Goal: Task Accomplishment & Management: Manage account settings

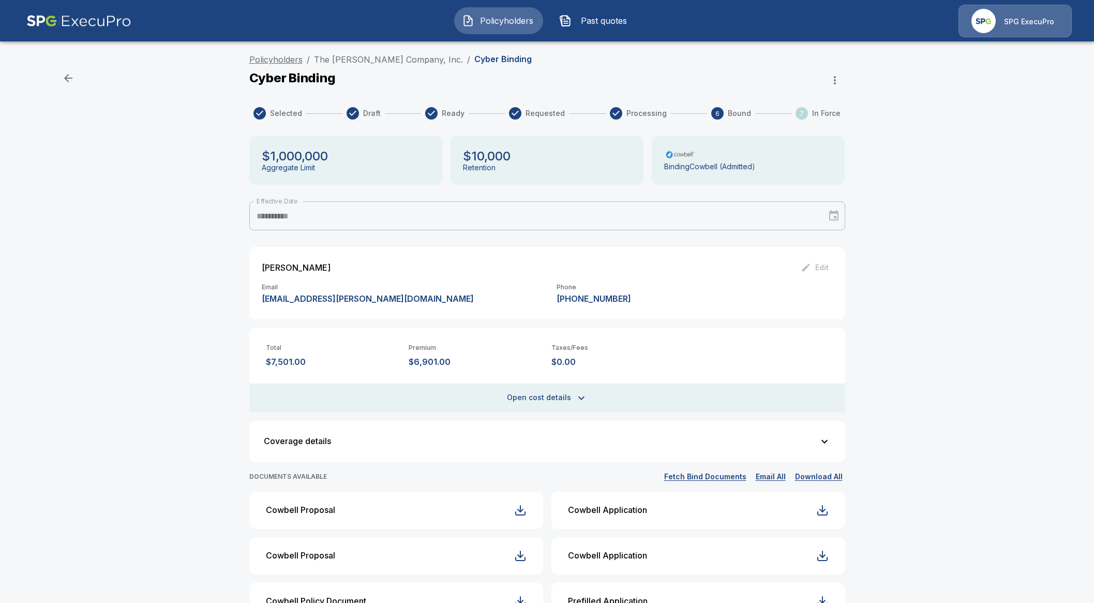
click at [286, 63] on link "Policyholders" at bounding box center [275, 59] width 53 height 10
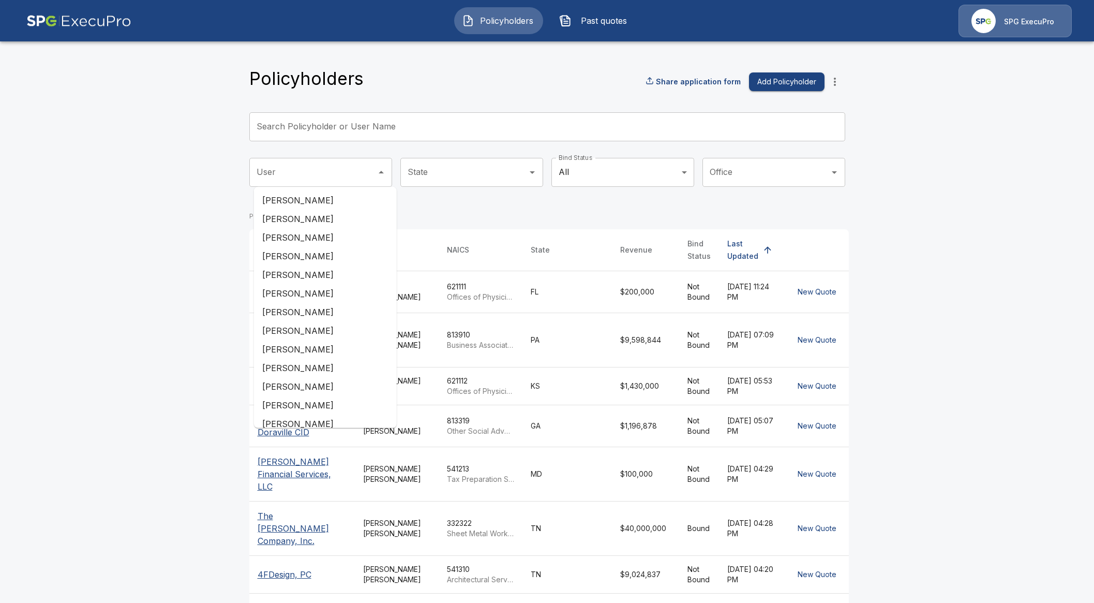
click at [339, 161] on div "User" at bounding box center [320, 172] width 143 height 29
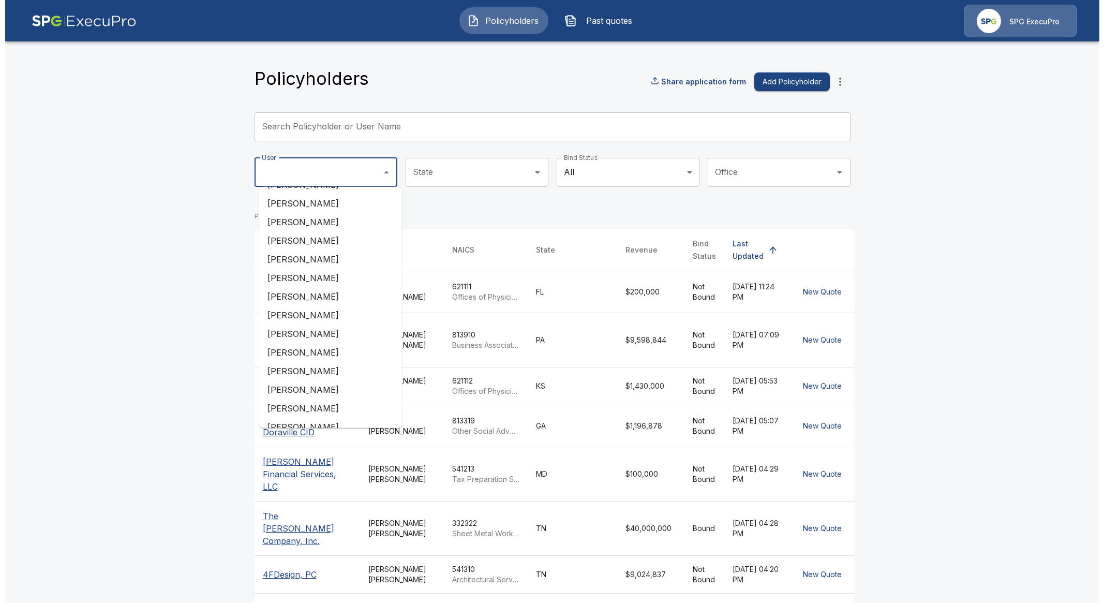
scroll to position [840, 0]
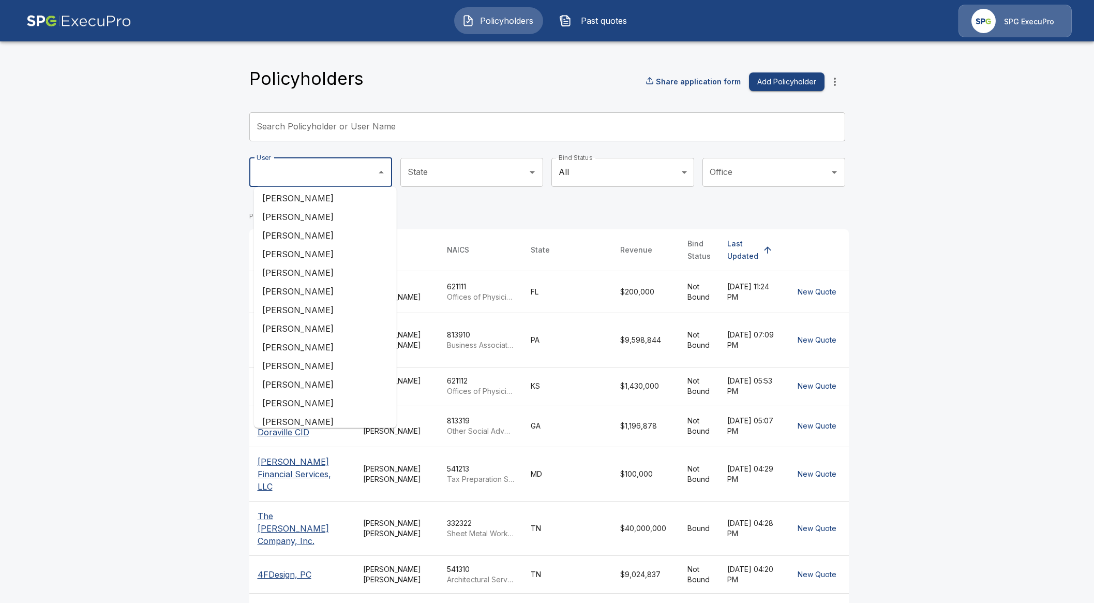
click at [286, 261] on li "Ivy Manning" at bounding box center [325, 254] width 143 height 19
type input "**********"
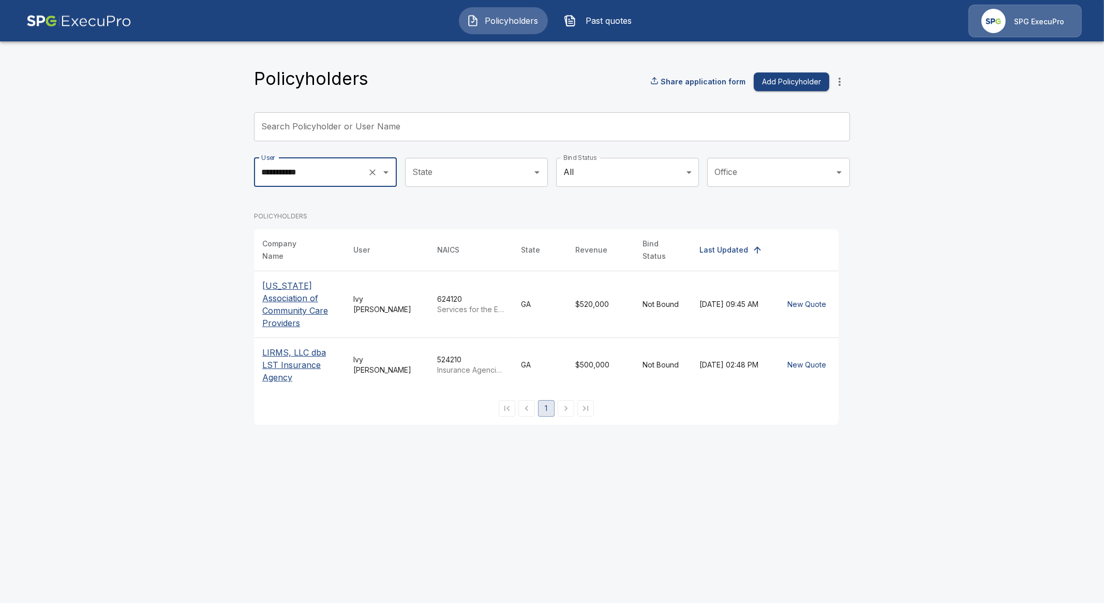
click at [284, 290] on p "[US_STATE] Association of Community Care Providers" at bounding box center [299, 304] width 75 height 50
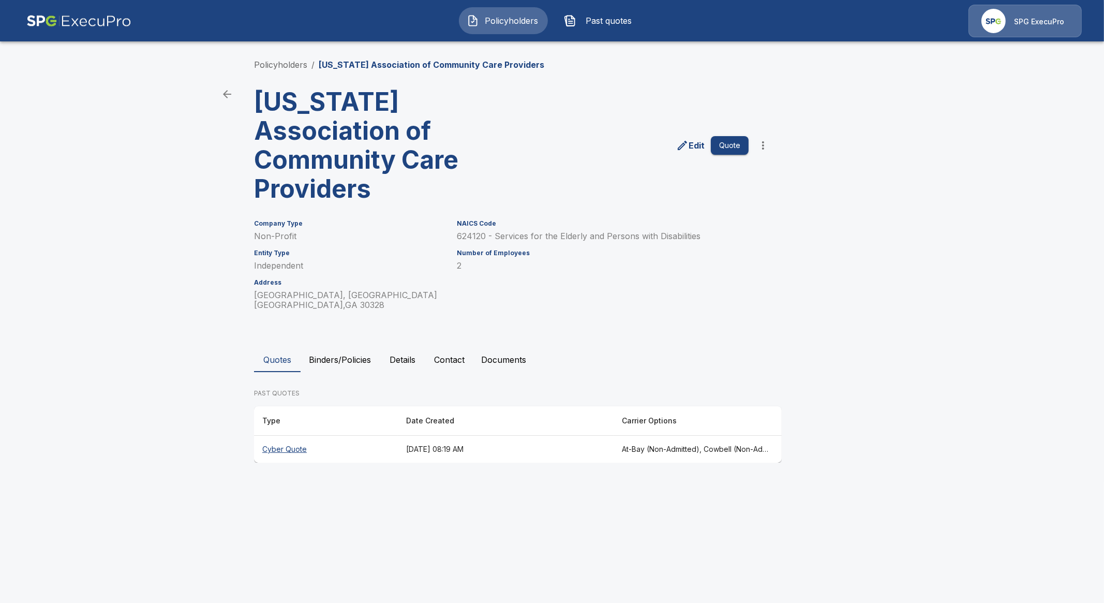
click at [342, 347] on button "Binders/Policies" at bounding box center [340, 359] width 79 height 25
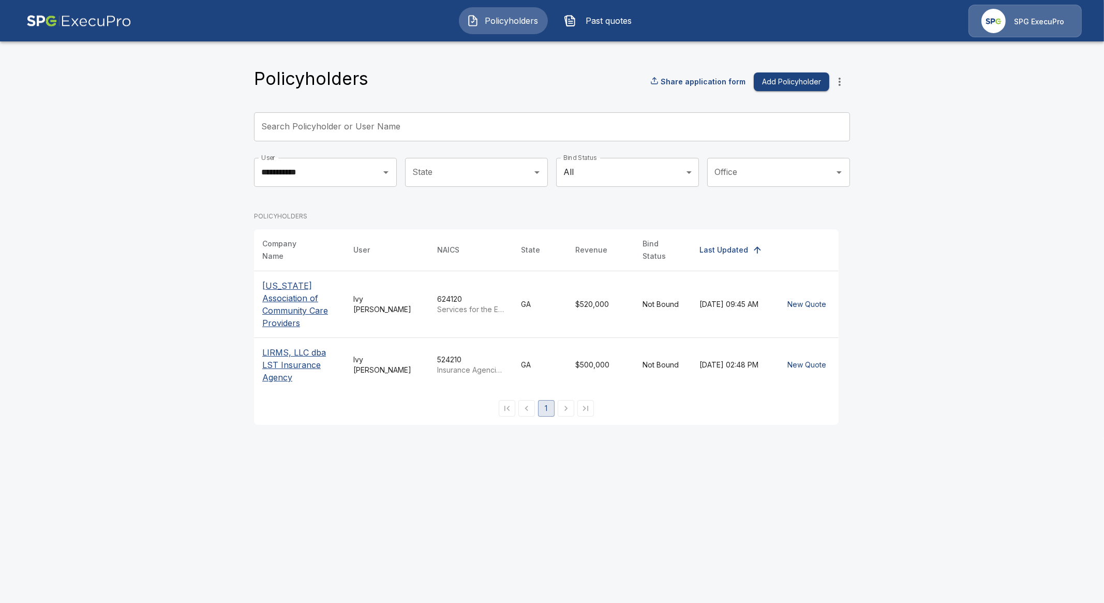
click at [318, 357] on p "LIRMS, LLC dba LST Insurance Agency" at bounding box center [299, 364] width 75 height 37
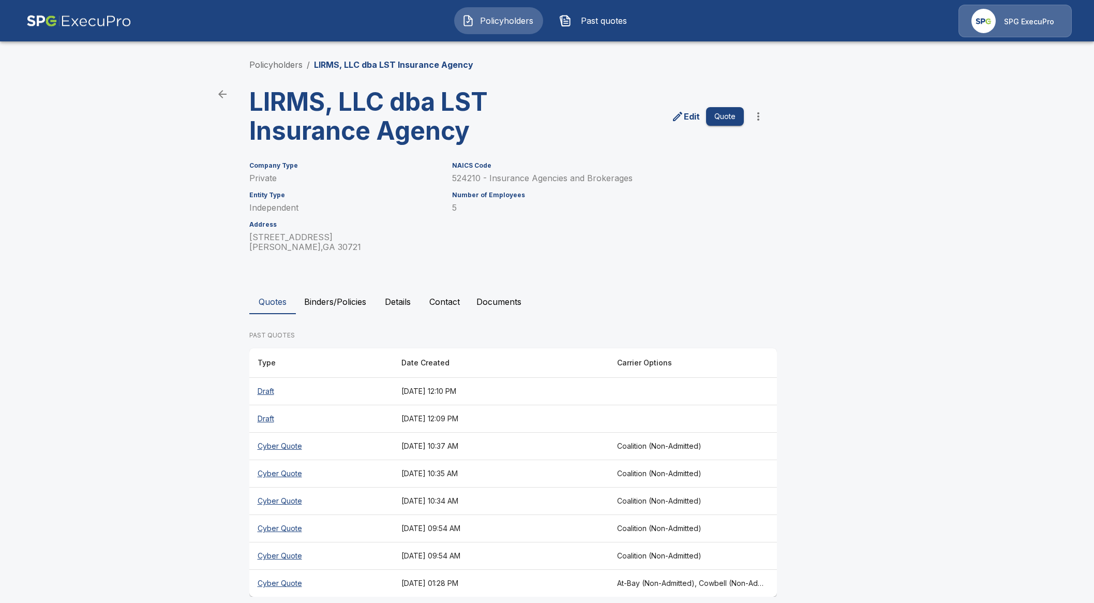
click at [335, 302] on button "Binders/Policies" at bounding box center [335, 301] width 79 height 25
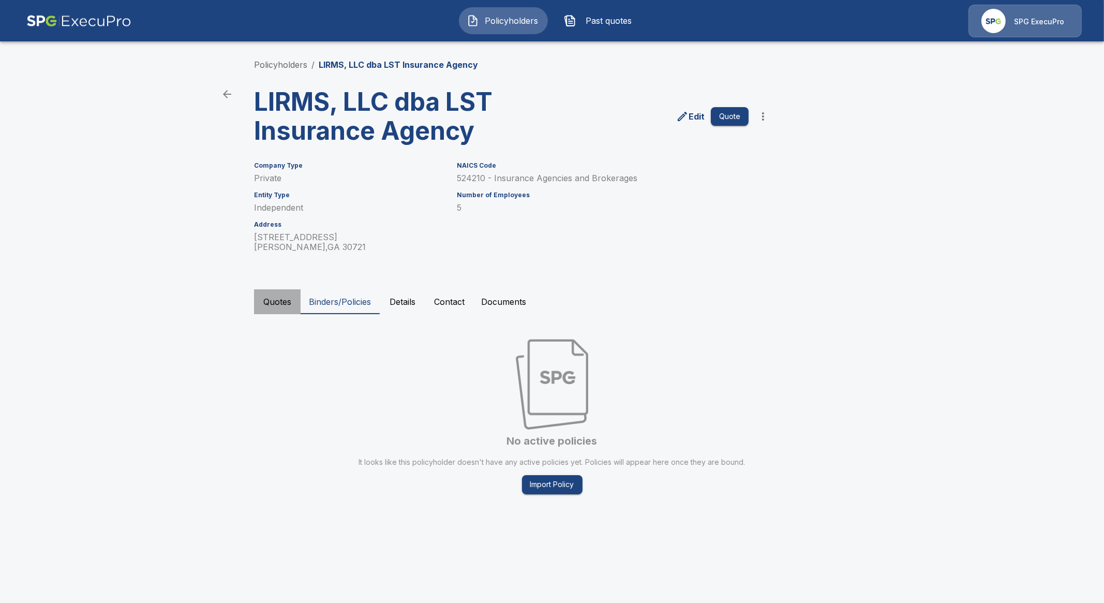
click at [266, 314] on button "Quotes" at bounding box center [277, 301] width 47 height 25
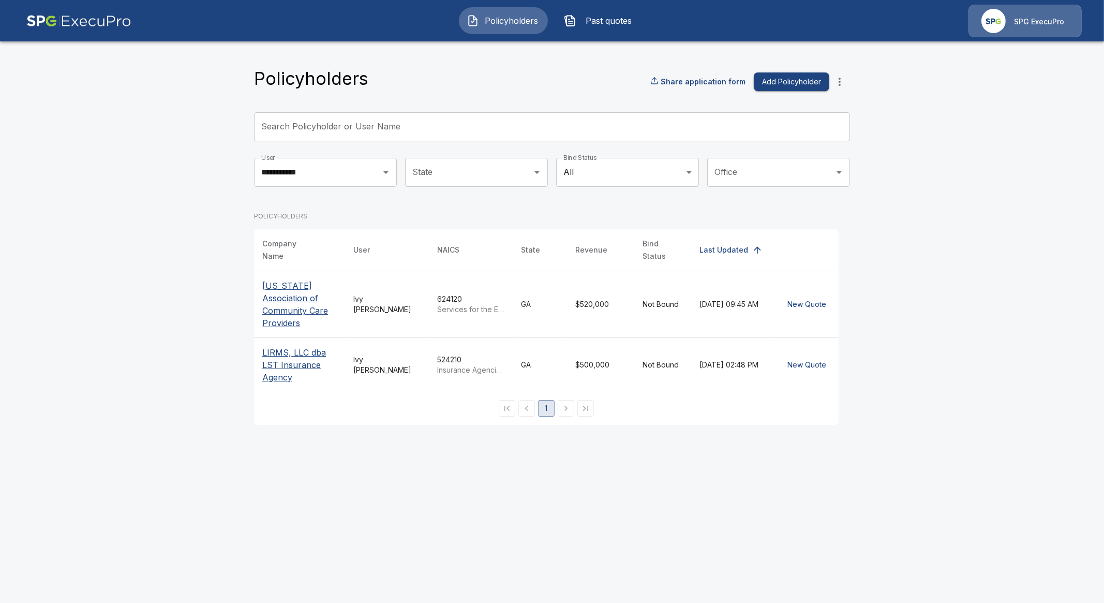
click at [421, 113] on input "Search Policyholder or User Name" at bounding box center [546, 126] width 585 height 29
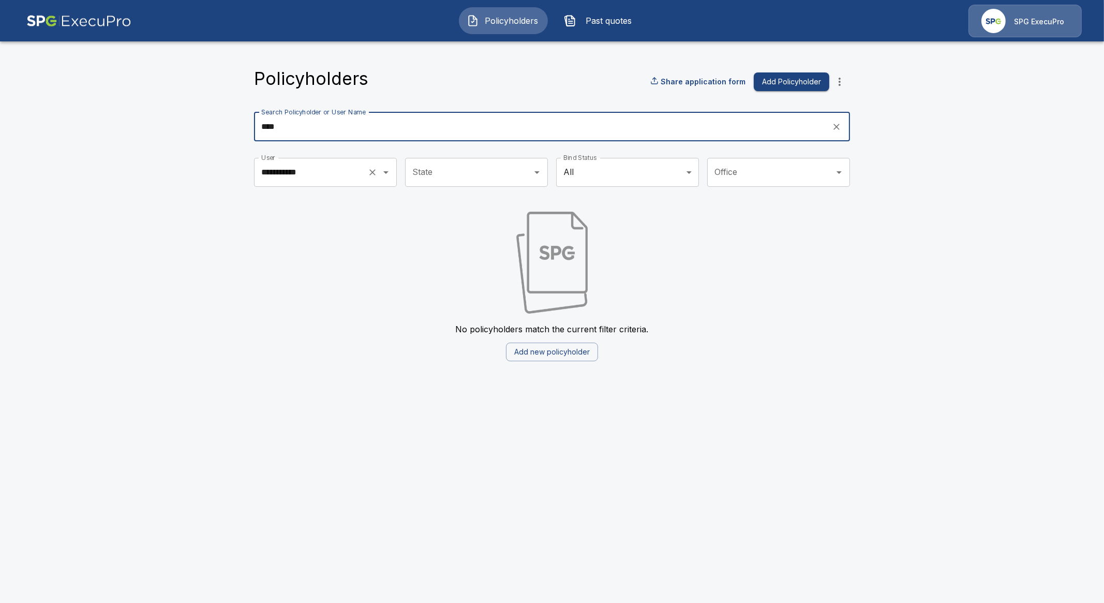
click at [375, 166] on button "Clear" at bounding box center [372, 172] width 14 height 14
type input "****"
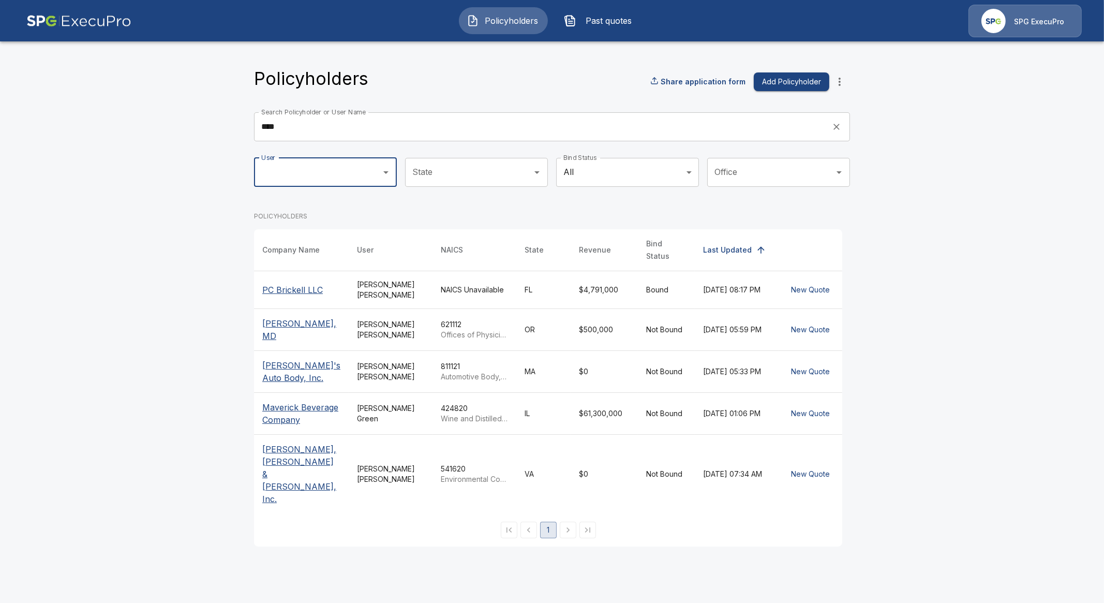
click at [303, 359] on p "Rick's Auto Body, Inc." at bounding box center [301, 371] width 78 height 25
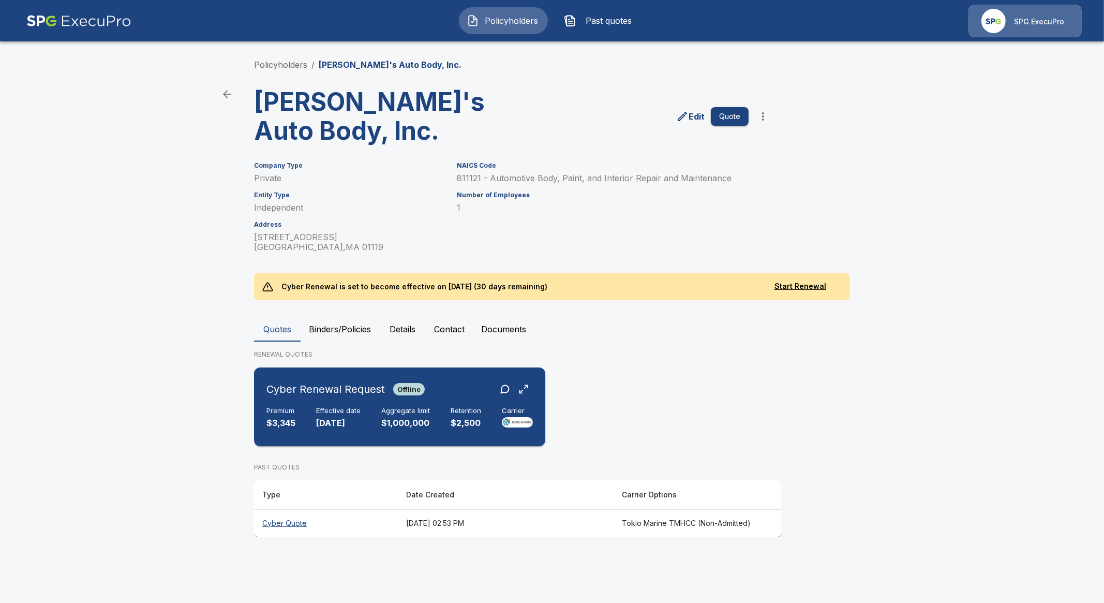
click at [308, 410] on div "Premium $3,345 Effective date 9/27/2025 Aggregate limit $1,000,000 Retention $2…" at bounding box center [399, 418] width 266 height 23
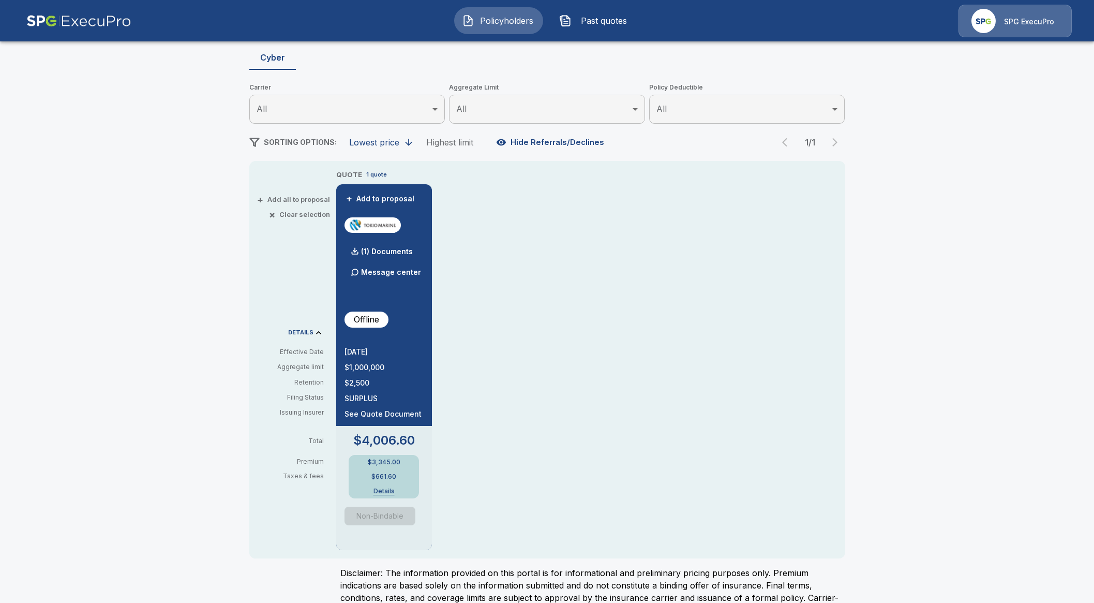
scroll to position [129, 0]
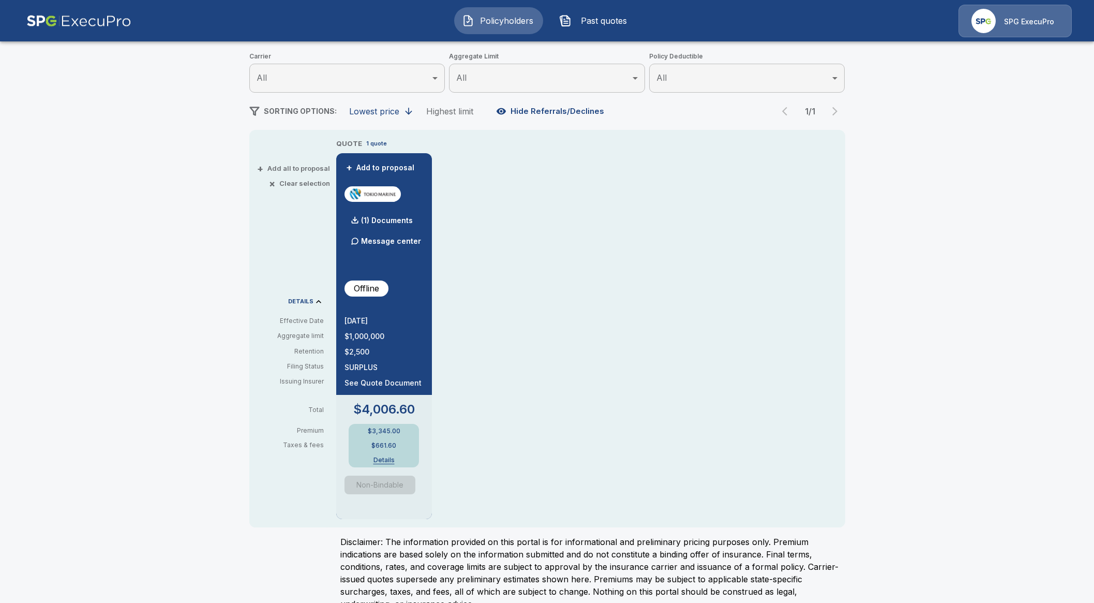
click at [393, 424] on div "$3,345.00 $661.60 Details" at bounding box center [384, 445] width 70 height 43
click at [392, 429] on p "$3,345.00" at bounding box center [384, 431] width 33 height 6
copy p "$3,345.00"
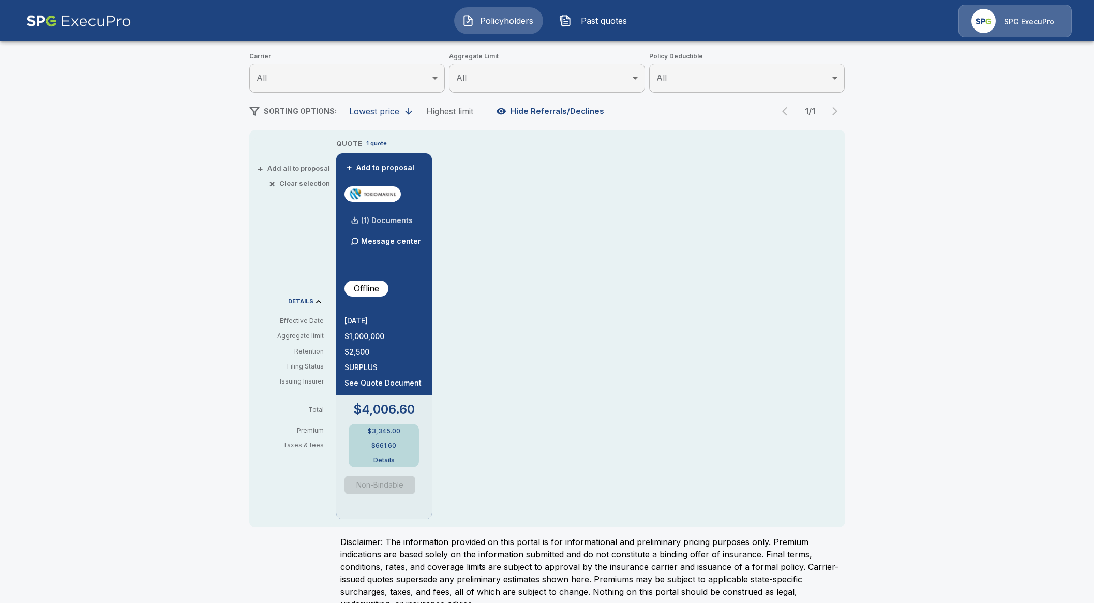
click at [389, 222] on p "(1) Documents" at bounding box center [387, 220] width 52 height 7
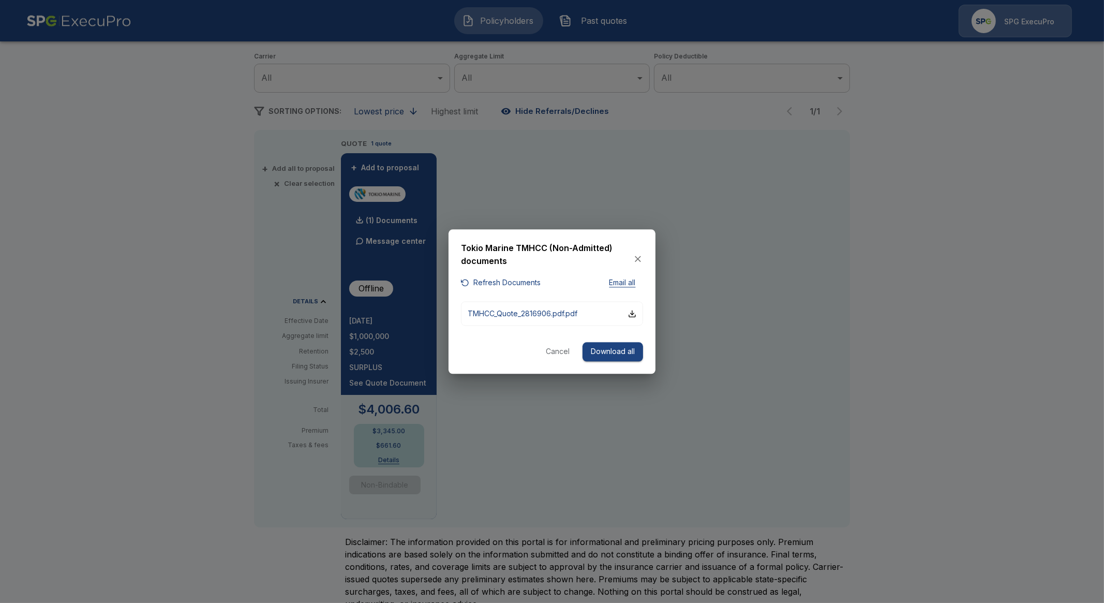
click at [487, 433] on div at bounding box center [552, 301] width 1104 height 603
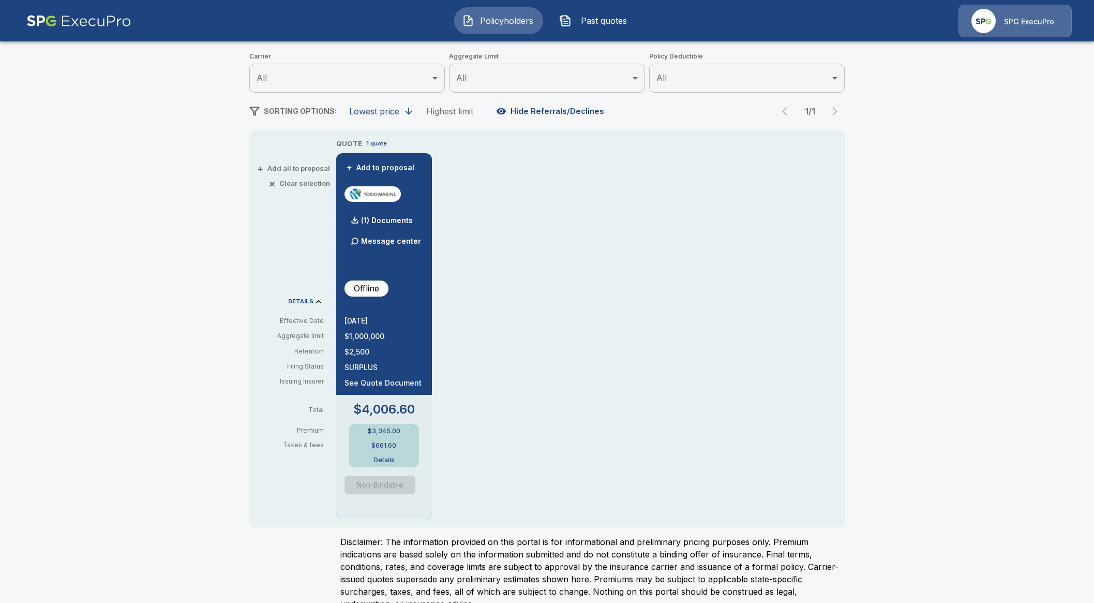
click at [394, 453] on div "$3,345.00 $661.60 Details" at bounding box center [384, 445] width 70 height 43
click at [393, 462] on button "Details" at bounding box center [383, 460] width 41 height 6
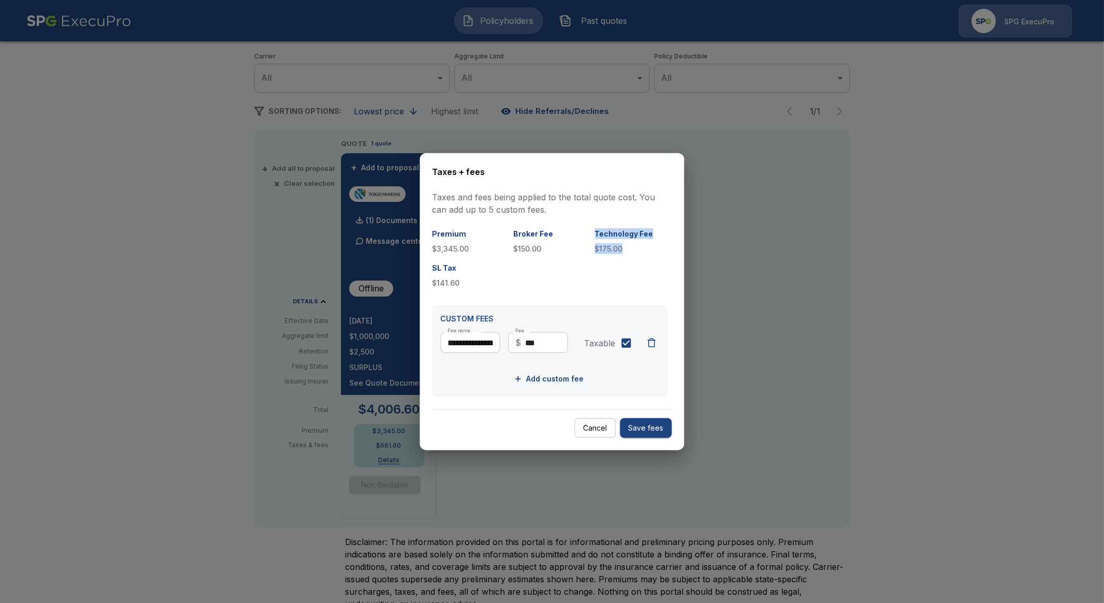
drag, startPoint x: 624, startPoint y: 245, endPoint x: 587, endPoint y: 249, distance: 37.5
click at [587, 249] on div "Premium $3,345.00 Broker Fee $150.00 Technology Fee $175.00 SL Tax $141.60" at bounding box center [550, 258] width 235 height 60
click at [595, 250] on p "$175.00" at bounding box center [631, 248] width 73 height 11
click at [605, 248] on p "$175.00" at bounding box center [631, 248] width 73 height 11
click at [605, 247] on p "$175.00" at bounding box center [631, 248] width 73 height 11
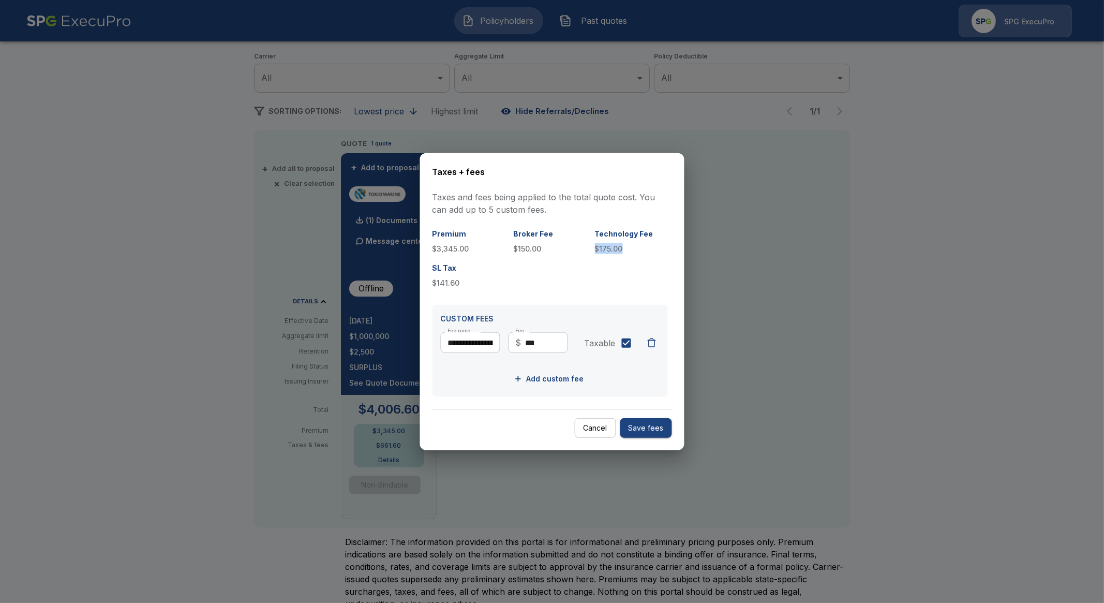
click at [605, 247] on p "$175.00" at bounding box center [631, 248] width 73 height 11
copy p "$175.00"
click at [593, 428] on button "Cancel" at bounding box center [595, 428] width 41 height 20
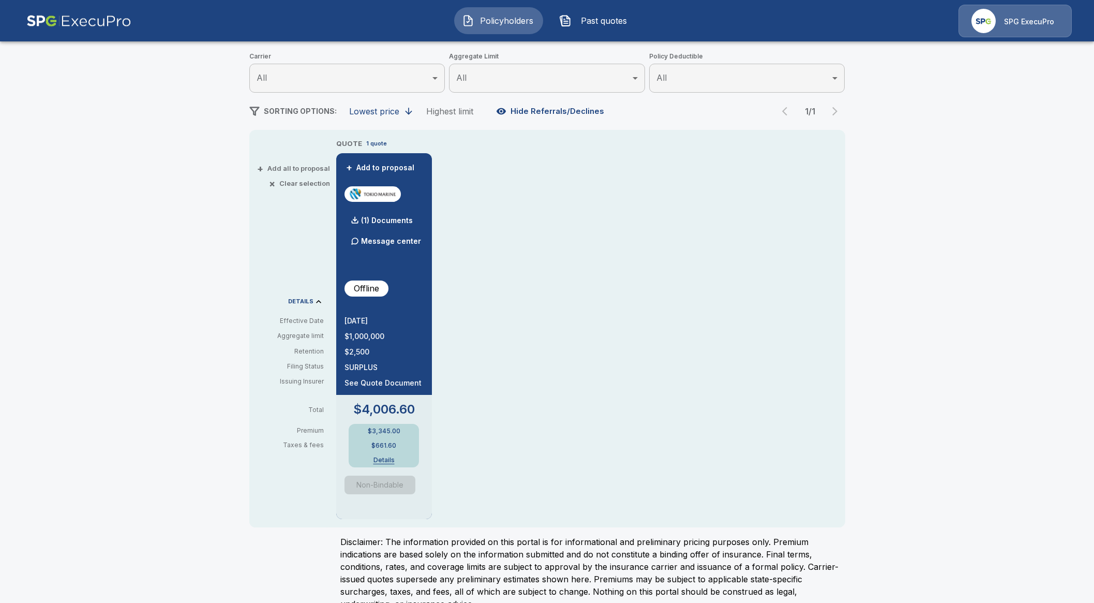
click at [543, 318] on div "QUOTE 1 quote + Add to proposal (1) Documents Message center Offline 9/27/2025 …" at bounding box center [590, 328] width 509 height 381
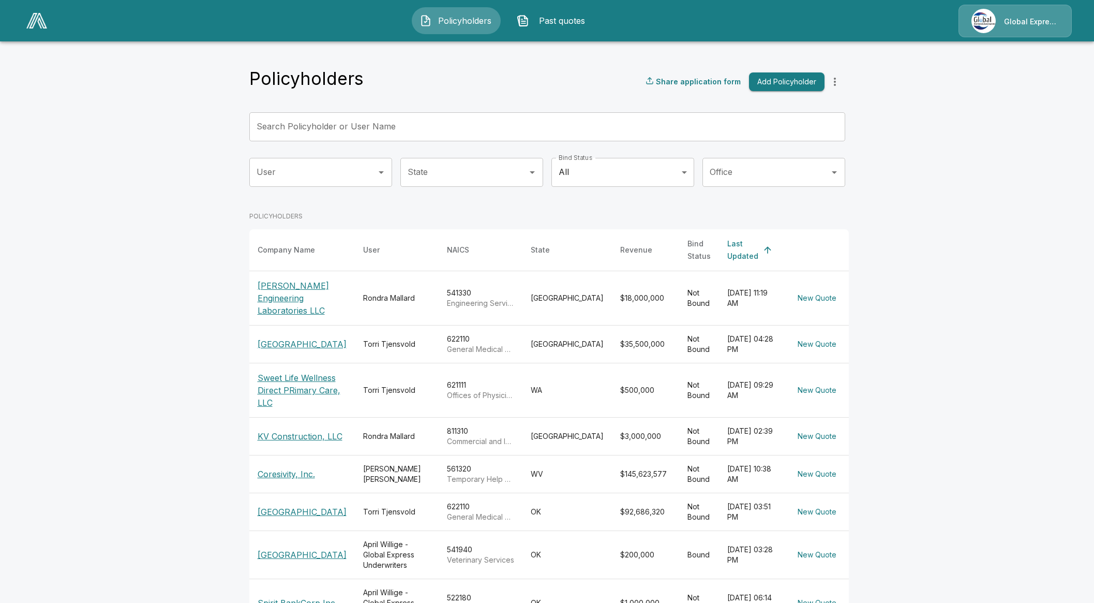
click at [42, 32] on div at bounding box center [36, 21] width 29 height 24
click at [41, 28] on img at bounding box center [36, 21] width 21 height 16
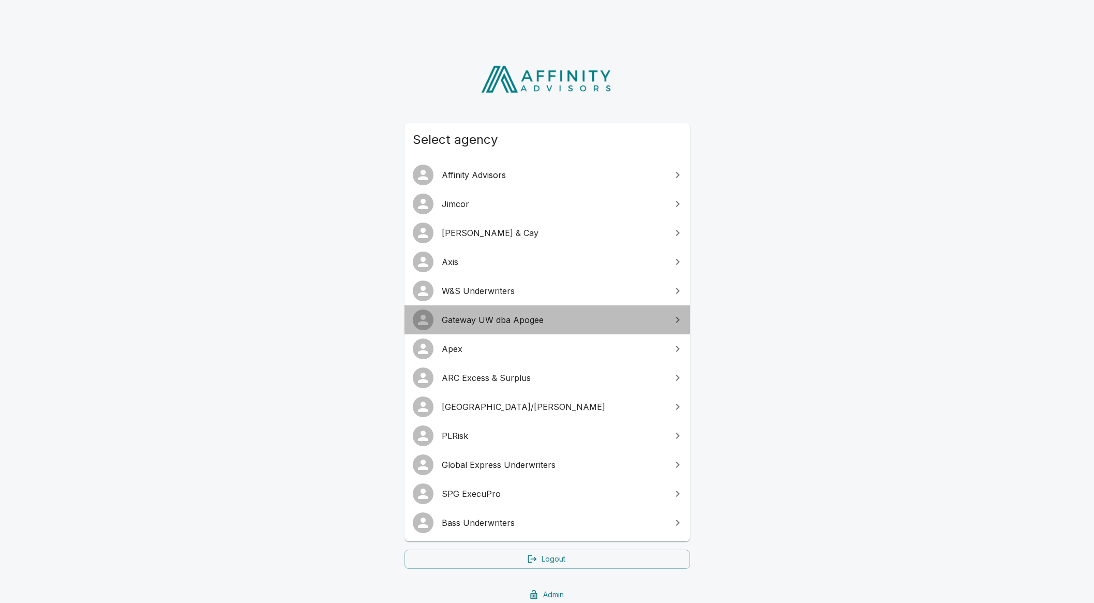
click at [479, 319] on span "Gateway UW dba Apogee" at bounding box center [554, 320] width 224 height 12
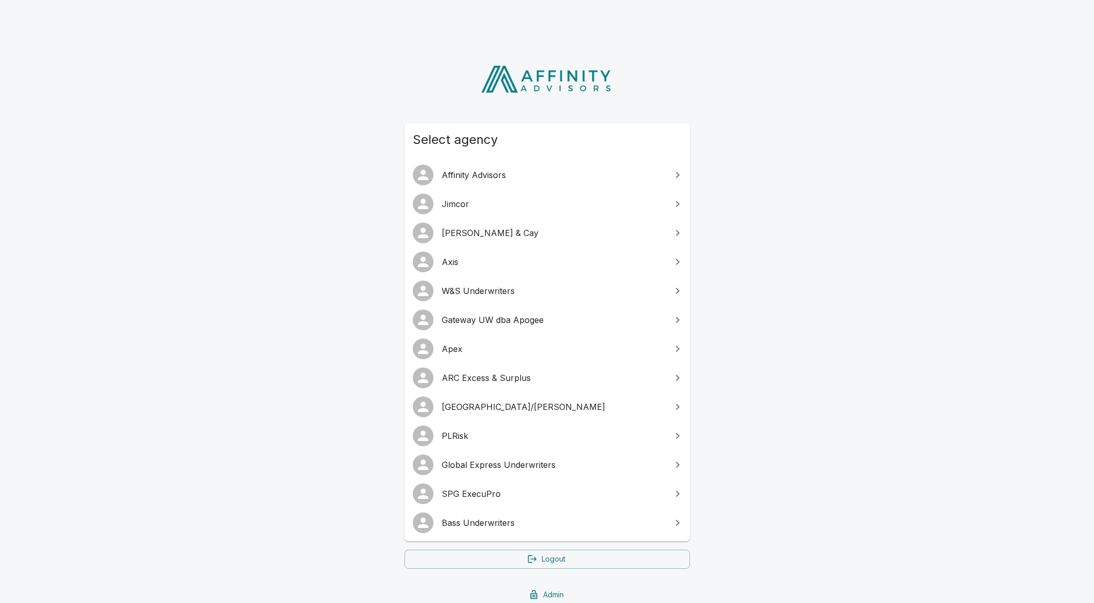
click at [505, 323] on span "Gateway UW dba Apogee" at bounding box center [554, 320] width 224 height 12
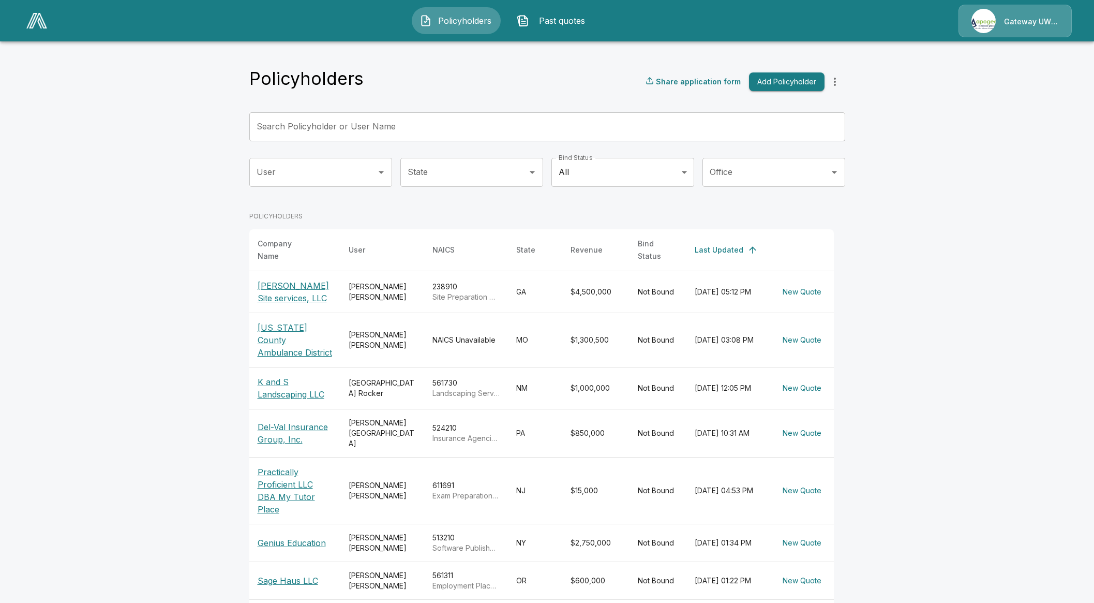
click at [273, 289] on p "[PERSON_NAME] Site services, LLC" at bounding box center [295, 291] width 75 height 25
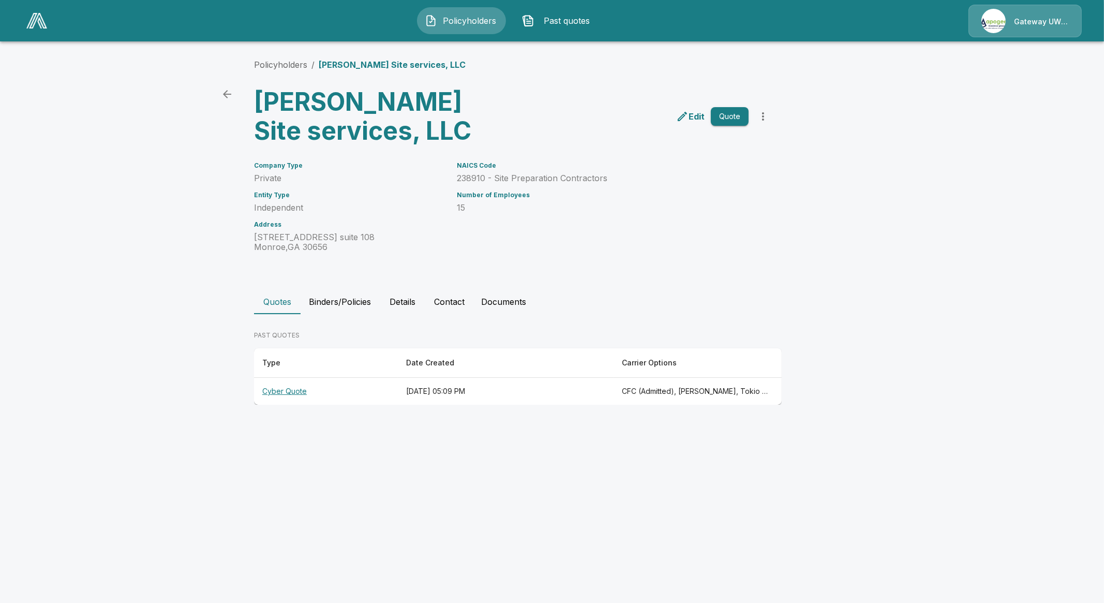
click at [292, 392] on th "Cyber Quote" at bounding box center [326, 391] width 144 height 27
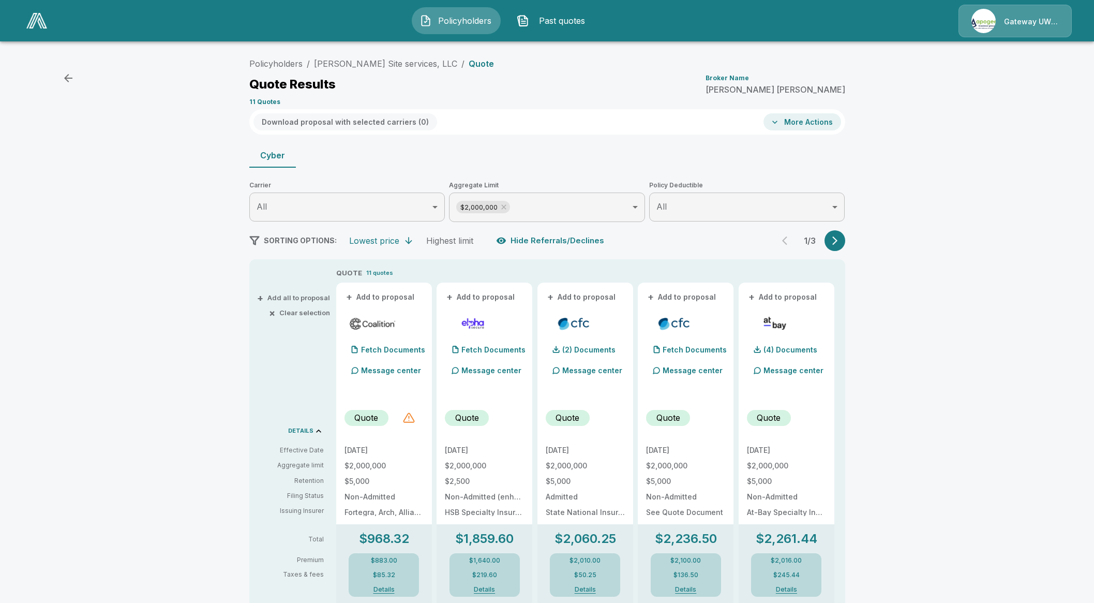
click at [415, 415] on div at bounding box center [409, 417] width 12 height 12
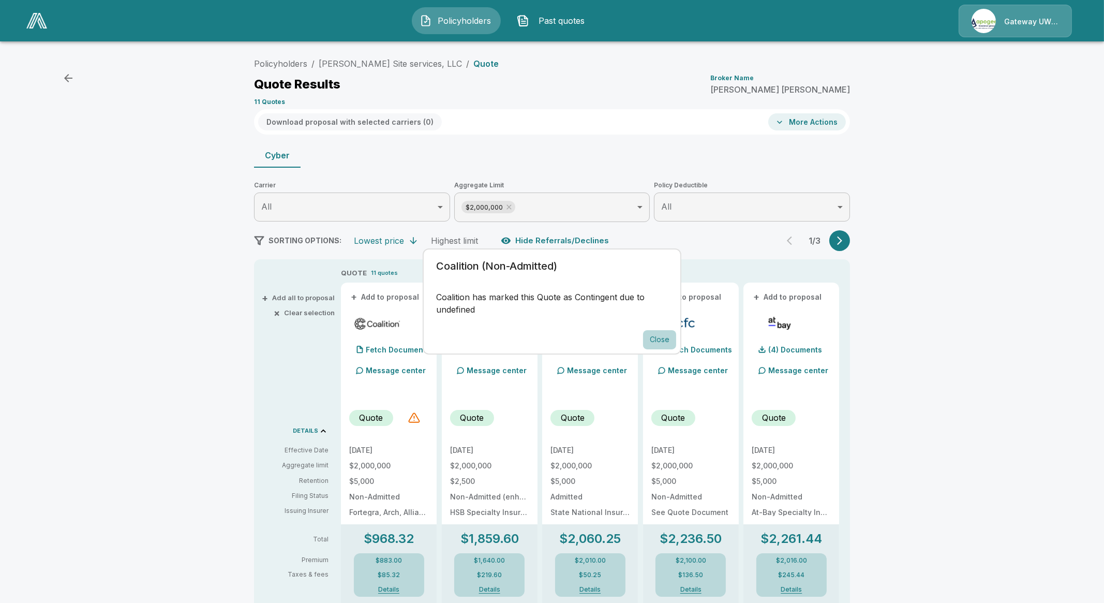
click at [654, 339] on button "Close" at bounding box center [659, 339] width 33 height 19
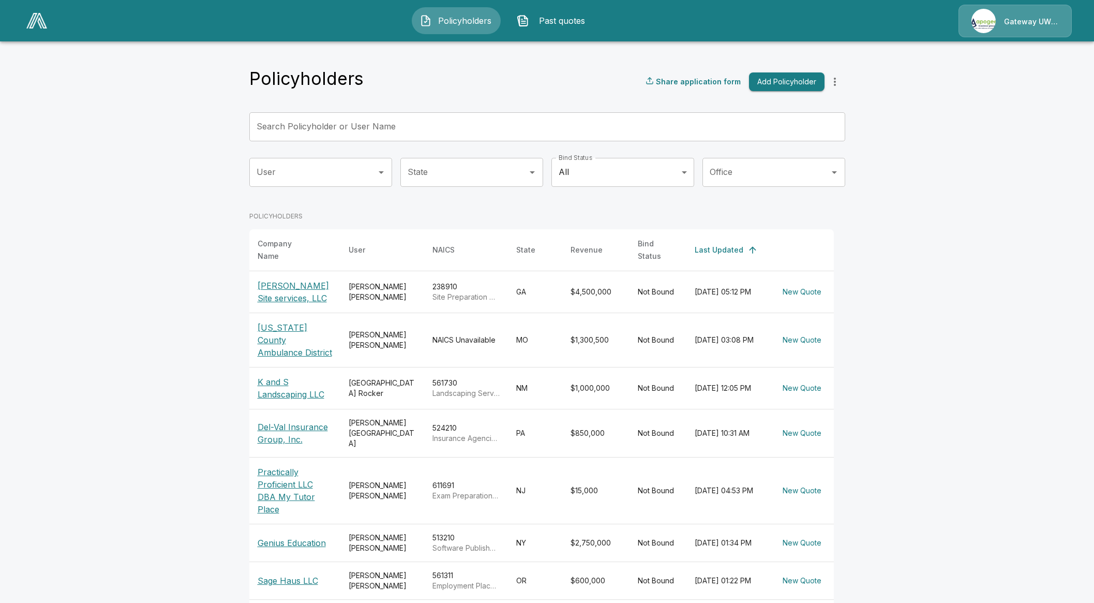
click at [349, 118] on input "Search Policyholder or User Name" at bounding box center [541, 126] width 585 height 29
click at [380, 179] on div at bounding box center [380, 172] width 13 height 14
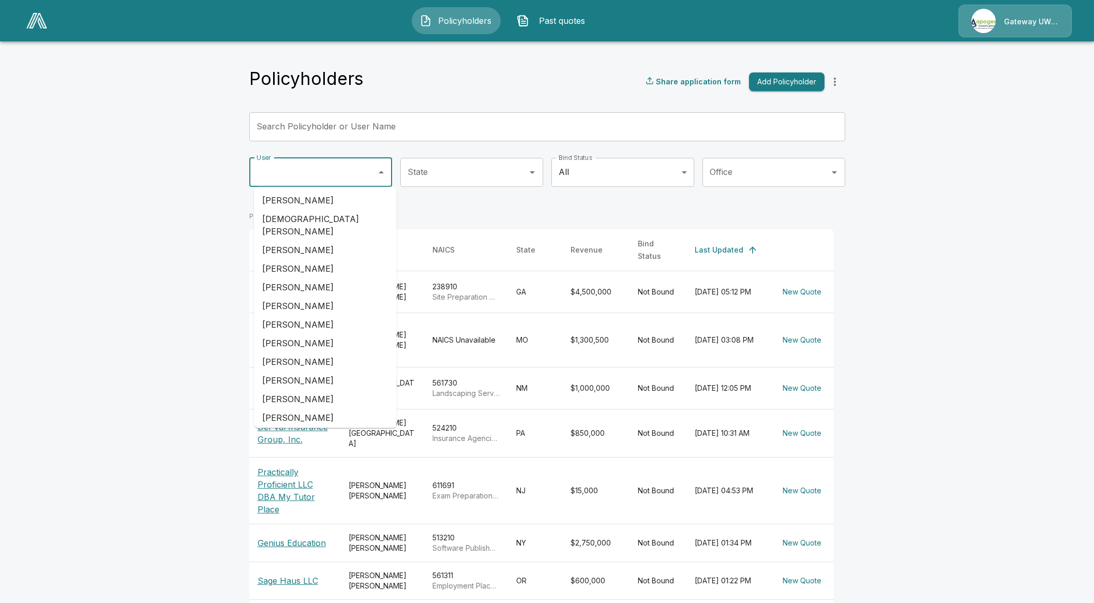
click at [371, 178] on input "User" at bounding box center [313, 172] width 118 height 20
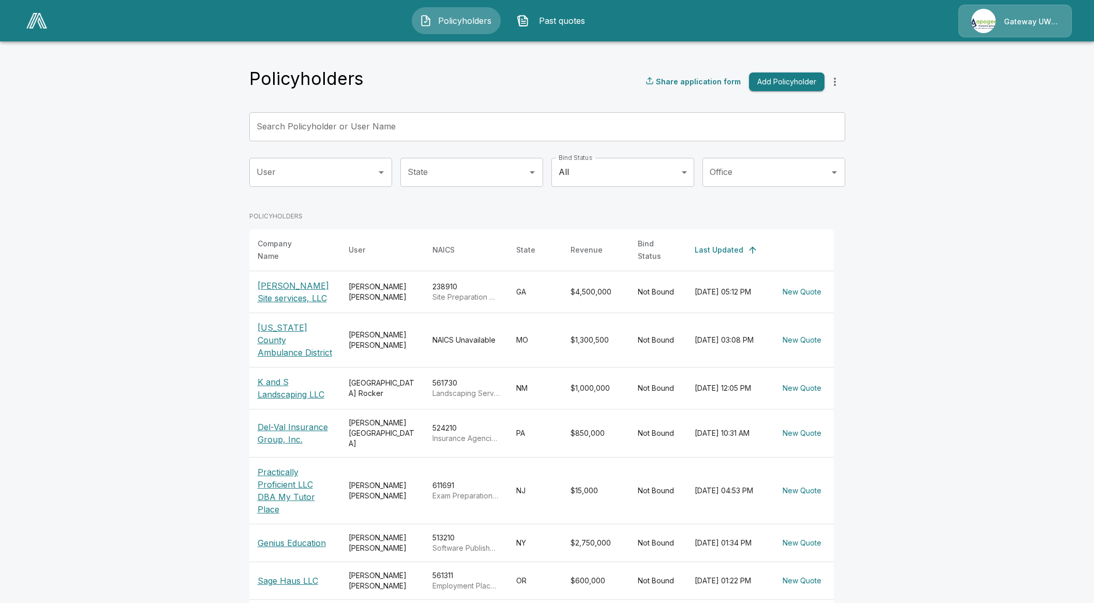
click at [549, 21] on span "Past quotes" at bounding box center [561, 20] width 57 height 12
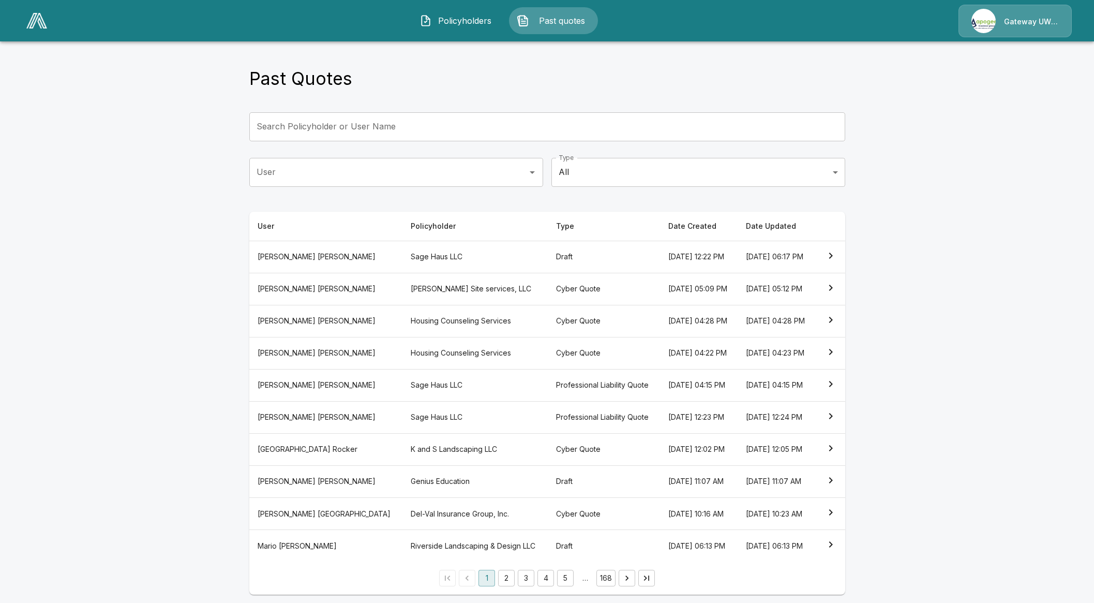
click at [375, 178] on input "User" at bounding box center [388, 172] width 269 height 20
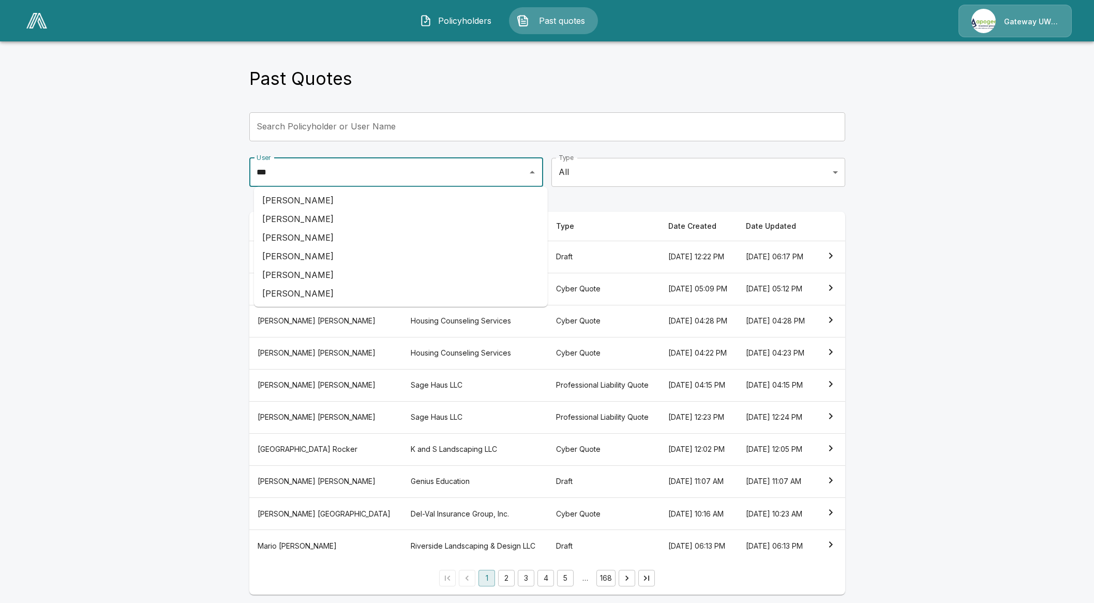
click at [334, 191] on li "Corey MacDonald" at bounding box center [401, 200] width 294 height 19
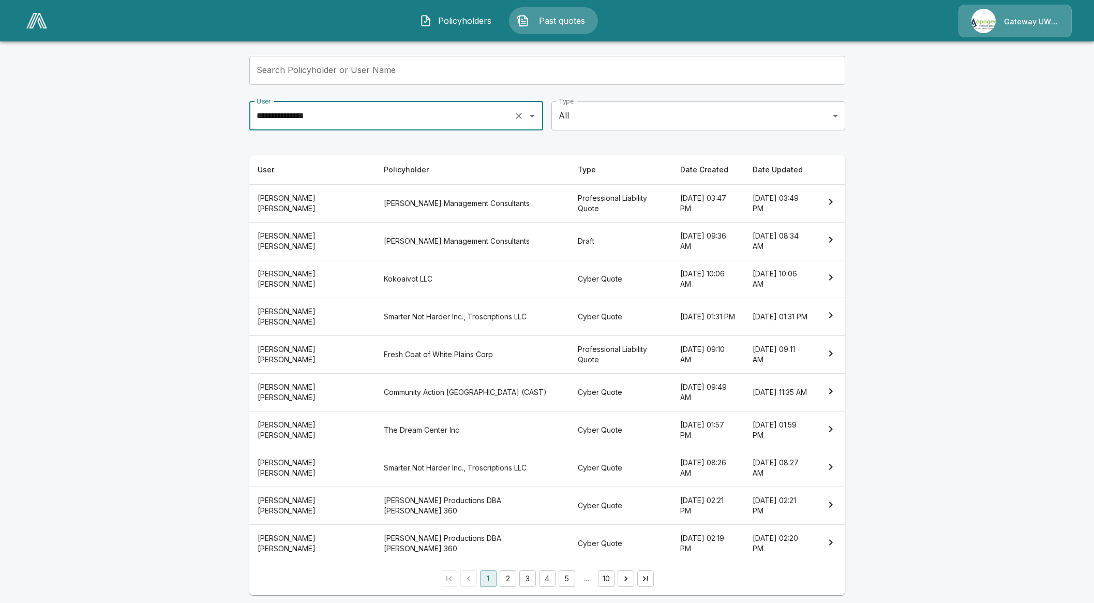
scroll to position [59, 0]
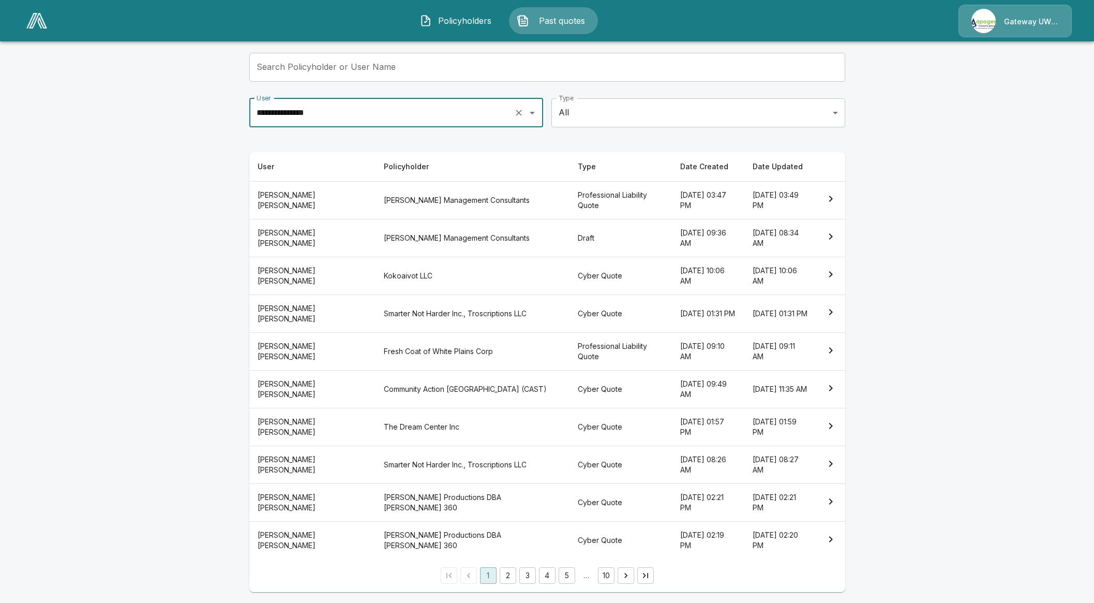
type input "**********"
click at [516, 571] on button "2" at bounding box center [508, 575] width 17 height 17
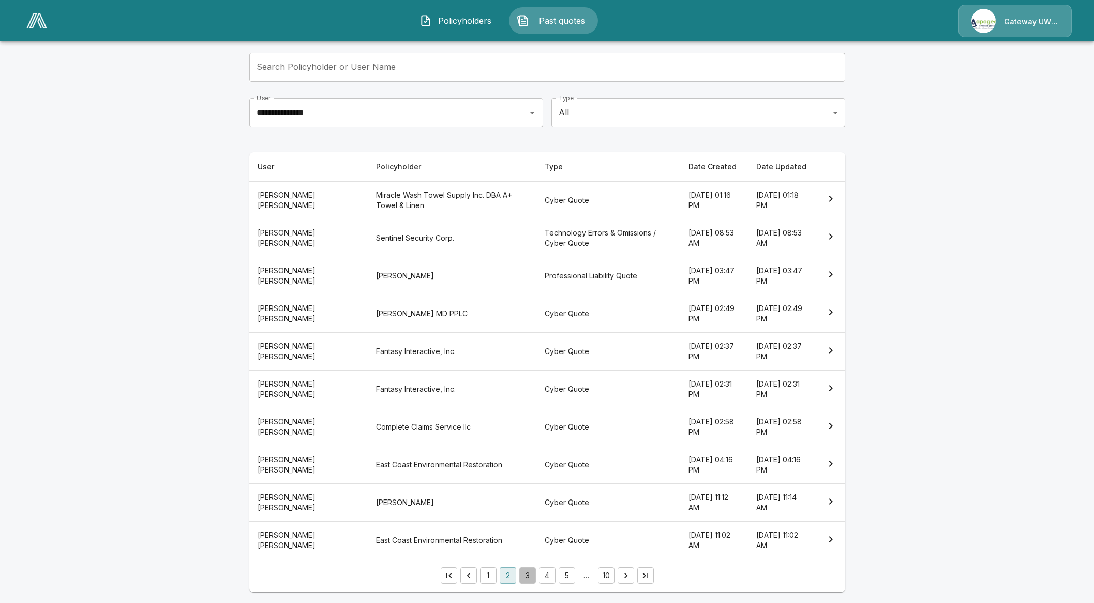
click at [533, 575] on button "3" at bounding box center [527, 575] width 17 height 17
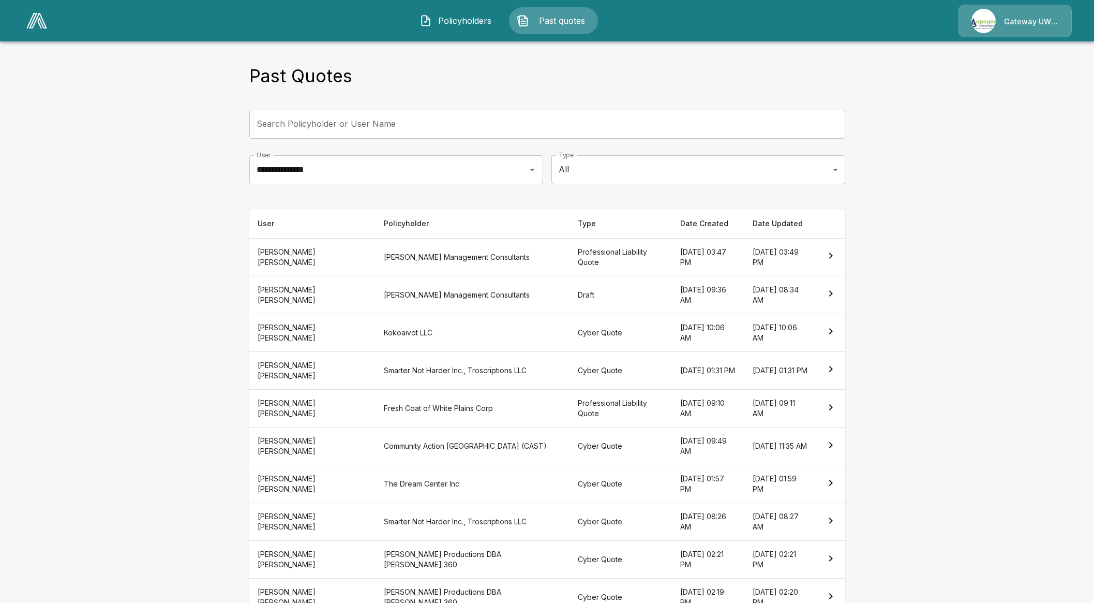
click at [212, 469] on main "**********" at bounding box center [547, 329] width 1094 height 664
click at [1025, 481] on main "**********" at bounding box center [547, 329] width 1094 height 664
click at [428, 16] on img "button" at bounding box center [426, 20] width 12 height 12
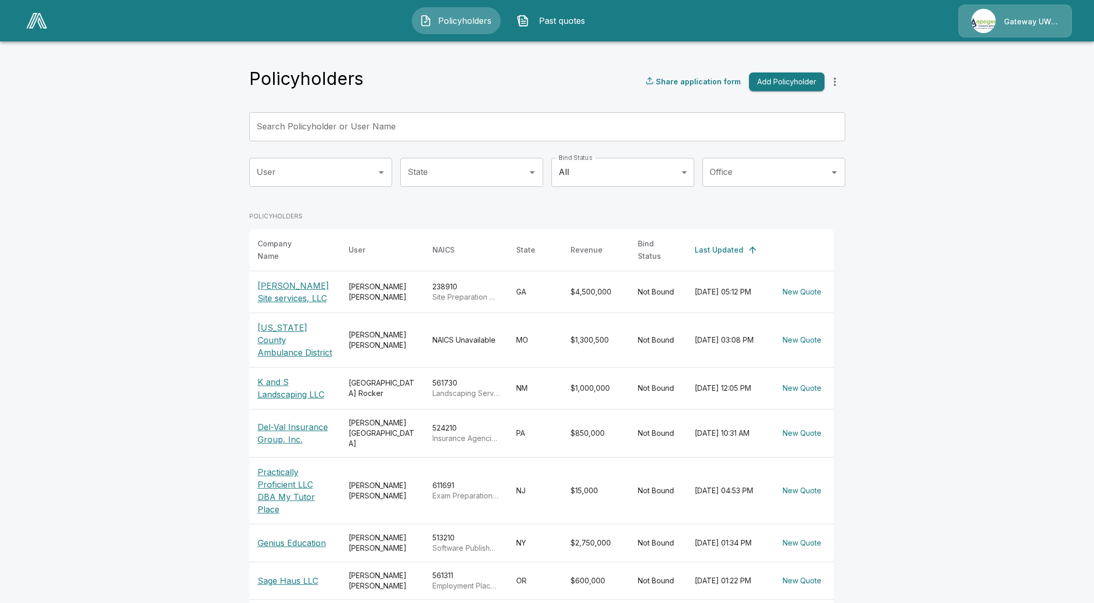
click at [457, 125] on input "Search Policyholder or User Name" at bounding box center [541, 126] width 585 height 29
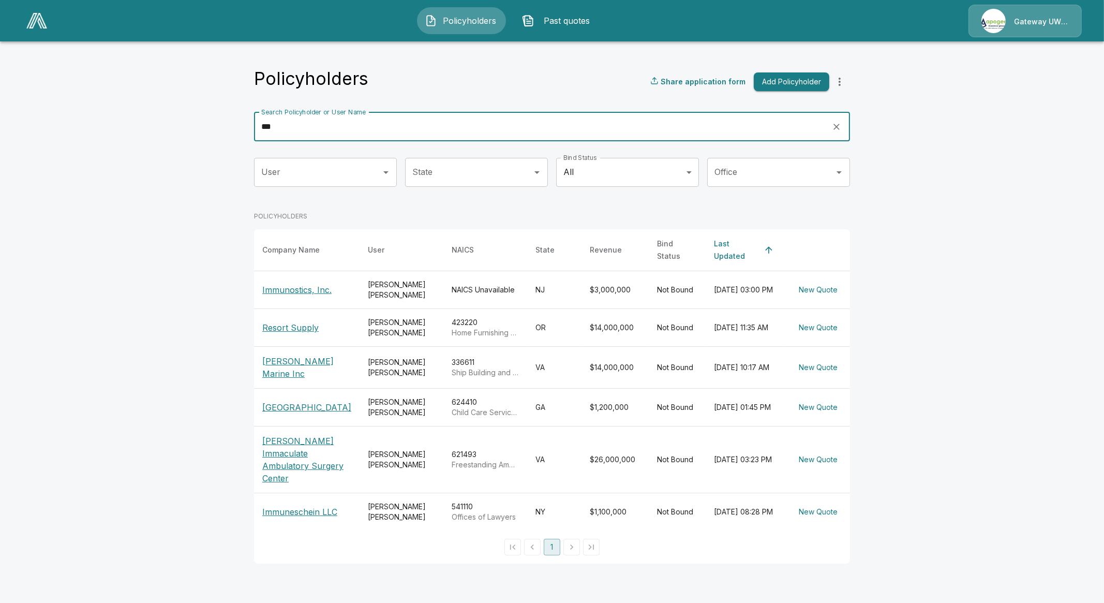
type input "***"
click at [1004, 474] on main "Policyholders Share application form Add Policyholder Search Policyholder or Us…" at bounding box center [552, 288] width 1104 height 576
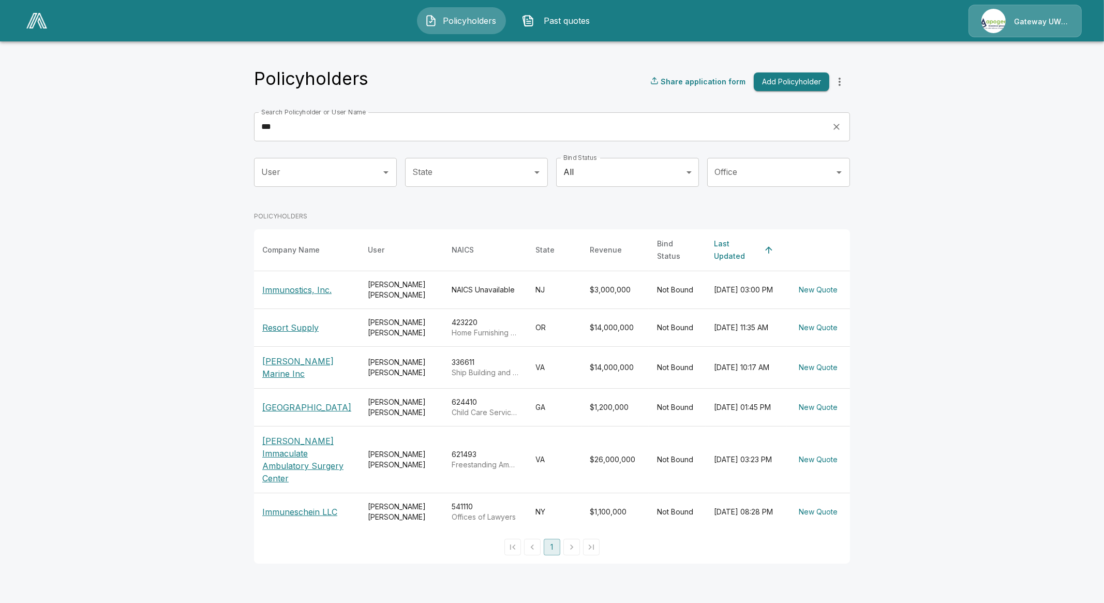
click at [302, 284] on p "Immunostics, Inc." at bounding box center [306, 290] width 89 height 12
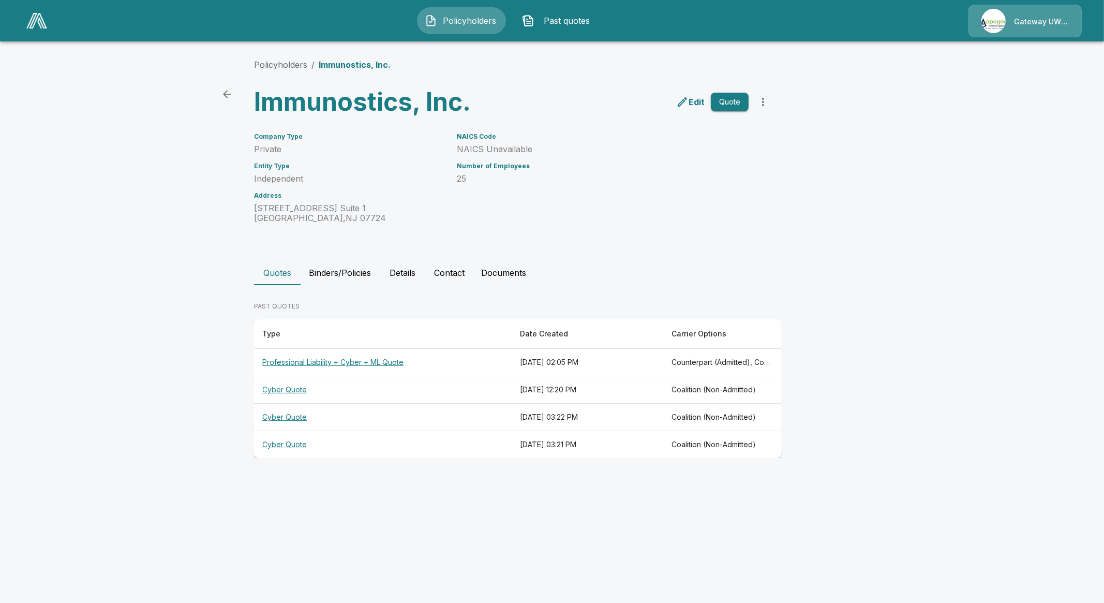
click at [351, 360] on th "Professional Liability + Cyber + ML Quote" at bounding box center [383, 362] width 258 height 27
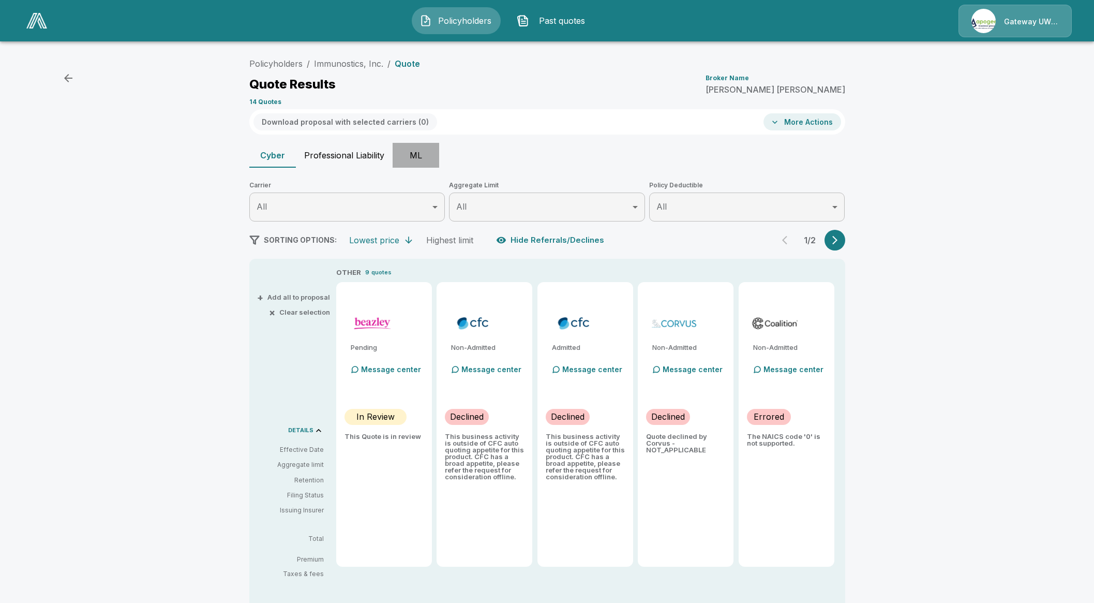
click at [437, 151] on button "ML" at bounding box center [416, 155] width 47 height 25
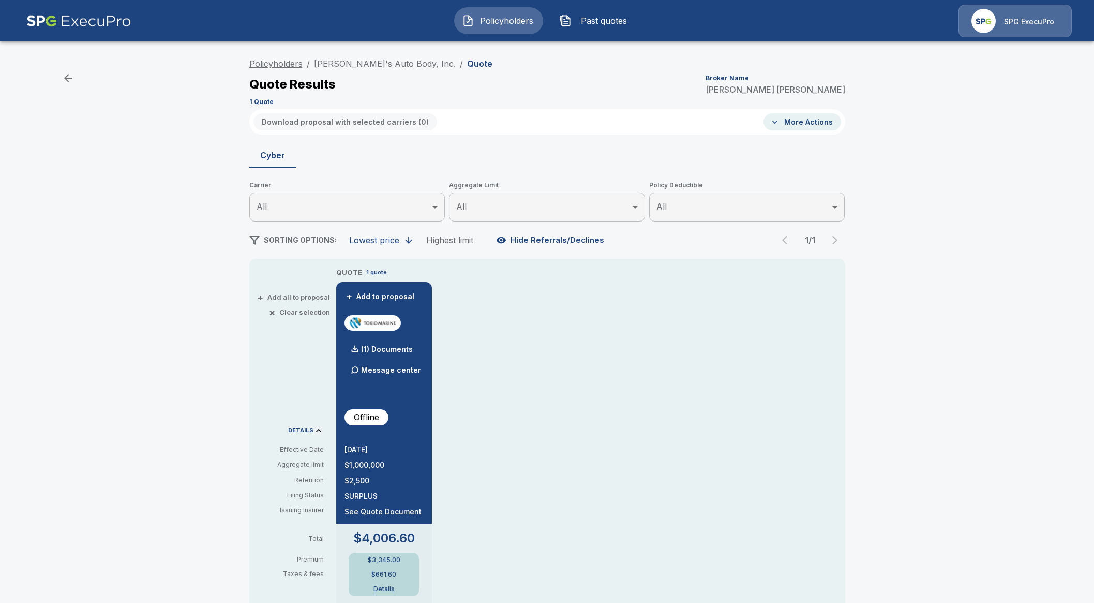
click at [270, 62] on link "Policyholders" at bounding box center [275, 63] width 53 height 10
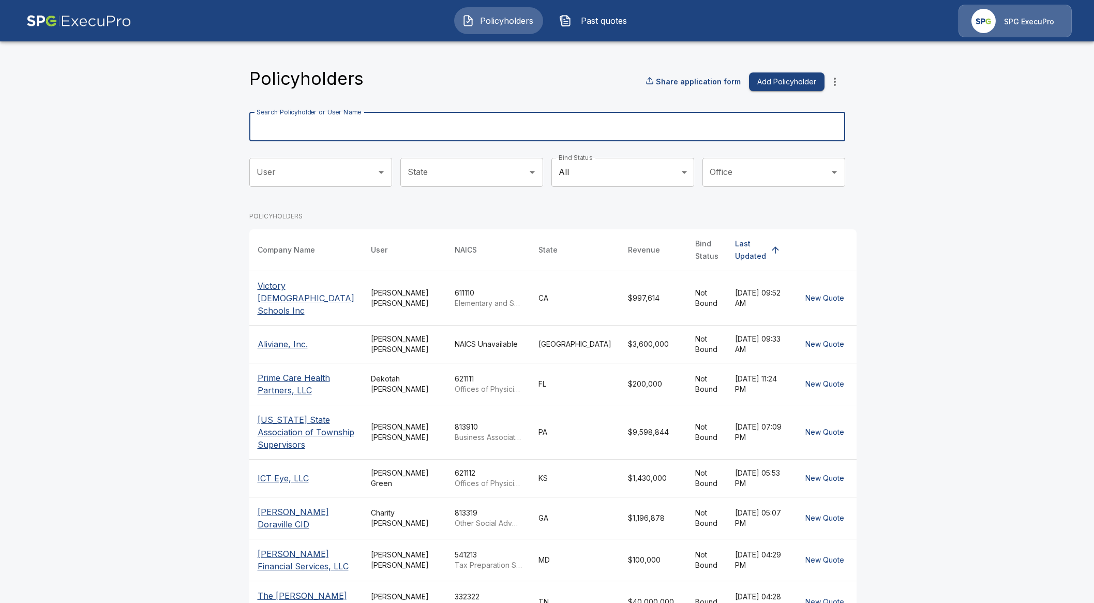
click at [455, 128] on input "Search Policyholder or User Name" at bounding box center [541, 126] width 585 height 29
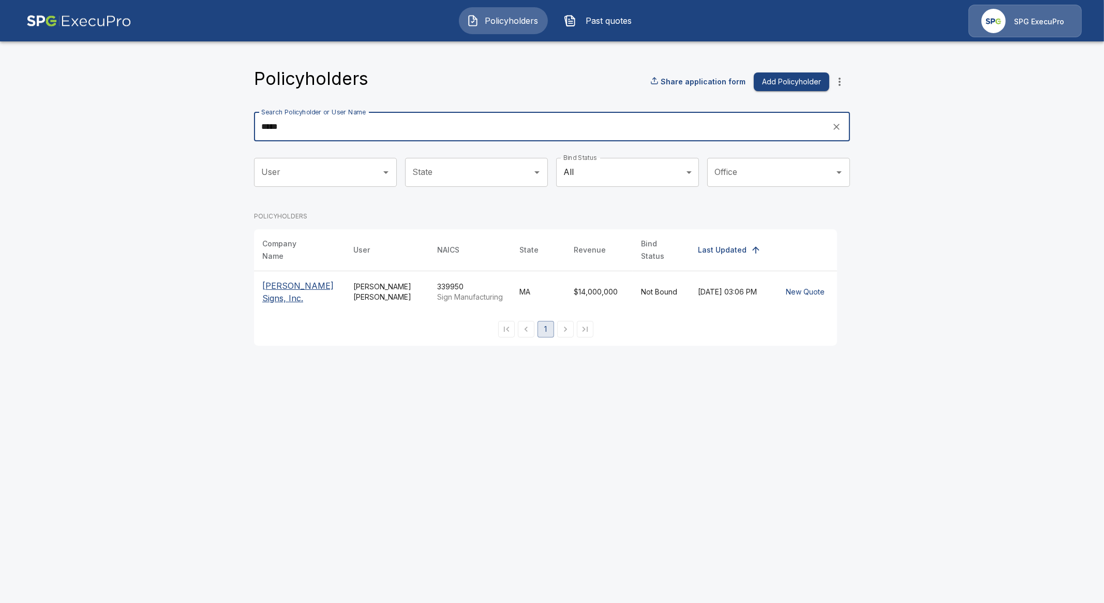
type input "*****"
click at [311, 285] on p "[PERSON_NAME] Signs, Inc." at bounding box center [299, 291] width 75 height 25
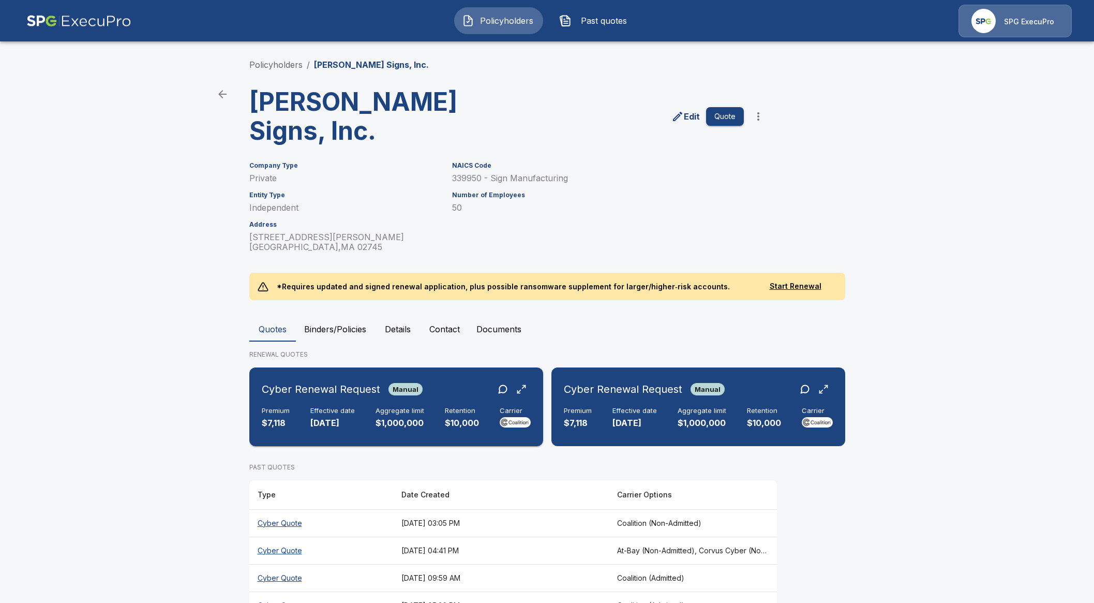
click at [380, 407] on div "Aggregate limit $1,000,000" at bounding box center [400, 418] width 49 height 23
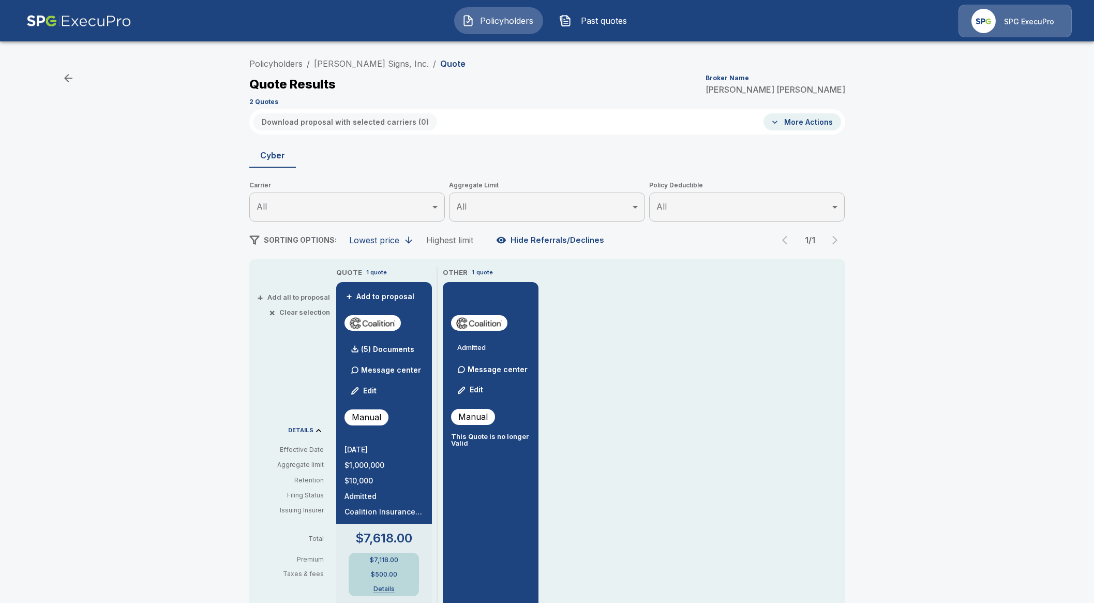
click at [997, 414] on div "Policyholders / [PERSON_NAME] Signs, Inc. / Quote Quote Results Broker Name [PE…" at bounding box center [547, 543] width 1094 height 989
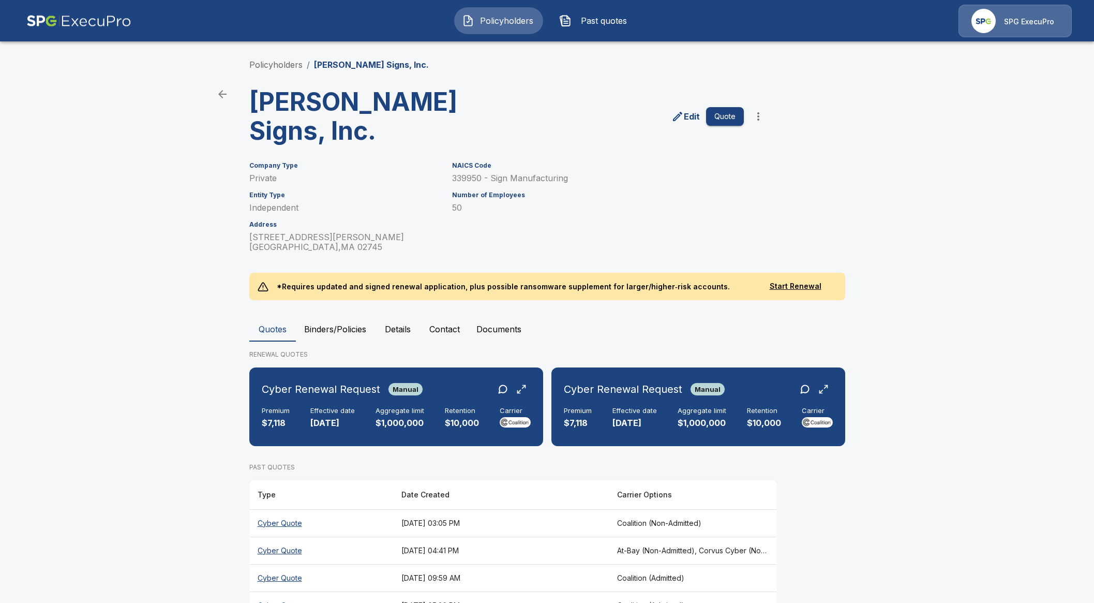
click at [292, 509] on th "Cyber Quote" at bounding box center [321, 522] width 144 height 27
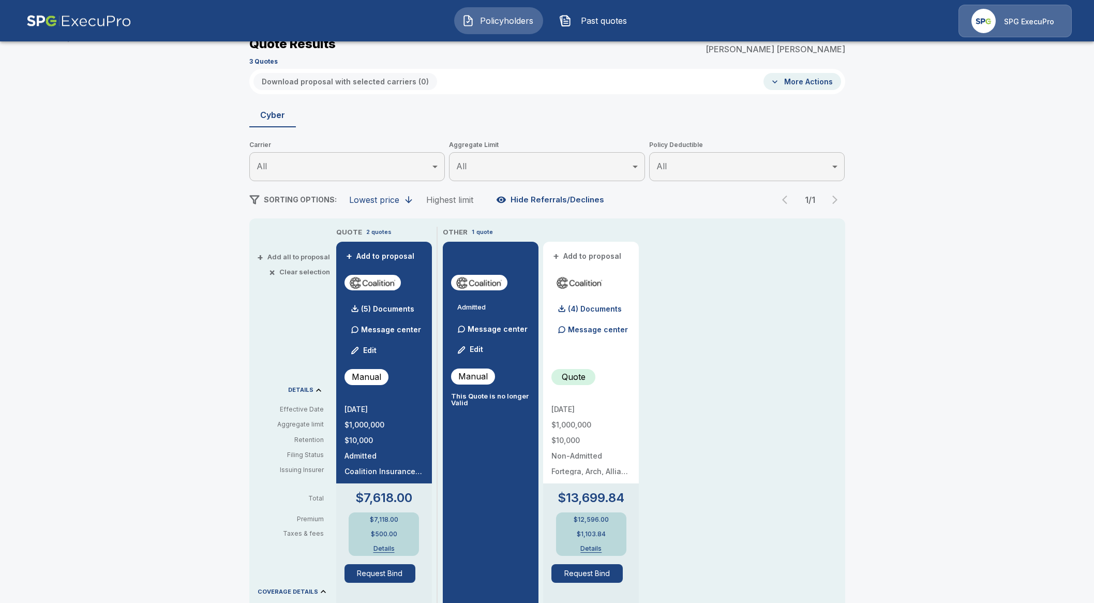
scroll to position [194, 0]
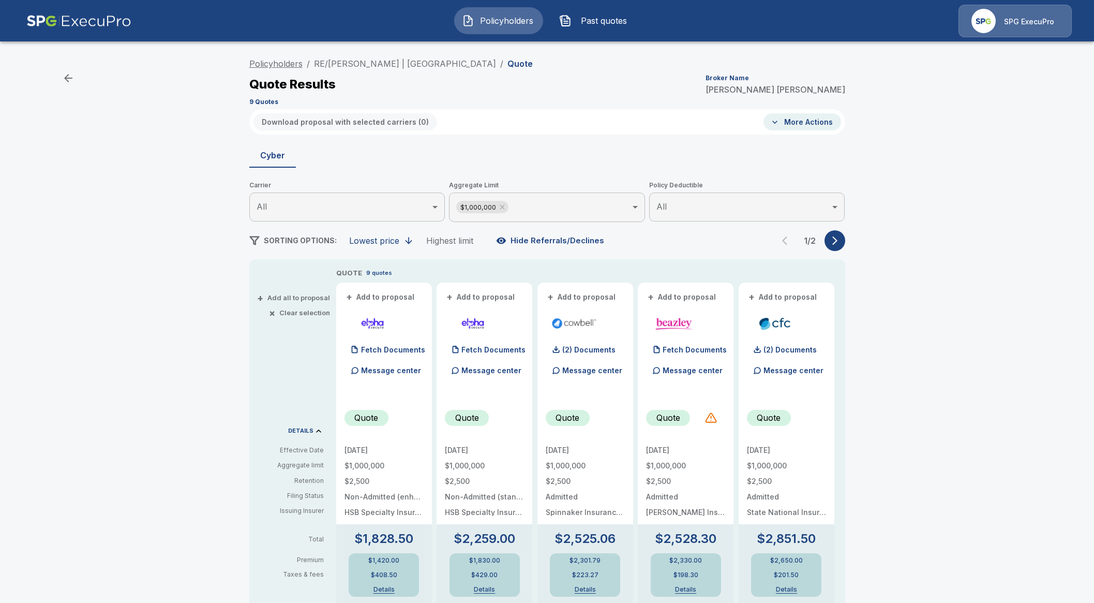
click at [288, 64] on link "Policyholders" at bounding box center [275, 63] width 53 height 10
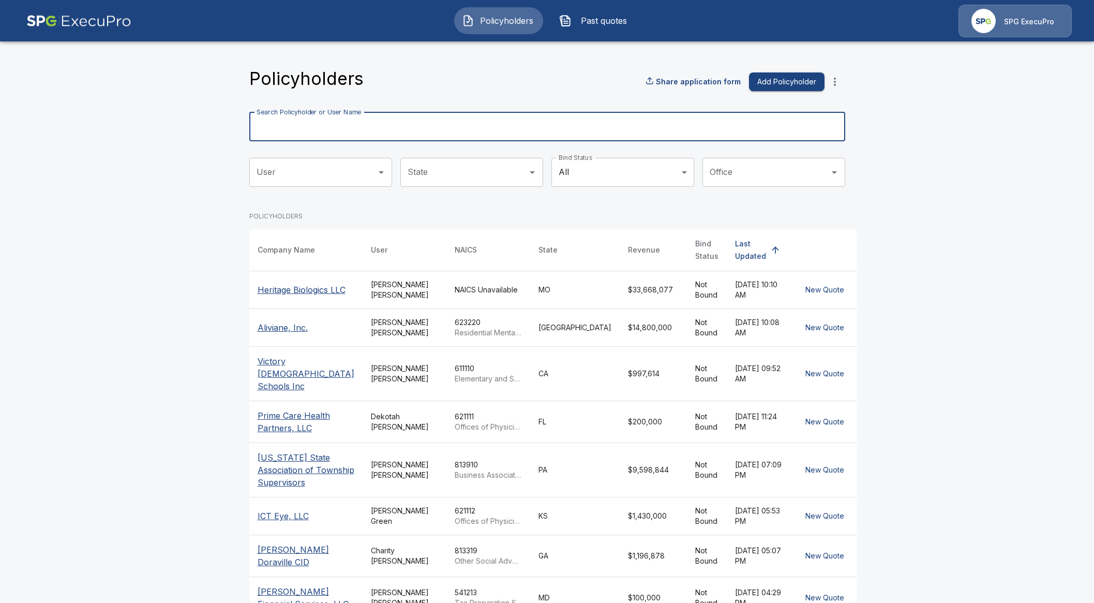
drag, startPoint x: 347, startPoint y: 131, endPoint x: 349, endPoint y: 120, distance: 11.6
click at [349, 120] on input "Search Policyholder or User Name" at bounding box center [541, 126] width 585 height 29
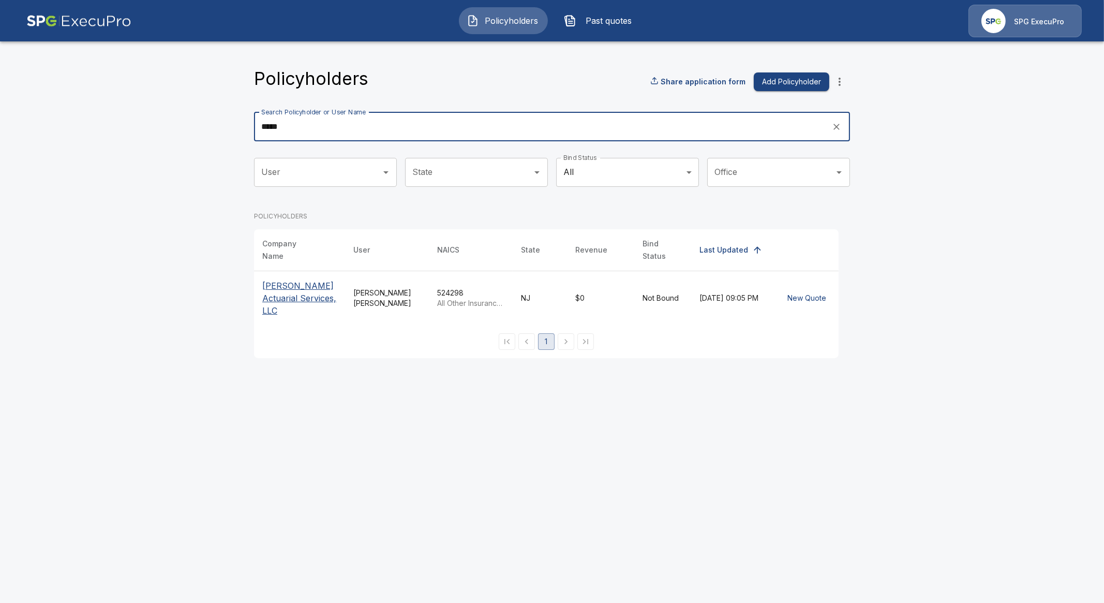
type input "*****"
click at [266, 292] on p "Ethan E. Kra Actuarial Services, LLC" at bounding box center [299, 297] width 75 height 37
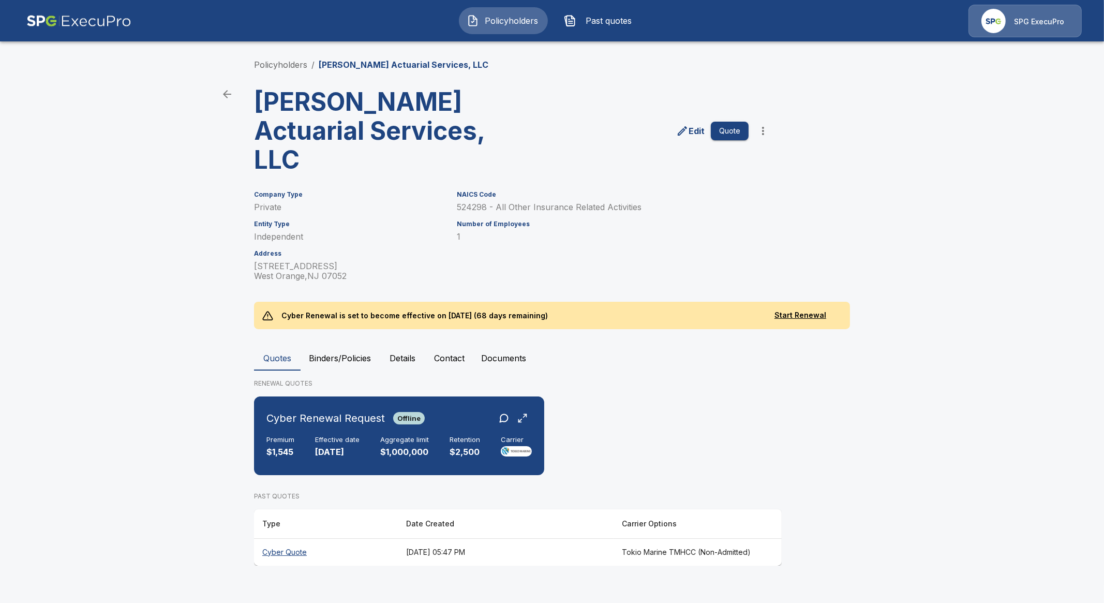
click at [688, 135] on icon "edit" at bounding box center [682, 131] width 12 height 12
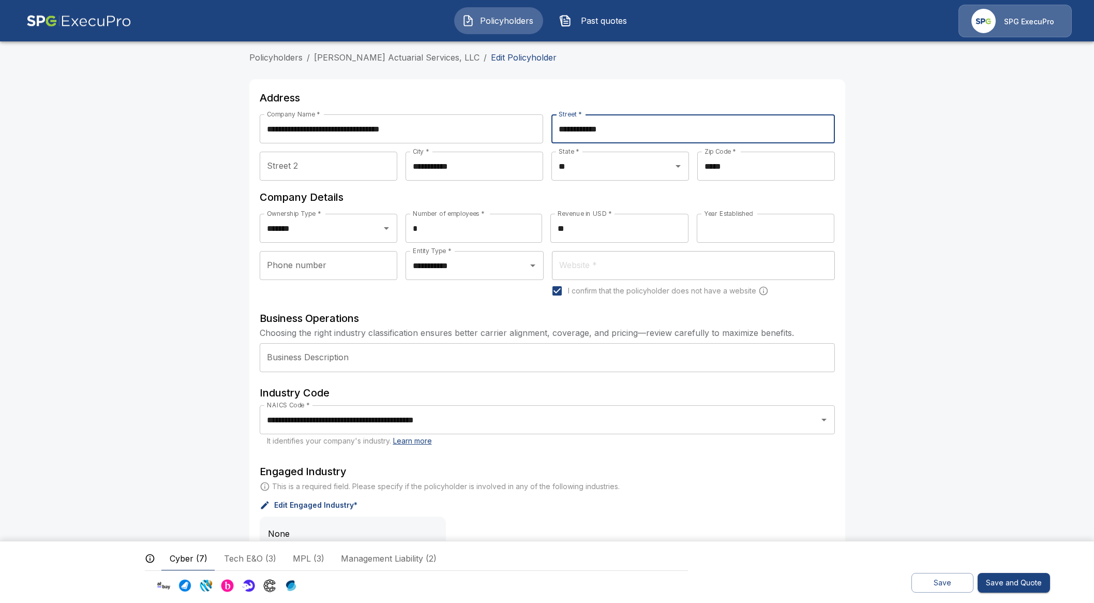
drag, startPoint x: 645, startPoint y: 125, endPoint x: 541, endPoint y: 125, distance: 104.5
click at [541, 125] on div "**********" at bounding box center [547, 132] width 575 height 37
paste input "*********"
type input "**********"
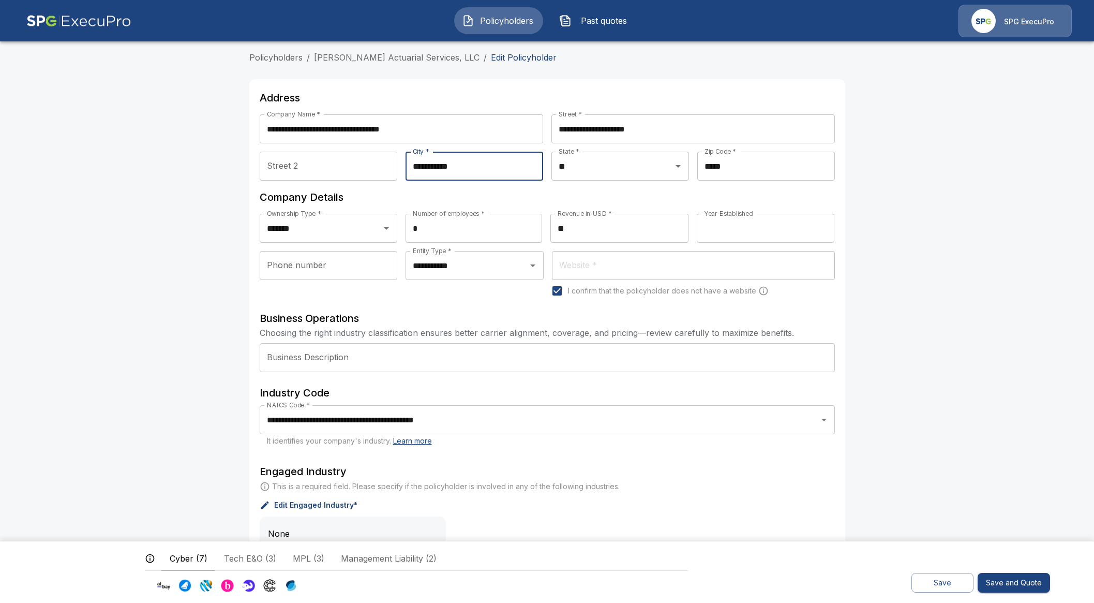
drag, startPoint x: 479, startPoint y: 167, endPoint x: 419, endPoint y: 166, distance: 60.0
click at [419, 166] on input "**********" at bounding box center [475, 166] width 138 height 29
paste input "text"
type input "**********"
click at [587, 163] on input "**" at bounding box center [605, 166] width 99 height 20
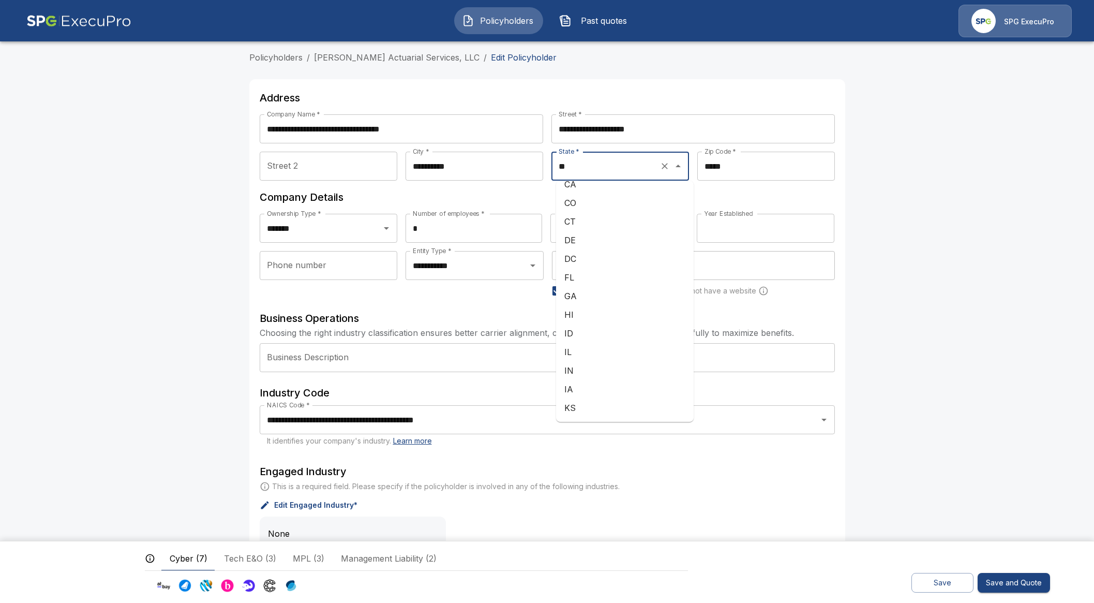
scroll to position [81, 0]
click at [585, 276] on li "FL" at bounding box center [625, 281] width 138 height 19
type input "**"
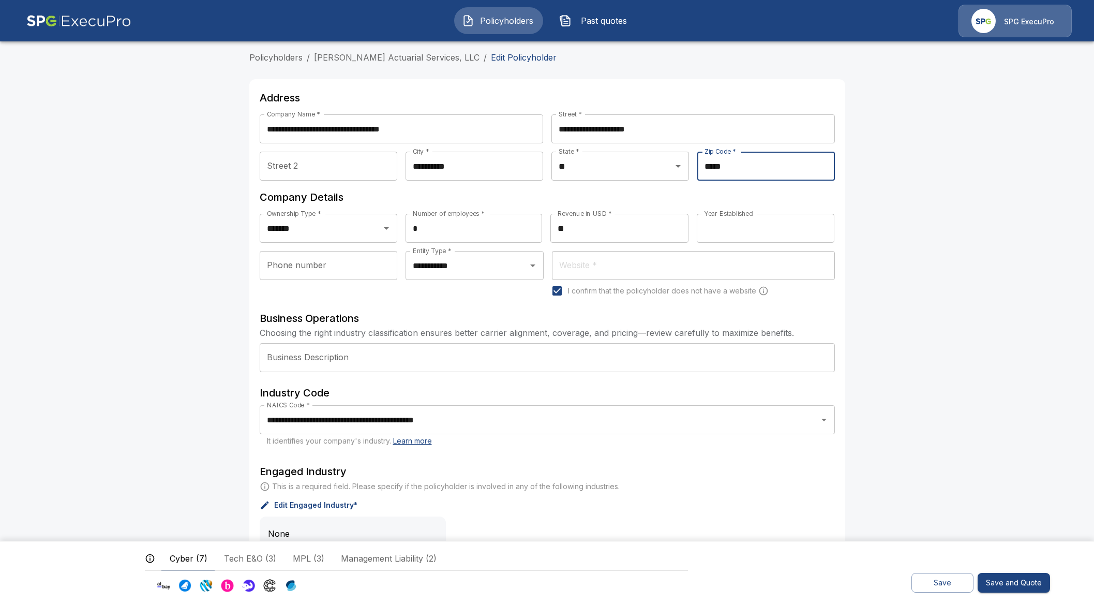
drag, startPoint x: 768, startPoint y: 167, endPoint x: 702, endPoint y: 173, distance: 67.0
click at [702, 173] on input "*****" at bounding box center [766, 166] width 138 height 29
paste input "text"
type input "*****"
click at [781, 185] on div "Zip Code * ***** Zip Code *" at bounding box center [766, 170] width 138 height 37
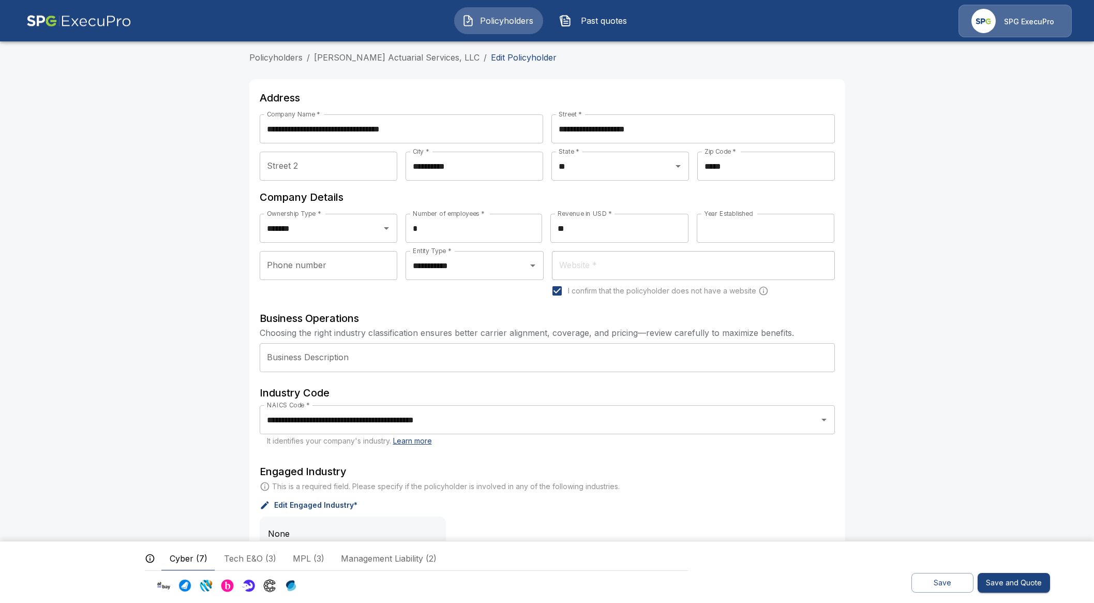
click at [936, 579] on button "Save" at bounding box center [943, 583] width 62 height 20
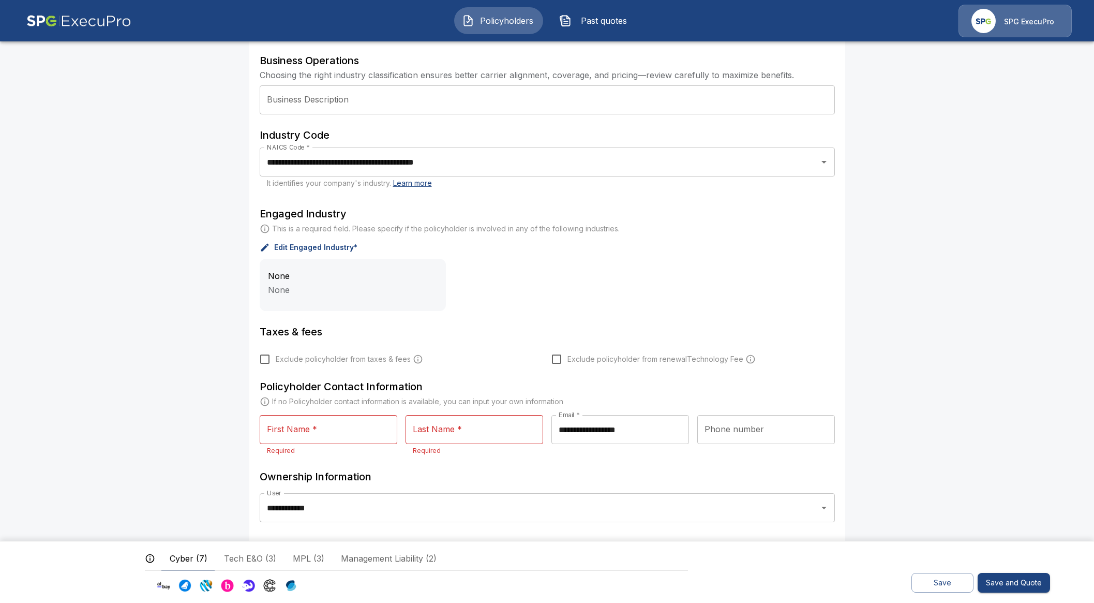
scroll to position [258, 0]
click at [322, 428] on input "First Name *" at bounding box center [329, 428] width 138 height 29
type input "******"
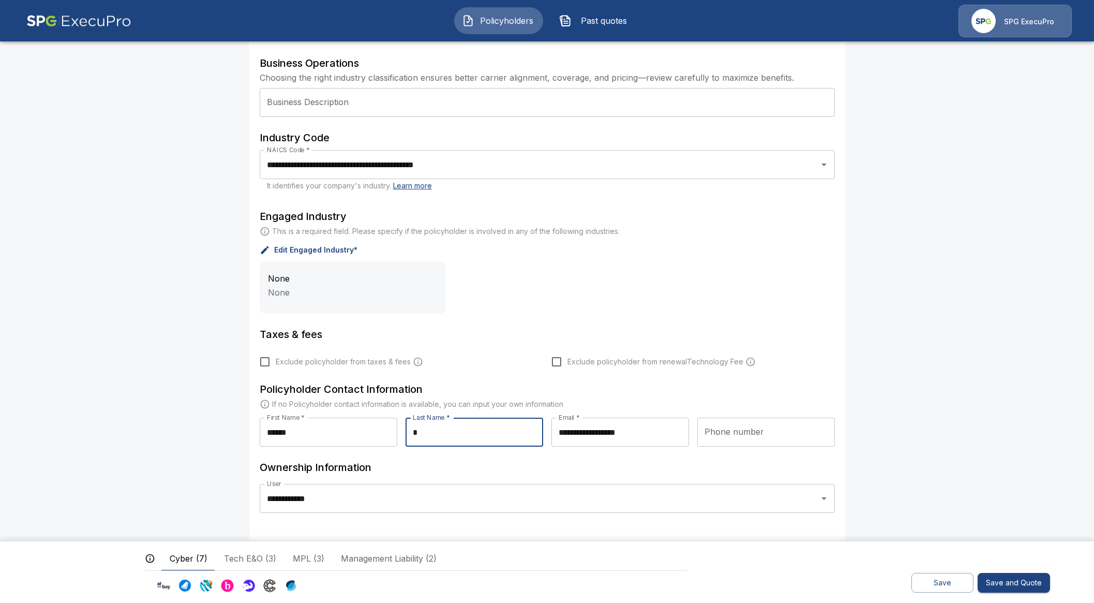
scroll to position [255, 0]
type input "*****"
click at [931, 585] on button "Save" at bounding box center [943, 583] width 62 height 20
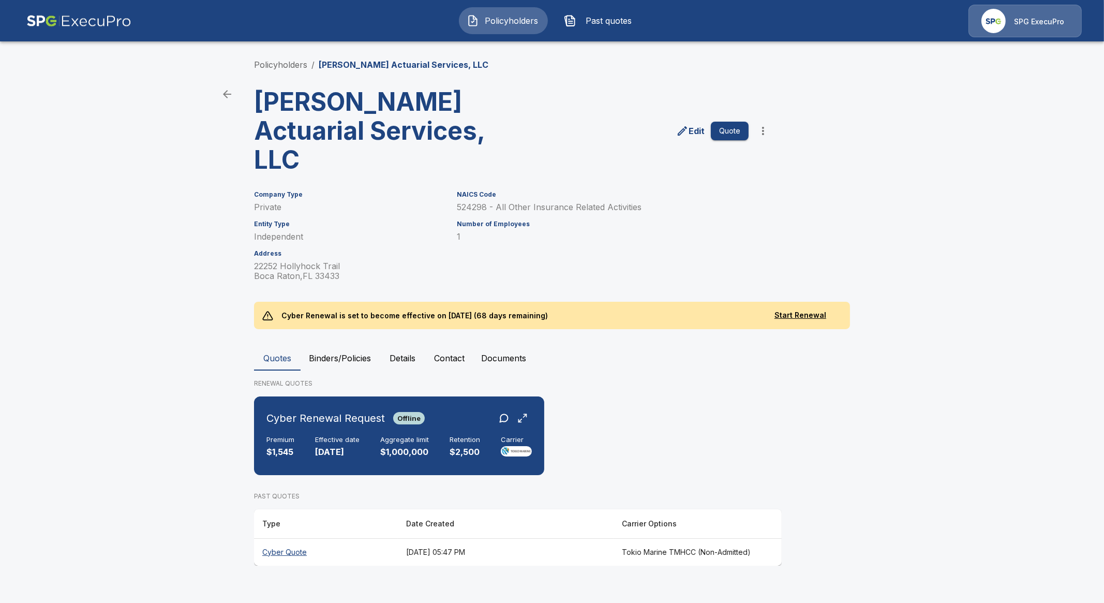
drag, startPoint x: 711, startPoint y: 418, endPoint x: 699, endPoint y: 418, distance: 11.9
click at [711, 418] on div "Cyber Renewal Request Offline Premium $1,545 Effective date 11/4/2025 Aggregate…" at bounding box center [552, 439] width 596 height 87
click at [300, 554] on th "Cyber Quote" at bounding box center [326, 551] width 144 height 27
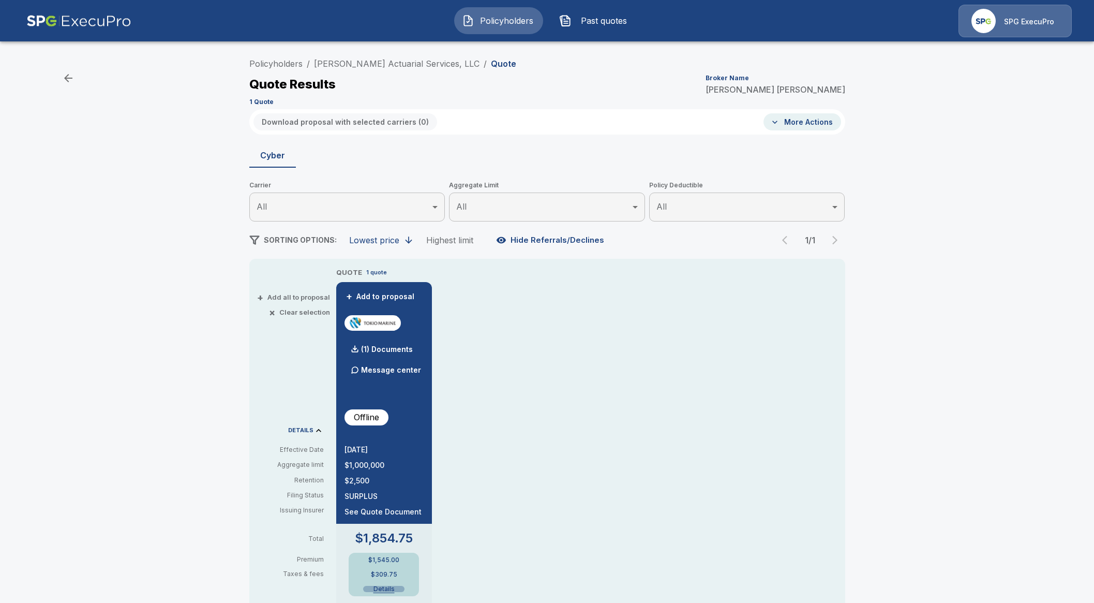
click at [391, 586] on button "Details" at bounding box center [383, 589] width 41 height 6
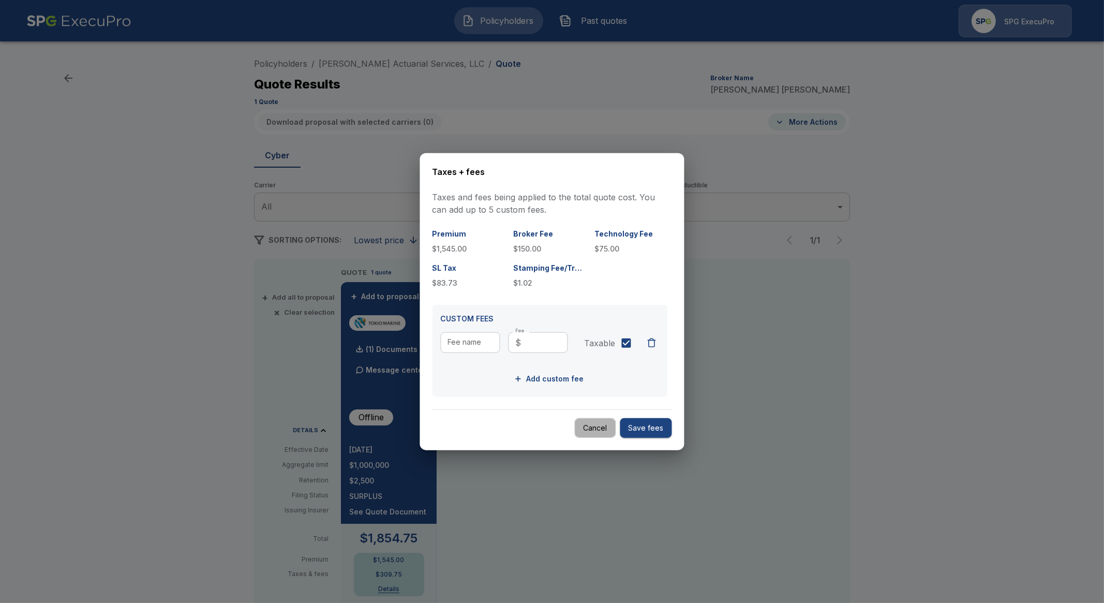
click at [589, 427] on button "Cancel" at bounding box center [595, 428] width 41 height 20
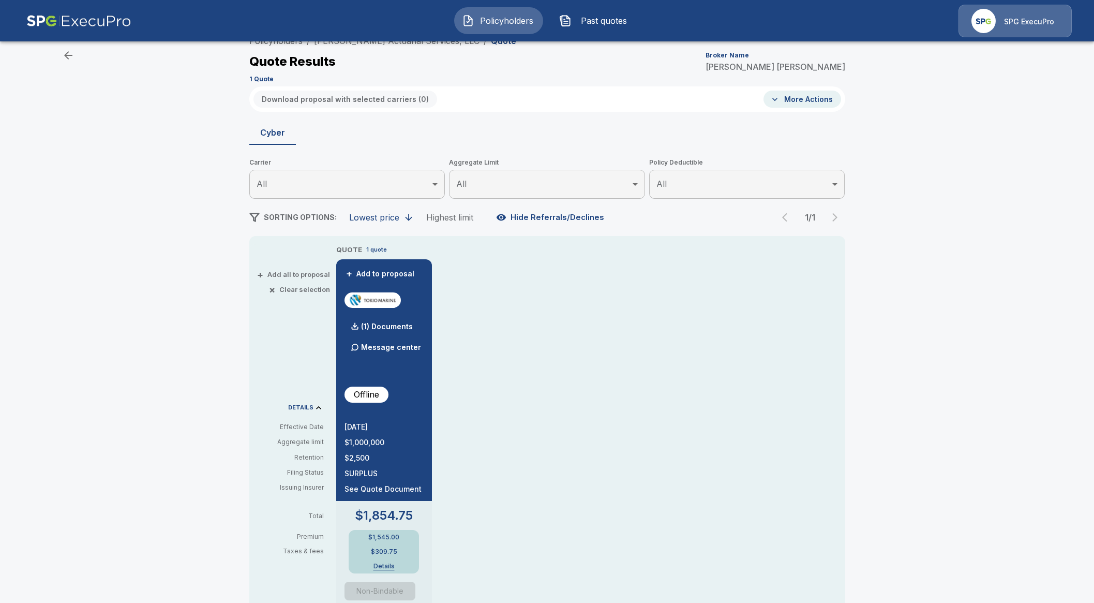
scroll to position [64, 0]
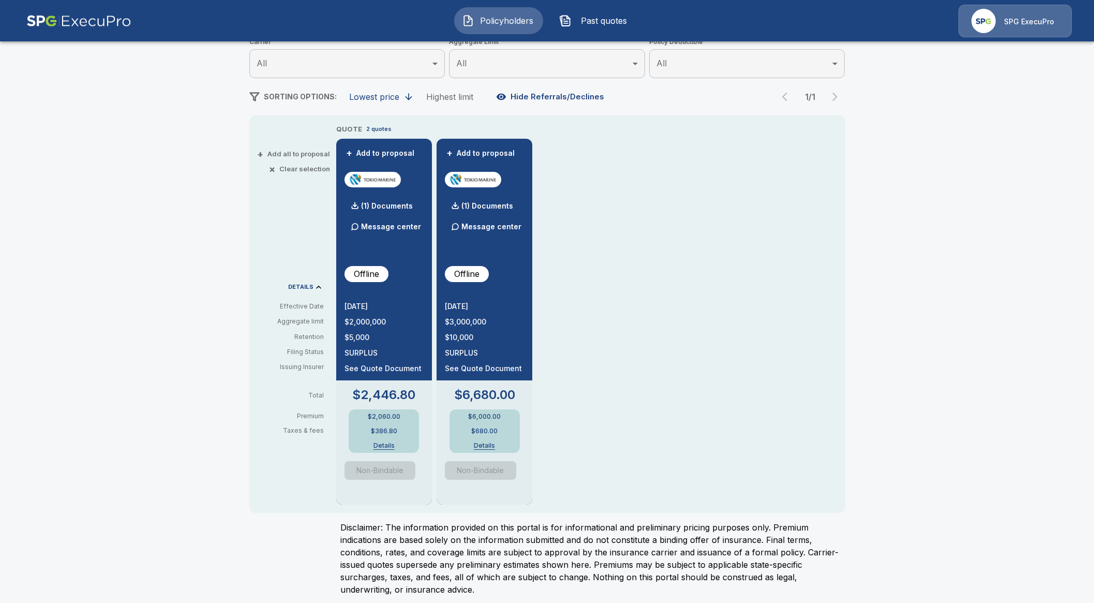
scroll to position [148, 0]
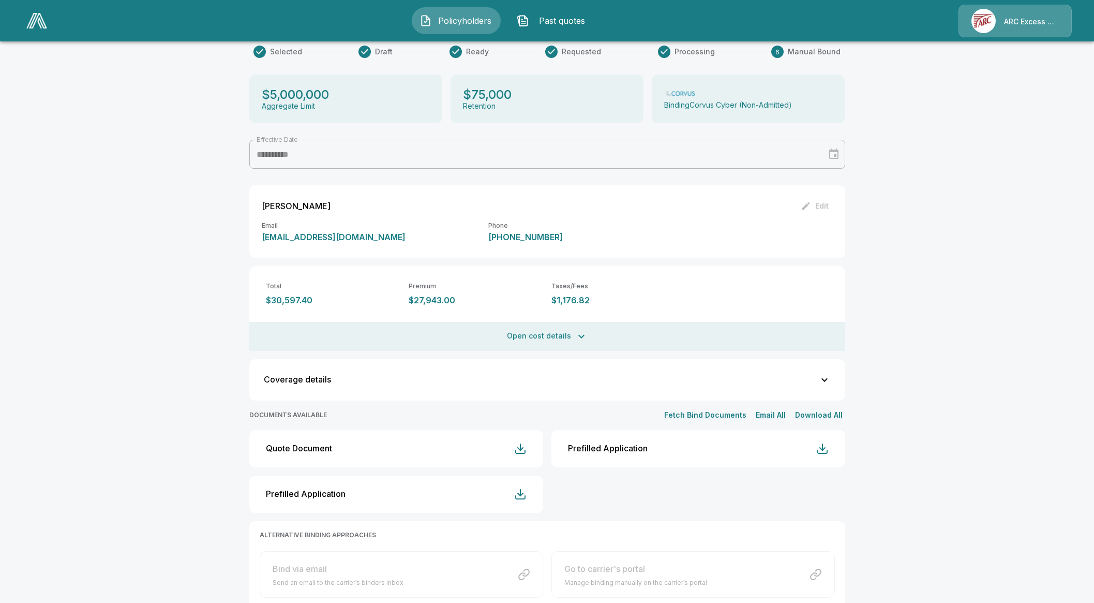
scroll to position [64, 0]
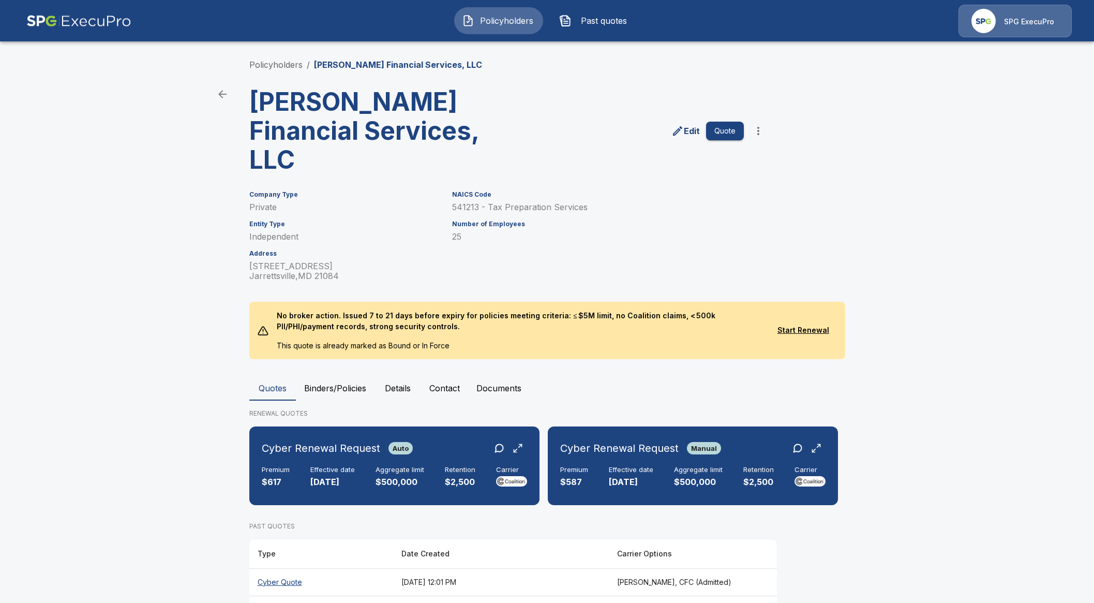
click at [270, 568] on th "Cyber Quote" at bounding box center [321, 581] width 144 height 27
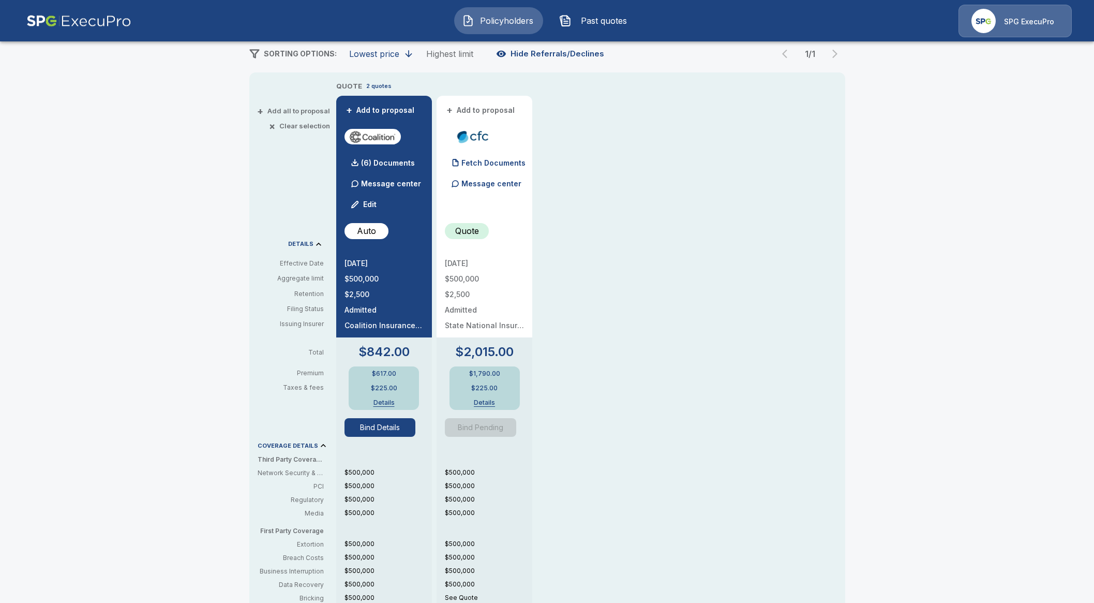
scroll to position [194, 0]
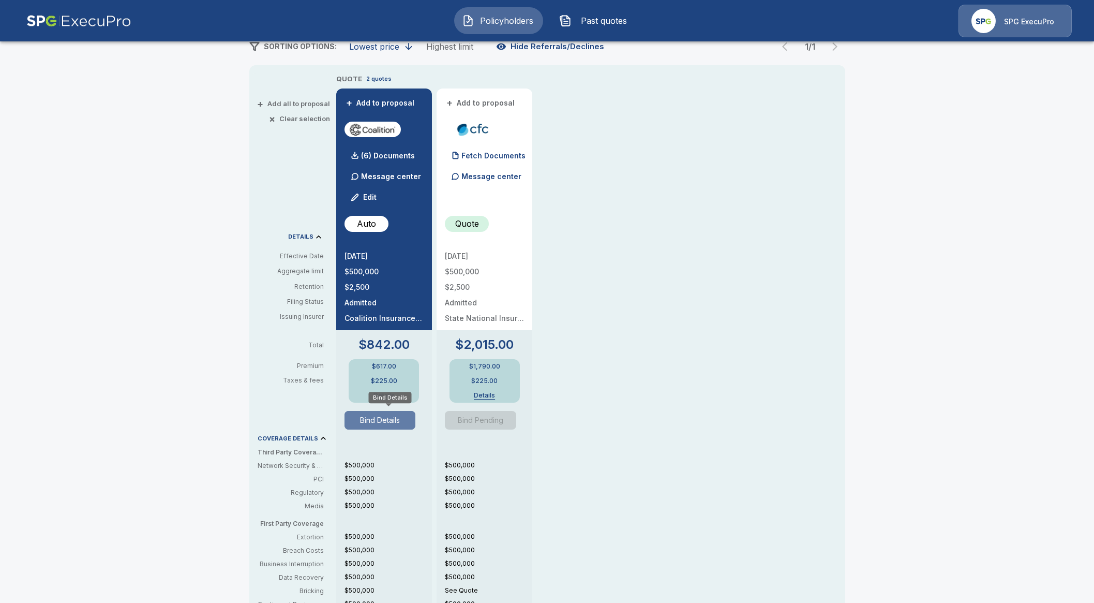
click at [379, 418] on button "Bind Details" at bounding box center [380, 420] width 71 height 19
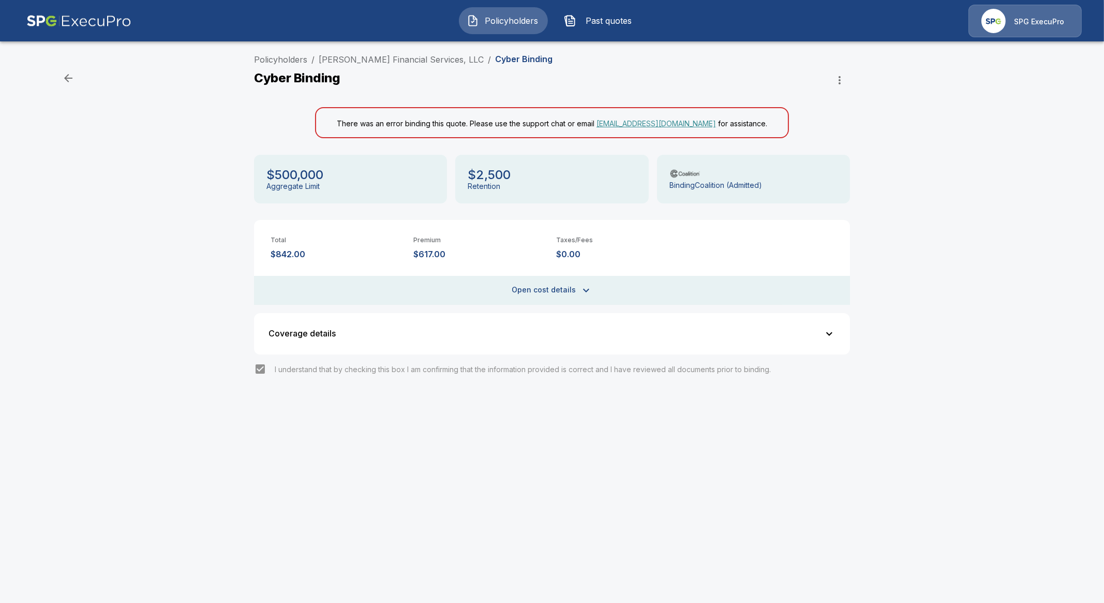
click at [169, 232] on div "Policyholders / Taber Financial Services, LLC / Cyber Binding Cyber Binding The…" at bounding box center [552, 239] width 1104 height 380
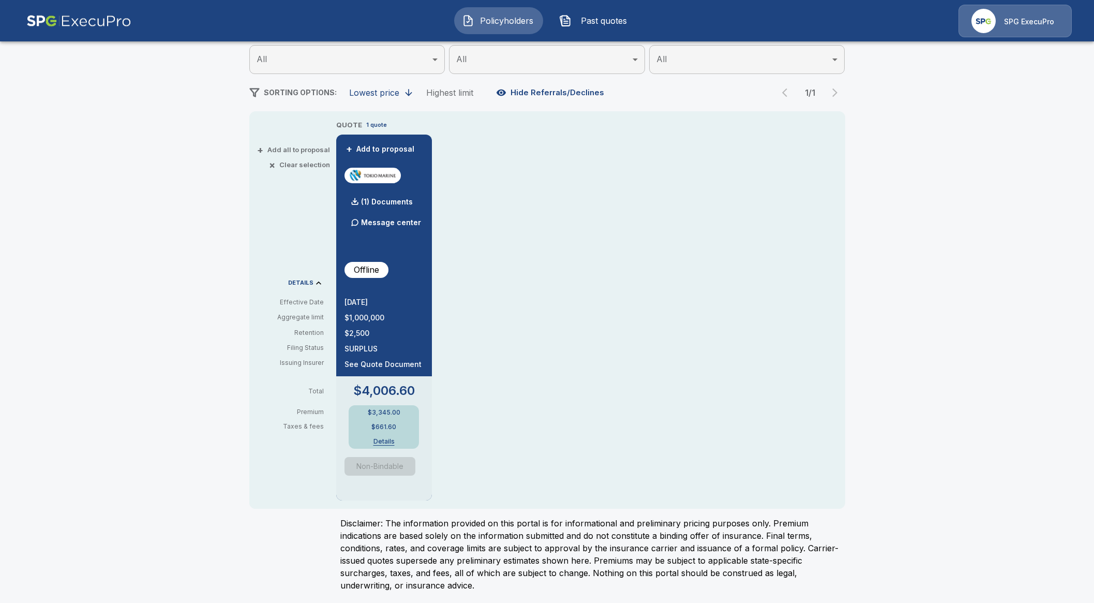
scroll to position [148, 0]
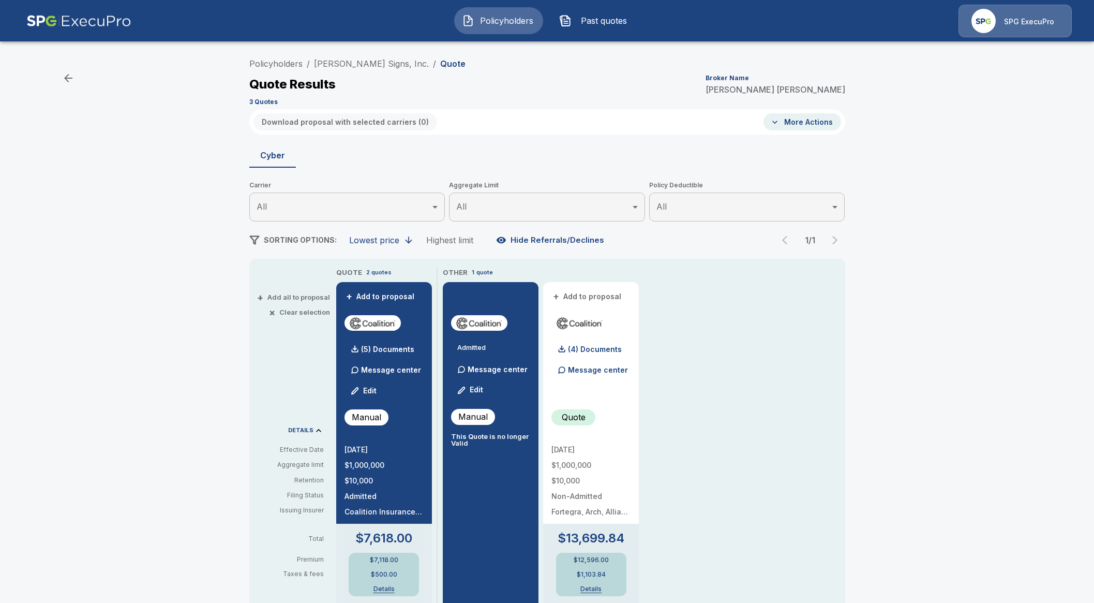
scroll to position [194, 0]
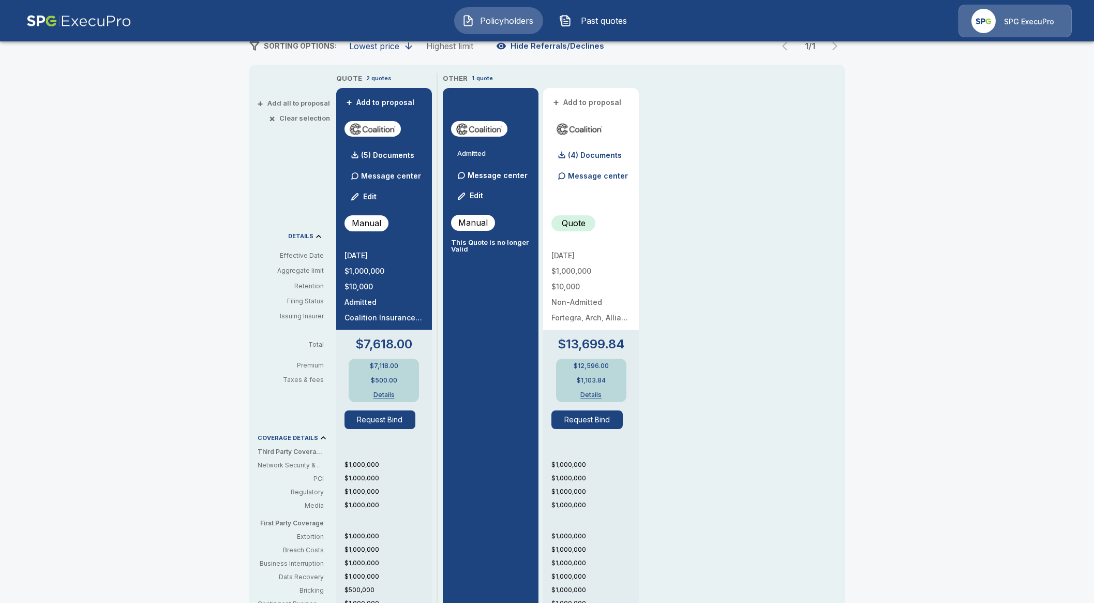
click at [471, 23] on img "button" at bounding box center [468, 20] width 12 height 12
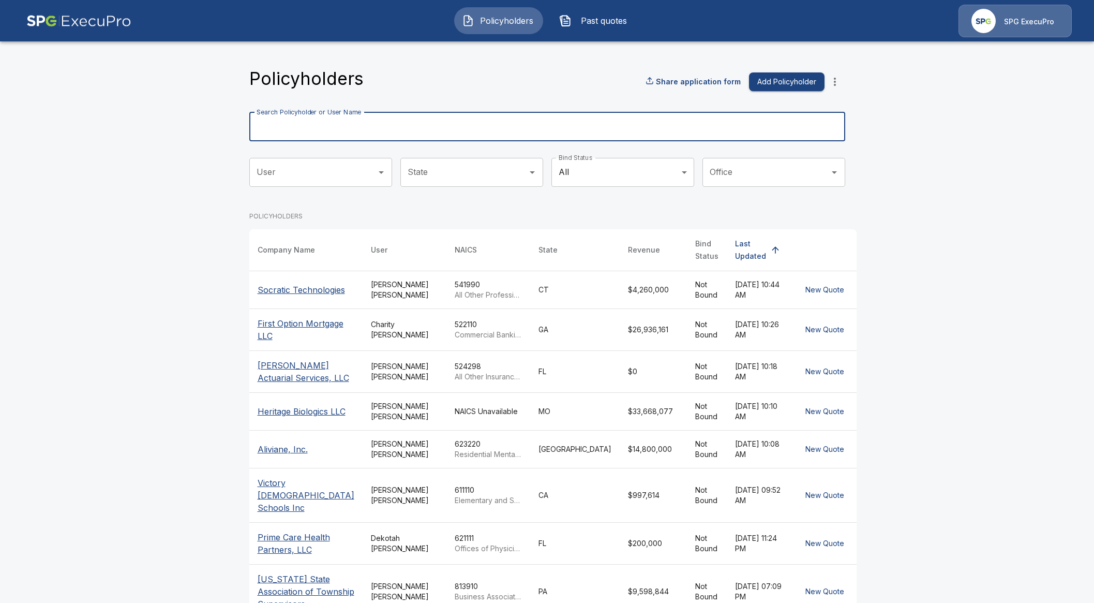
click at [403, 133] on input "Search Policyholder or User Name" at bounding box center [541, 126] width 585 height 29
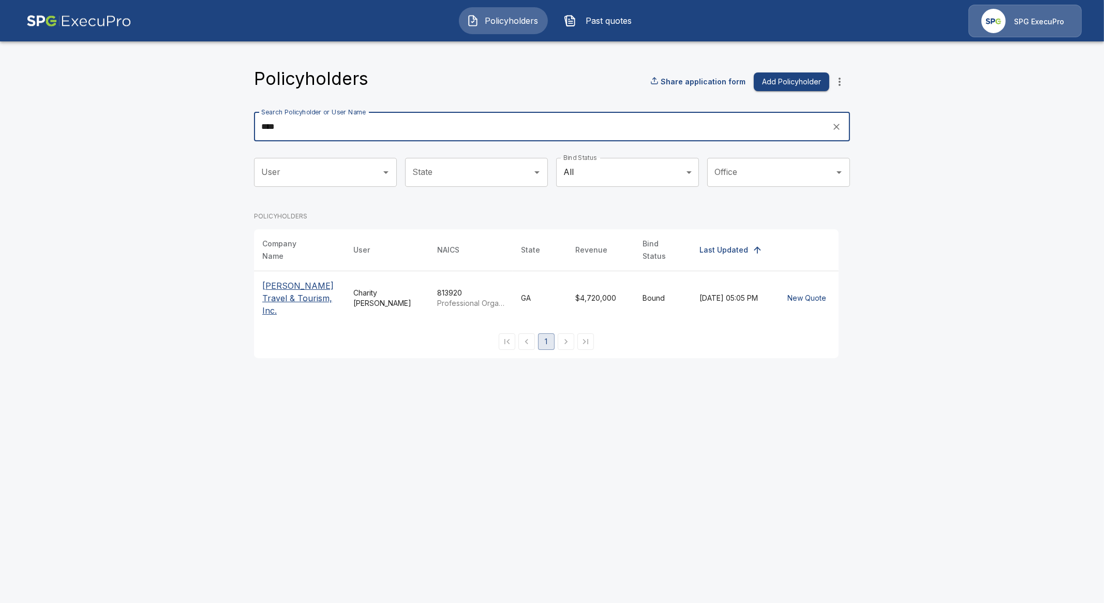
type input "****"
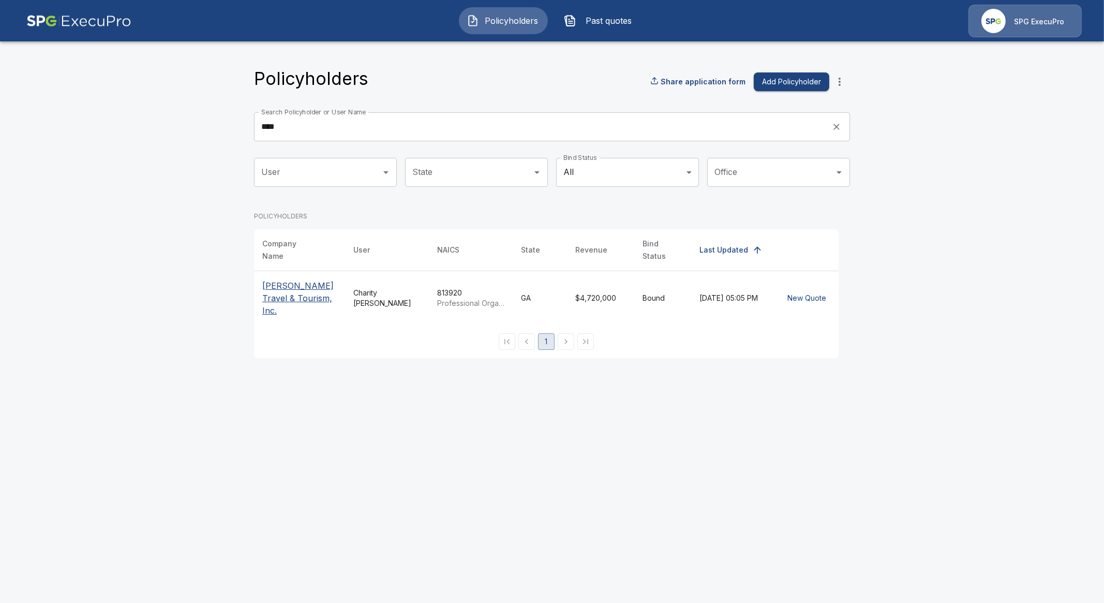
click at [296, 288] on p "[PERSON_NAME] Travel & Tourism, Inc." at bounding box center [299, 297] width 75 height 37
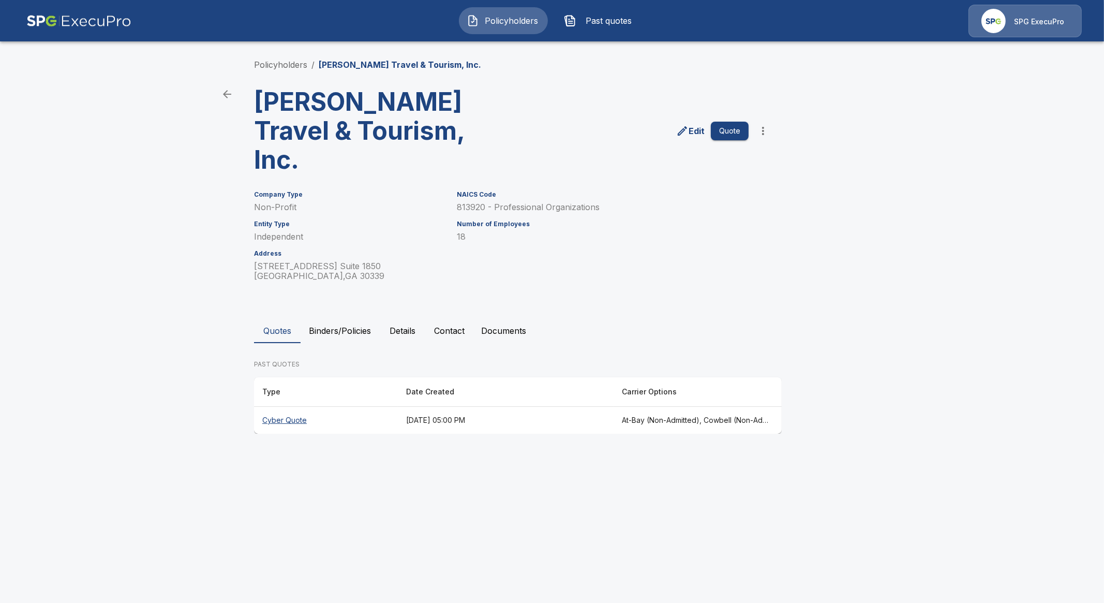
click at [300, 407] on th "Cyber Quote" at bounding box center [326, 420] width 144 height 27
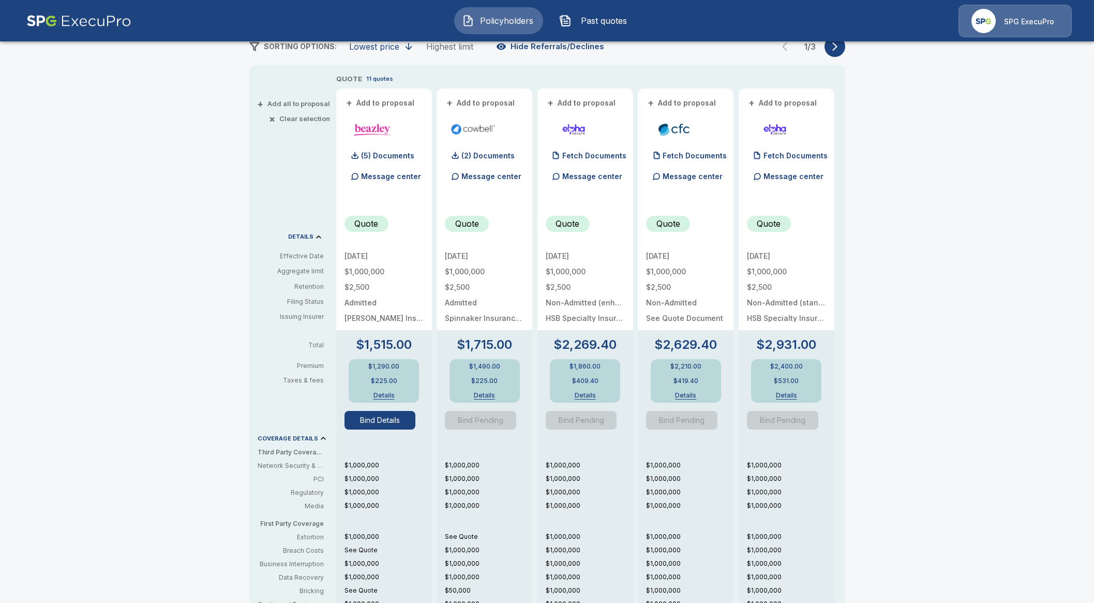
click at [398, 428] on button "Bind Details" at bounding box center [380, 420] width 71 height 19
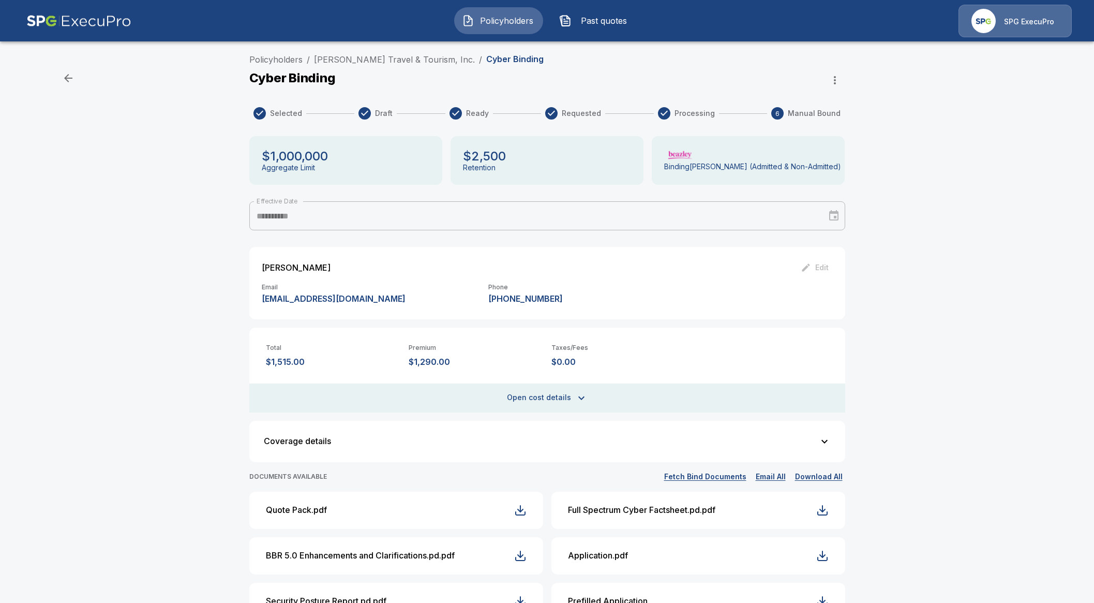
click at [552, 390] on button "Open cost details" at bounding box center [547, 397] width 596 height 29
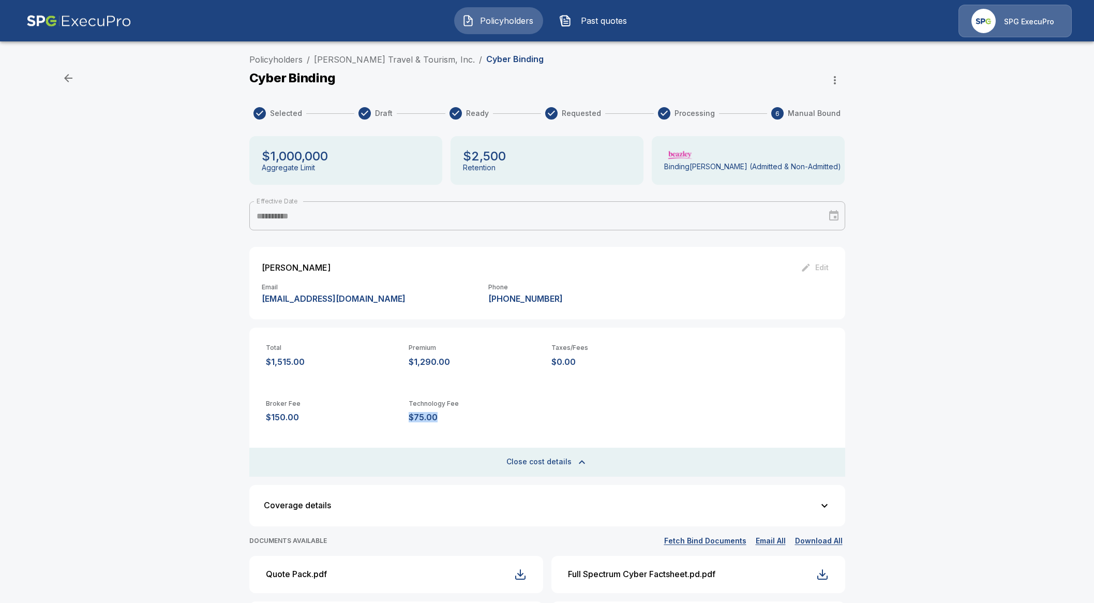
drag, startPoint x: 443, startPoint y: 419, endPoint x: 416, endPoint y: 420, distance: 26.9
click at [413, 419] on p "$75.00" at bounding box center [476, 417] width 135 height 10
copy p "$75.00"
click at [408, 63] on link "[PERSON_NAME] Travel & Tourism, Inc." at bounding box center [394, 59] width 161 height 10
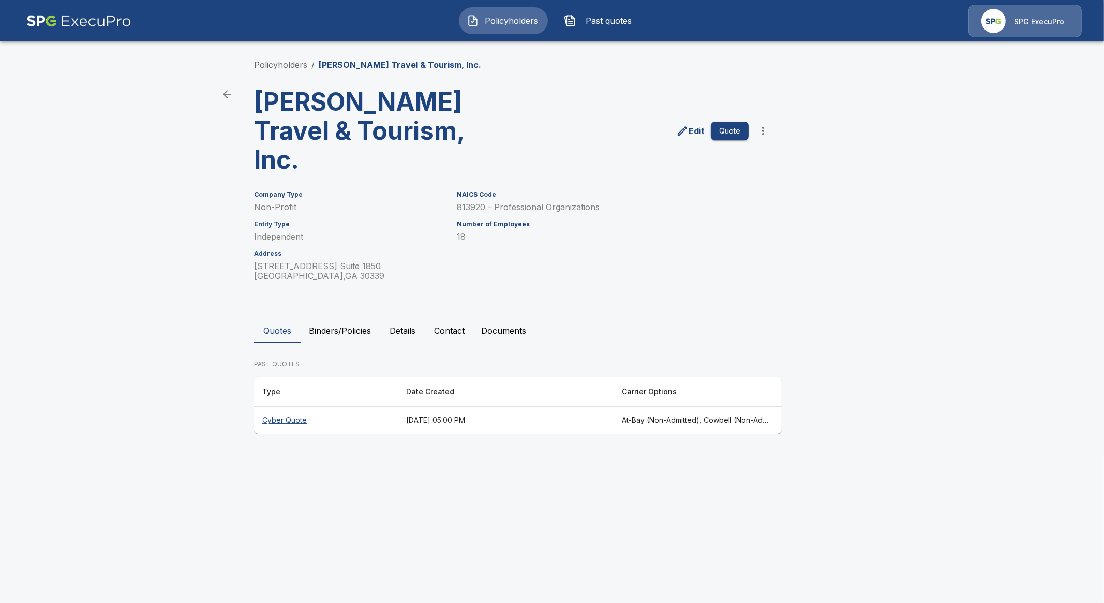
click at [346, 318] on button "Binders/Policies" at bounding box center [340, 330] width 79 height 25
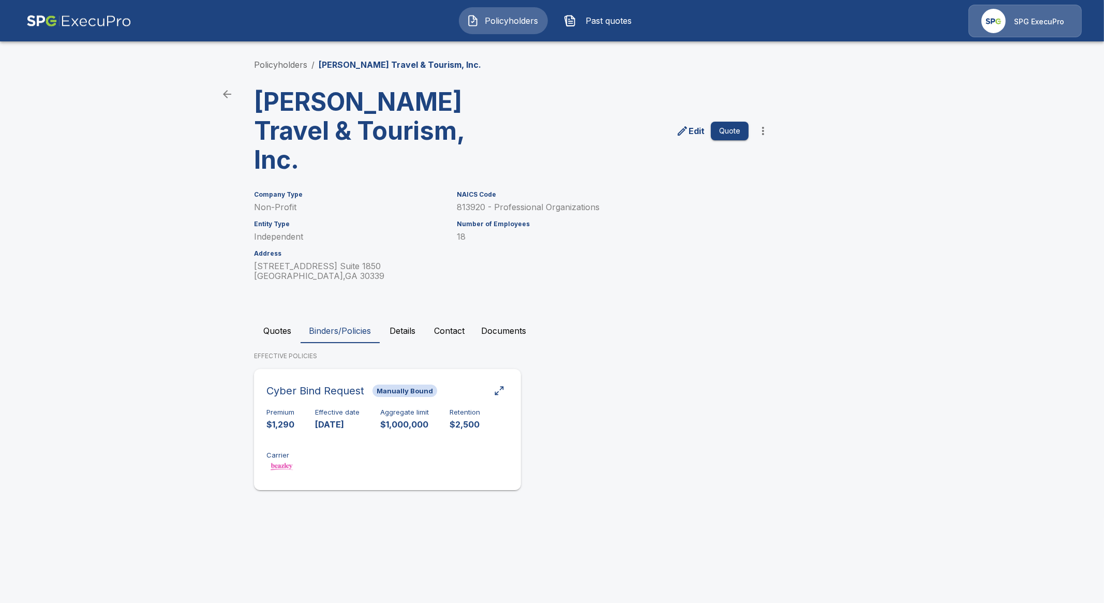
click at [492, 381] on button "button" at bounding box center [499, 390] width 19 height 19
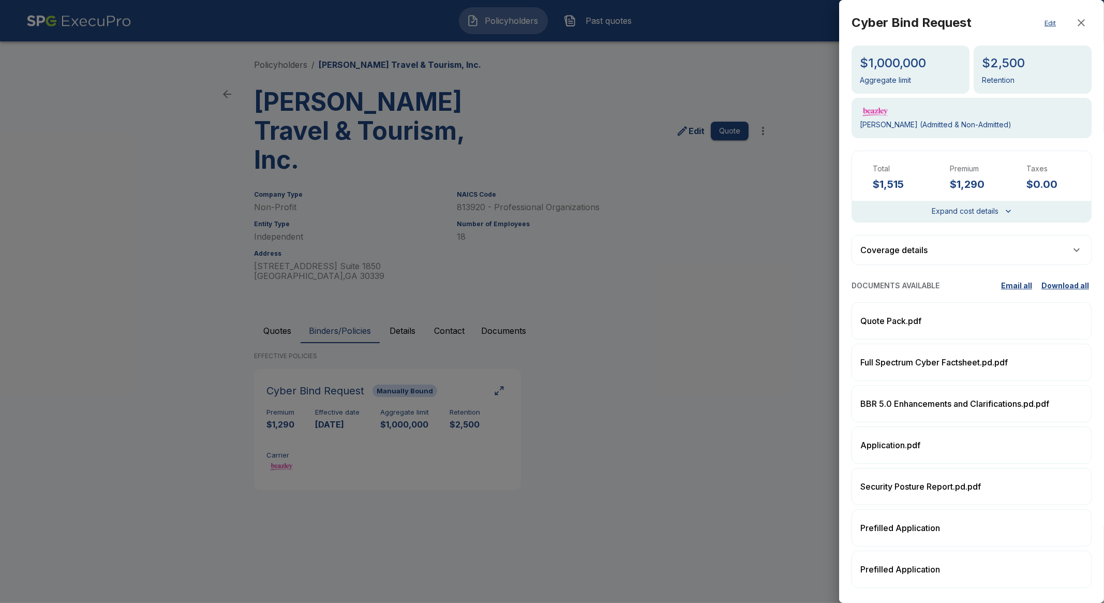
click at [1037, 18] on button "Edit" at bounding box center [1050, 22] width 33 height 21
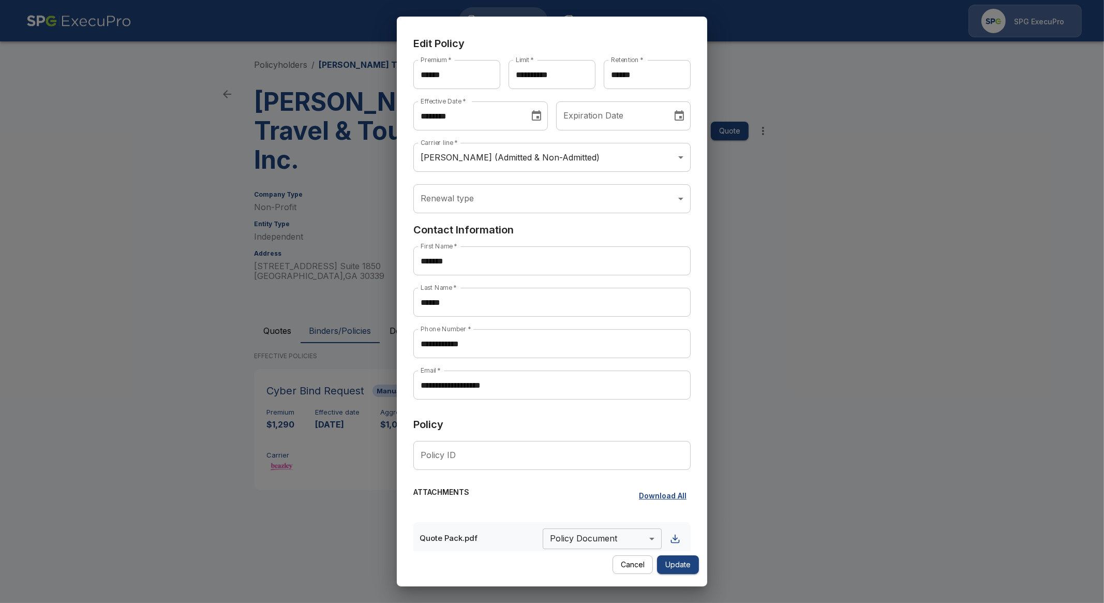
click at [457, 122] on input "********" at bounding box center [467, 115] width 109 height 29
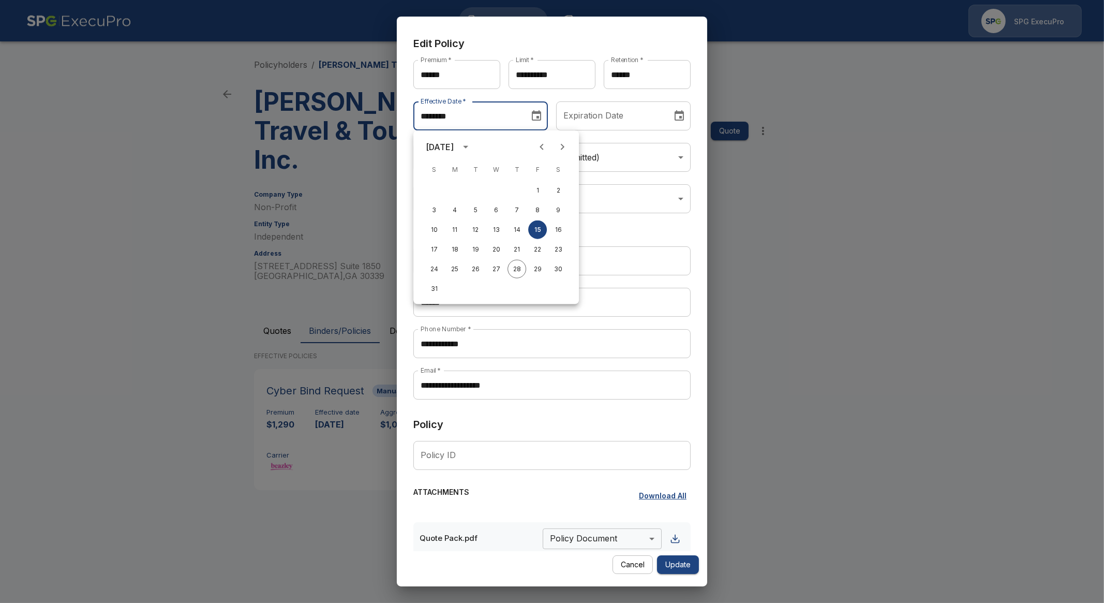
click at [559, 146] on icon "Next month" at bounding box center [562, 147] width 12 height 12
click at [499, 194] on button "1" at bounding box center [496, 190] width 19 height 19
type input "********"
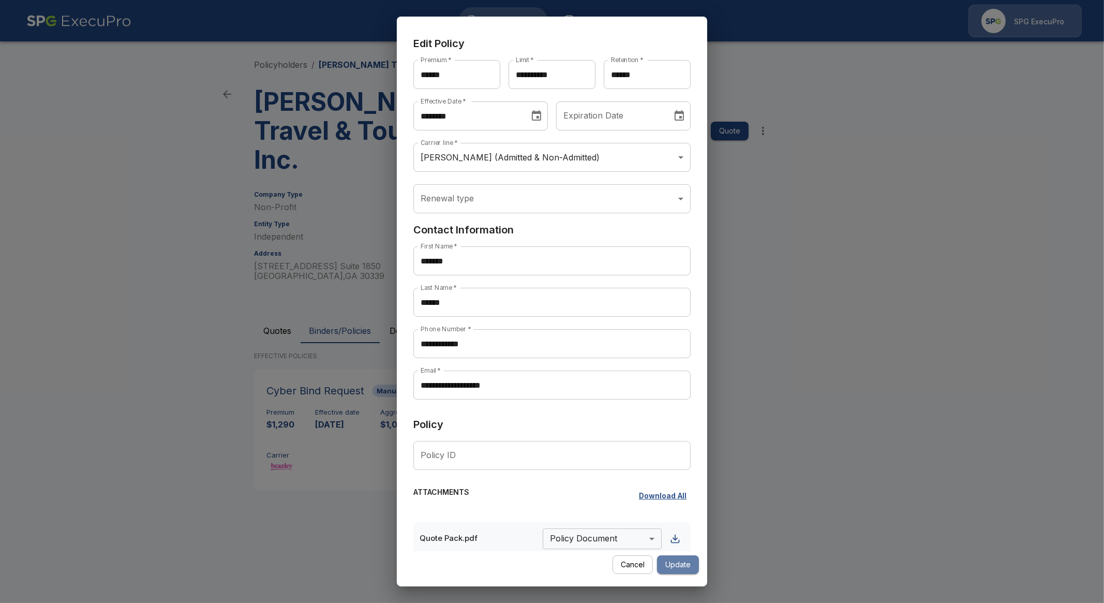
click at [685, 567] on button "Update" at bounding box center [678, 564] width 42 height 19
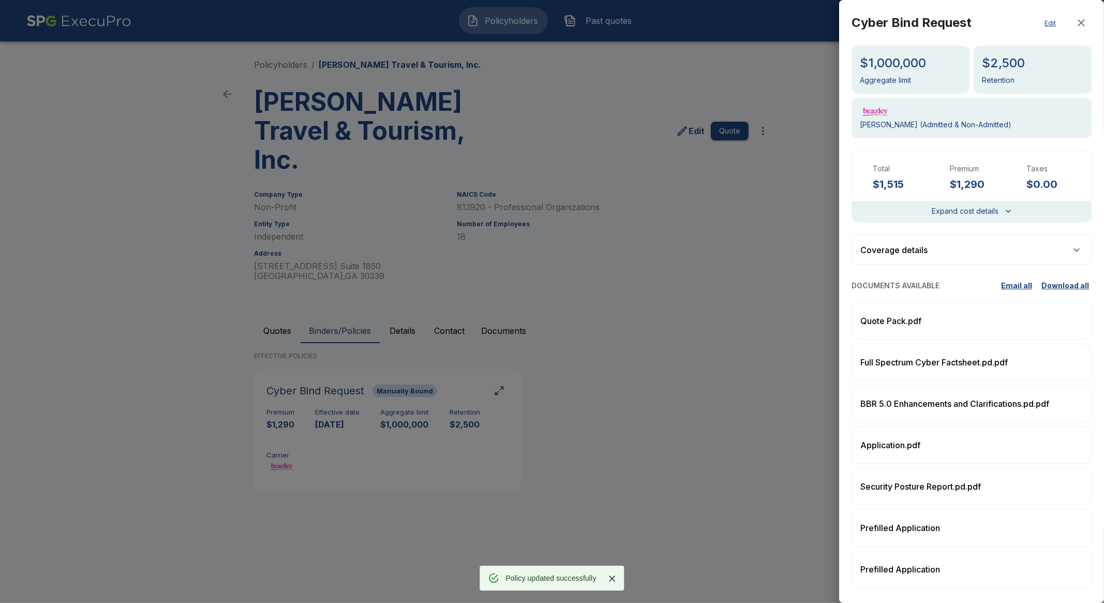
click at [688, 436] on div at bounding box center [552, 301] width 1104 height 603
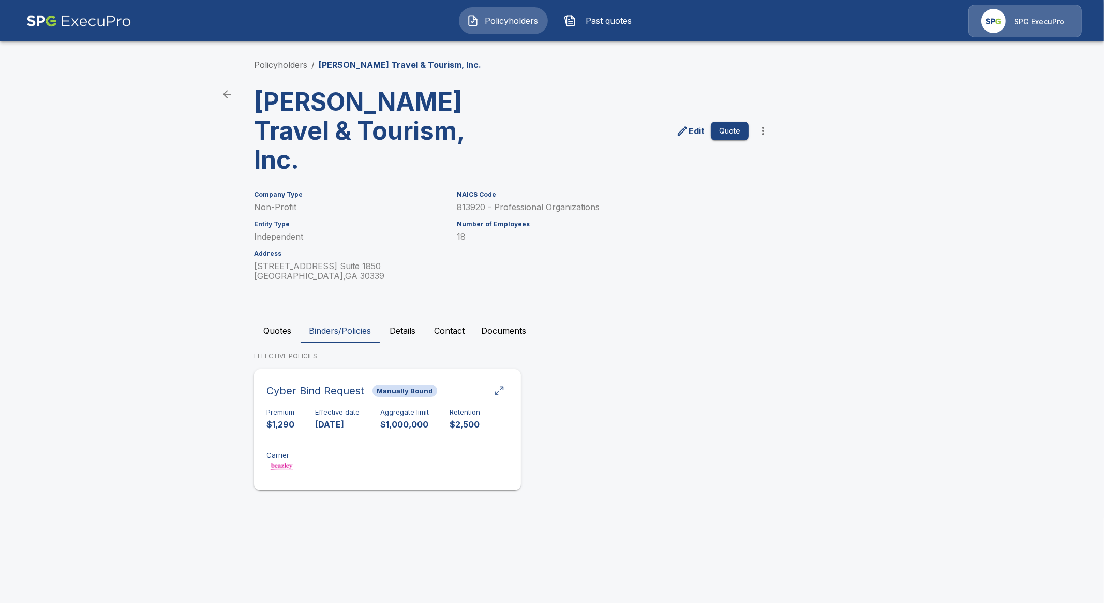
click at [495, 385] on div "button" at bounding box center [499, 390] width 10 height 10
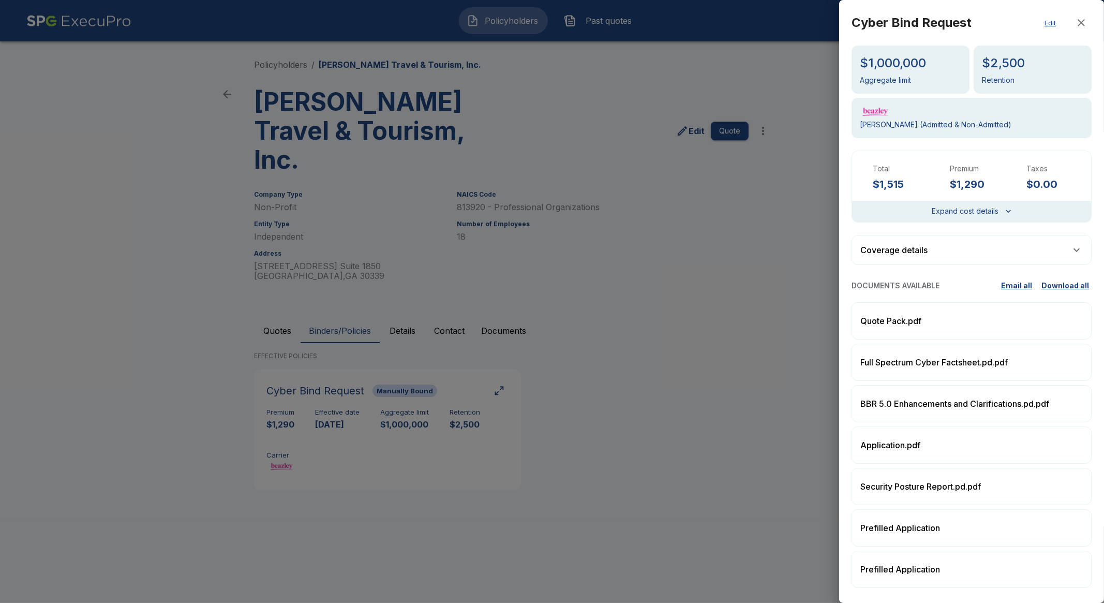
click at [556, 505] on div at bounding box center [552, 301] width 1104 height 603
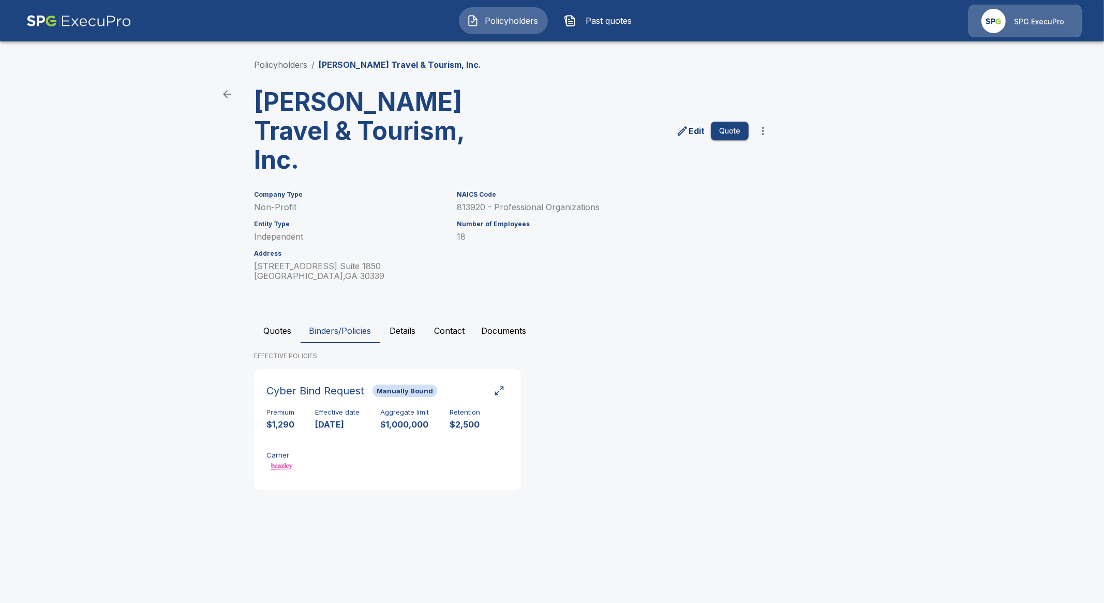
click at [493, 22] on span "Policyholders" at bounding box center [511, 20] width 57 height 12
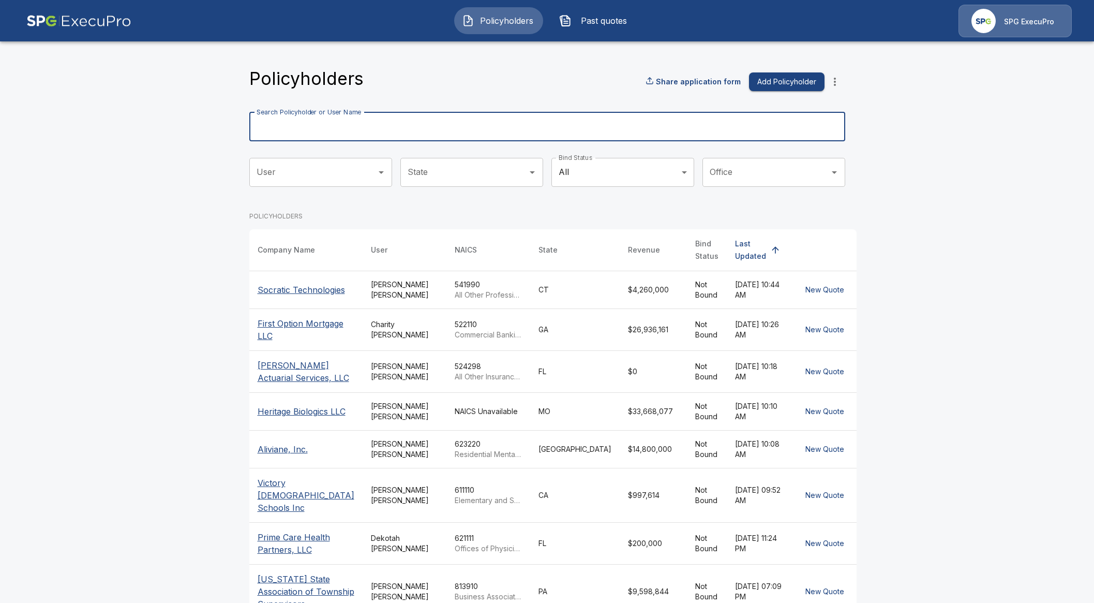
click at [413, 126] on input "Search Policyholder or User Name" at bounding box center [541, 126] width 585 height 29
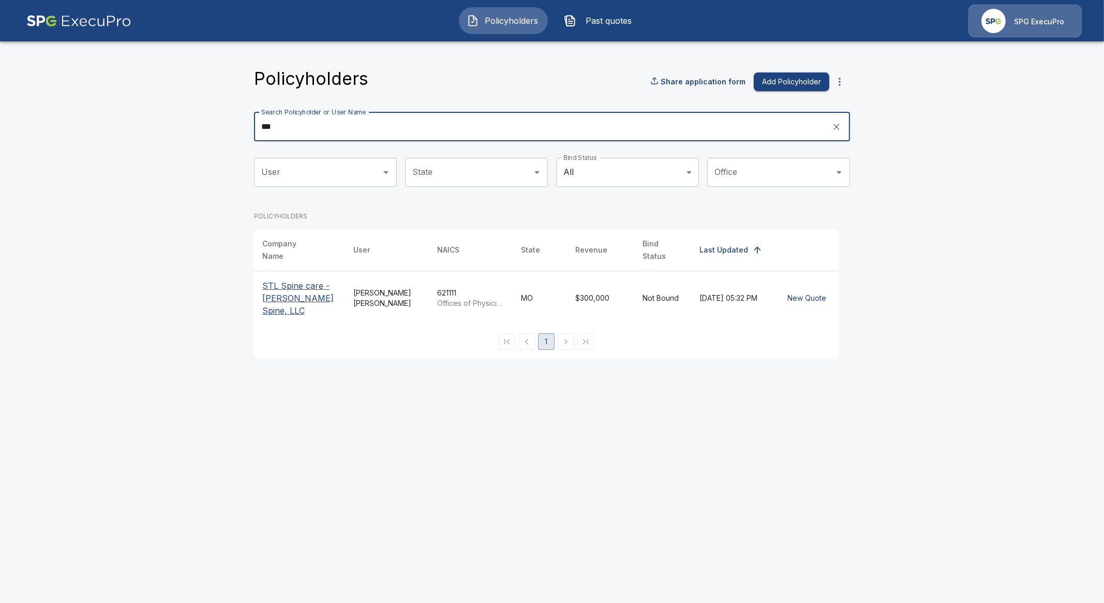
type input "***"
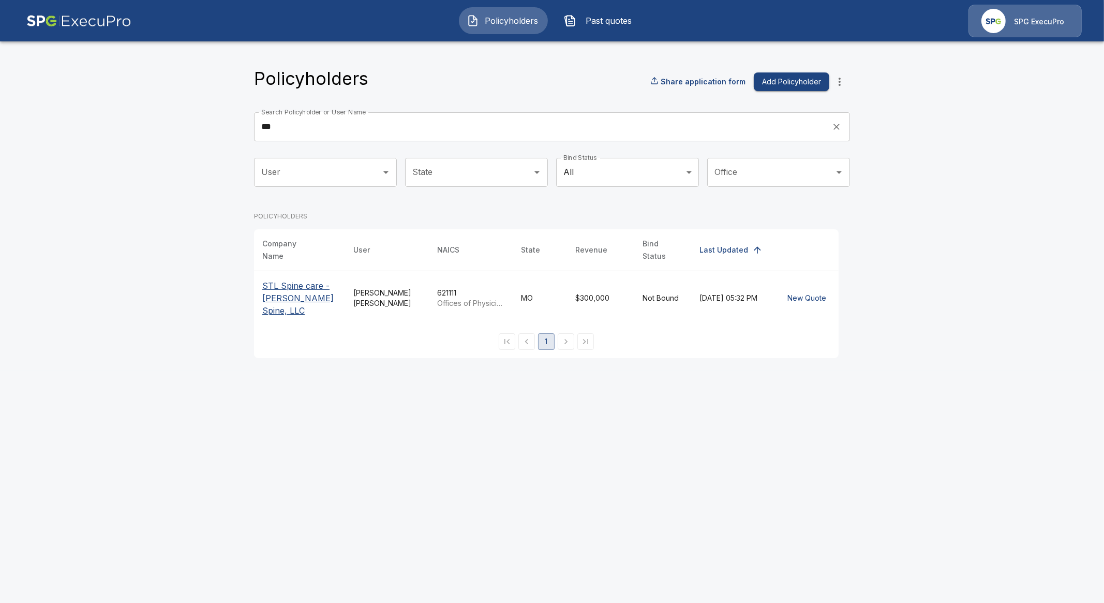
click at [293, 281] on p "STL Spine care - Coury Spine, LLC" at bounding box center [299, 297] width 75 height 37
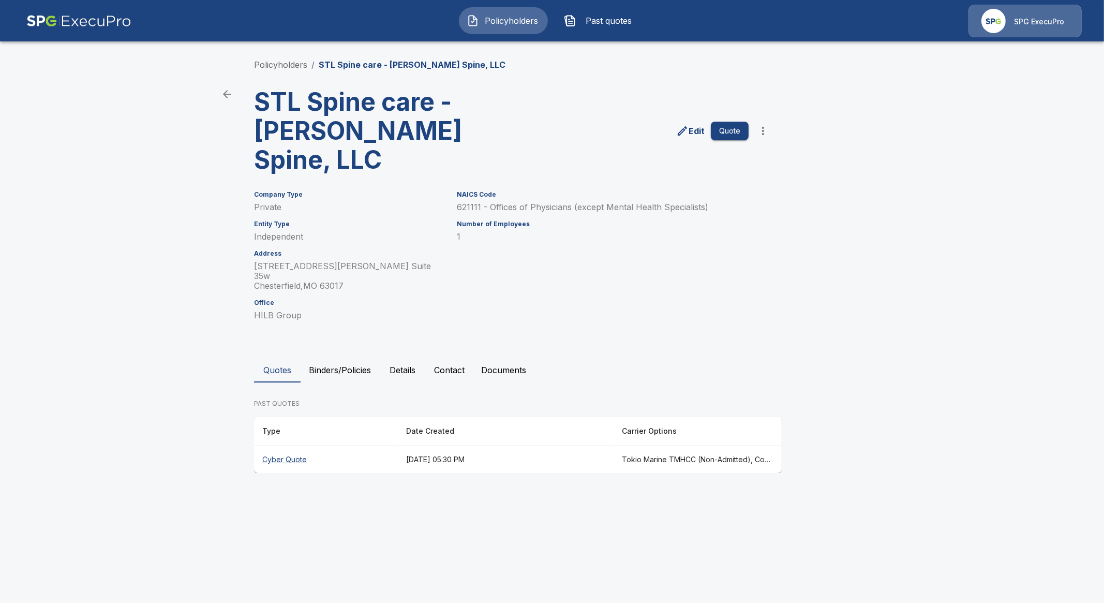
click at [289, 446] on th "Cyber Quote" at bounding box center [326, 459] width 144 height 27
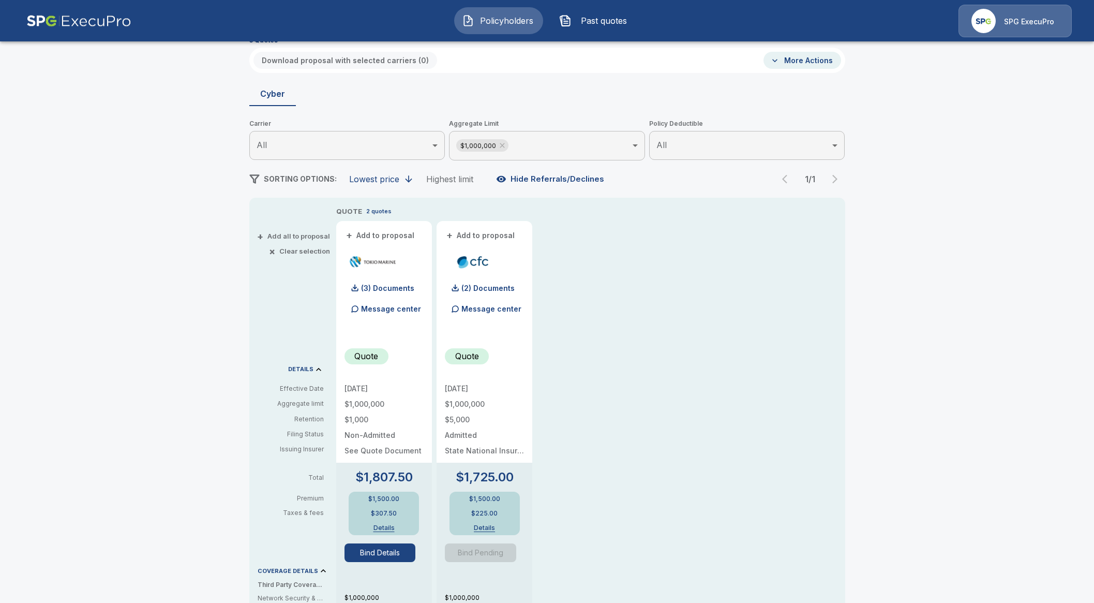
scroll to position [64, 0]
click at [397, 555] on button "Bind Details" at bounding box center [380, 550] width 71 height 19
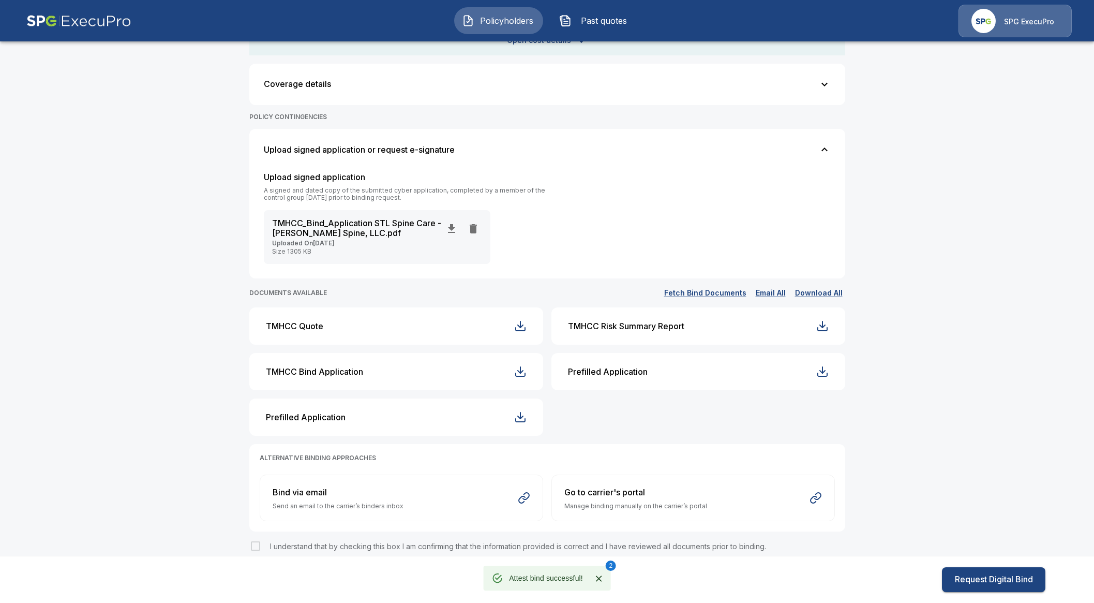
scroll to position [360, 0]
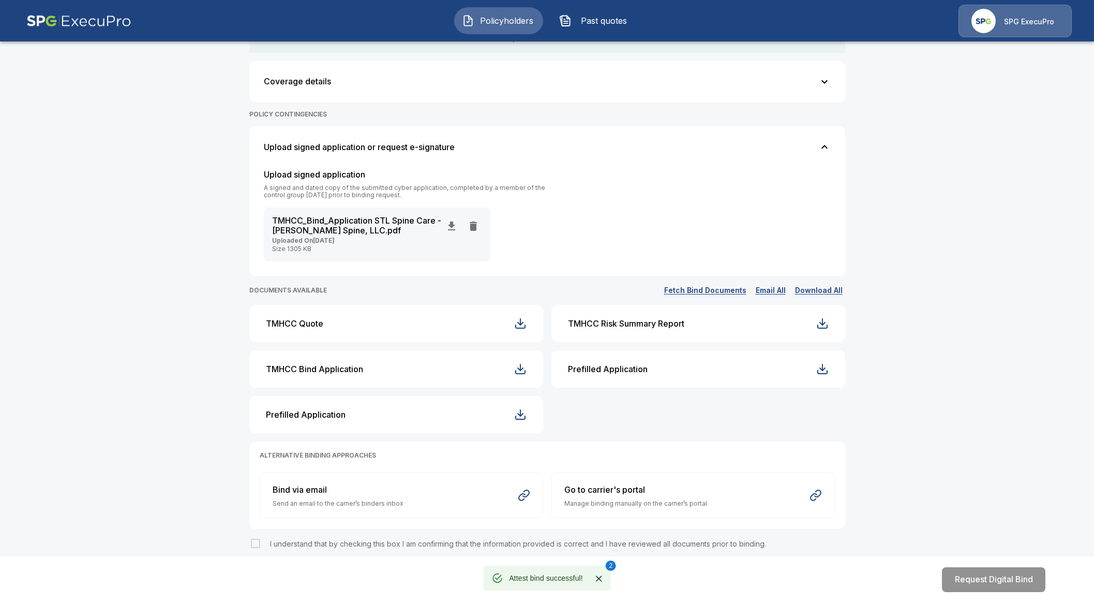
click at [505, 21] on span "Policyholders" at bounding box center [507, 20] width 57 height 12
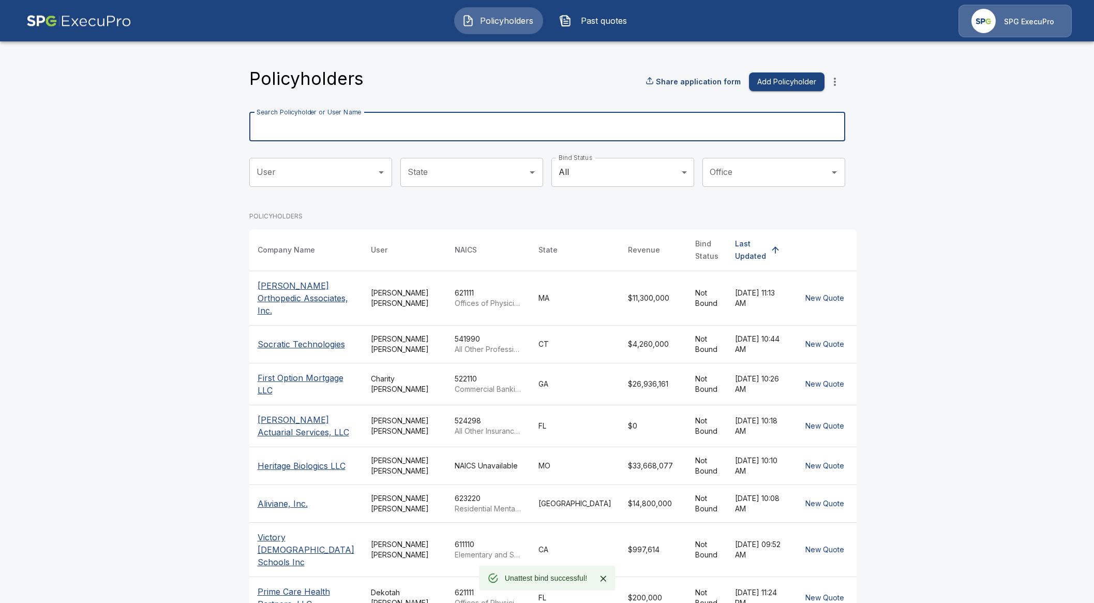
click at [360, 135] on input "Search Policyholder or User Name" at bounding box center [541, 126] width 585 height 29
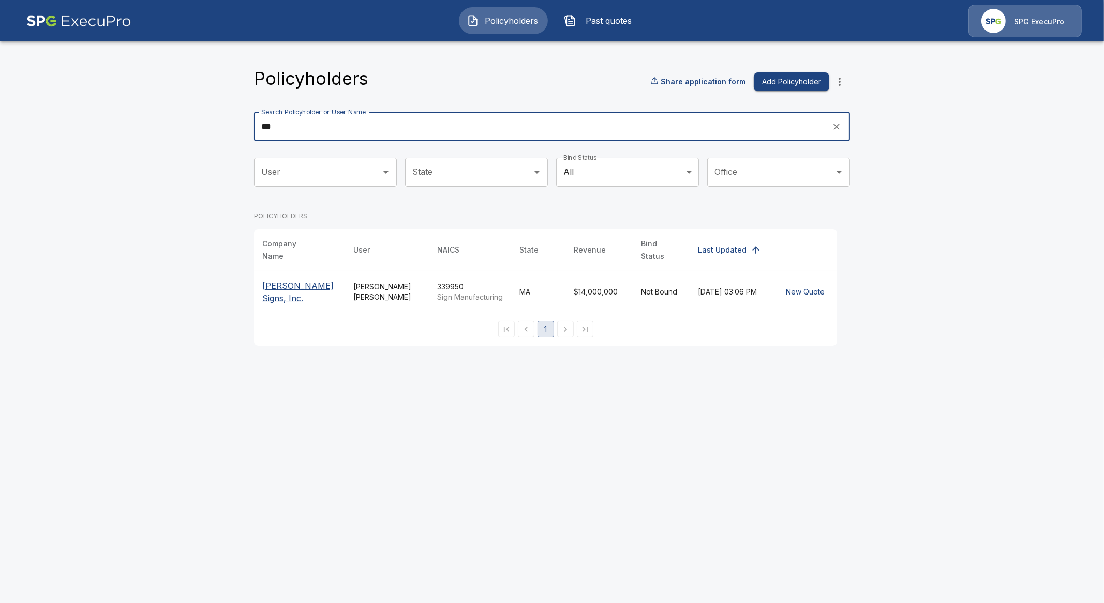
type input "***"
click at [316, 281] on p "Poyant Signs, Inc." at bounding box center [299, 291] width 75 height 25
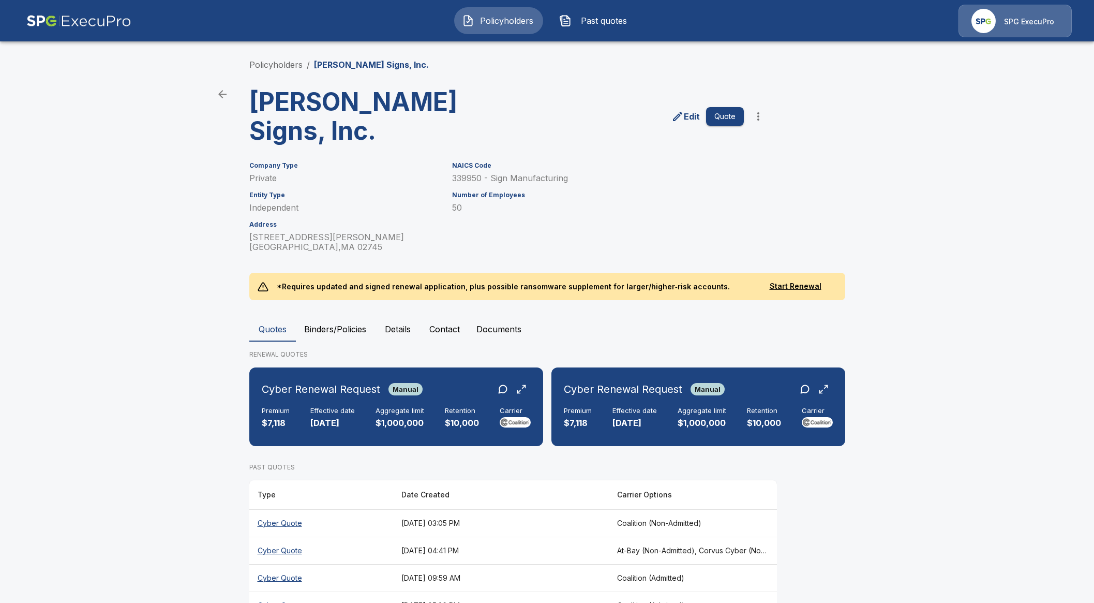
click at [476, 21] on button "Policyholders" at bounding box center [498, 20] width 89 height 27
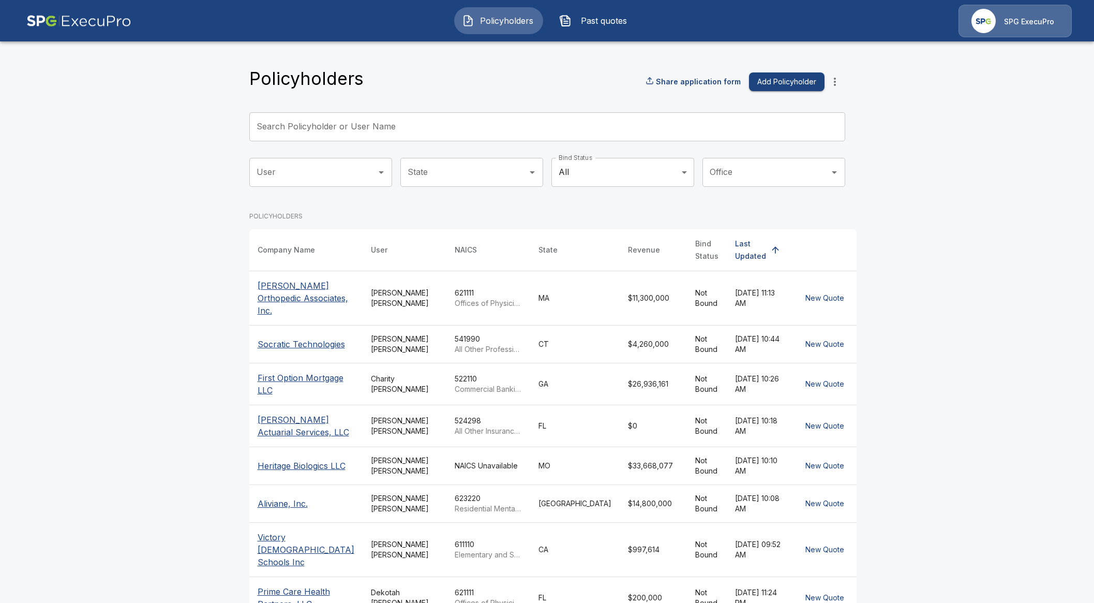
click at [346, 135] on input "Search Policyholder or User Name" at bounding box center [541, 126] width 585 height 29
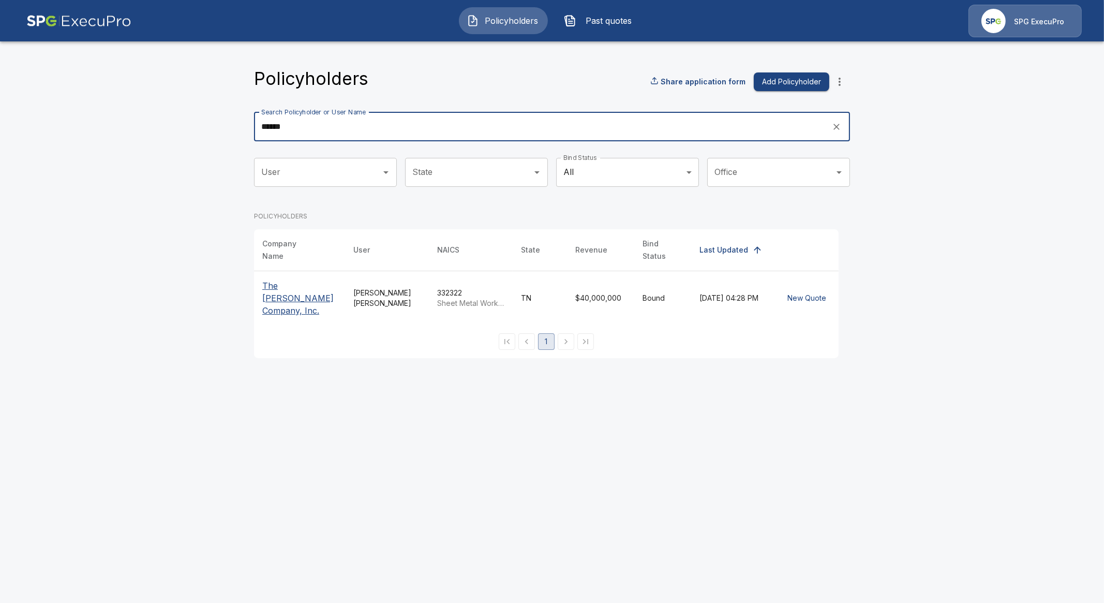
type input "******"
click at [291, 293] on p "The [PERSON_NAME] Company, Inc." at bounding box center [299, 297] width 75 height 37
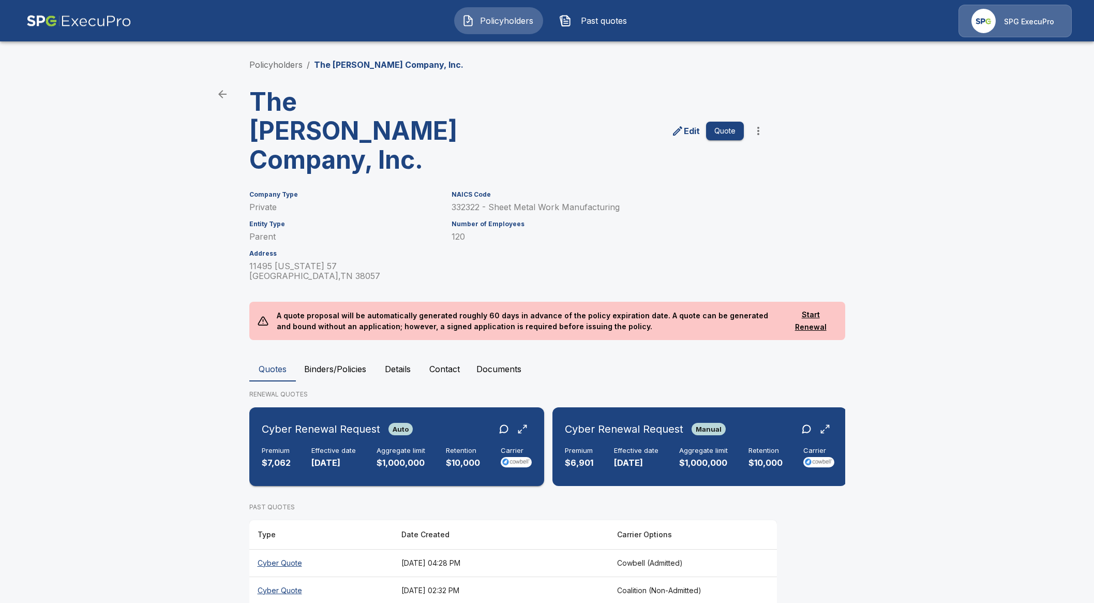
click at [414, 443] on div "Cyber Renewal Request Auto Premium $7,062 Effective date 9/1/2025 Aggregate lim…" at bounding box center [397, 446] width 287 height 70
click at [284, 549] on th "Cyber Quote" at bounding box center [321, 562] width 144 height 27
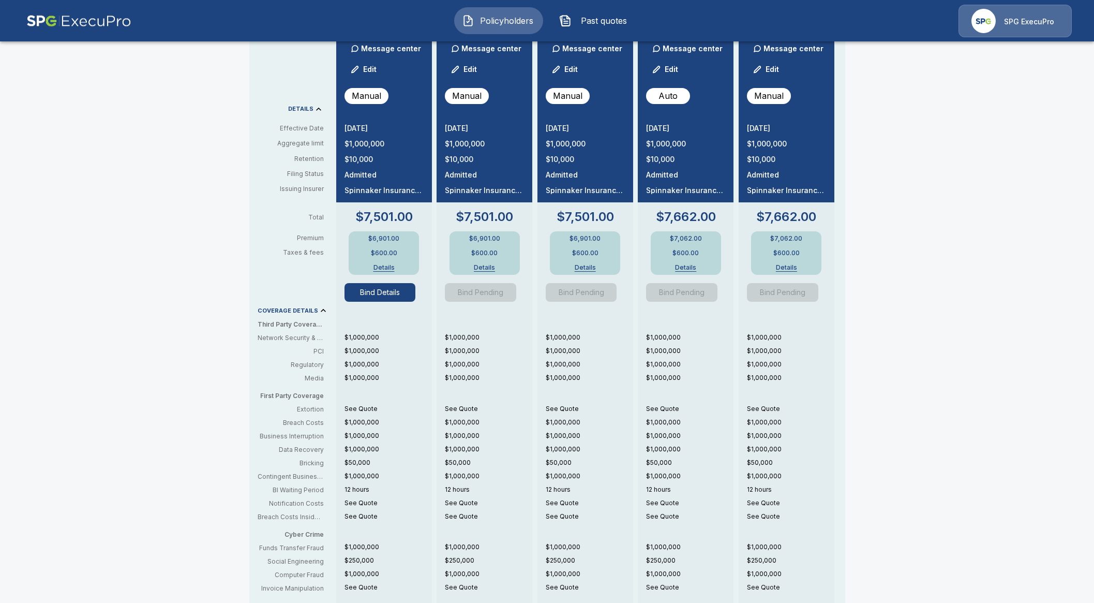
scroll to position [323, 0]
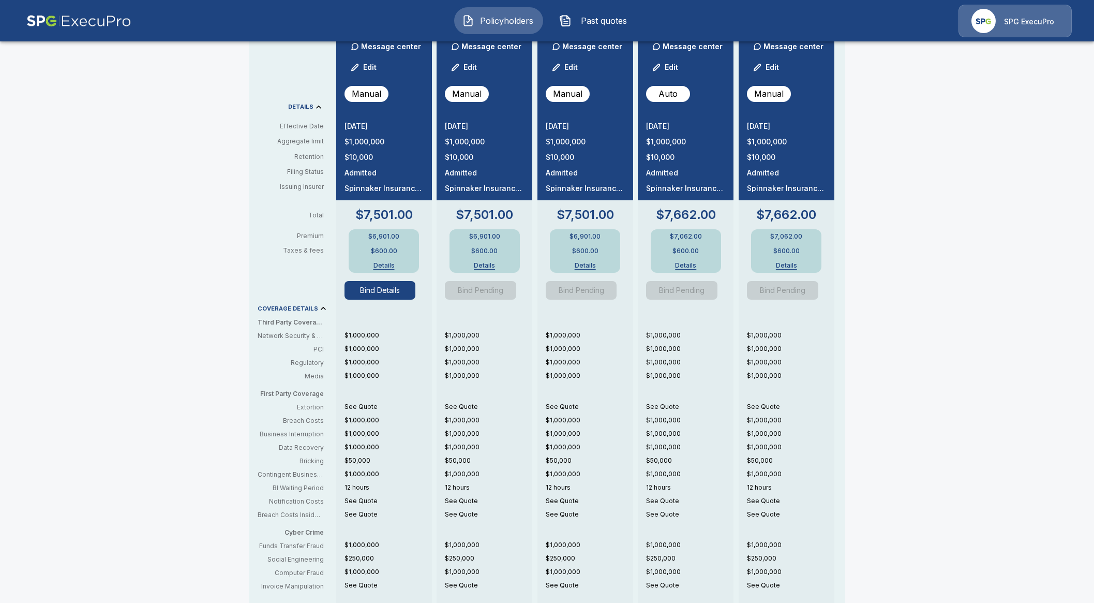
click at [396, 304] on div "$7,501.00 $6,901.00 $600.00 Details Bind Details $1,000,000 $1,000,000 $1,000,0…" at bounding box center [384, 405] width 96 height 411
click at [401, 292] on button "Bind Details" at bounding box center [380, 290] width 71 height 19
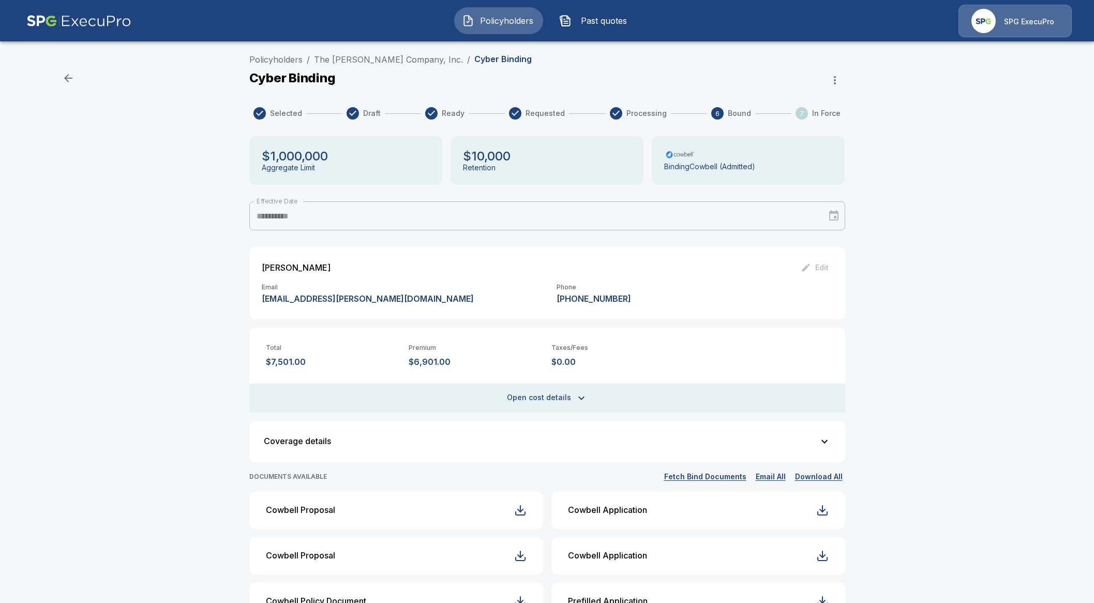
click at [543, 391] on button "Open cost details" at bounding box center [547, 397] width 596 height 29
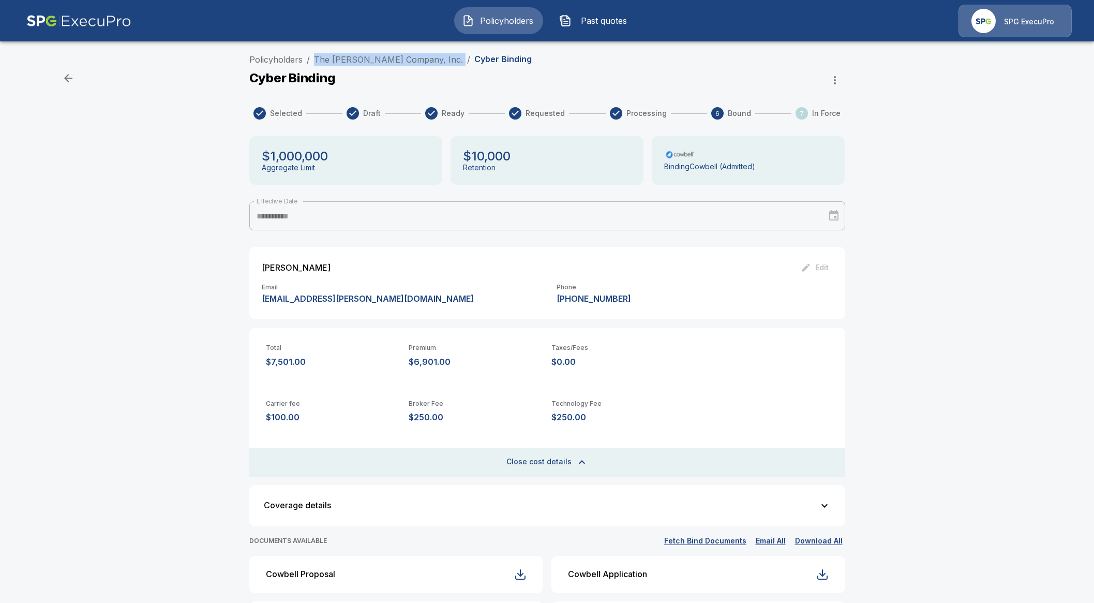
drag, startPoint x: 420, startPoint y: 61, endPoint x: 316, endPoint y: 61, distance: 104.0
click at [316, 61] on ol "Policyholders / The Troxel Company, Inc. / Cyber Binding" at bounding box center [390, 59] width 282 height 12
copy ol "The Troxel Company, Inc. /"
drag, startPoint x: 415, startPoint y: 359, endPoint x: 427, endPoint y: 358, distance: 12.5
click at [433, 357] on p "$6,901.00" at bounding box center [476, 362] width 135 height 10
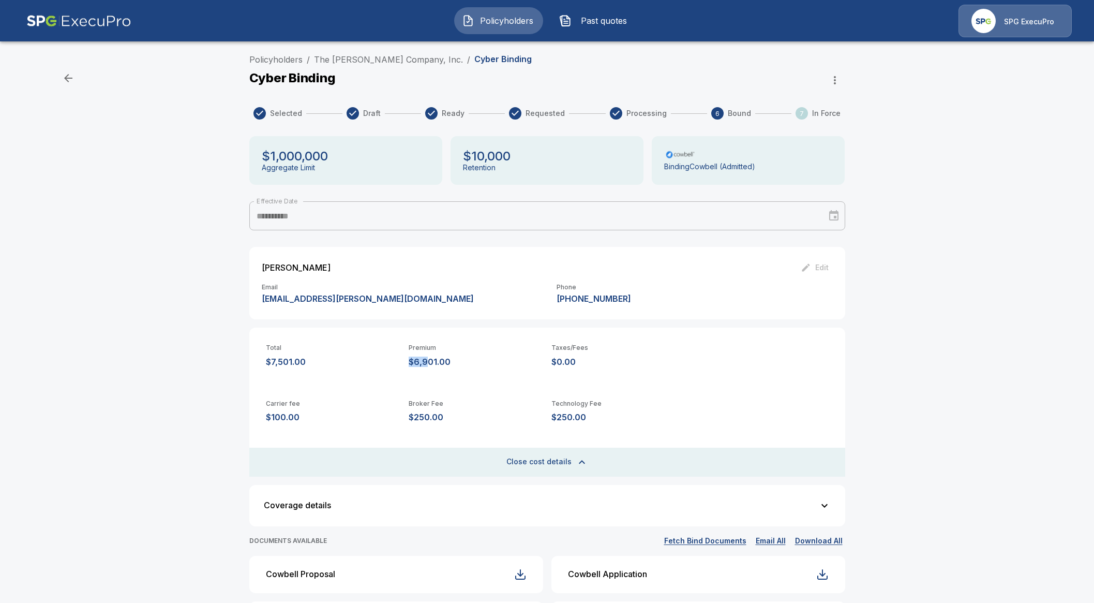
click at [416, 362] on p "$6,901.00" at bounding box center [476, 362] width 135 height 10
drag, startPoint x: 413, startPoint y: 362, endPoint x: 474, endPoint y: 356, distance: 61.9
click at [474, 357] on p "$6,901.00" at bounding box center [476, 362] width 135 height 10
copy p "$6,901.00"
drag, startPoint x: 551, startPoint y: 418, endPoint x: 613, endPoint y: 417, distance: 62.1
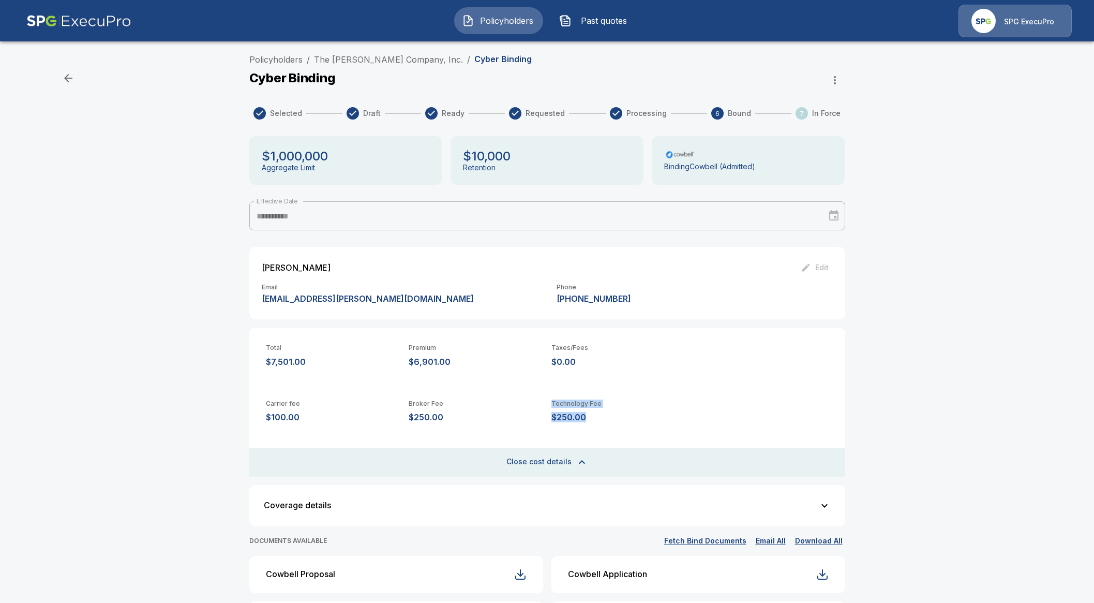
click at [613, 417] on div "Carrier fee $100.00 Broker Fee $250.00 Technology Fee $250.00" at bounding box center [547, 411] width 596 height 56
click at [613, 420] on p "$250.00" at bounding box center [619, 417] width 135 height 10
drag, startPoint x: 590, startPoint y: 419, endPoint x: 553, endPoint y: 420, distance: 36.7
click at [553, 420] on div "Carrier fee $100.00 Broker Fee $250.00 Technology Fee $250.00" at bounding box center [547, 411] width 596 height 56
copy p "$250.00"
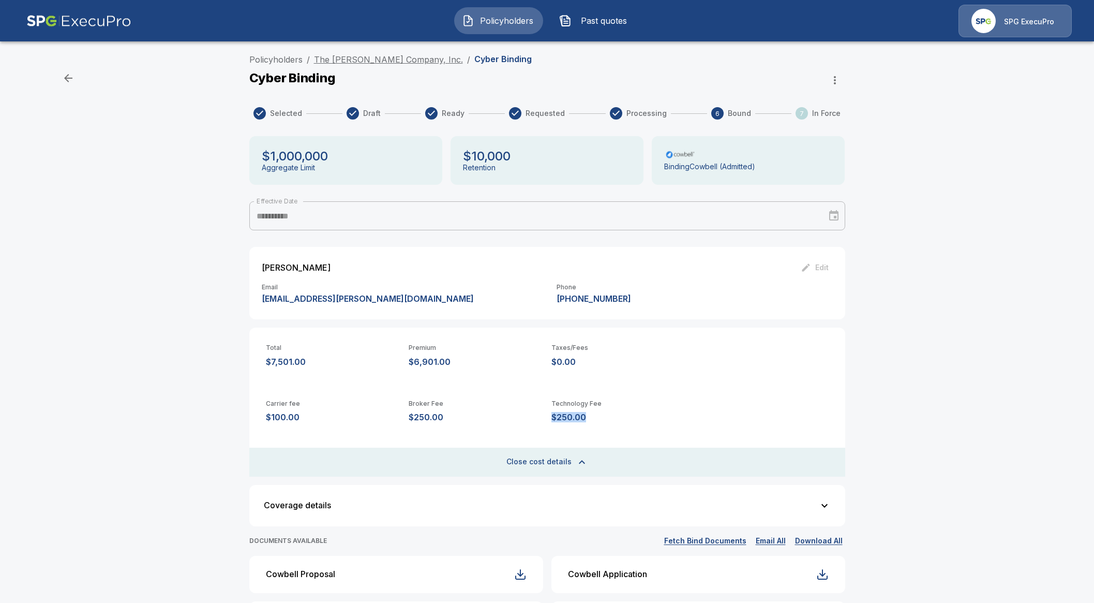
click at [406, 57] on link "The Troxel Company, Inc." at bounding box center [388, 59] width 149 height 10
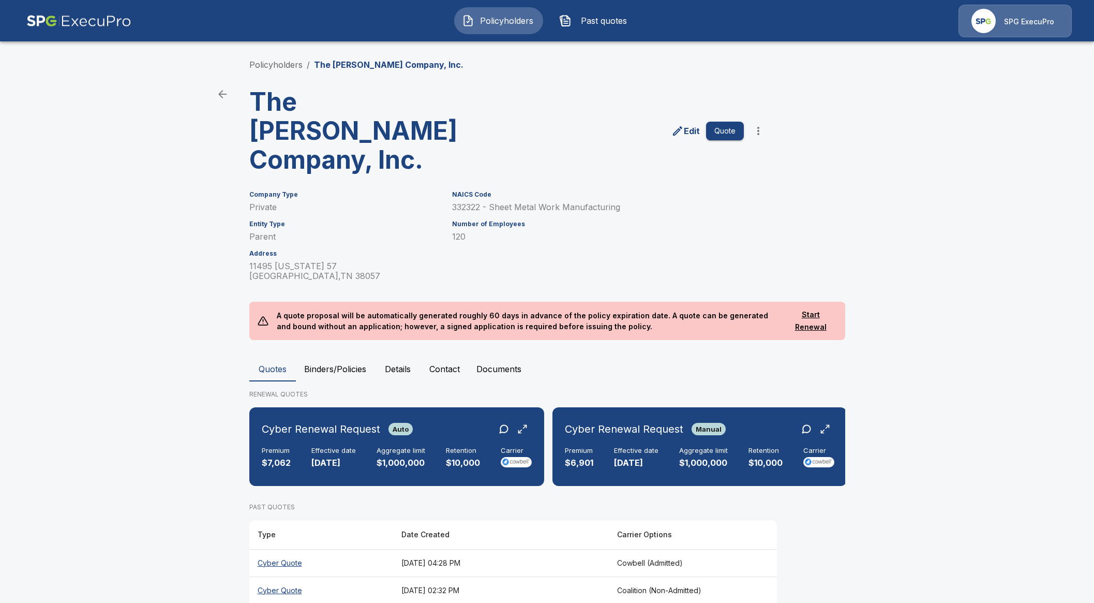
click at [448, 356] on button "Contact" at bounding box center [444, 368] width 47 height 25
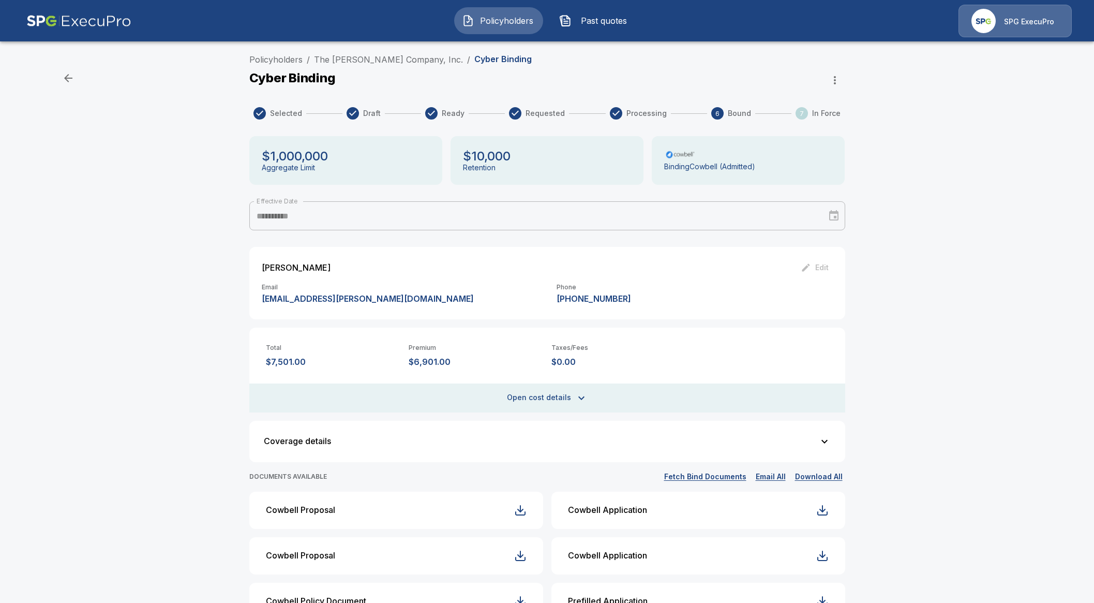
click at [476, 21] on button "Policyholders" at bounding box center [498, 20] width 89 height 27
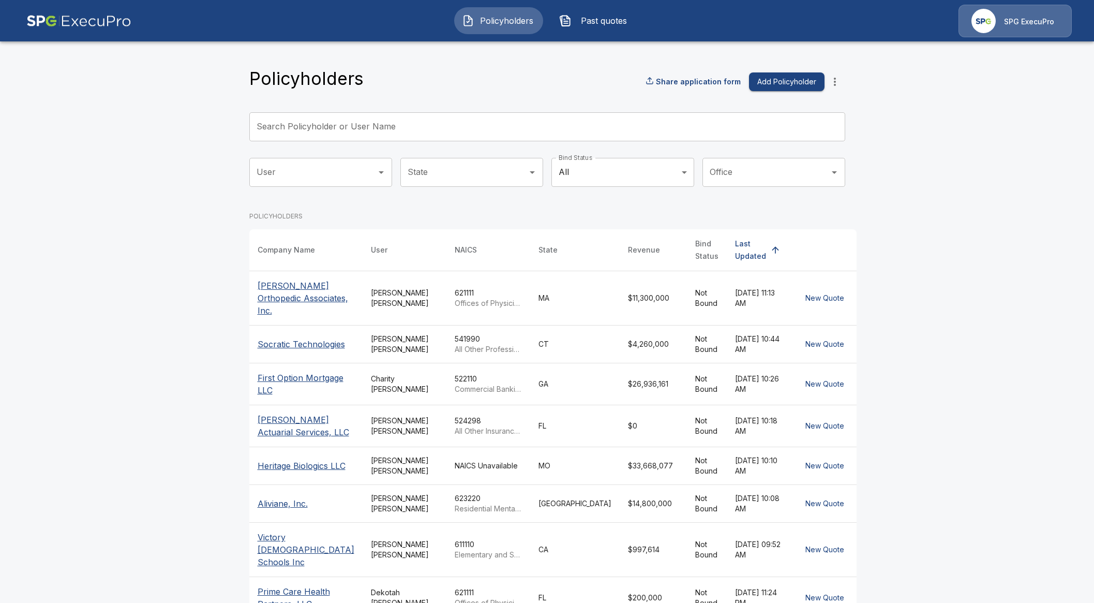
click at [416, 121] on input "Search Policyholder or User Name" at bounding box center [541, 126] width 585 height 29
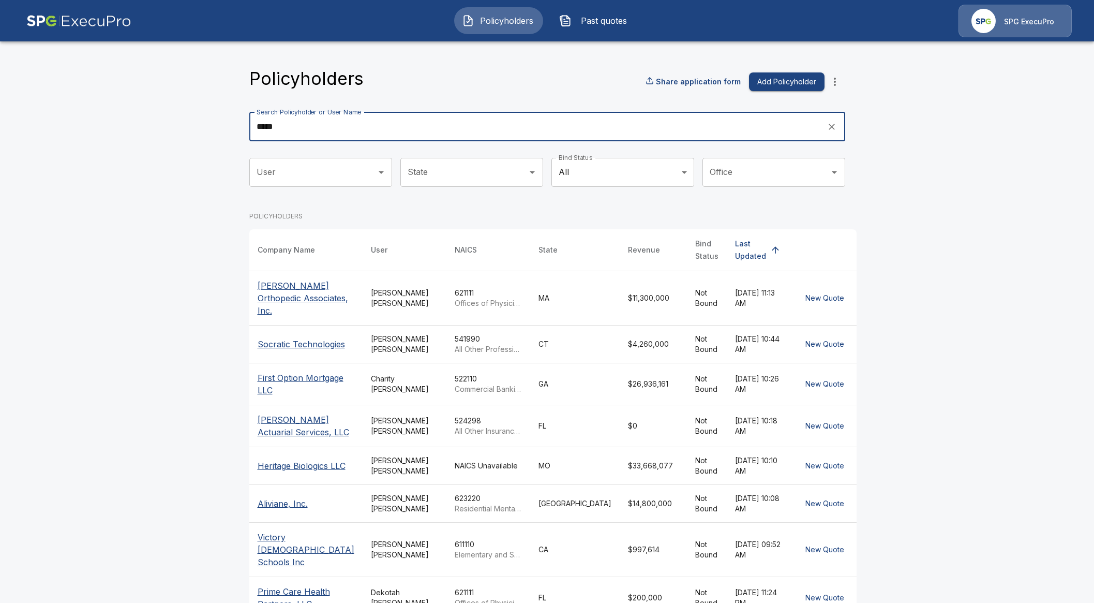
click at [350, 129] on input "****" at bounding box center [534, 126] width 571 height 29
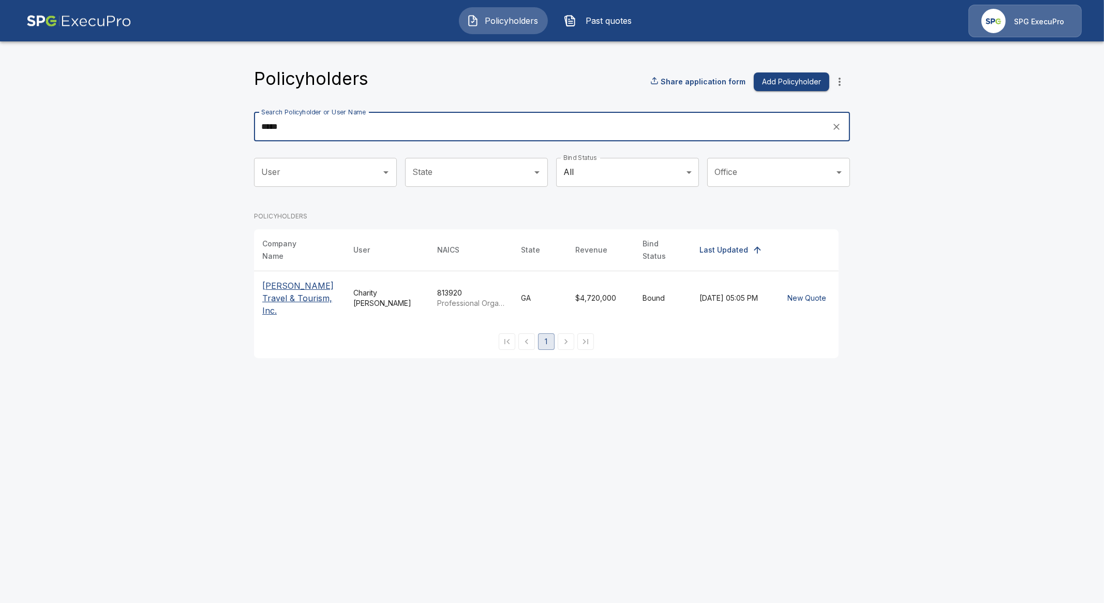
type input "****"
click at [277, 290] on p "[PERSON_NAME] Travel & Tourism, Inc." at bounding box center [299, 297] width 75 height 37
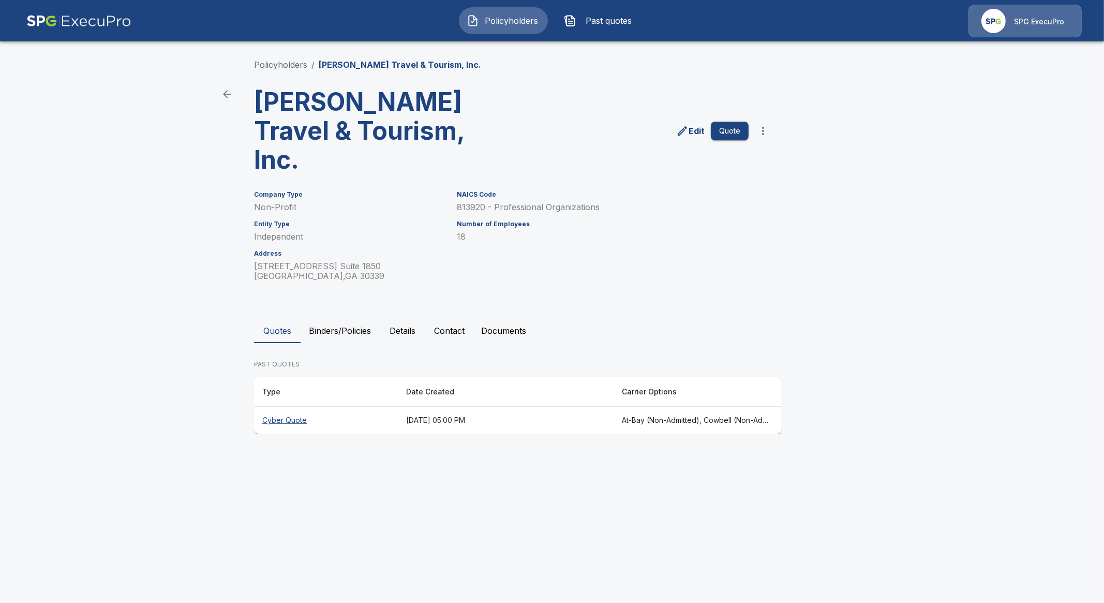
click at [323, 318] on button "Binders/Policies" at bounding box center [340, 330] width 79 height 25
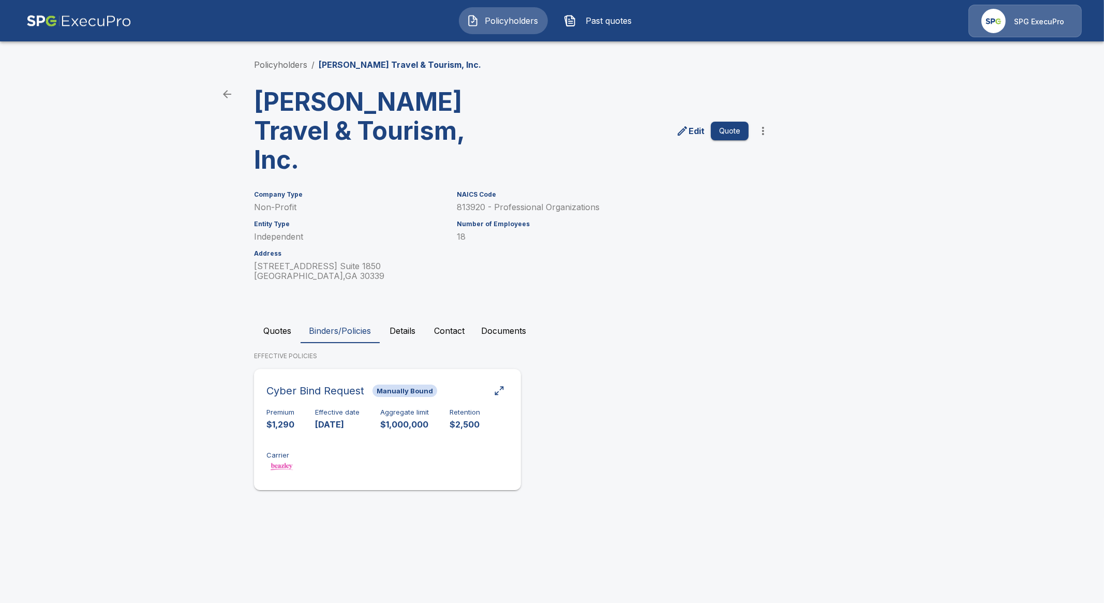
click at [293, 419] on p "$1,290" at bounding box center [280, 425] width 28 height 12
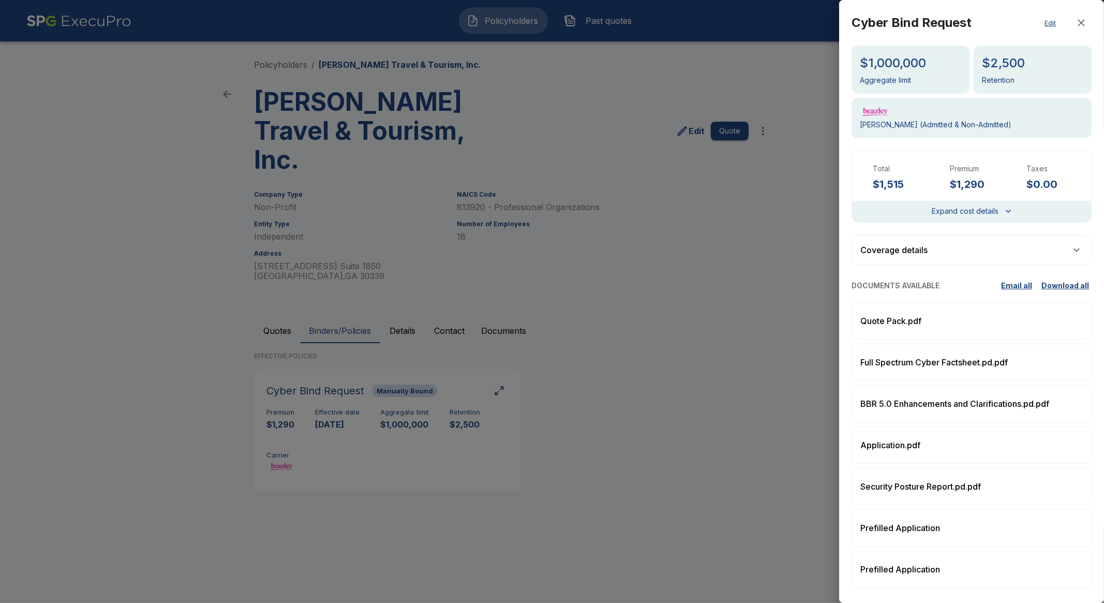
drag, startPoint x: 781, startPoint y: 317, endPoint x: 770, endPoint y: 309, distance: 14.1
click at [780, 317] on div at bounding box center [552, 301] width 1104 height 603
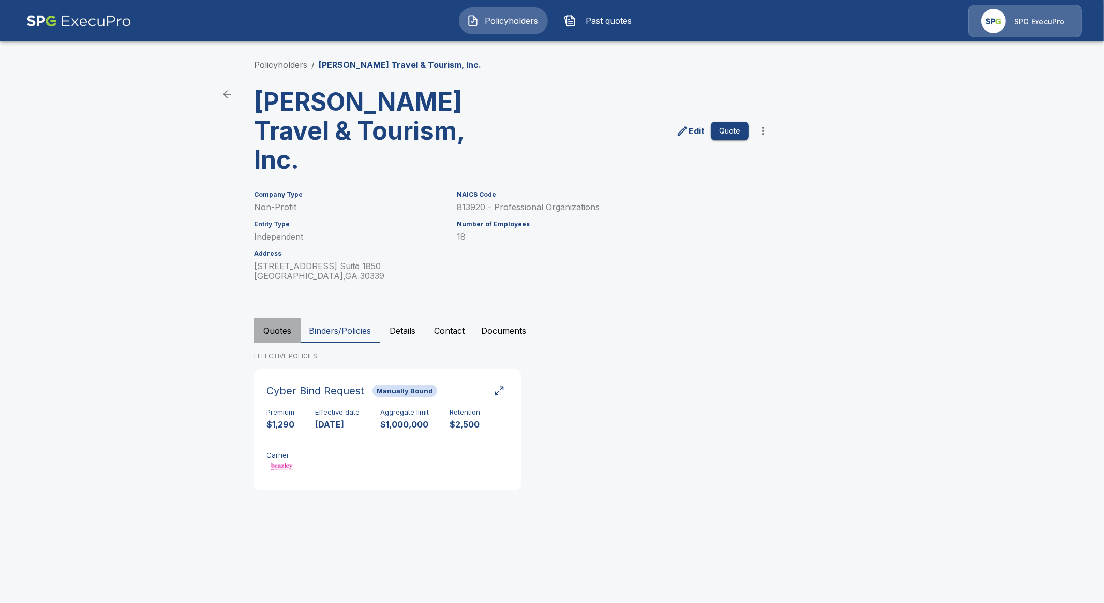
click at [266, 318] on button "Quotes" at bounding box center [277, 330] width 47 height 25
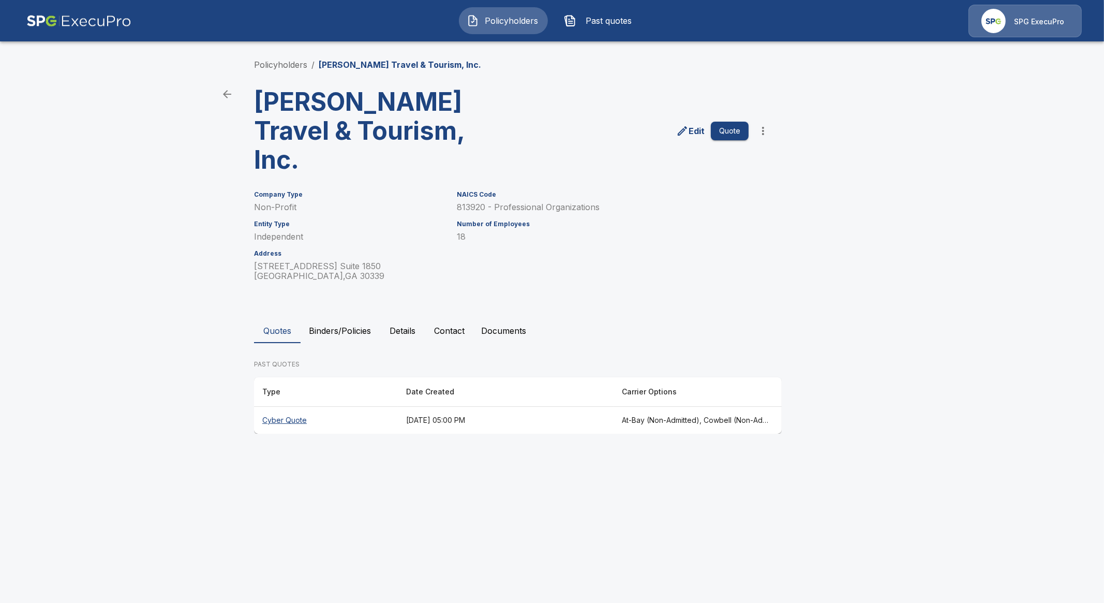
click at [282, 407] on th "Cyber Quote" at bounding box center [326, 420] width 144 height 27
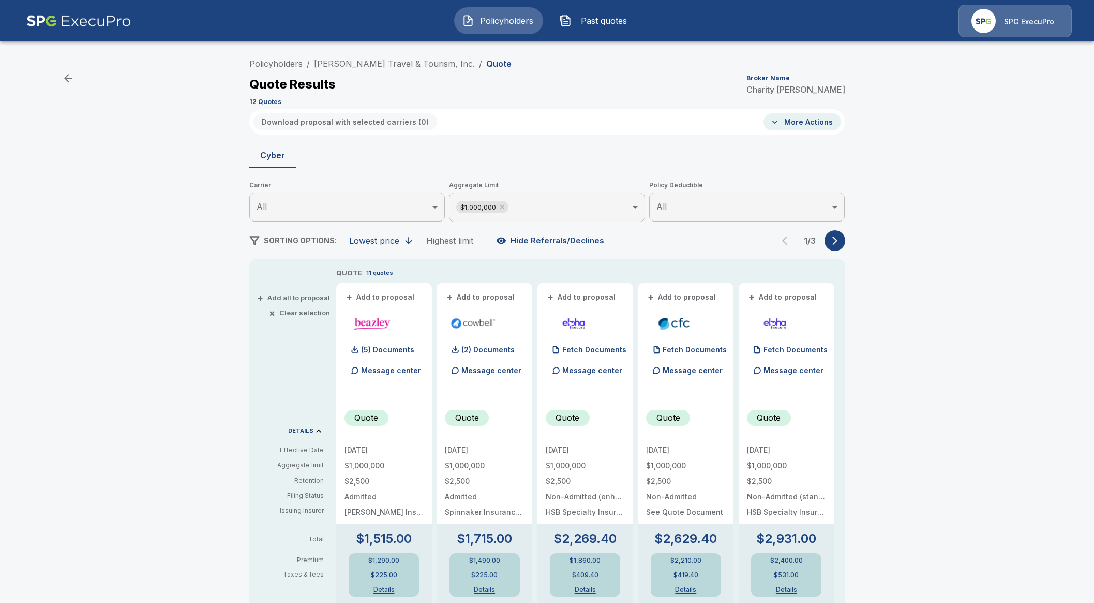
click at [468, 15] on img "button" at bounding box center [468, 20] width 12 height 12
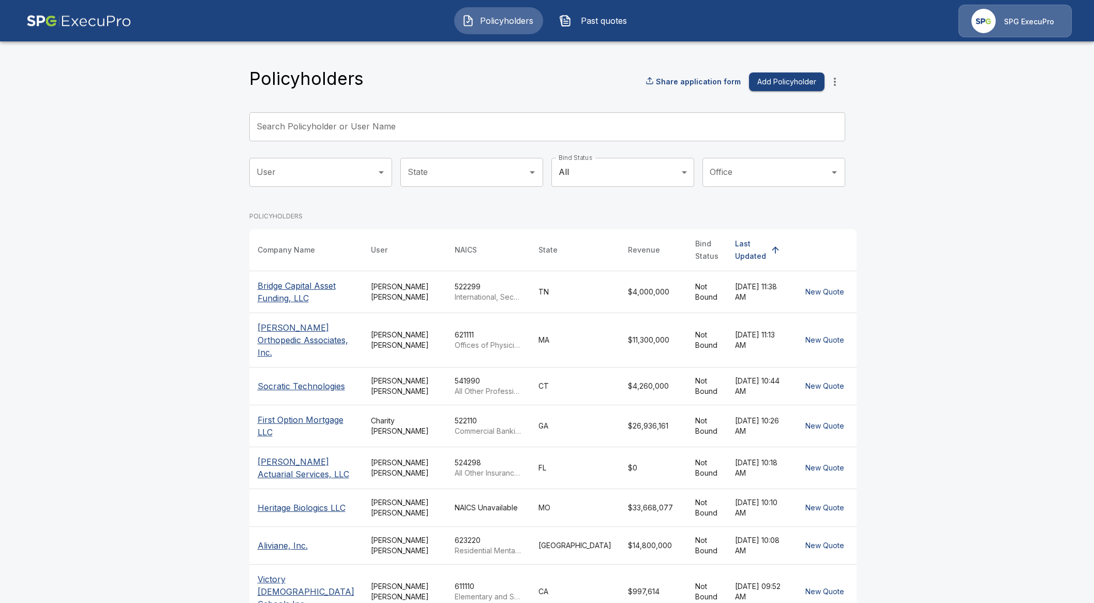
click at [391, 132] on input "Search Policyholder or User Name" at bounding box center [541, 126] width 585 height 29
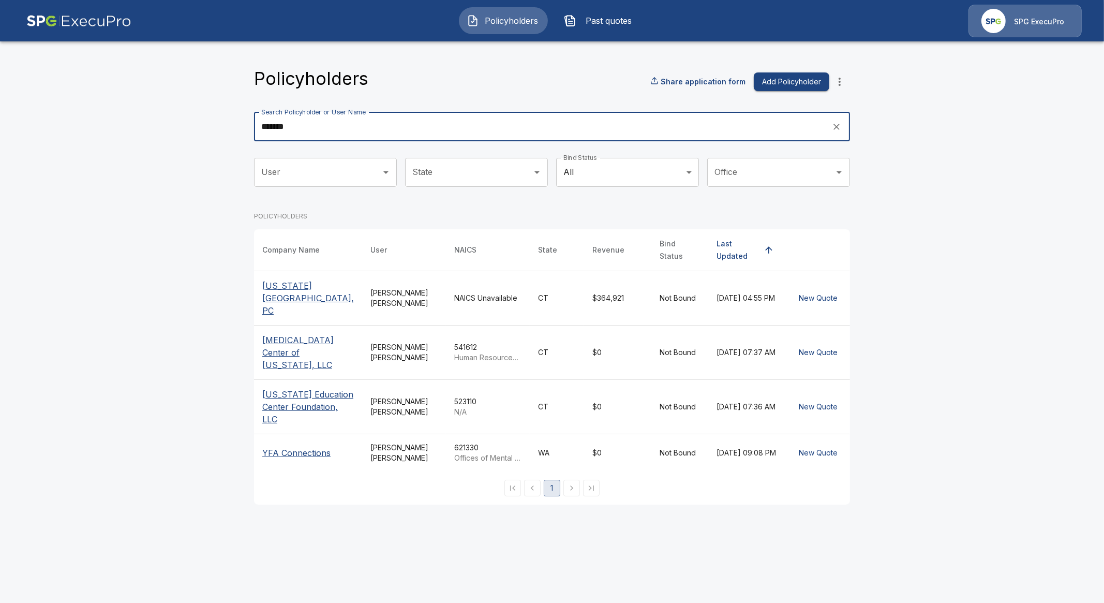
type input "*******"
click at [297, 406] on p "Connecticut Education Center Foundation, LLC" at bounding box center [308, 406] width 92 height 37
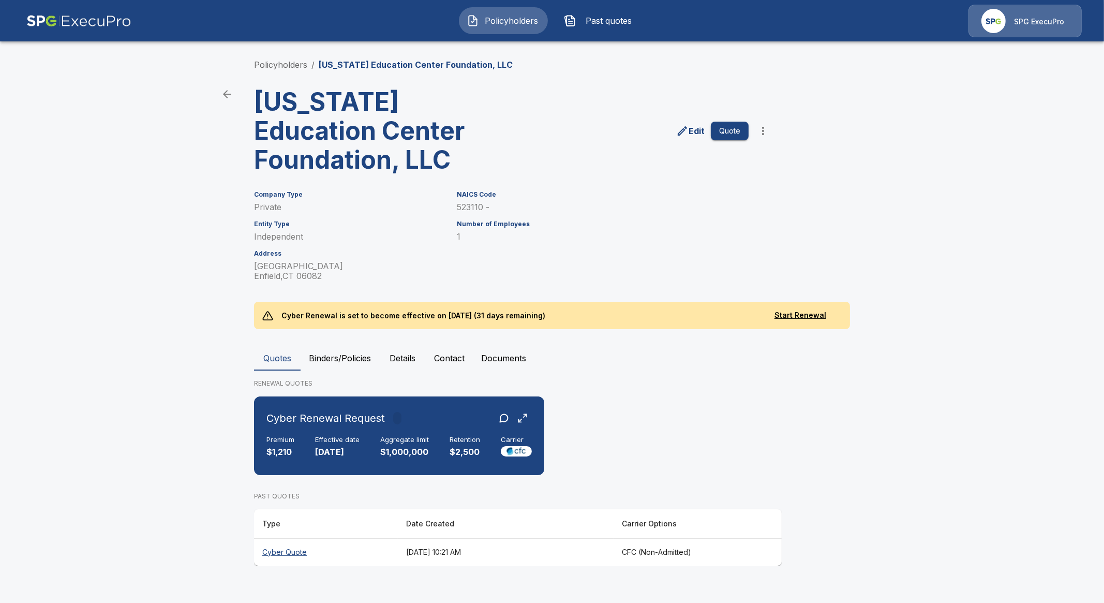
click at [425, 357] on button "Details" at bounding box center [402, 358] width 47 height 25
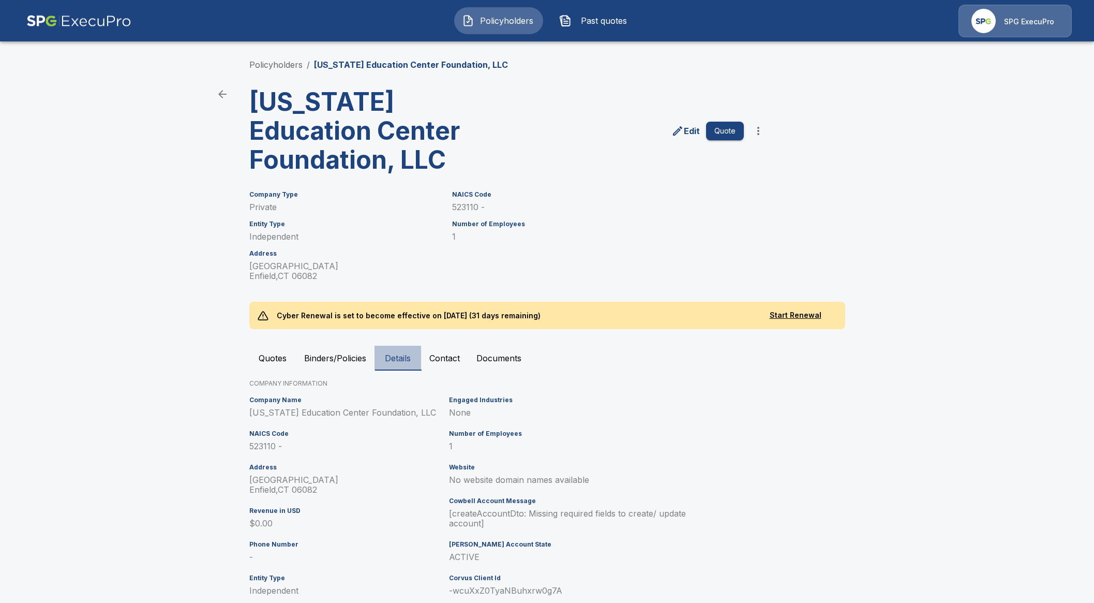
click at [411, 357] on button "Details" at bounding box center [398, 358] width 47 height 25
click at [270, 70] on li "Policyholders" at bounding box center [275, 64] width 53 height 12
click at [279, 60] on link "Policyholders" at bounding box center [275, 64] width 53 height 10
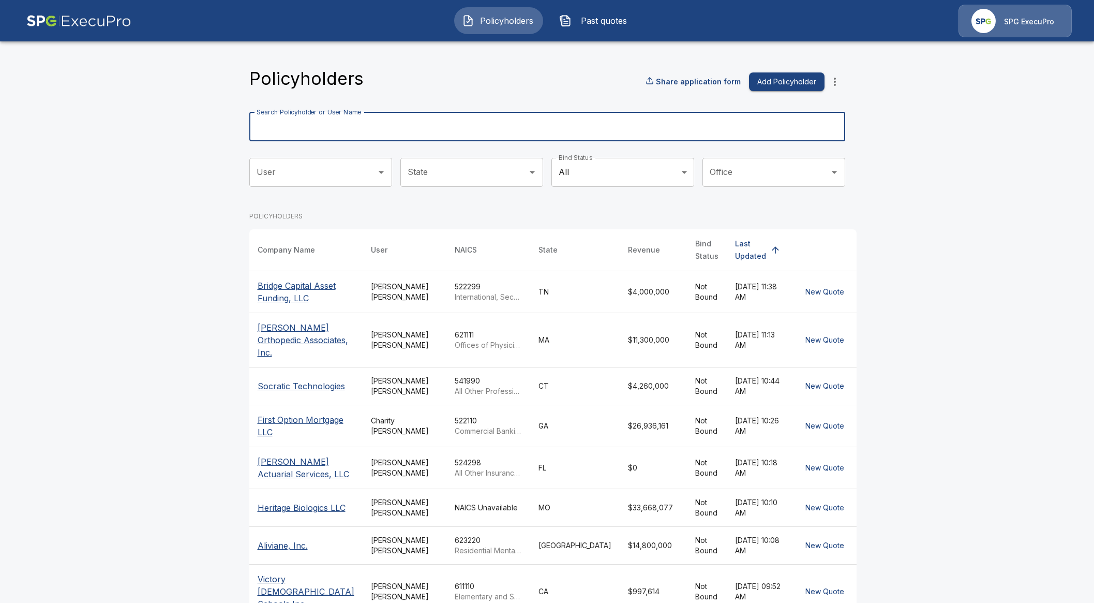
click at [398, 120] on input "Search Policyholder or User Name" at bounding box center [541, 126] width 585 height 29
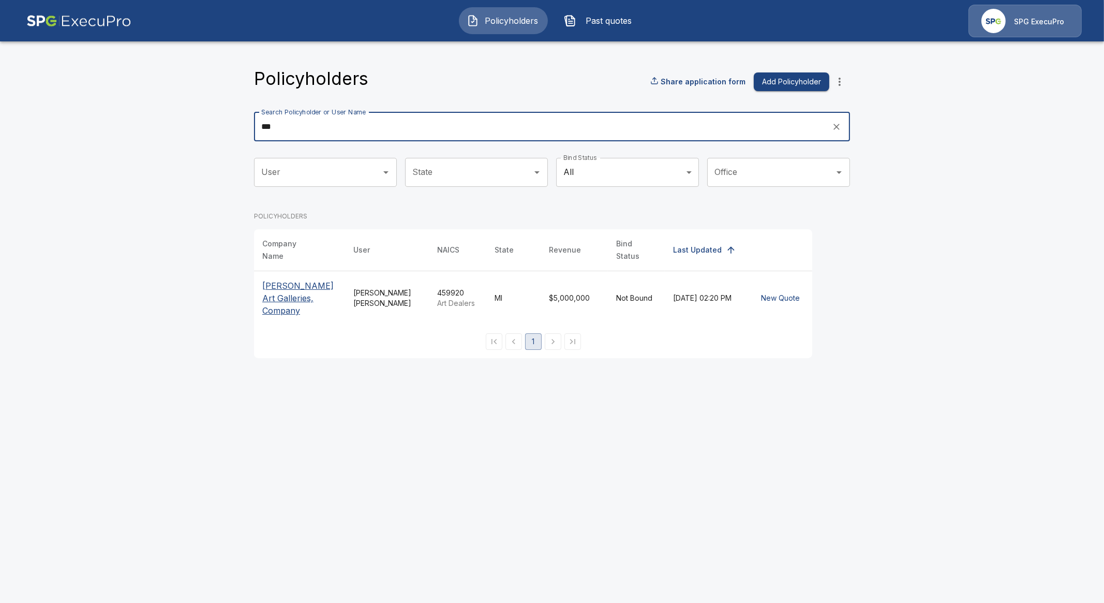
type input "***"
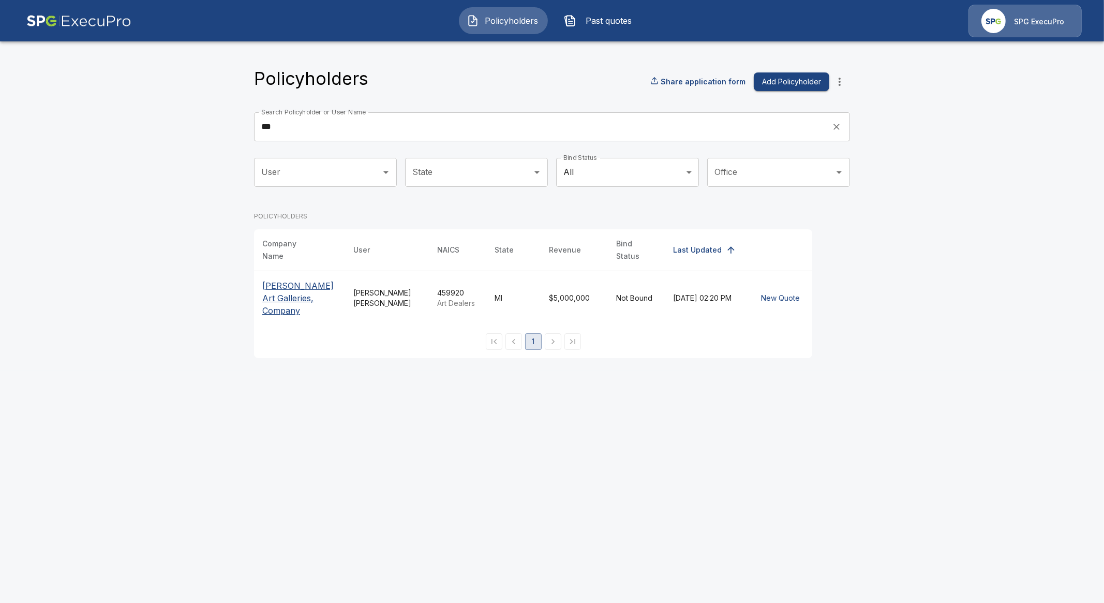
click at [307, 286] on p "[PERSON_NAME] Art Galleries, Company" at bounding box center [299, 297] width 75 height 37
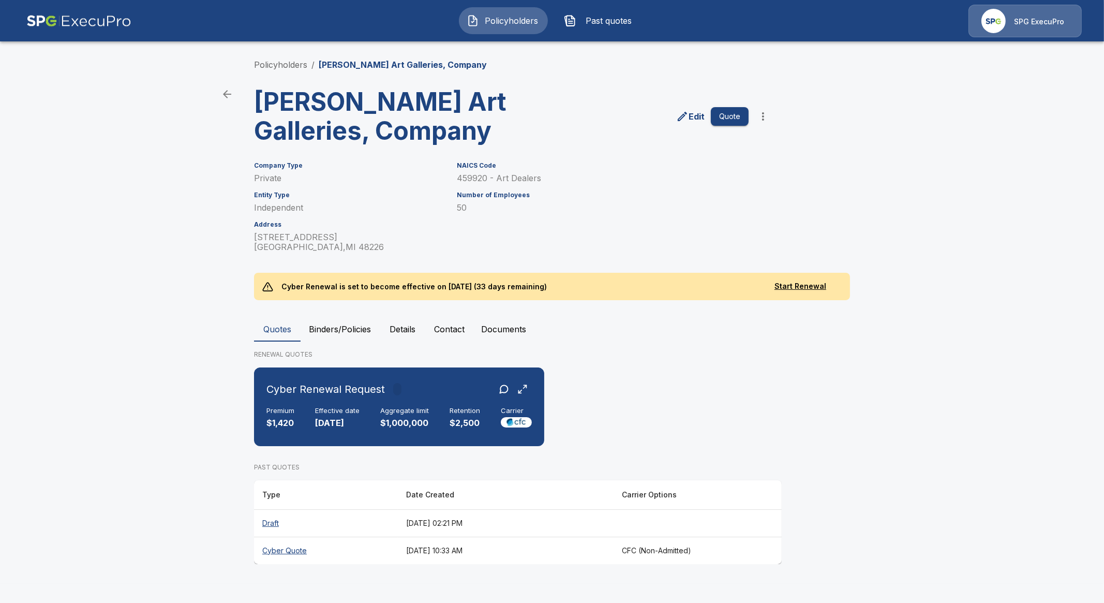
click at [404, 330] on button "Details" at bounding box center [402, 329] width 47 height 25
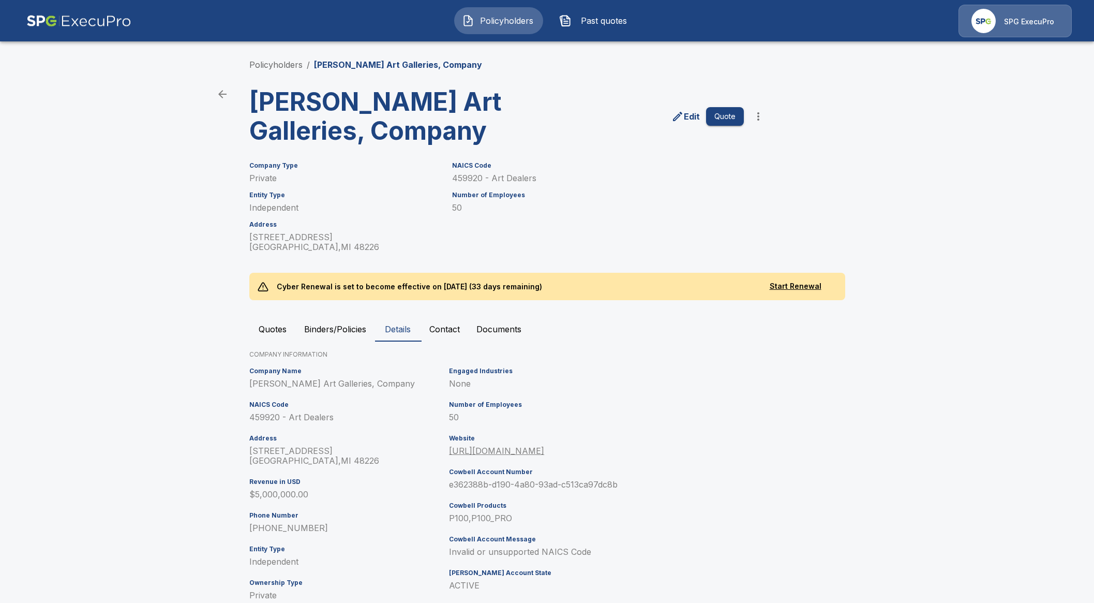
click at [489, 25] on span "Policyholders" at bounding box center [507, 20] width 57 height 12
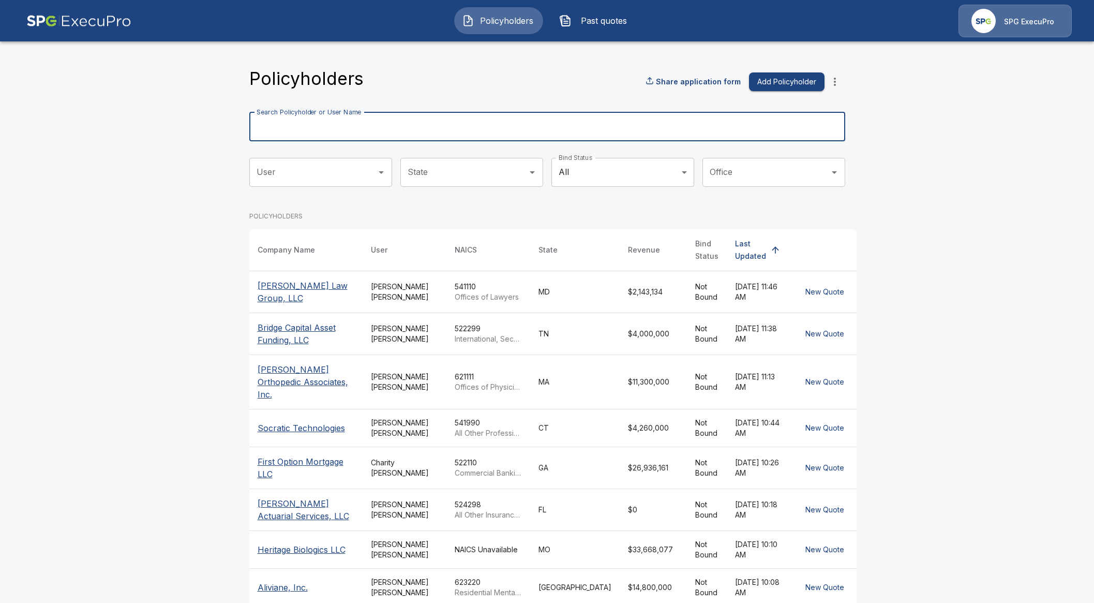
click at [416, 124] on input "Search Policyholder or User Name" at bounding box center [541, 126] width 585 height 29
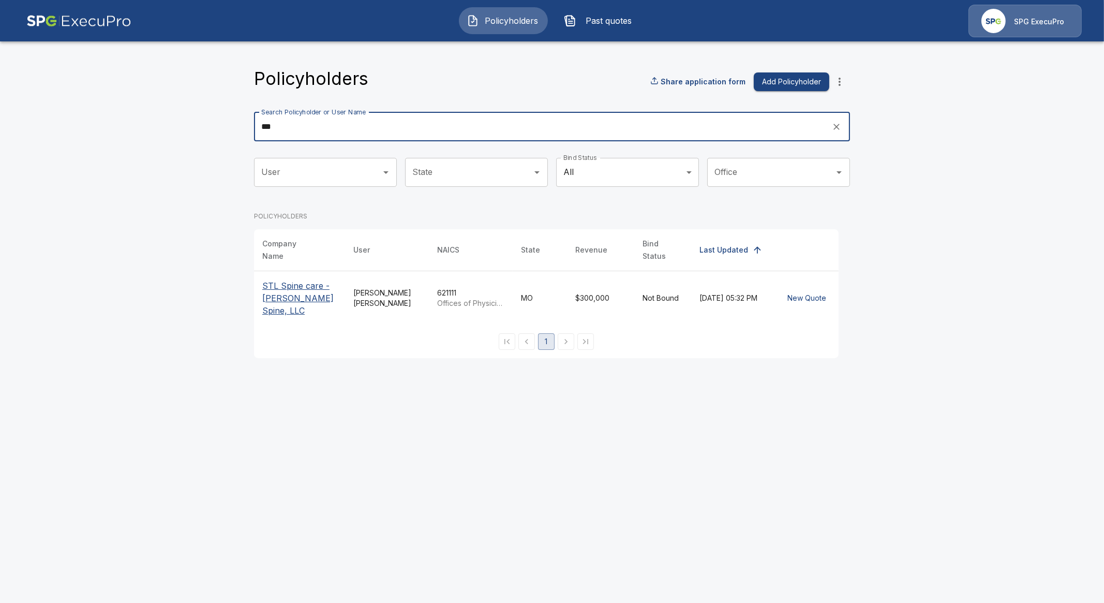
type input "***"
click at [291, 283] on p "STL Spine care - [PERSON_NAME] Spine, LLC" at bounding box center [299, 297] width 75 height 37
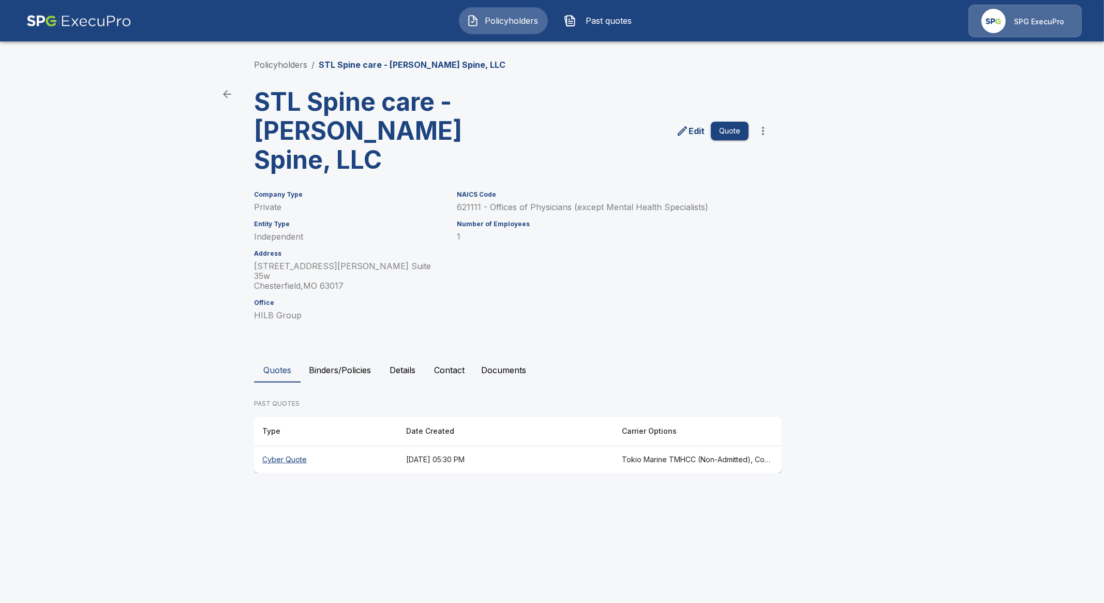
click at [292, 446] on th "Cyber Quote" at bounding box center [326, 459] width 144 height 27
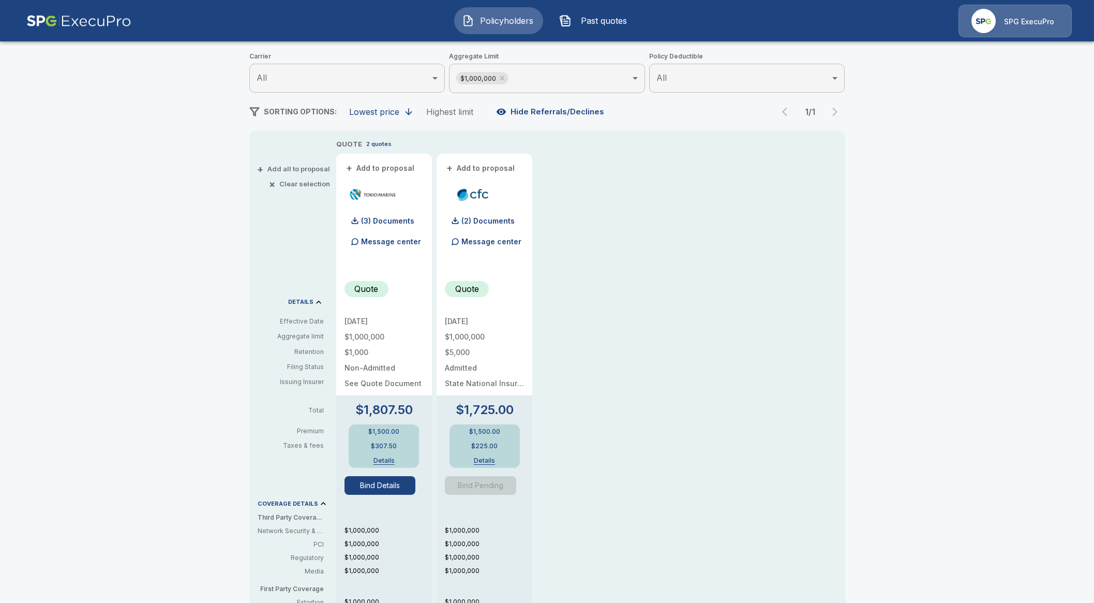
click at [384, 484] on button "Bind Details" at bounding box center [380, 485] width 71 height 19
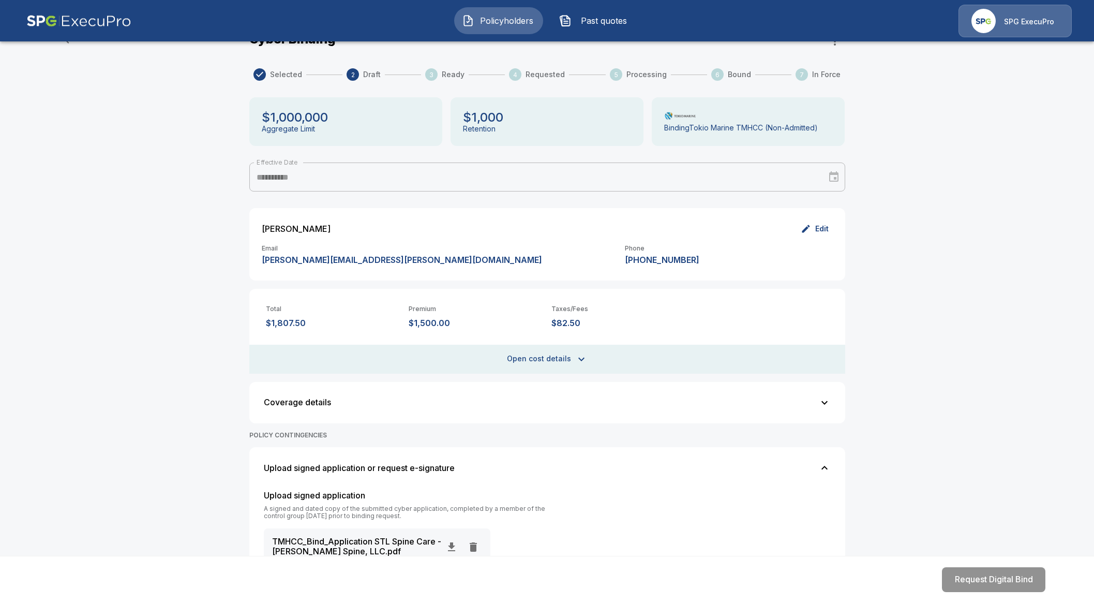
scroll to position [129, 0]
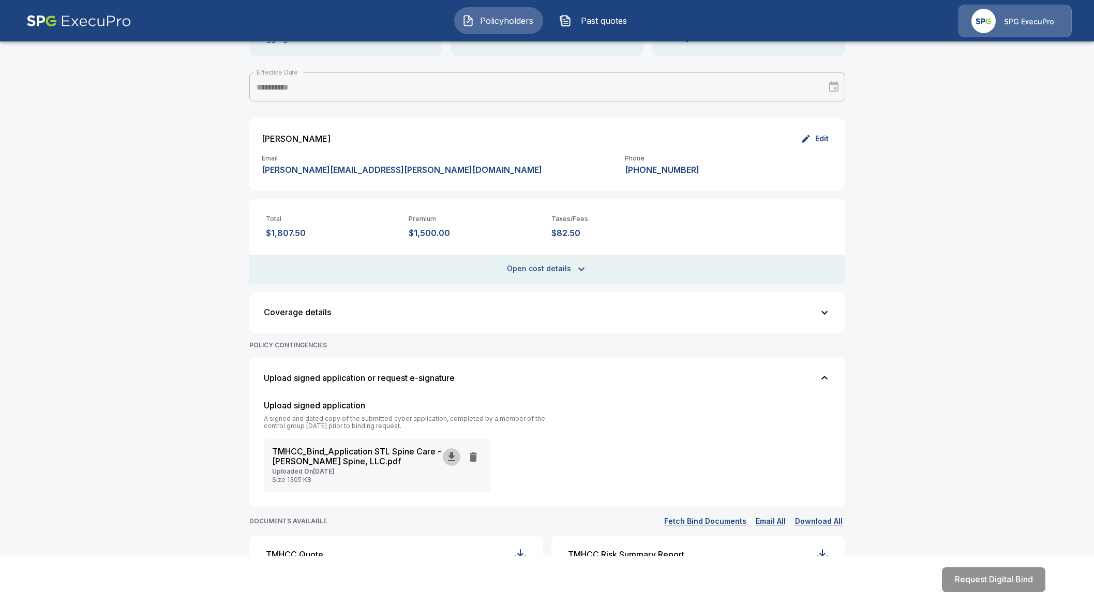
click at [455, 459] on icon "button" at bounding box center [451, 457] width 12 height 12
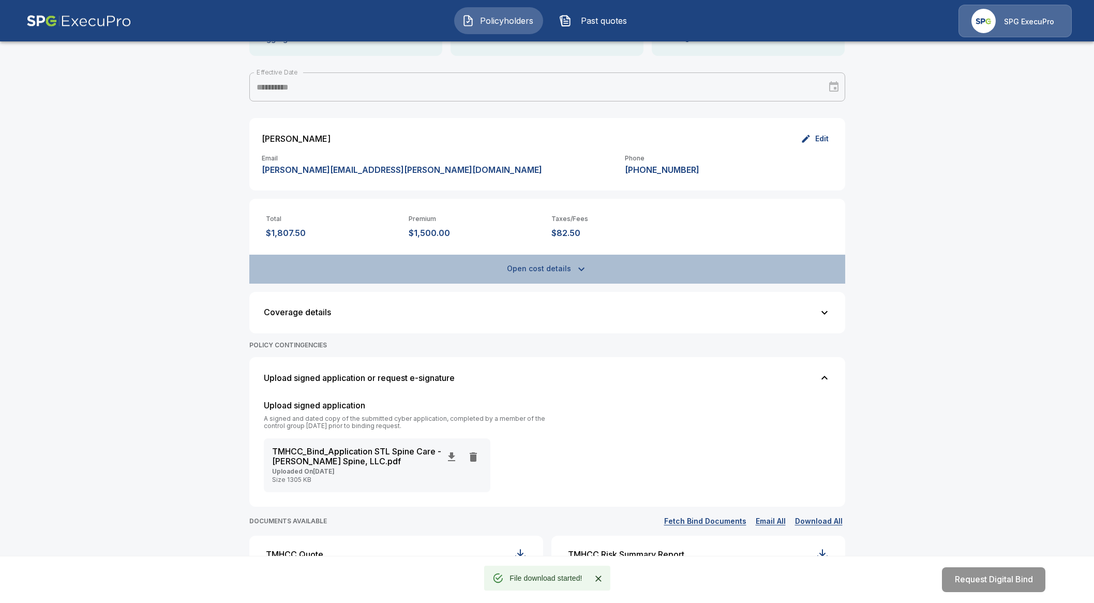
click at [552, 265] on button "Open cost details" at bounding box center [547, 269] width 596 height 29
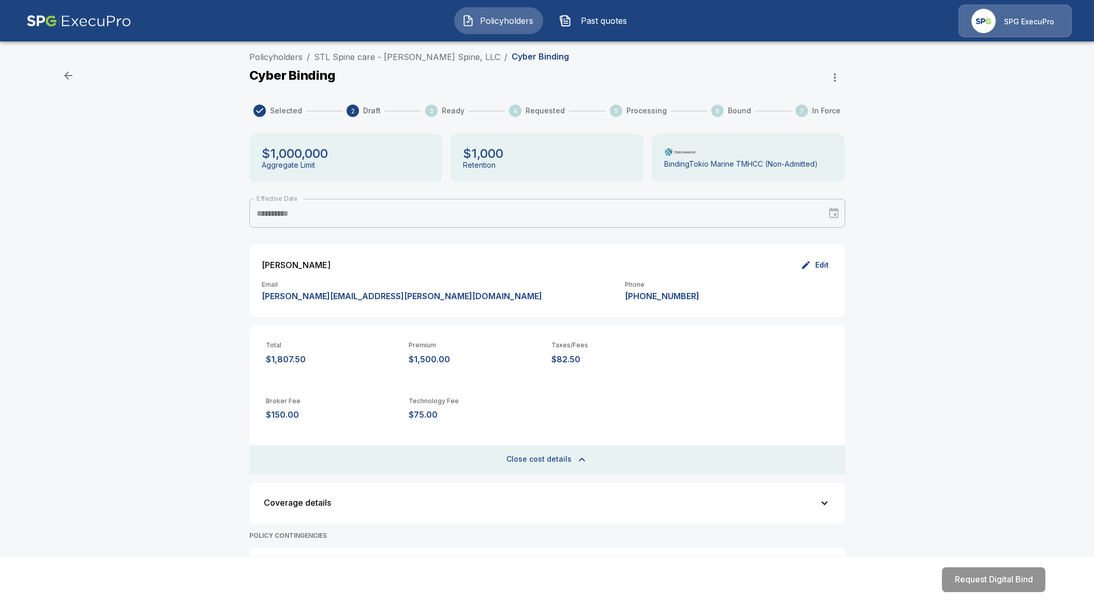
scroll to position [0, 0]
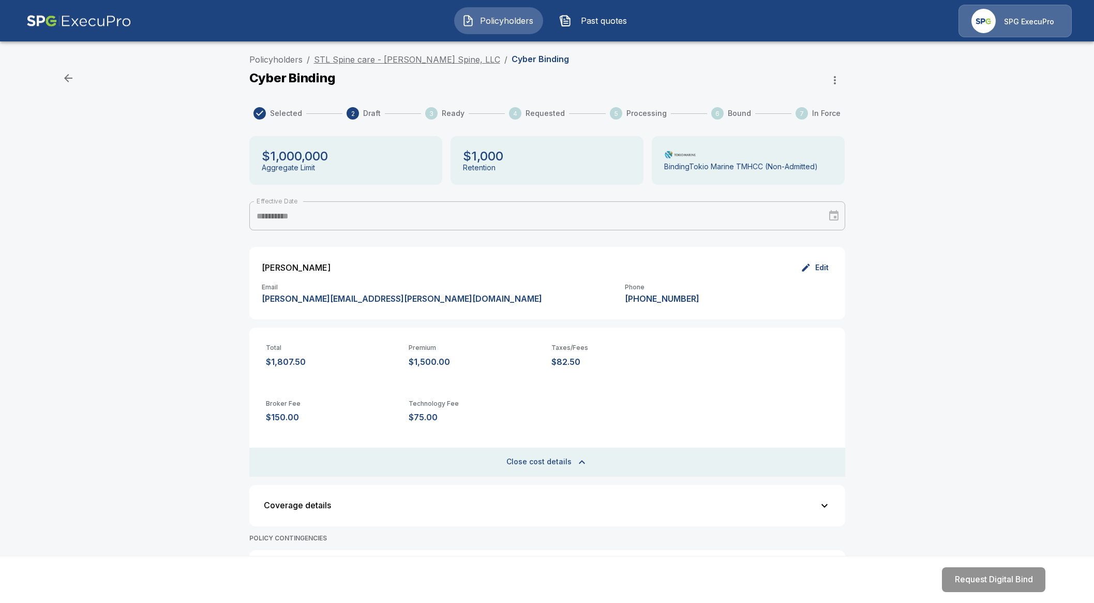
click at [363, 61] on link "STL Spine care - Coury Spine, LLC" at bounding box center [407, 59] width 186 height 10
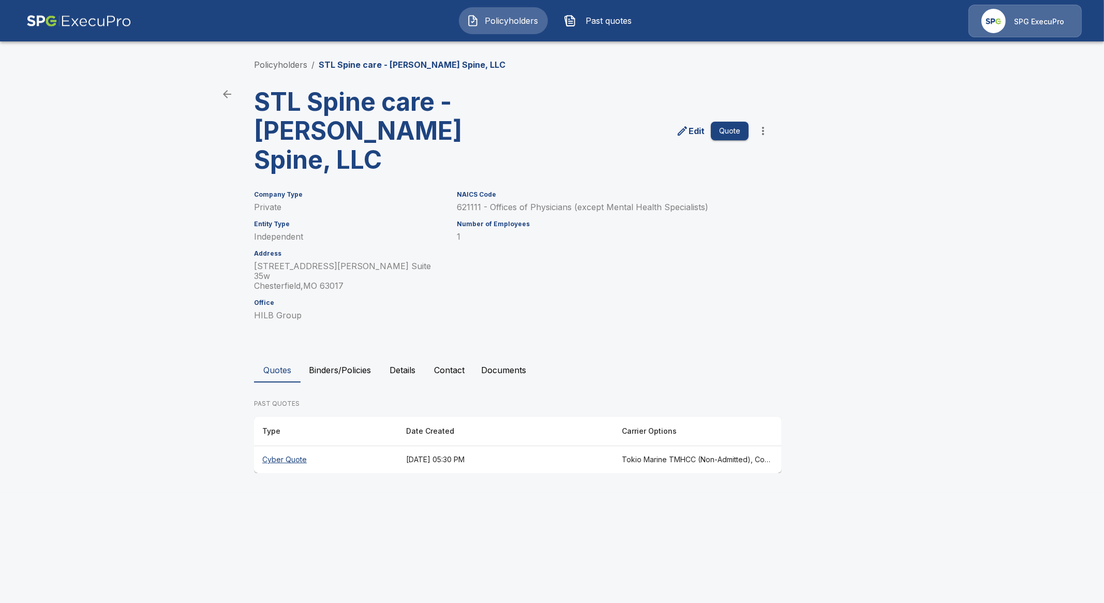
click at [269, 446] on th "Cyber Quote" at bounding box center [326, 459] width 144 height 27
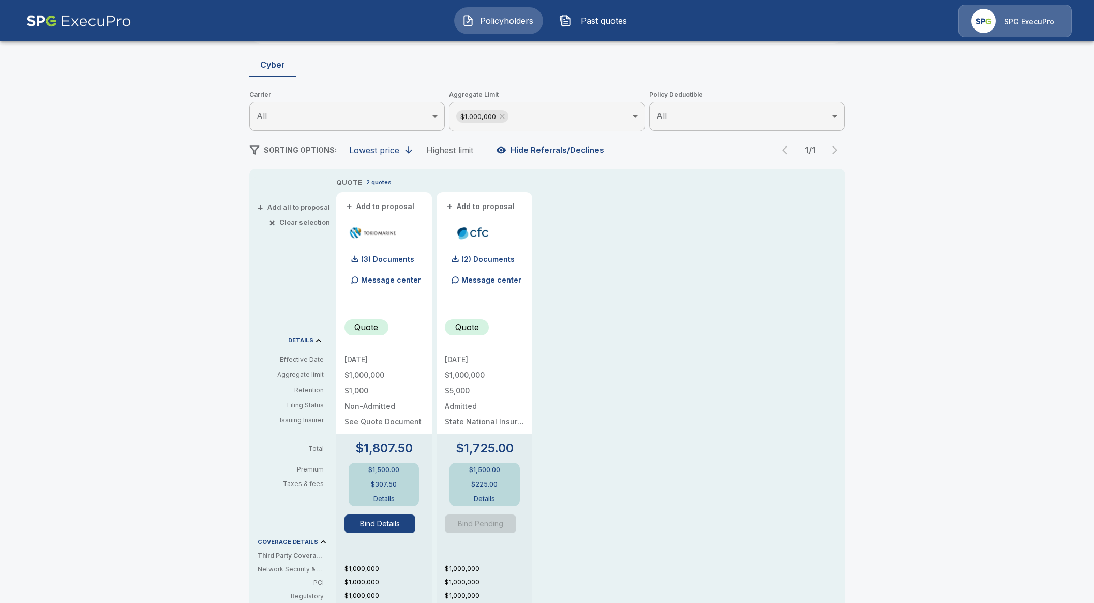
scroll to position [129, 0]
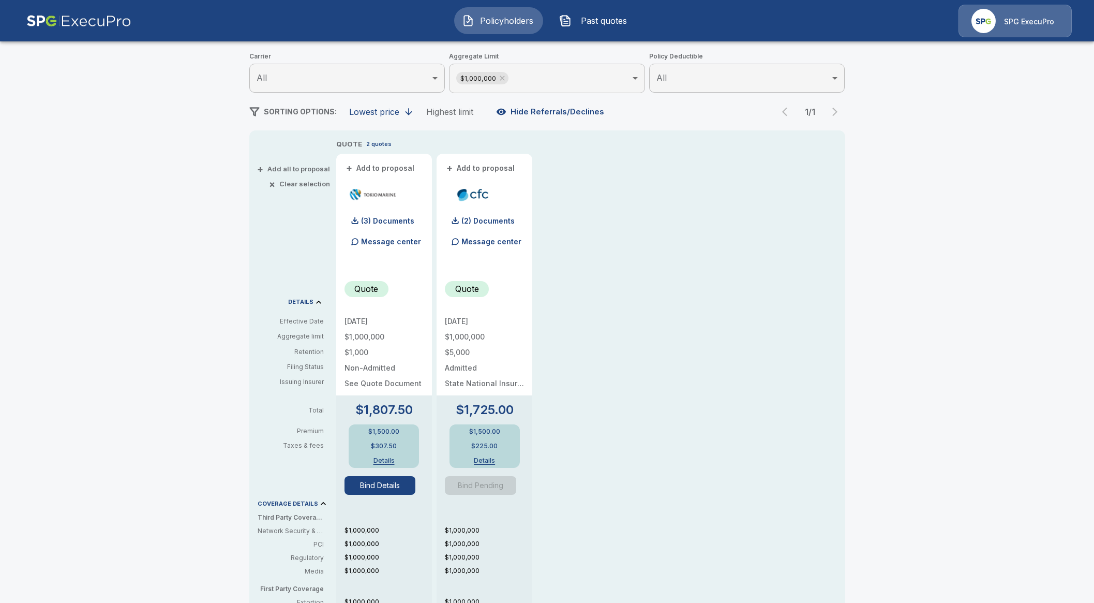
click at [365, 488] on button "Bind Details" at bounding box center [380, 485] width 71 height 19
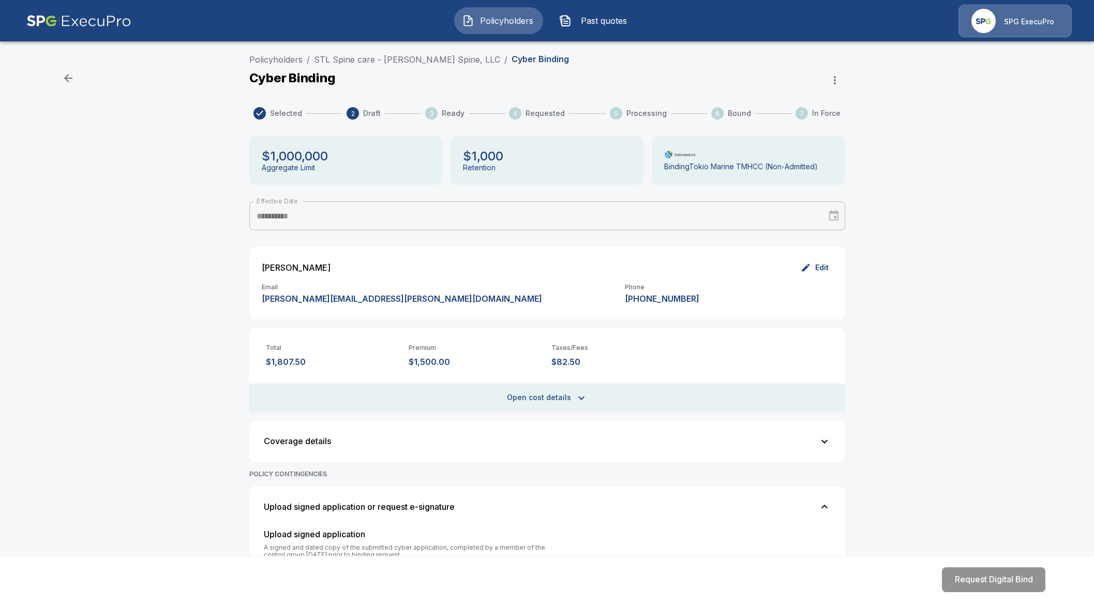
click at [185, 386] on div "**********" at bounding box center [547, 506] width 1094 height 914
click at [380, 59] on link "STL Spine care - [PERSON_NAME] Spine, LLC" at bounding box center [407, 59] width 186 height 10
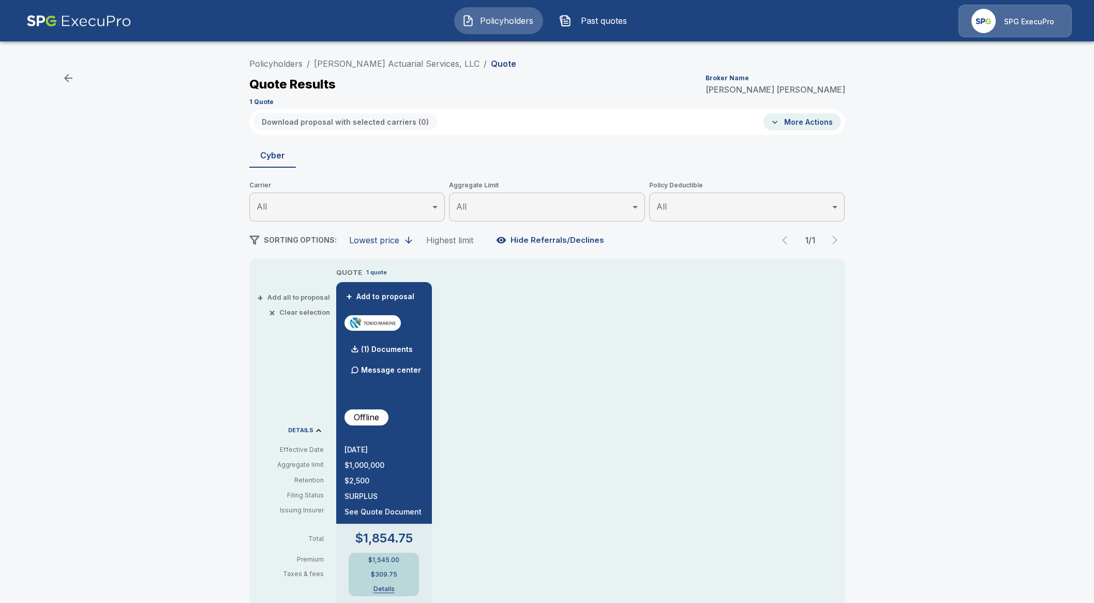
click at [489, 408] on div "QUOTE 1 quote + Add to proposal (1) Documents Message center Offline 11/4/2025 …" at bounding box center [590, 457] width 509 height 381
click at [398, 62] on link "Ethan E. Kra Actuarial Services, LLC" at bounding box center [397, 63] width 166 height 10
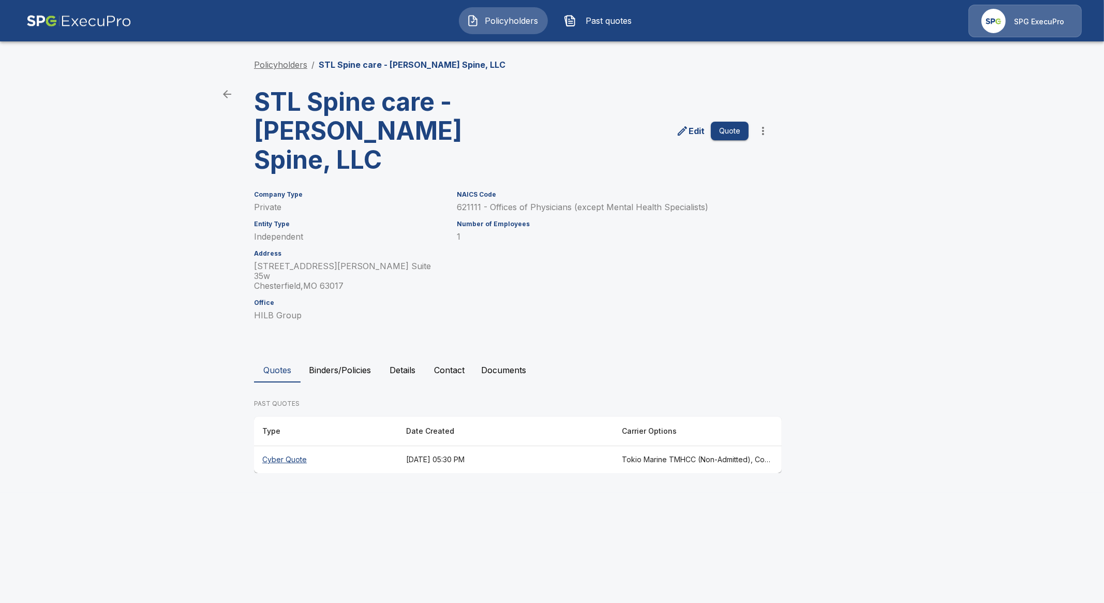
click at [286, 66] on link "Policyholders" at bounding box center [280, 64] width 53 height 10
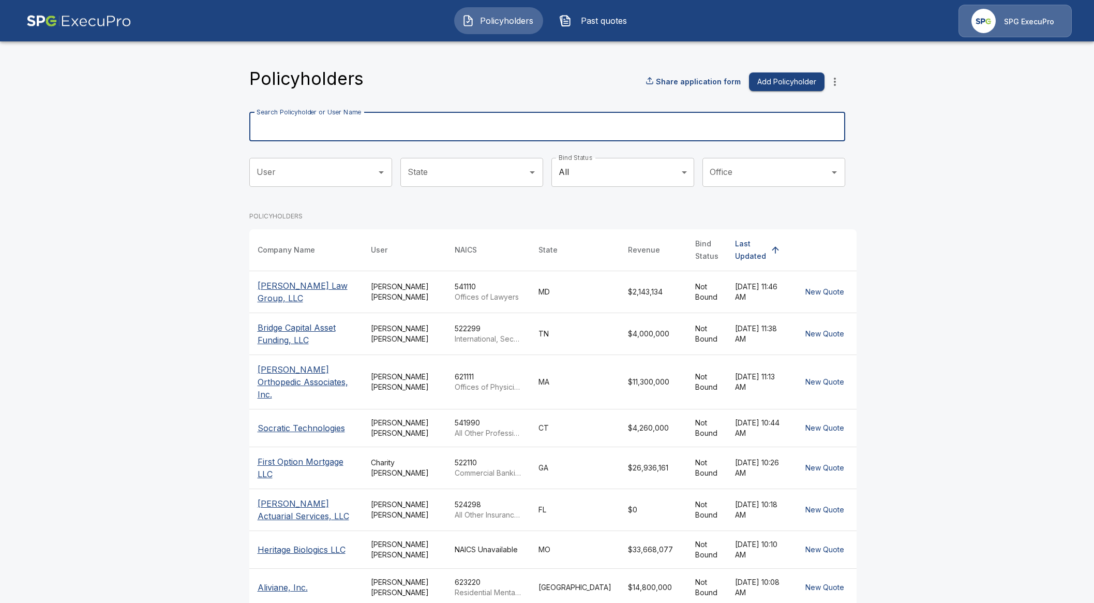
click at [352, 120] on input "Search Policyholder or User Name" at bounding box center [541, 126] width 585 height 29
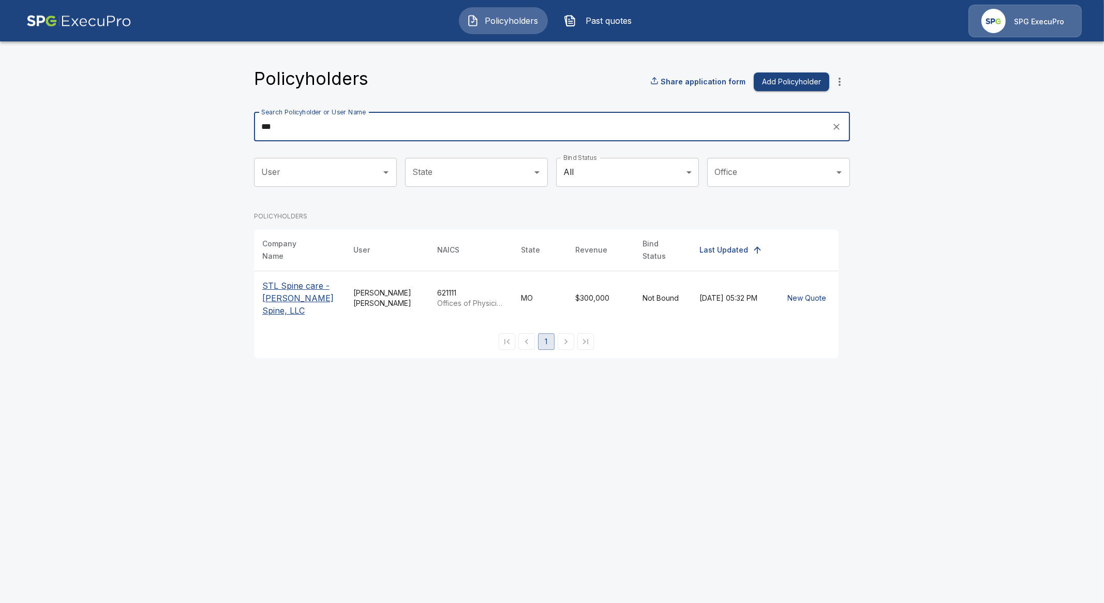
type input "***"
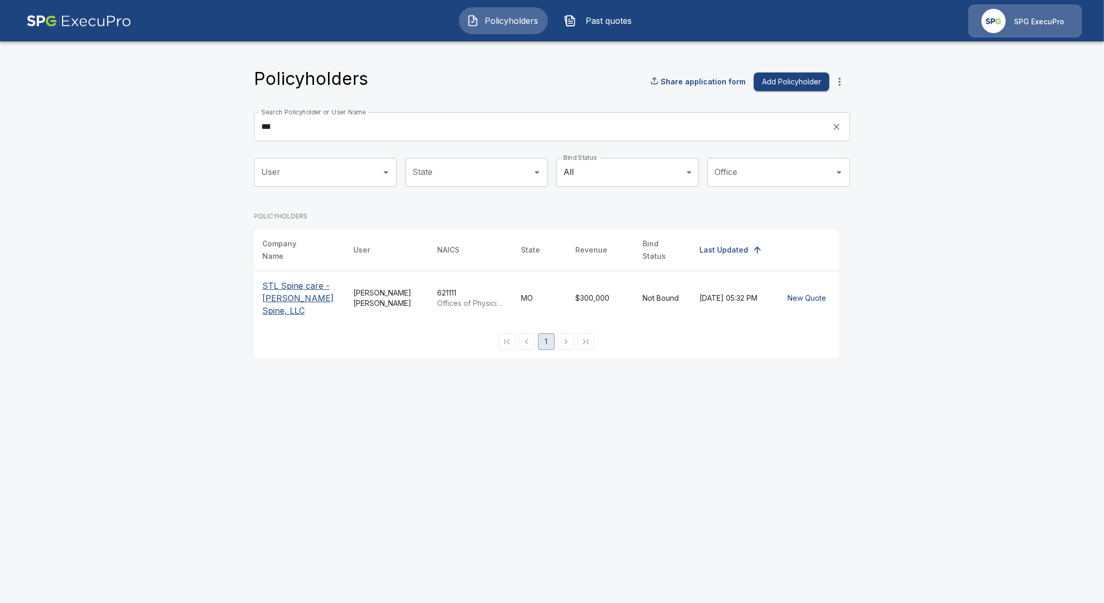
click at [305, 288] on p "STL Spine care - [PERSON_NAME] Spine, LLC" at bounding box center [299, 297] width 75 height 37
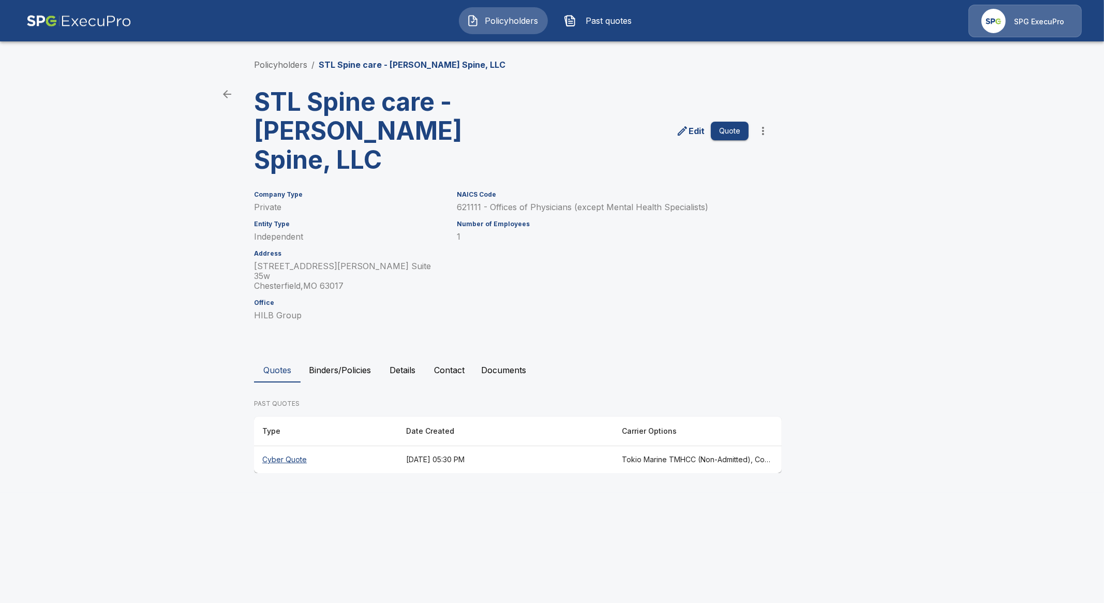
click at [467, 357] on button "Contact" at bounding box center [449, 369] width 47 height 25
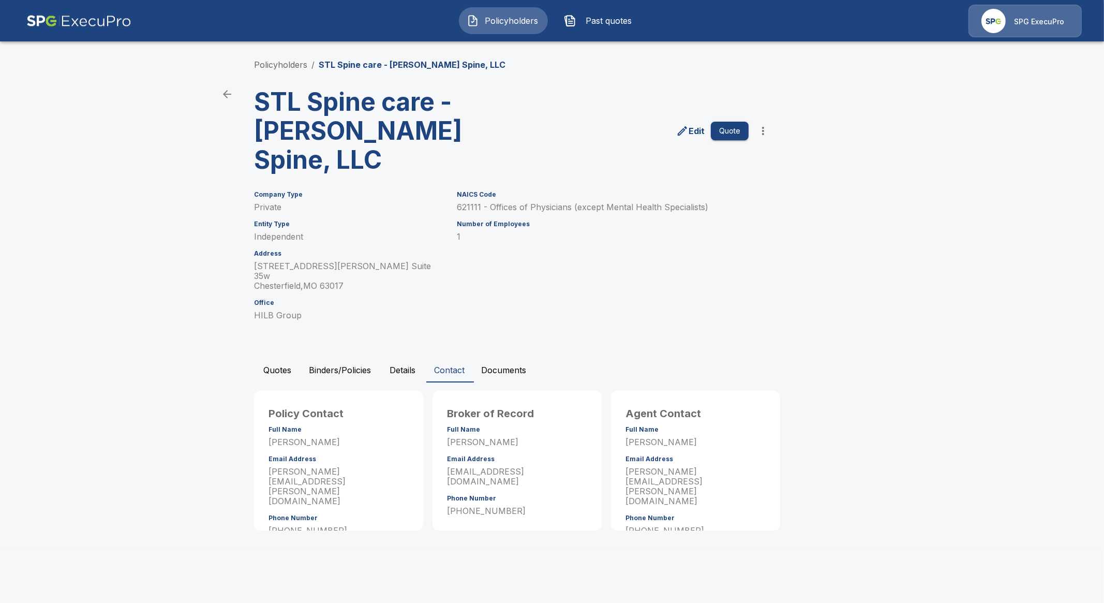
click at [277, 357] on button "Quotes" at bounding box center [277, 369] width 47 height 25
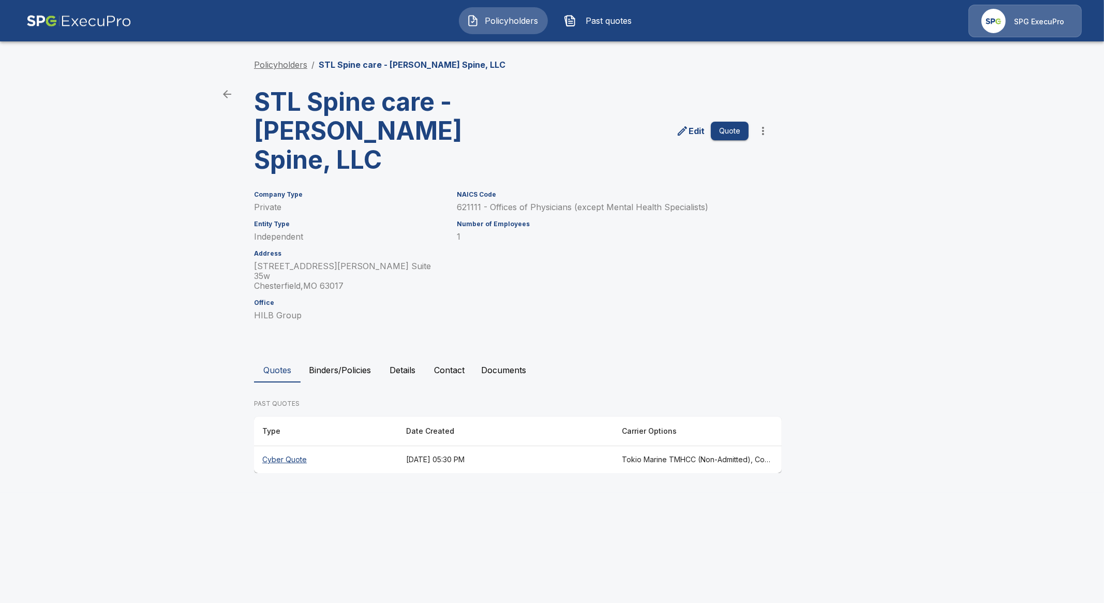
click at [273, 66] on link "Policyholders" at bounding box center [280, 64] width 53 height 10
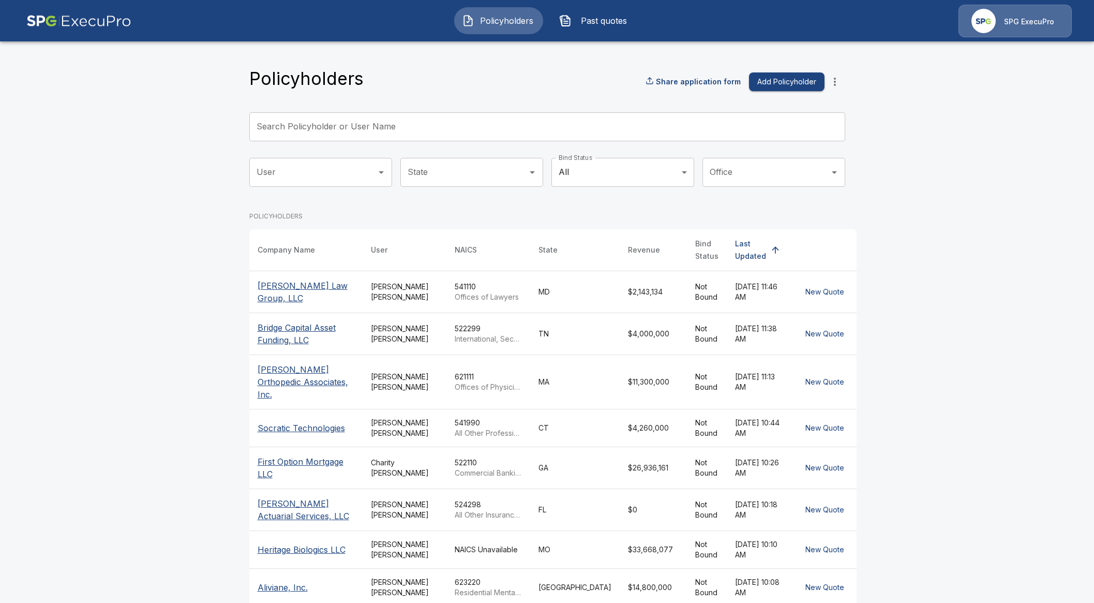
click at [603, 25] on span "Past quotes" at bounding box center [604, 20] width 57 height 12
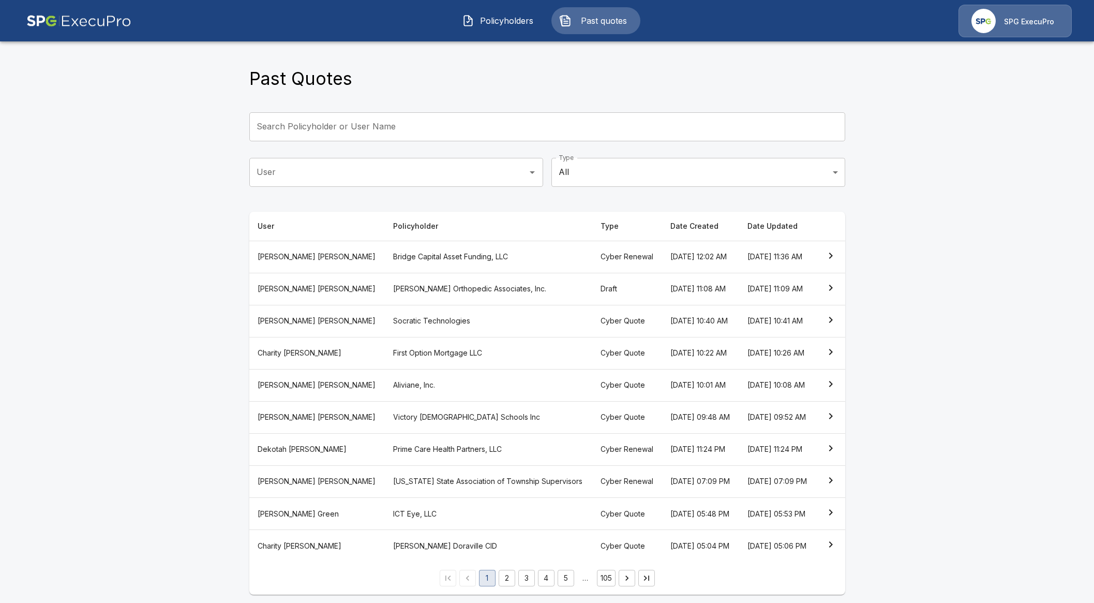
click at [304, 118] on input "Search Policyholder or User Name" at bounding box center [541, 126] width 585 height 29
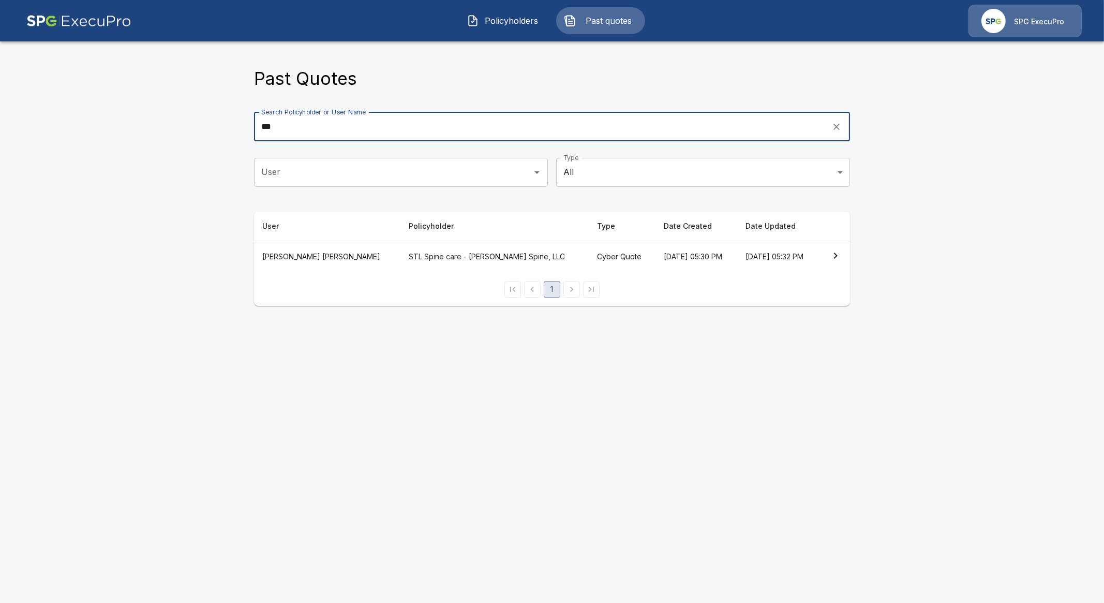
type input "***"
click at [416, 260] on th "STL Spine care - Coury Spine, LLC" at bounding box center [494, 257] width 188 height 32
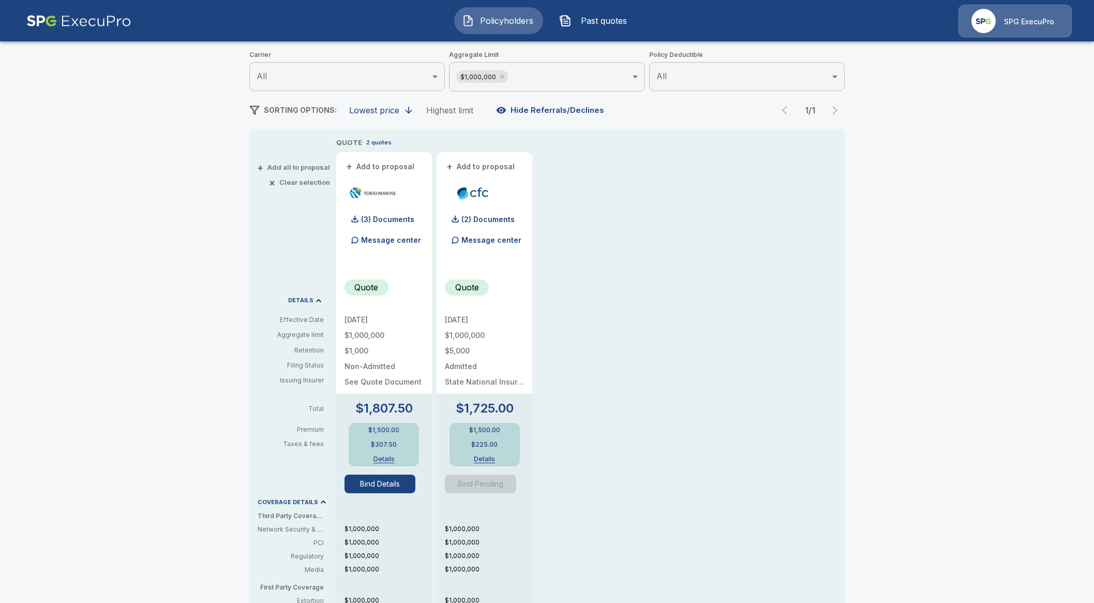
scroll to position [129, 0]
click at [408, 482] on button "Bind Details" at bounding box center [380, 485] width 71 height 19
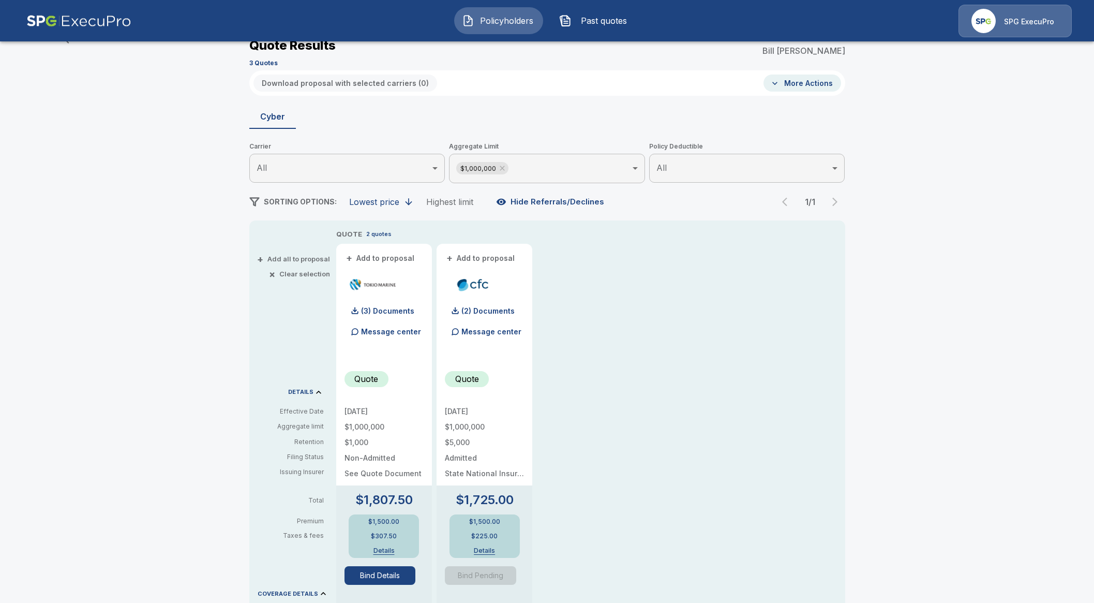
scroll to position [129, 0]
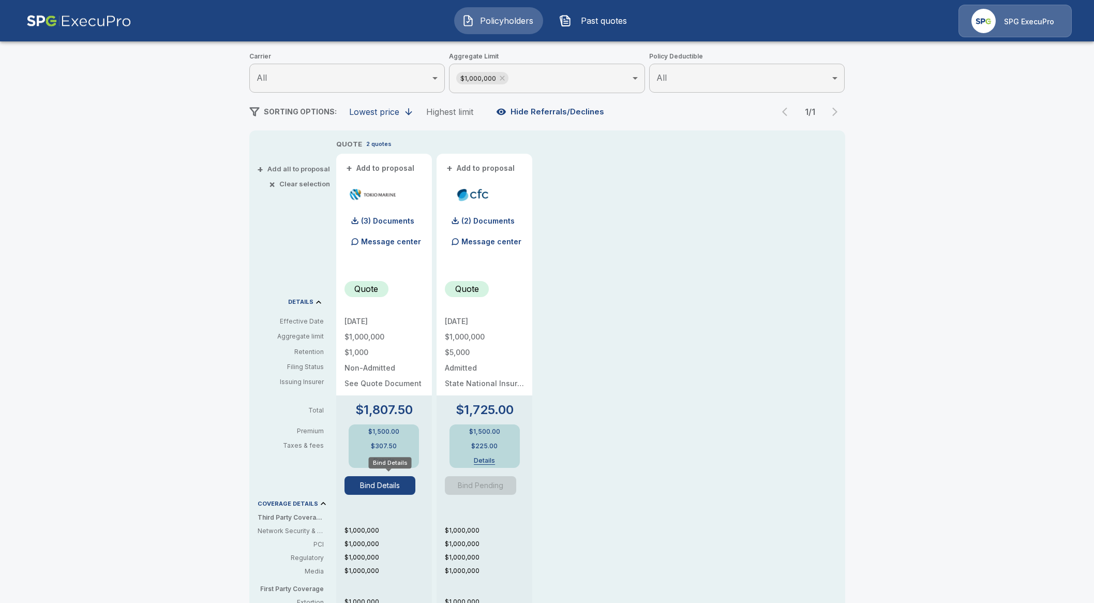
click at [384, 488] on button "Bind Details" at bounding box center [380, 485] width 71 height 19
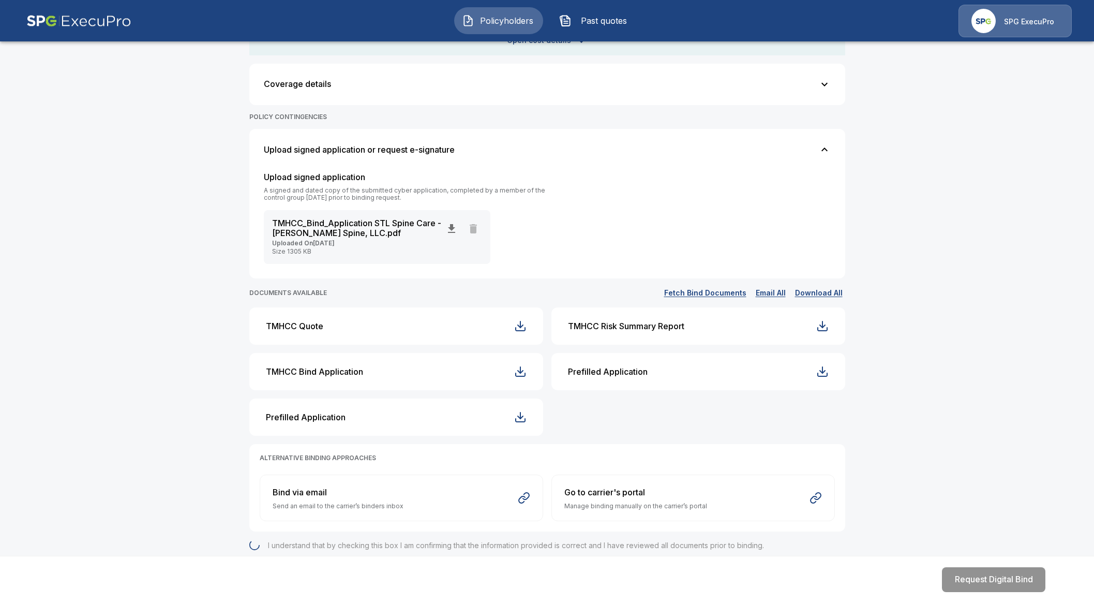
scroll to position [360, 0]
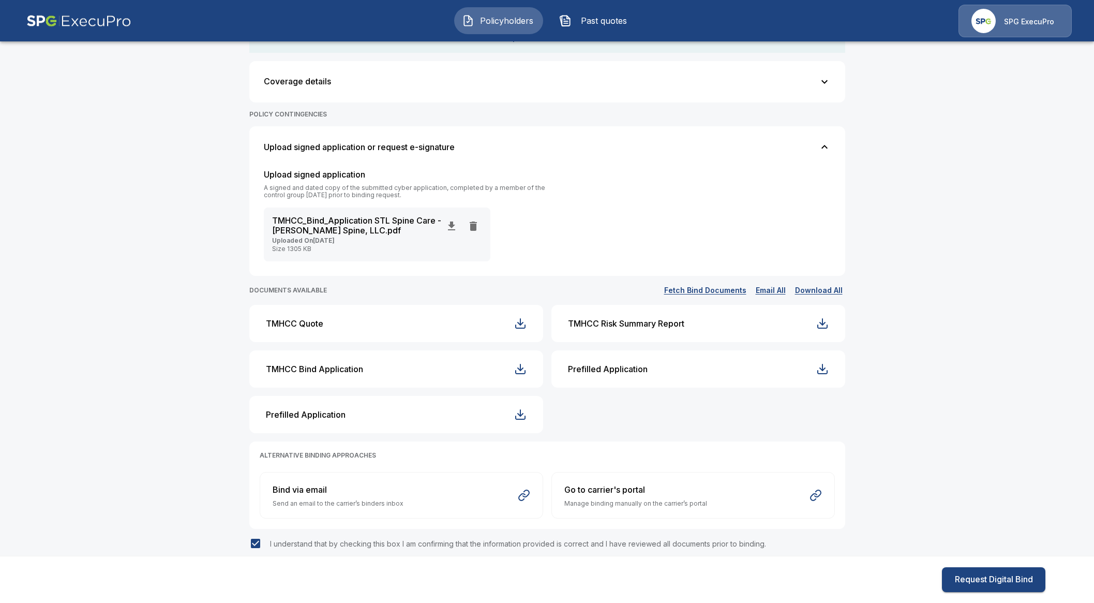
click at [980, 506] on div "**********" at bounding box center [547, 147] width 1094 height 914
click at [147, 332] on div "**********" at bounding box center [547, 147] width 1094 height 914
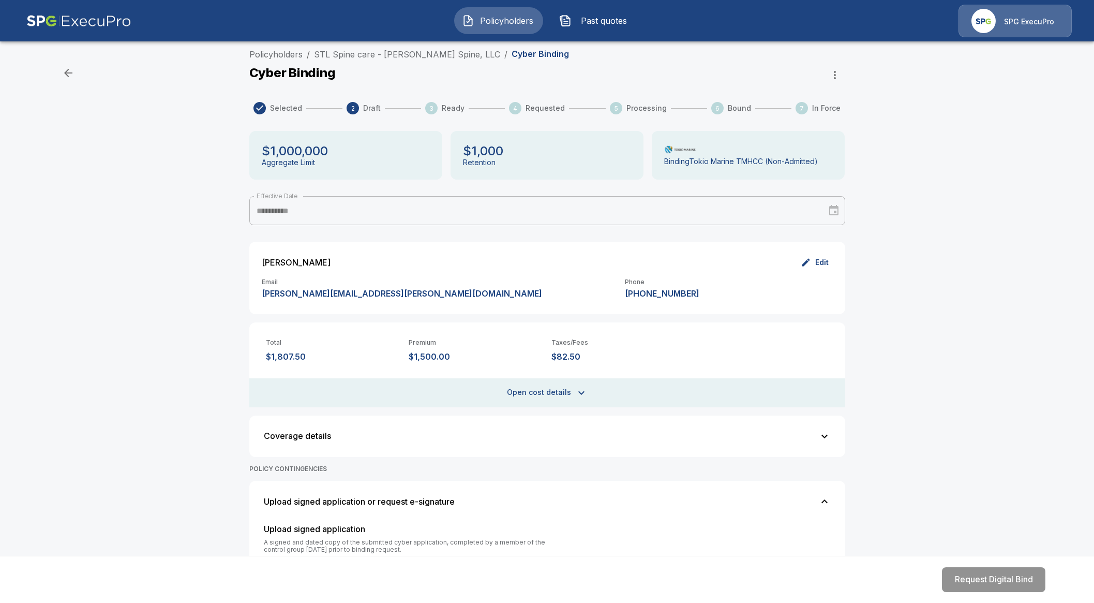
scroll to position [0, 0]
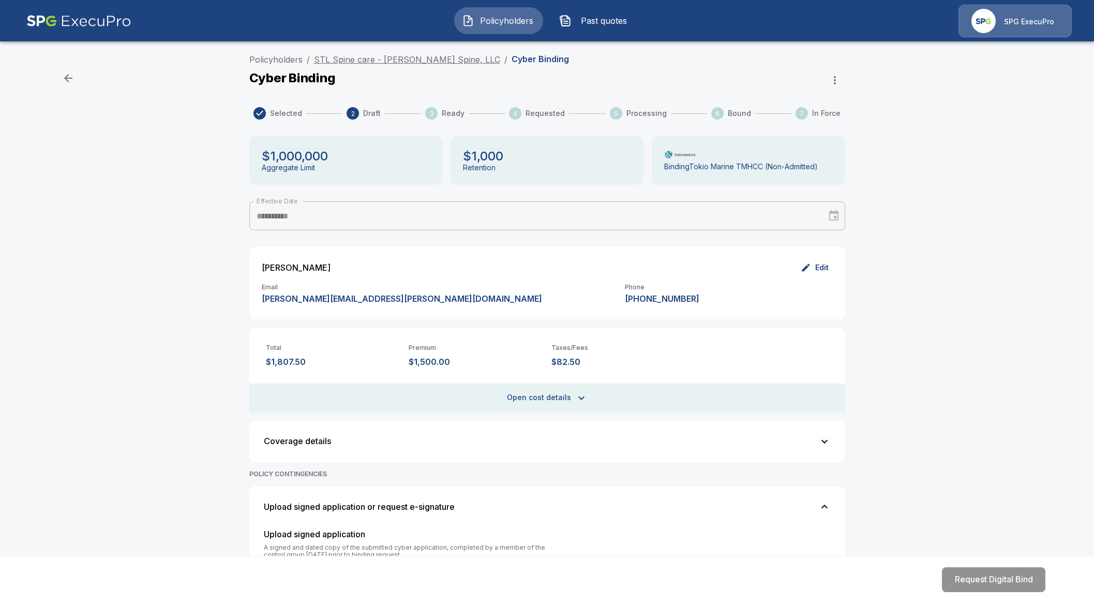
click at [390, 61] on link "STL Spine care - Coury Spine, LLC" at bounding box center [407, 59] width 186 height 10
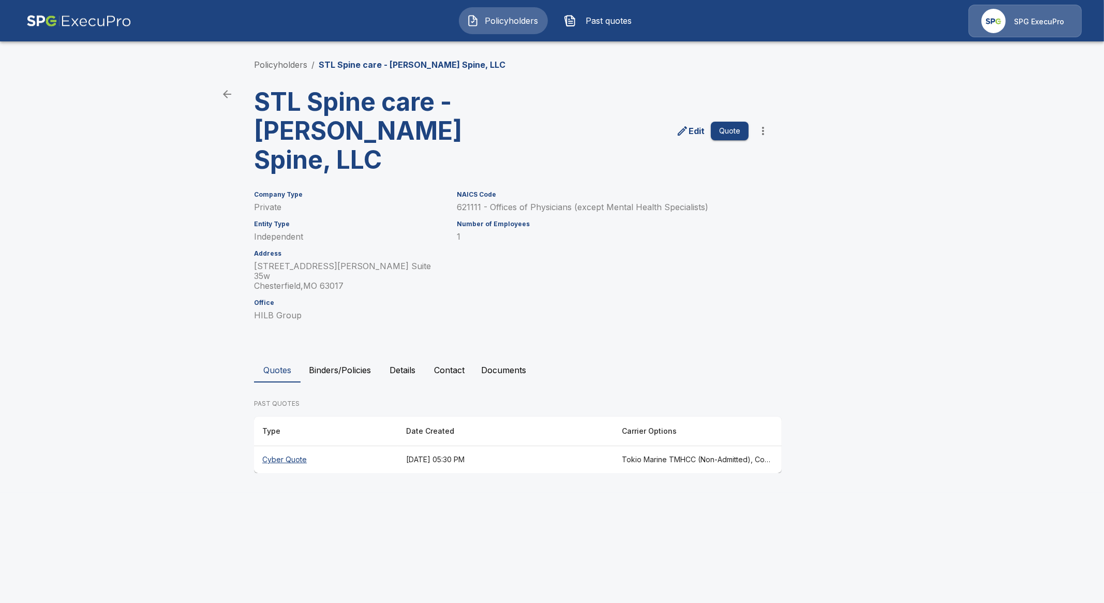
click at [285, 446] on th "Cyber Quote" at bounding box center [326, 459] width 144 height 27
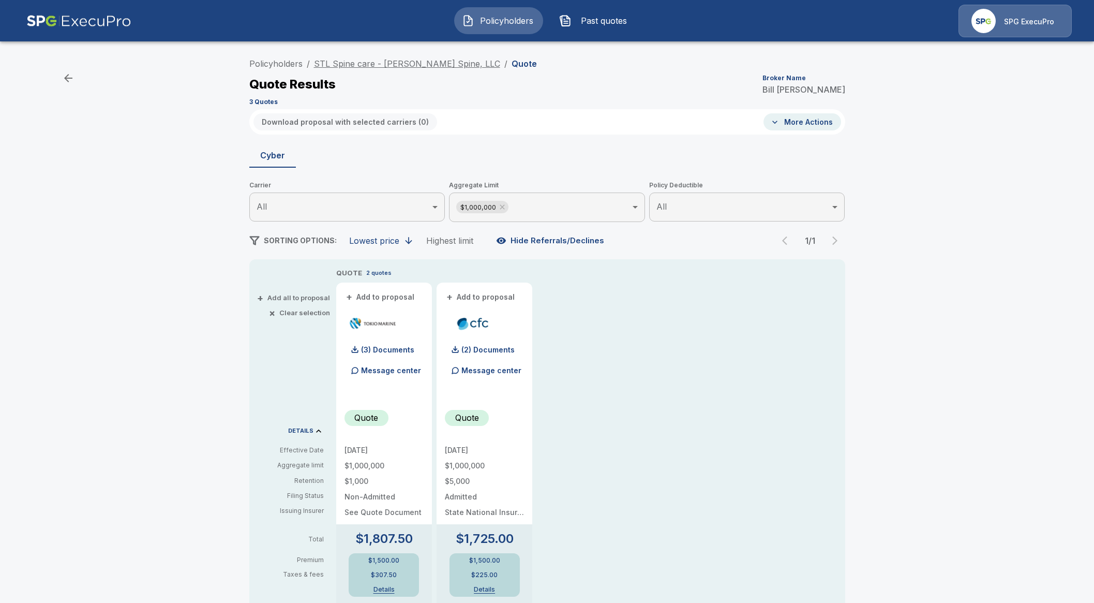
click at [375, 66] on link "STL Spine care - Coury Spine, LLC" at bounding box center [407, 63] width 186 height 10
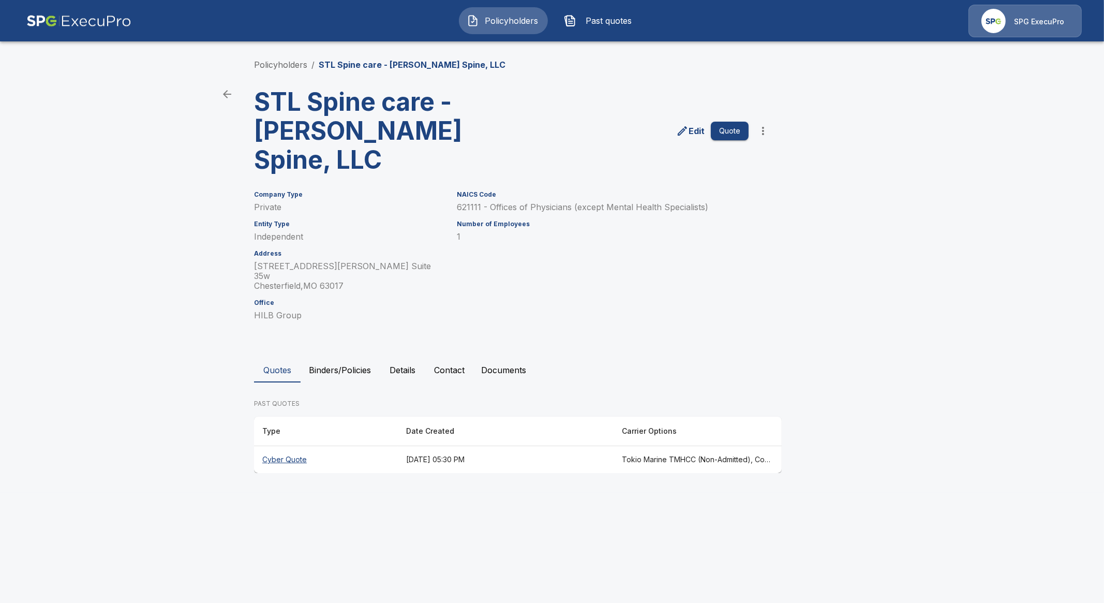
click at [199, 317] on main "Policyholders / STL Spine care - Coury Spine, LLC STL Spine care - Coury Spine,…" at bounding box center [552, 246] width 1104 height 493
drag, startPoint x: 308, startPoint y: 283, endPoint x: 256, endPoint y: 261, distance: 56.6
click at [256, 261] on div "Policyholders / STL Spine care - Coury Spine, LLC STL Spine care - Coury Spine,…" at bounding box center [552, 266] width 621 height 454
click at [273, 310] on p "HILB Group" at bounding box center [349, 315] width 190 height 10
click at [452, 357] on button "Contact" at bounding box center [449, 369] width 47 height 25
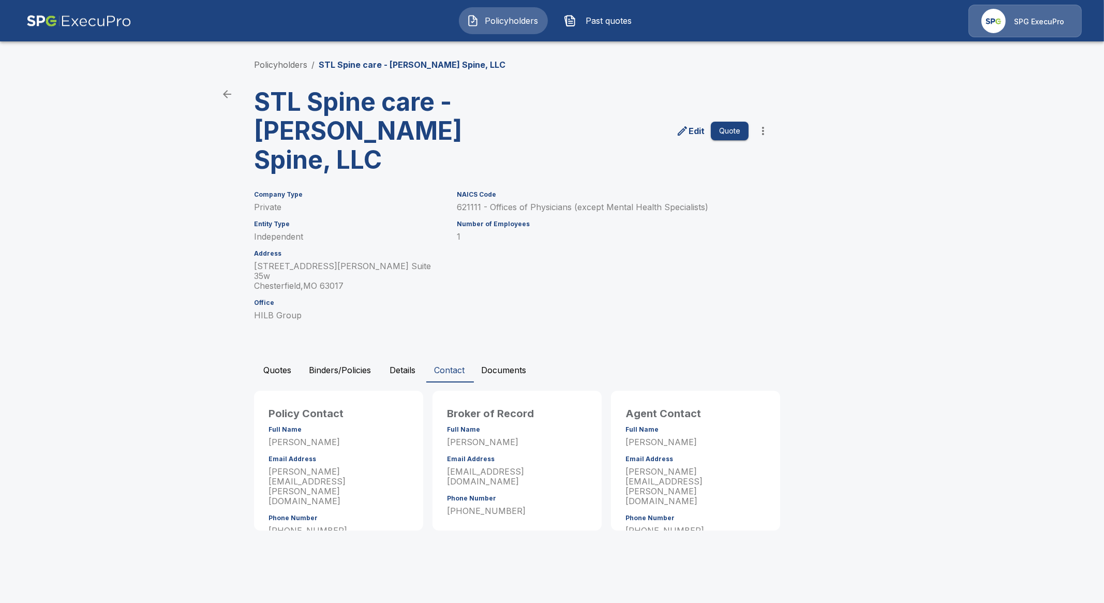
click at [999, 28] on img at bounding box center [993, 21] width 24 height 24
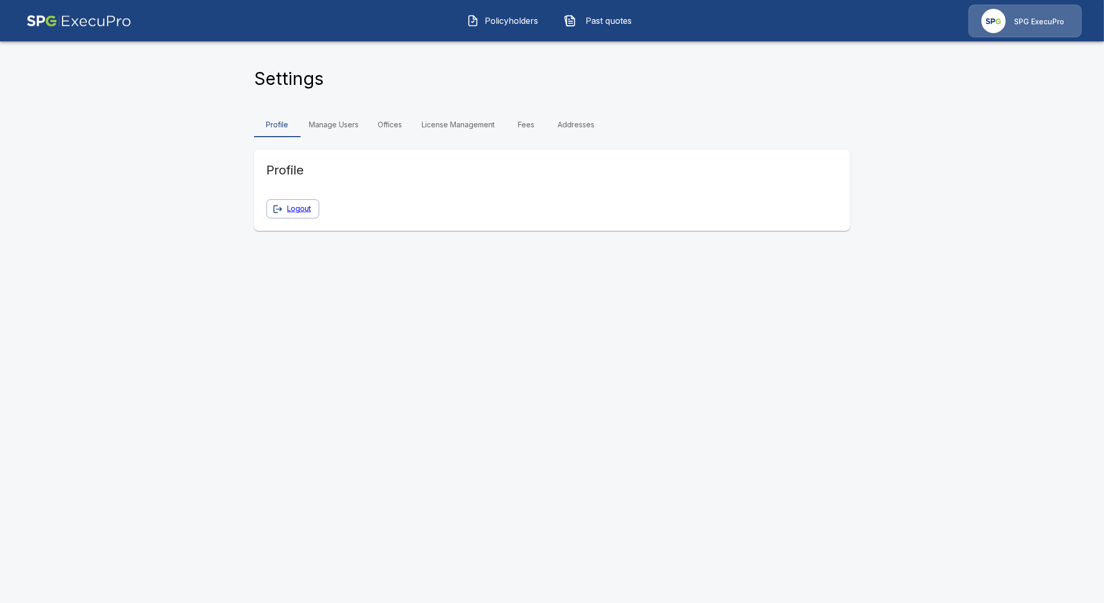
click at [348, 123] on link "Manage Users" at bounding box center [334, 124] width 66 height 25
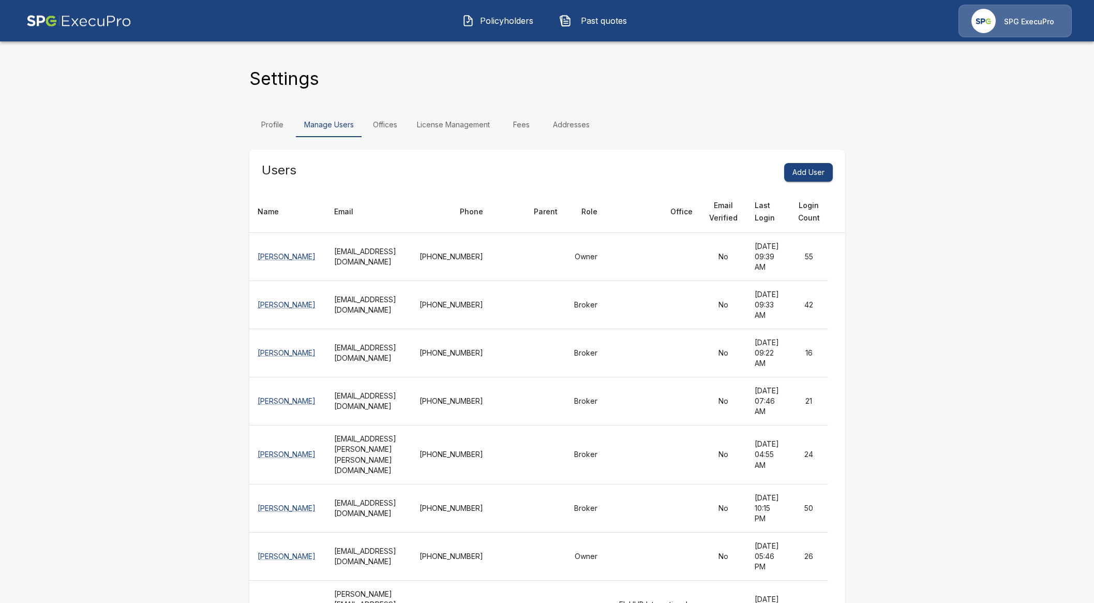
scroll to position [2497, 0]
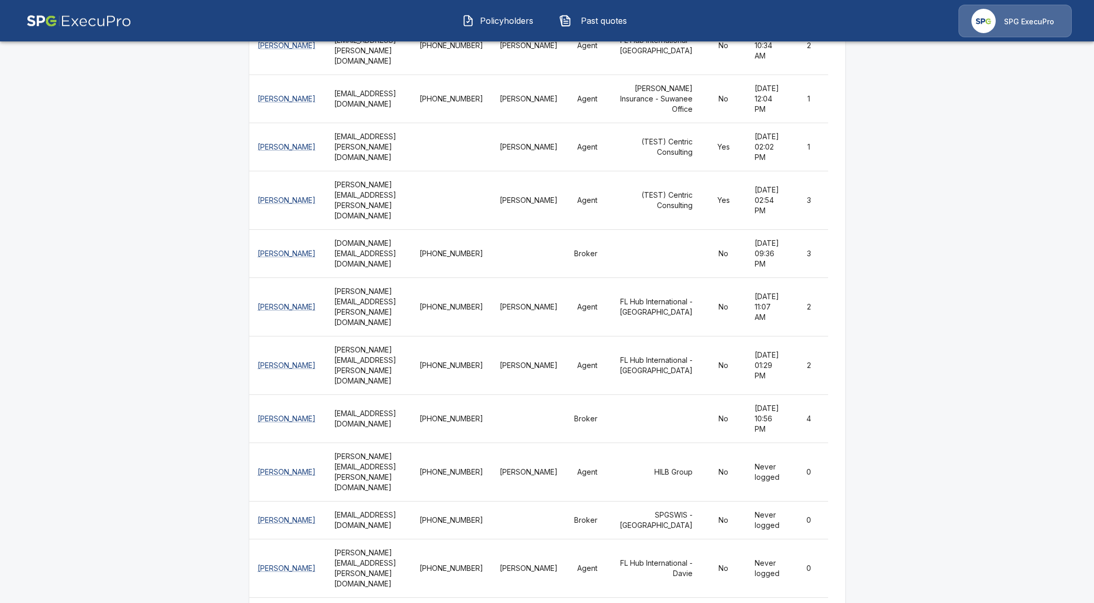
drag, startPoint x: 679, startPoint y: 307, endPoint x: 719, endPoint y: 316, distance: 41.2
drag, startPoint x: 669, startPoint y: 308, endPoint x: 713, endPoint y: 311, distance: 44.1
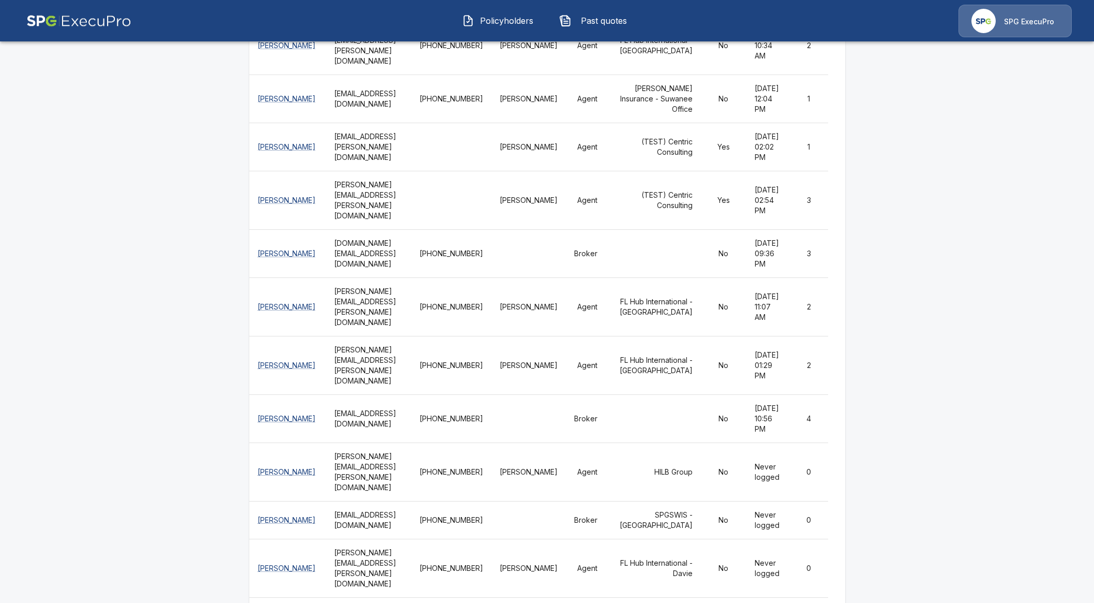
click at [944, 365] on main "Settings Profile Manage Users Offices License Management Fees Addresses Users A…" at bounding box center [547, 289] width 1094 height 5573
drag, startPoint x: 737, startPoint y: 307, endPoint x: 751, endPoint y: 309, distance: 14.1
click at [894, 266] on main "Settings Profile Manage Users Offices License Management Fees Addresses Users A…" at bounding box center [547, 289] width 1094 height 5573
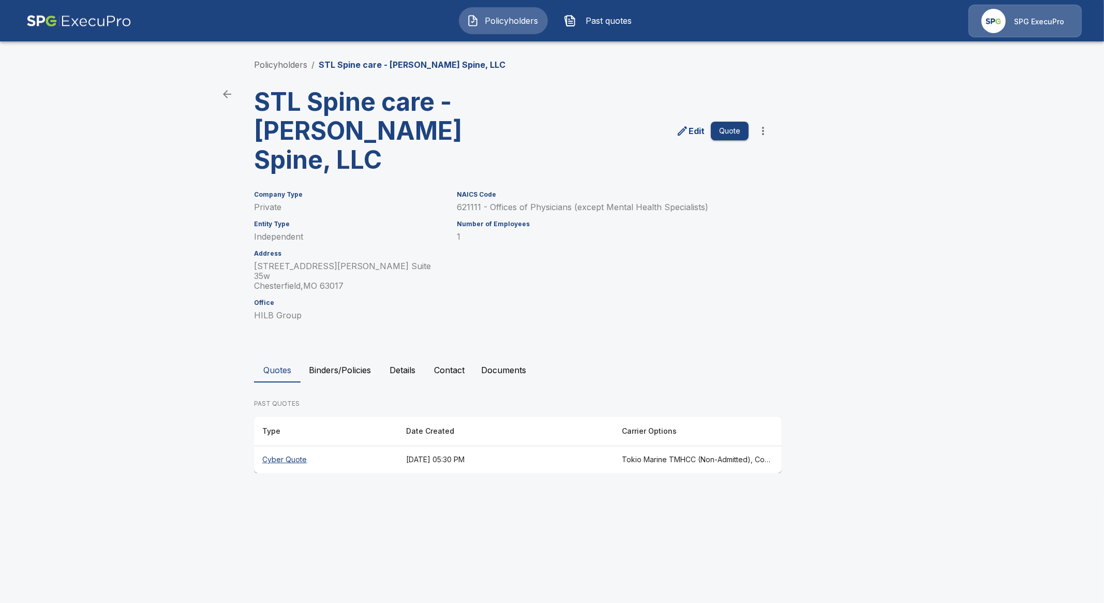
click at [262, 446] on th "Cyber Quote" at bounding box center [326, 459] width 144 height 27
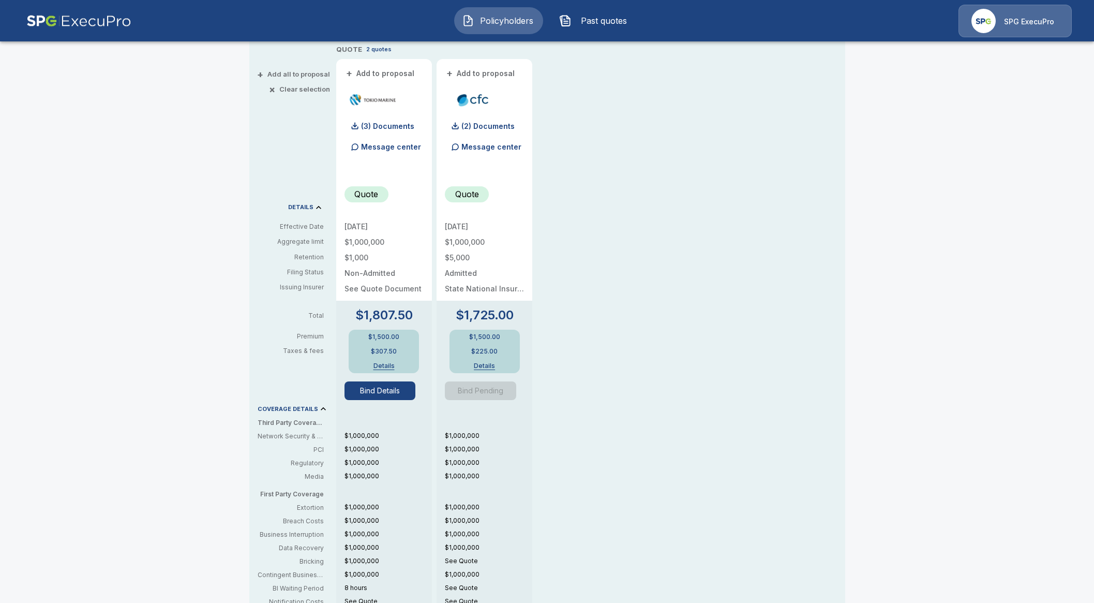
scroll to position [258, 0]
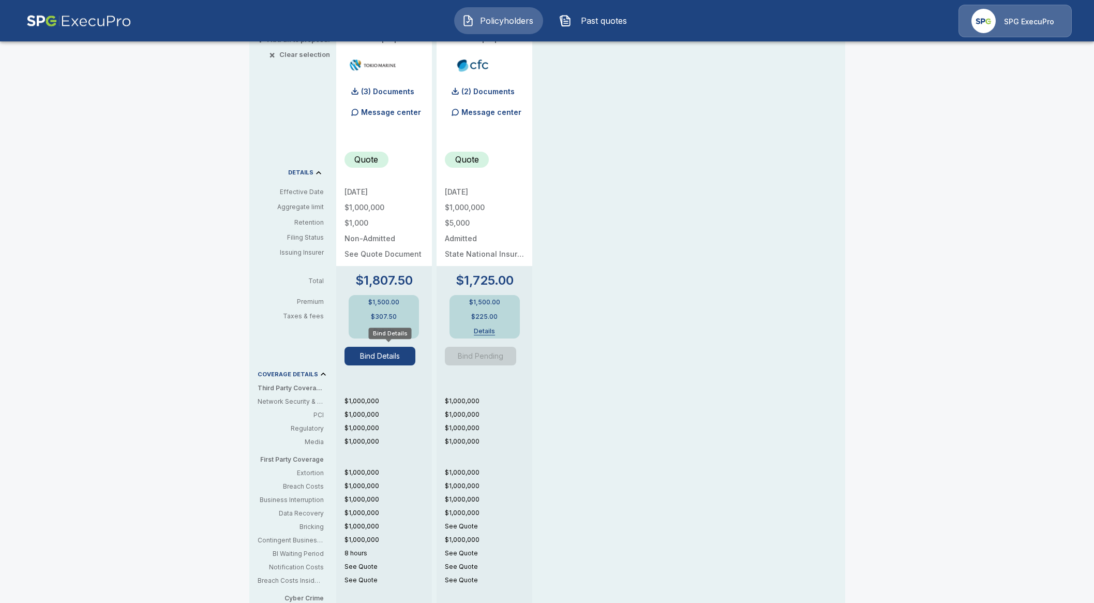
click at [395, 356] on button "Bind Details" at bounding box center [380, 356] width 71 height 19
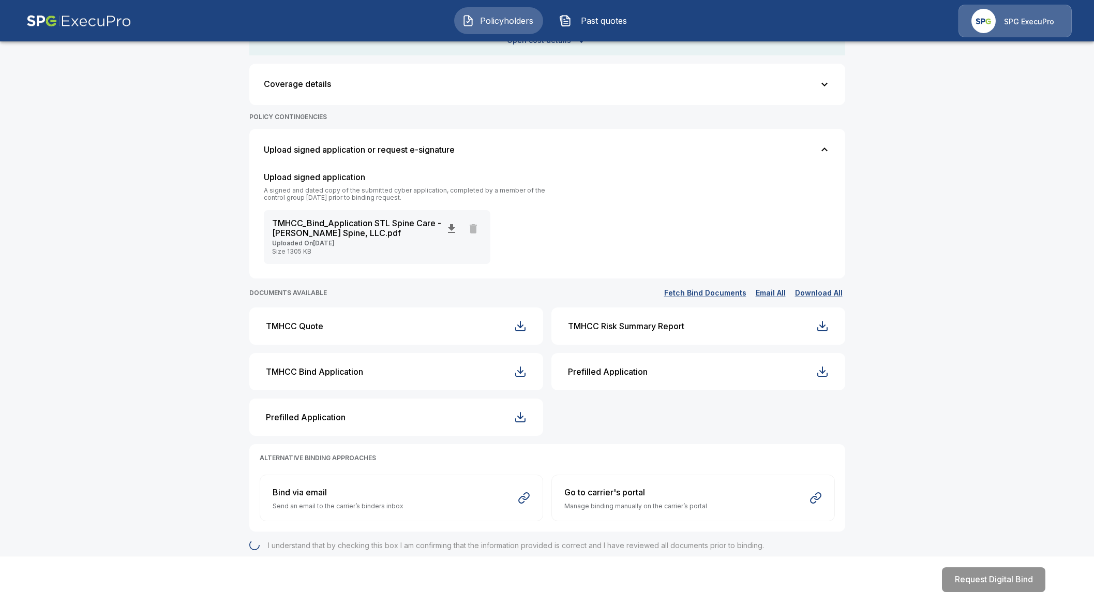
scroll to position [360, 0]
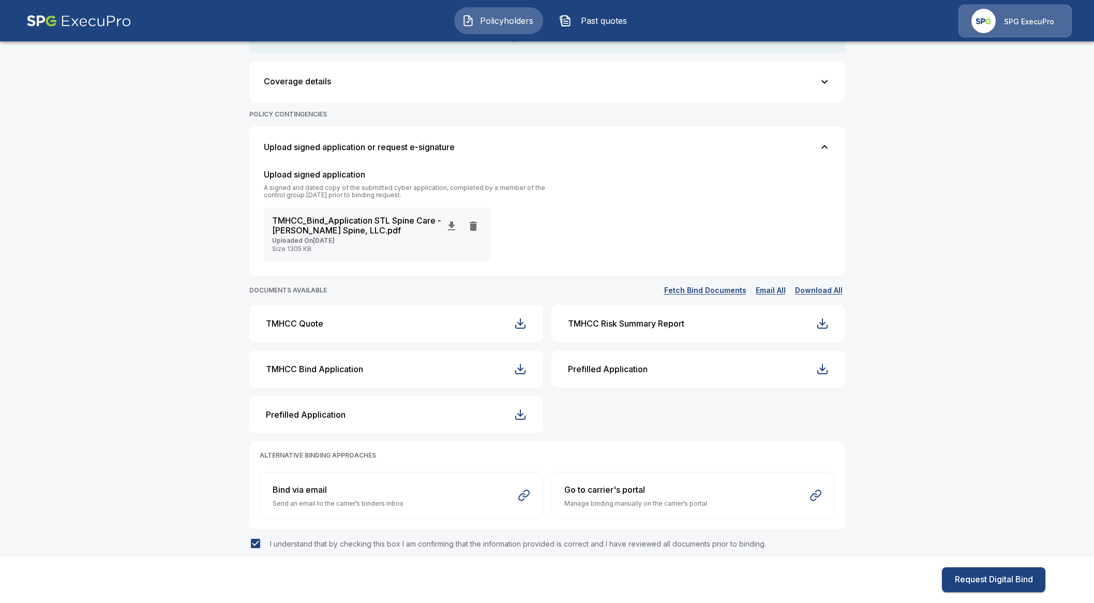
click at [977, 578] on button "Request Digital Bind" at bounding box center [993, 579] width 103 height 25
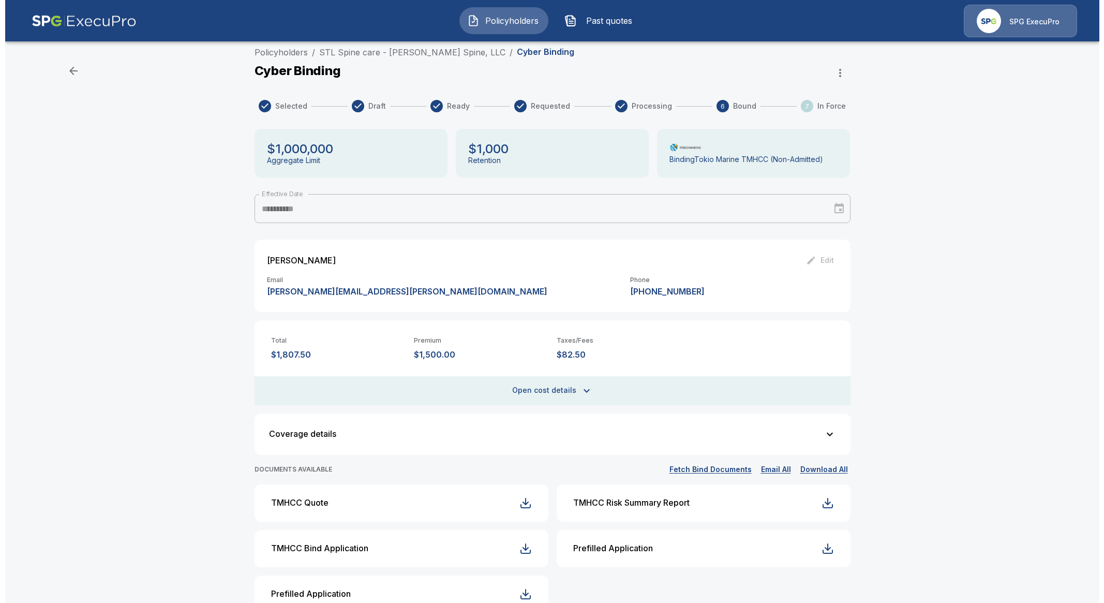
scroll to position [0, 0]
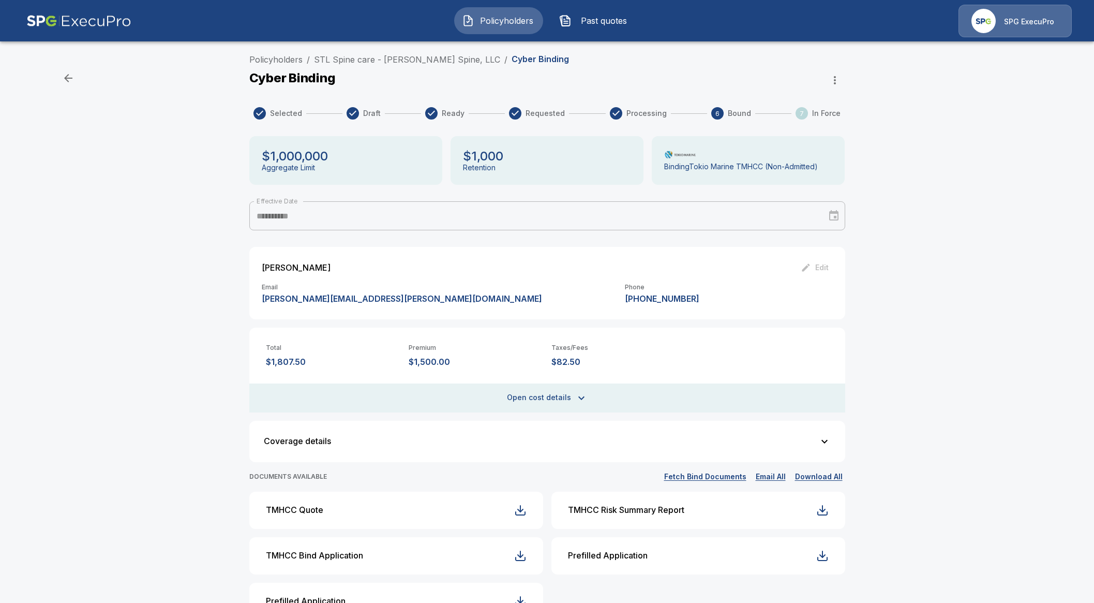
click at [1014, 14] on div "SPG ExecuPro" at bounding box center [1015, 21] width 113 height 33
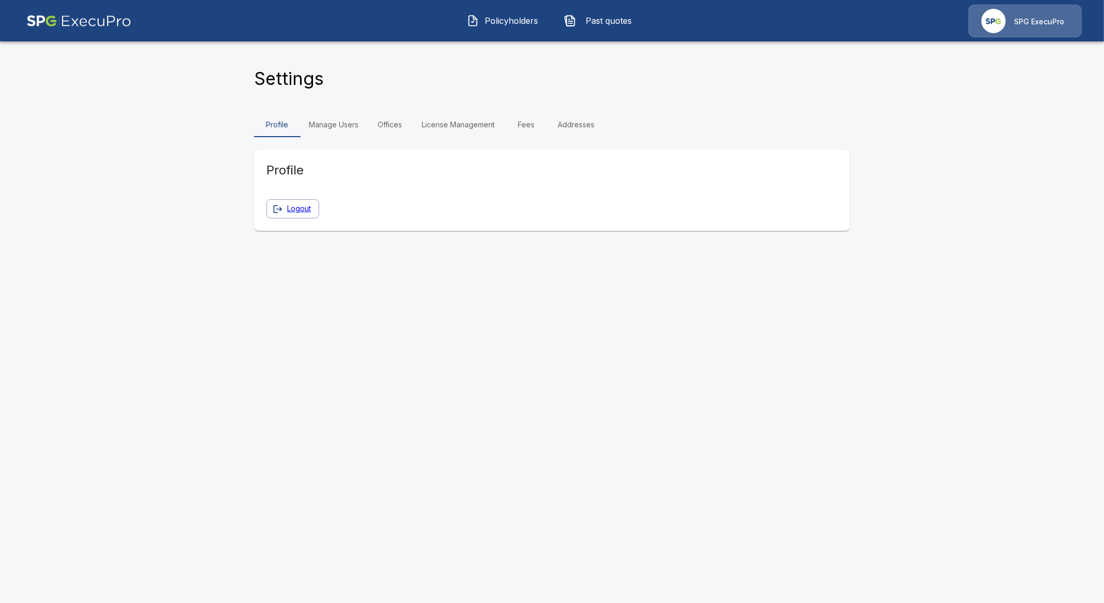
click at [356, 124] on link "Manage Users" at bounding box center [334, 124] width 66 height 25
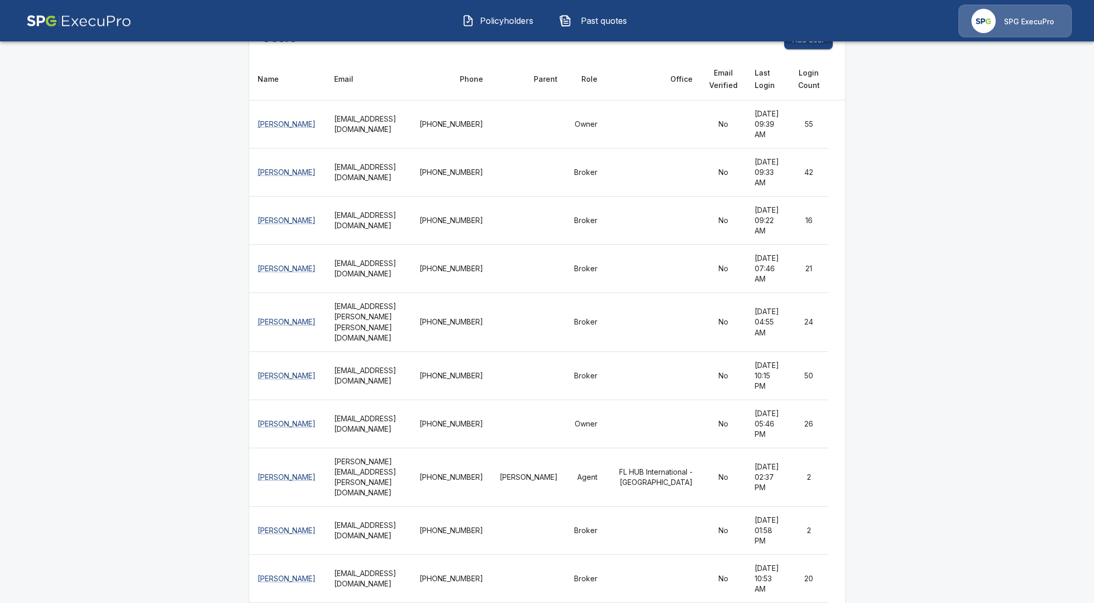
scroll to position [129, 0]
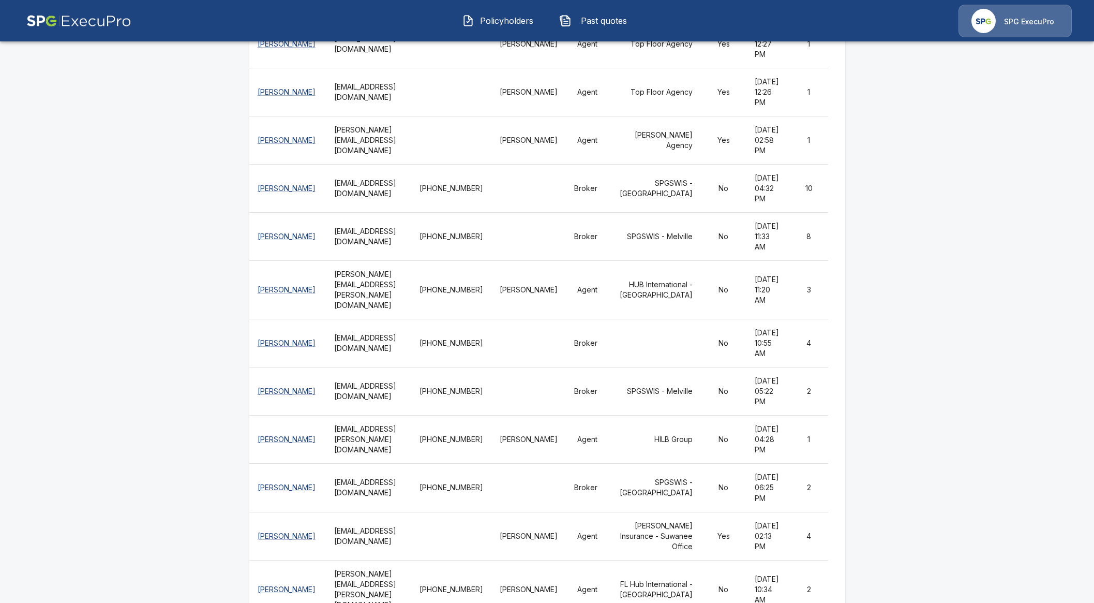
scroll to position [2497, 0]
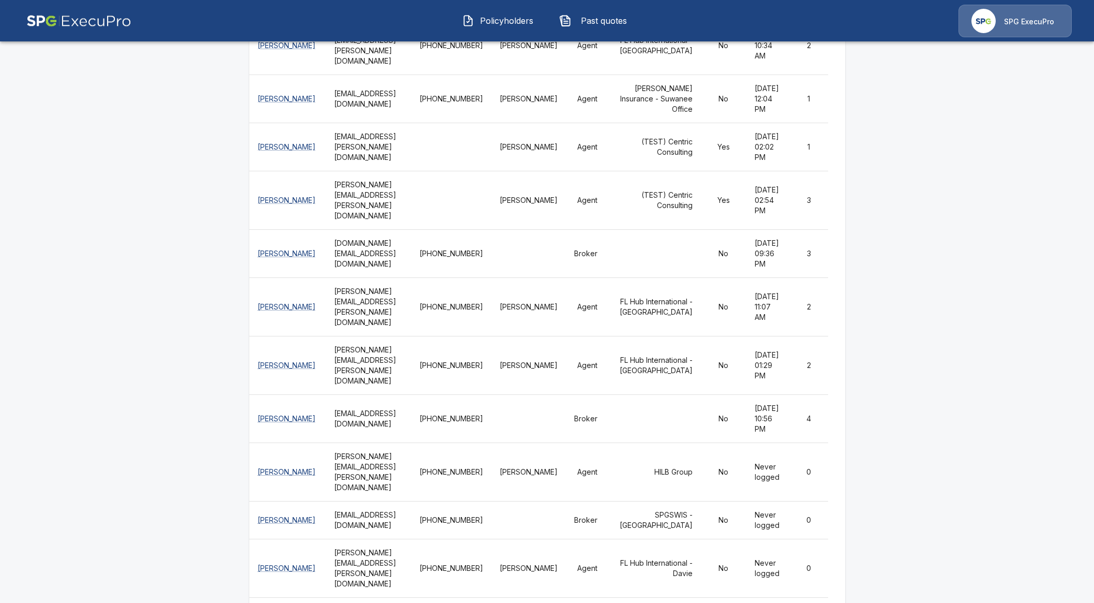
click at [916, 310] on main "Settings Profile Manage Users Offices License Management Fees Addresses Users A…" at bounding box center [547, 289] width 1094 height 5573
click at [159, 414] on main "Settings Profile Manage Users Offices License Management Fees Addresses Users A…" at bounding box center [547, 289] width 1094 height 5573
click at [512, 17] on span "Policyholders" at bounding box center [507, 20] width 57 height 12
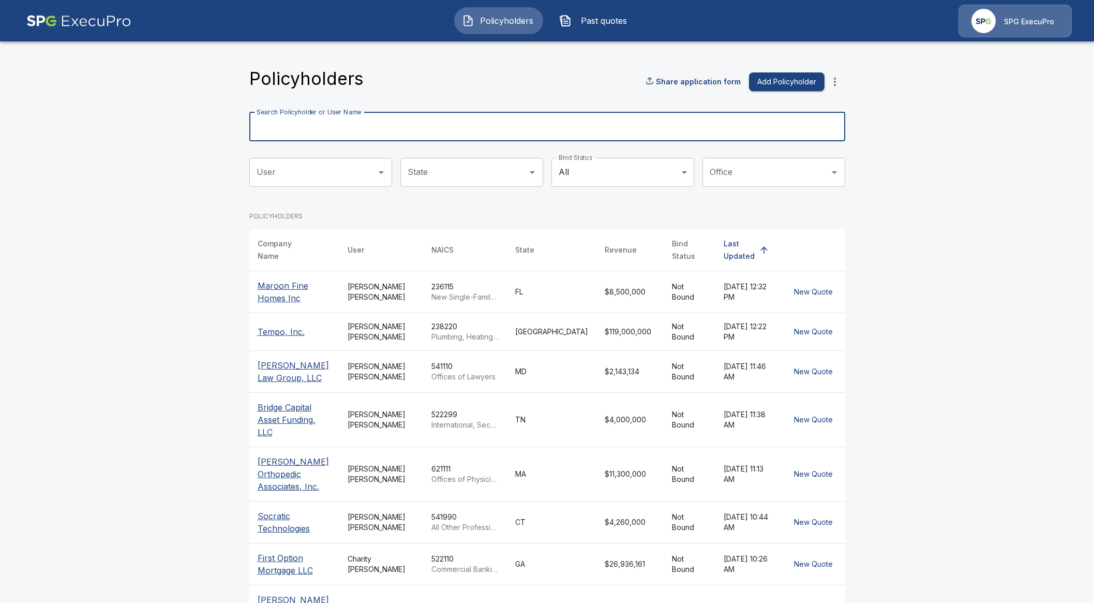
click at [360, 123] on input "Search Policyholder or User Name" at bounding box center [541, 126] width 585 height 29
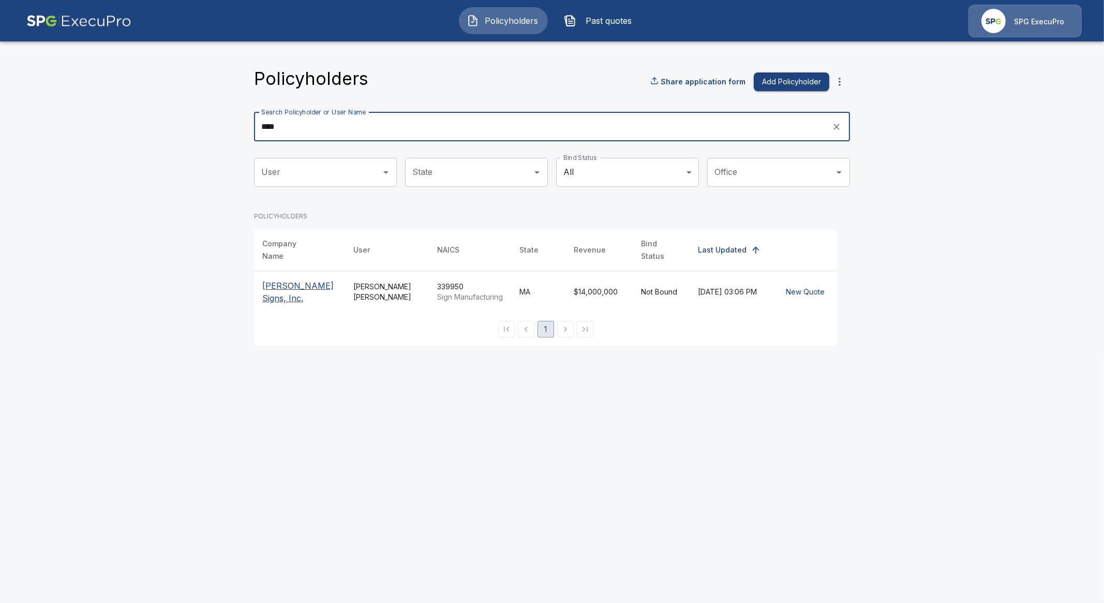
type input "****"
click at [516, 19] on span "Policyholders" at bounding box center [511, 20] width 57 height 12
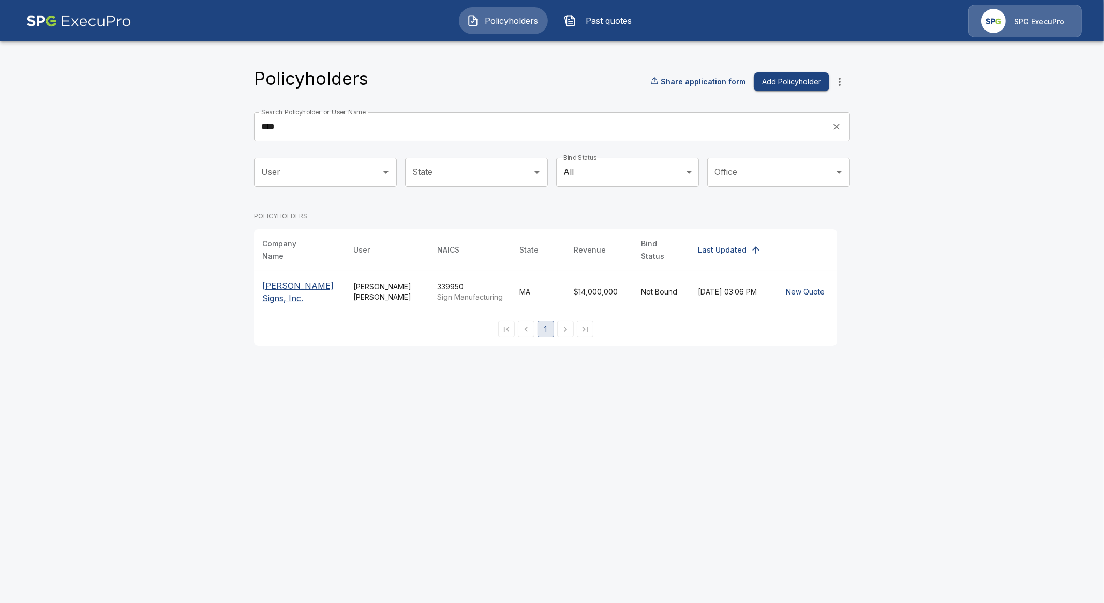
click at [476, 22] on img "button" at bounding box center [473, 20] width 12 height 12
click at [91, 23] on img at bounding box center [78, 21] width 105 height 33
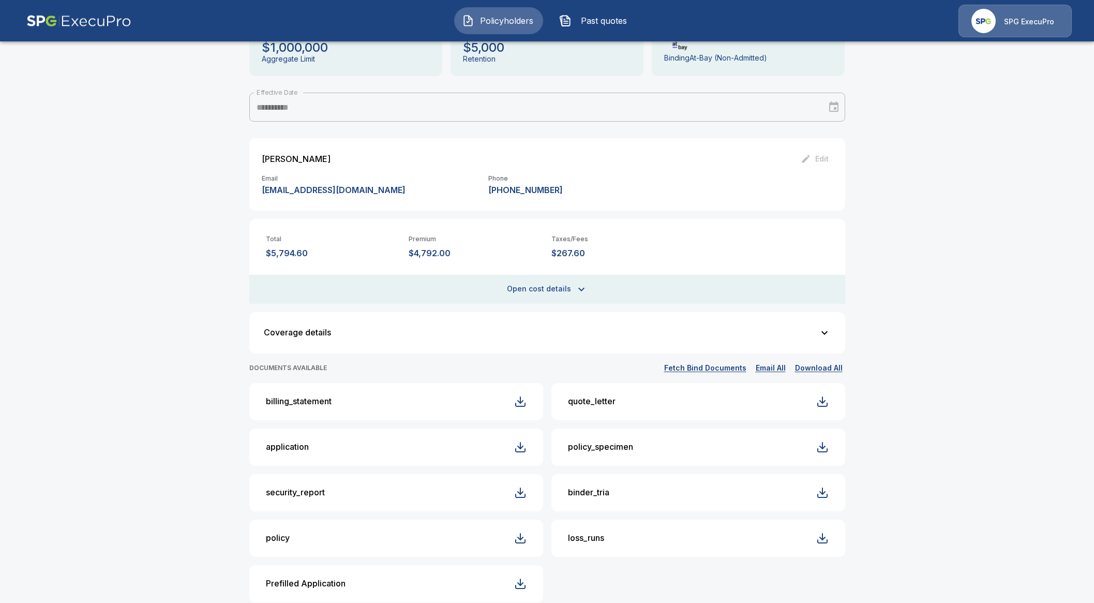
scroll to position [129, 0]
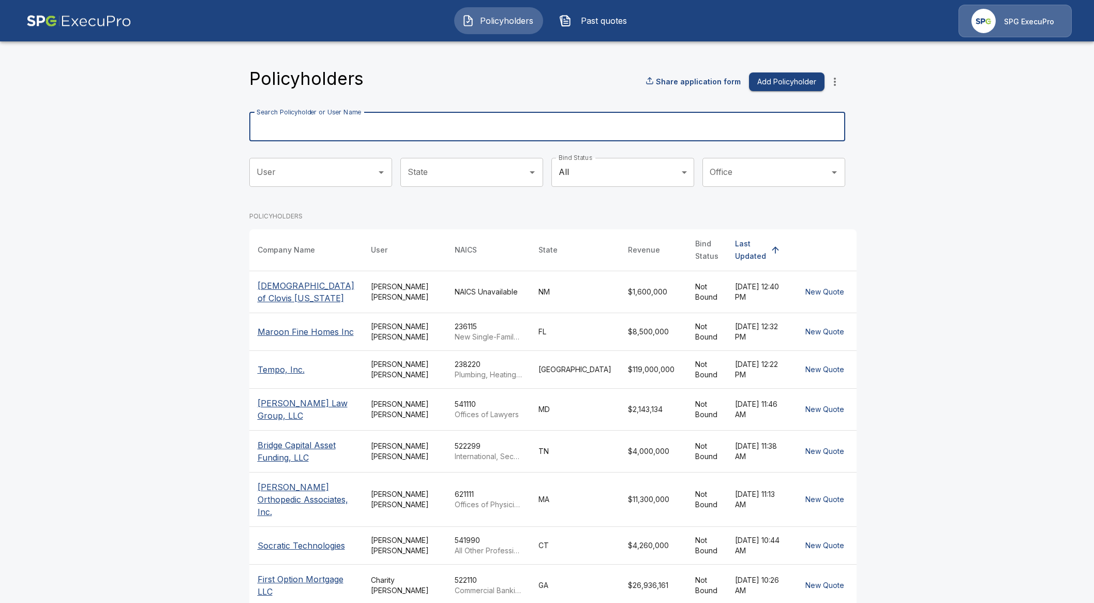
click at [339, 128] on input "Search Policyholder or User Name" at bounding box center [541, 126] width 585 height 29
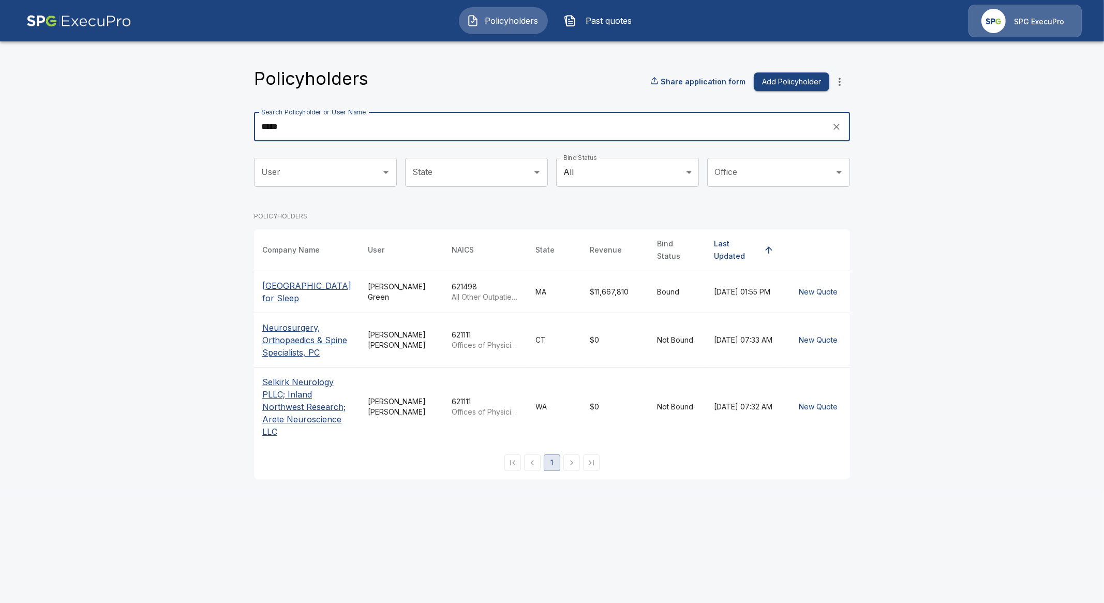
type input "*****"
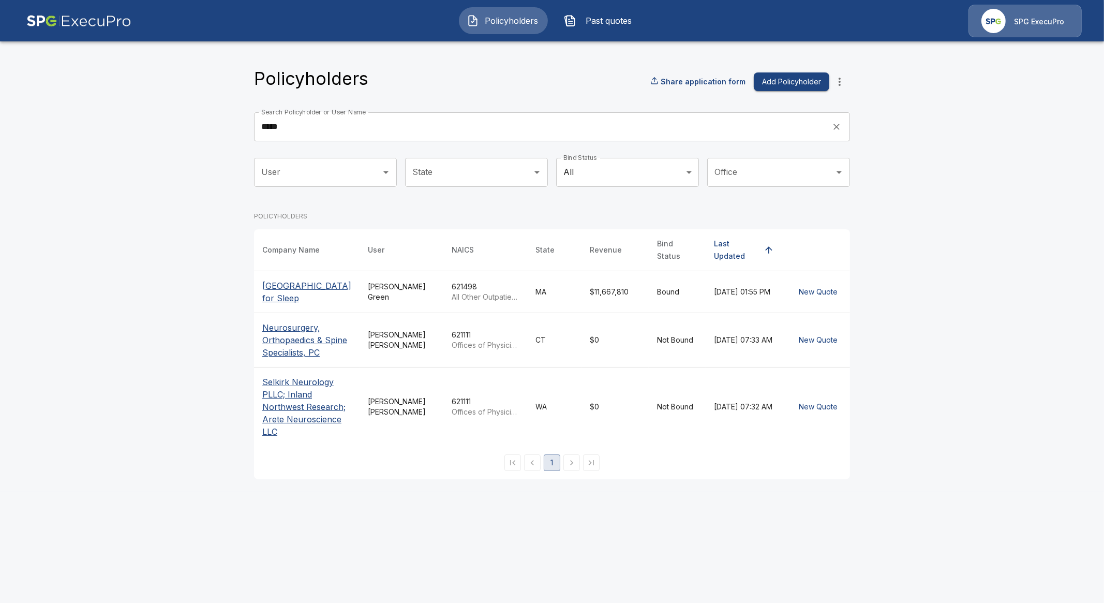
click at [292, 285] on p "[GEOGRAPHIC_DATA] for Sleep" at bounding box center [306, 291] width 89 height 25
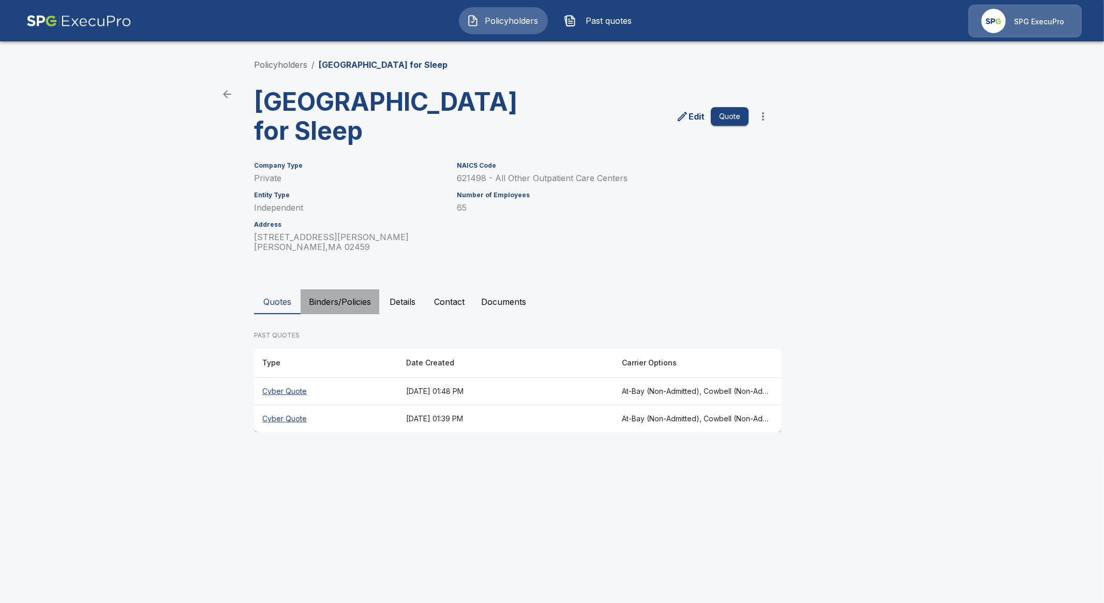
click at [353, 307] on button "Binders/Policies" at bounding box center [340, 301] width 79 height 25
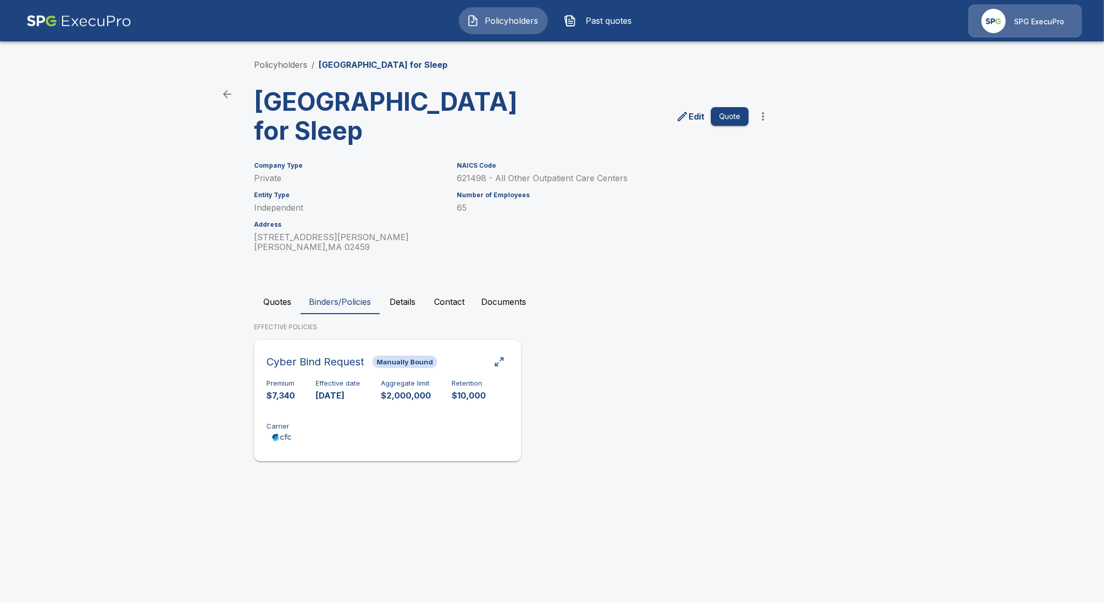
click at [339, 393] on p "[DATE]" at bounding box center [338, 396] width 44 height 12
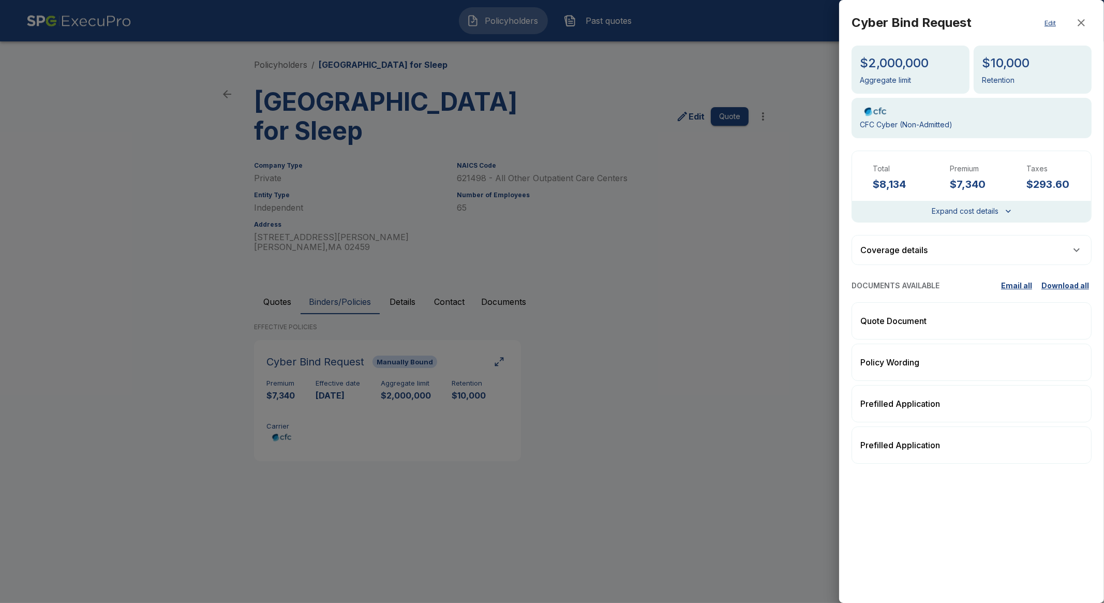
drag, startPoint x: 598, startPoint y: 350, endPoint x: 572, endPoint y: 357, distance: 26.2
click at [595, 350] on div at bounding box center [552, 301] width 1104 height 603
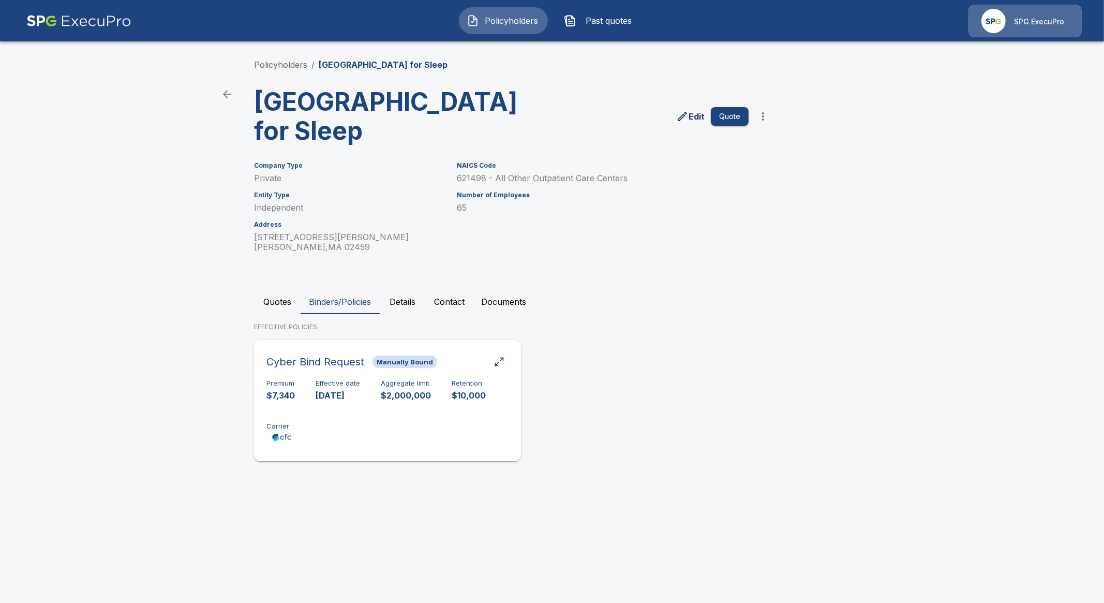
click at [370, 390] on div "Premium $7,340 Effective date [DATE] Aggregate limit $2,000,000 Retention $10,0…" at bounding box center [387, 411] width 242 height 65
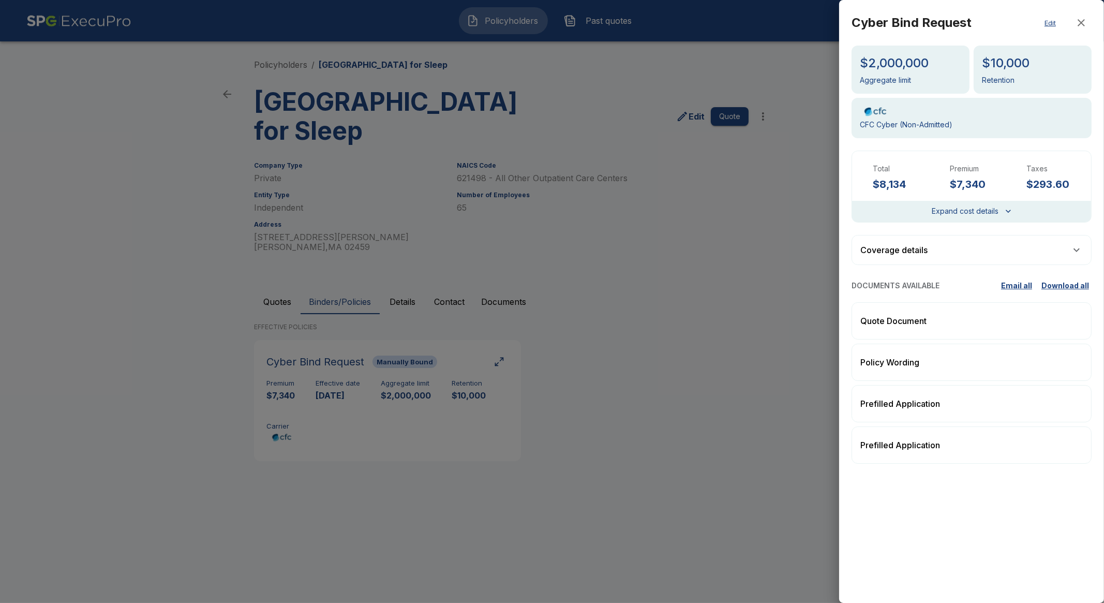
click at [934, 245] on div "Coverage details" at bounding box center [972, 250] width 240 height 30
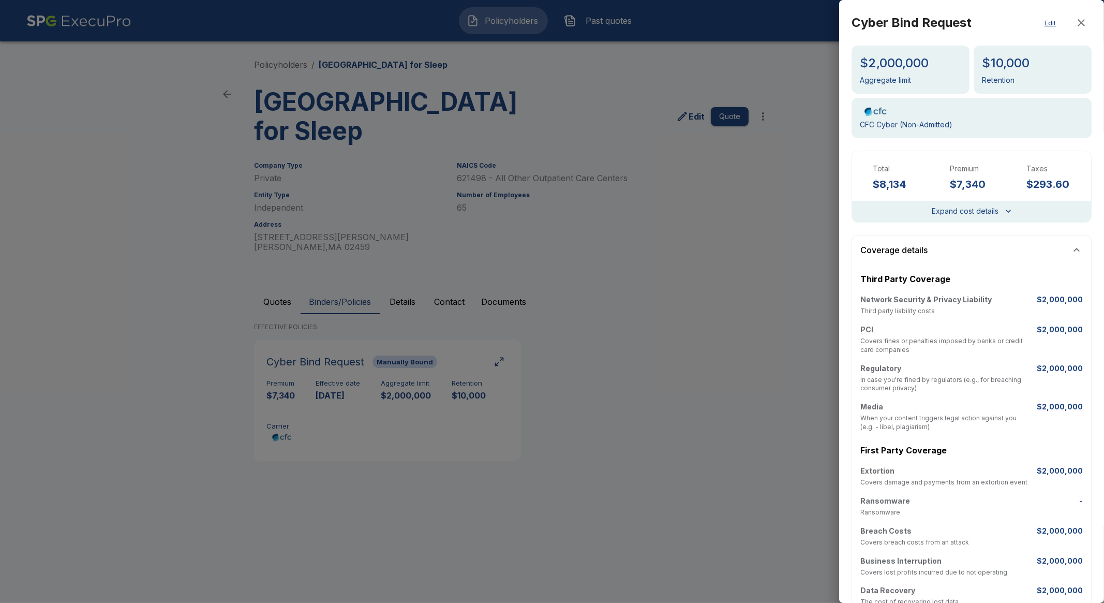
click at [926, 249] on p "Coverage details" at bounding box center [893, 250] width 67 height 12
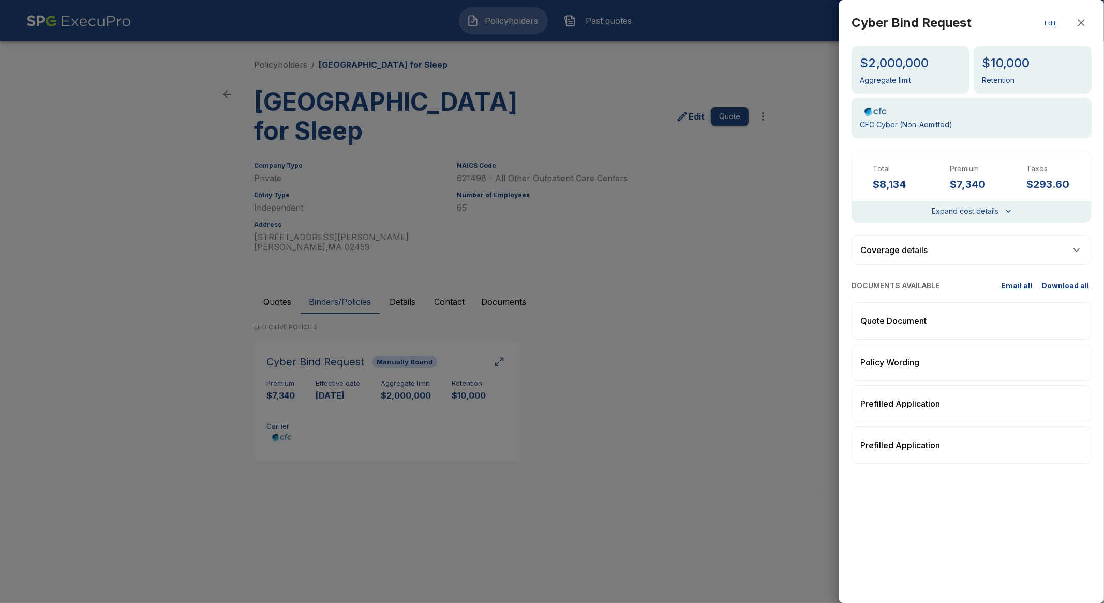
drag, startPoint x: 665, startPoint y: 277, endPoint x: 552, endPoint y: 249, distance: 116.6
click at [661, 273] on div at bounding box center [552, 301] width 1104 height 603
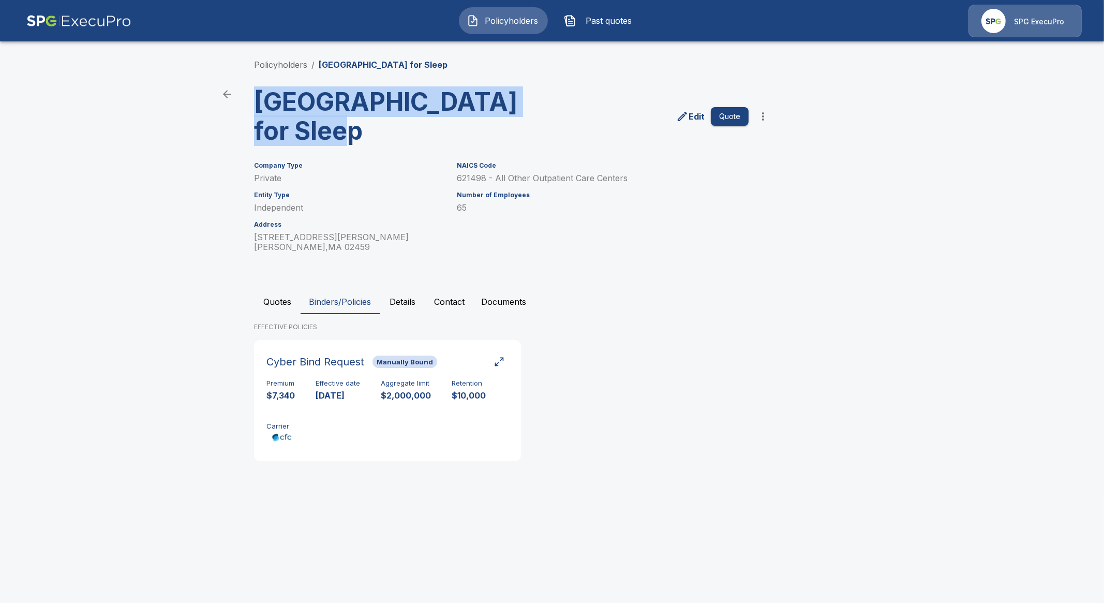
drag, startPoint x: 385, startPoint y: 137, endPoint x: 242, endPoint y: 113, distance: 145.3
click at [242, 113] on div "Policyholders / Neurocare Center for Sleep Neurocare Center for Sleep Edit Quot…" at bounding box center [552, 264] width 621 height 450
copy h3 "Neurocare Center for Sleep"
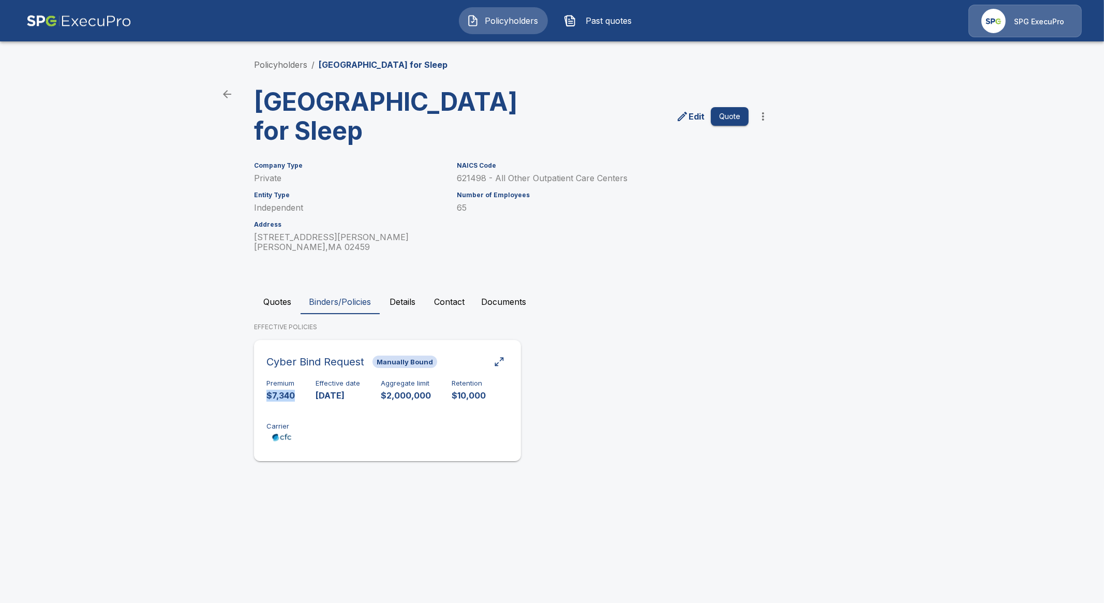
drag, startPoint x: 285, startPoint y: 392, endPoint x: 265, endPoint y: 395, distance: 19.3
click at [265, 395] on div "Cyber Bind Request Manually Bound Premium $7,340 Effective date 9/1/2025 Aggreg…" at bounding box center [387, 400] width 259 height 113
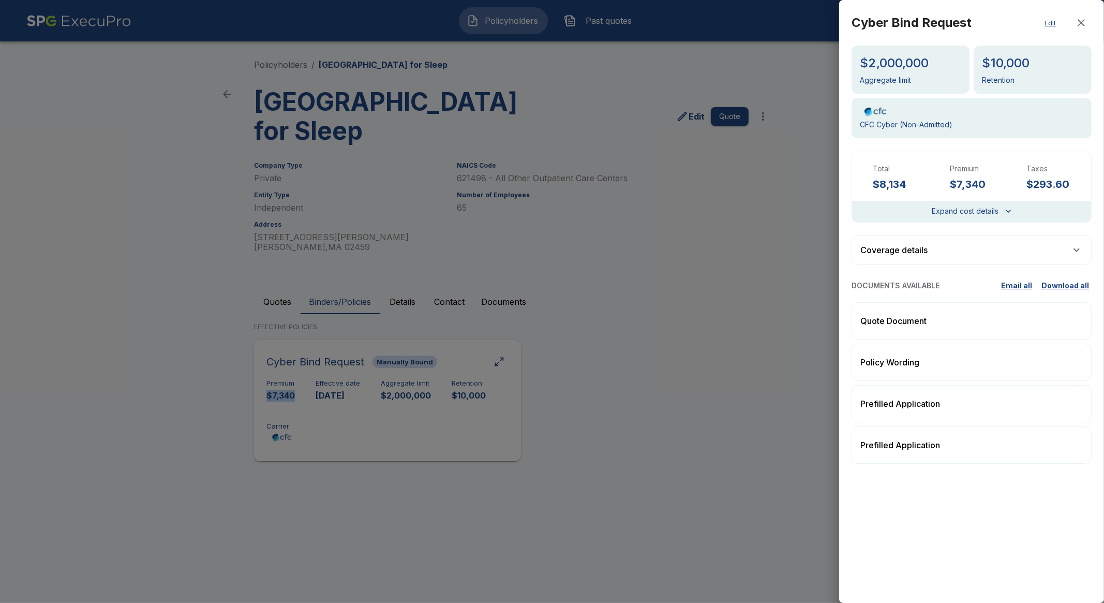
copy p "$7,340"
click at [905, 263] on div "Coverage details" at bounding box center [972, 250] width 240 height 30
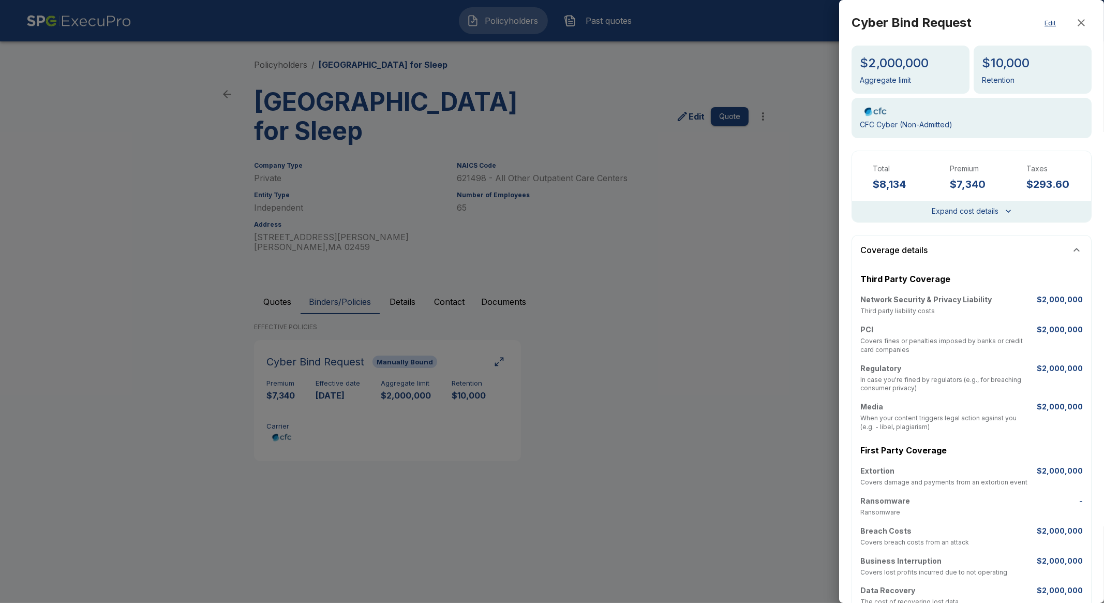
click at [923, 257] on div "Coverage details" at bounding box center [972, 249] width 240 height 29
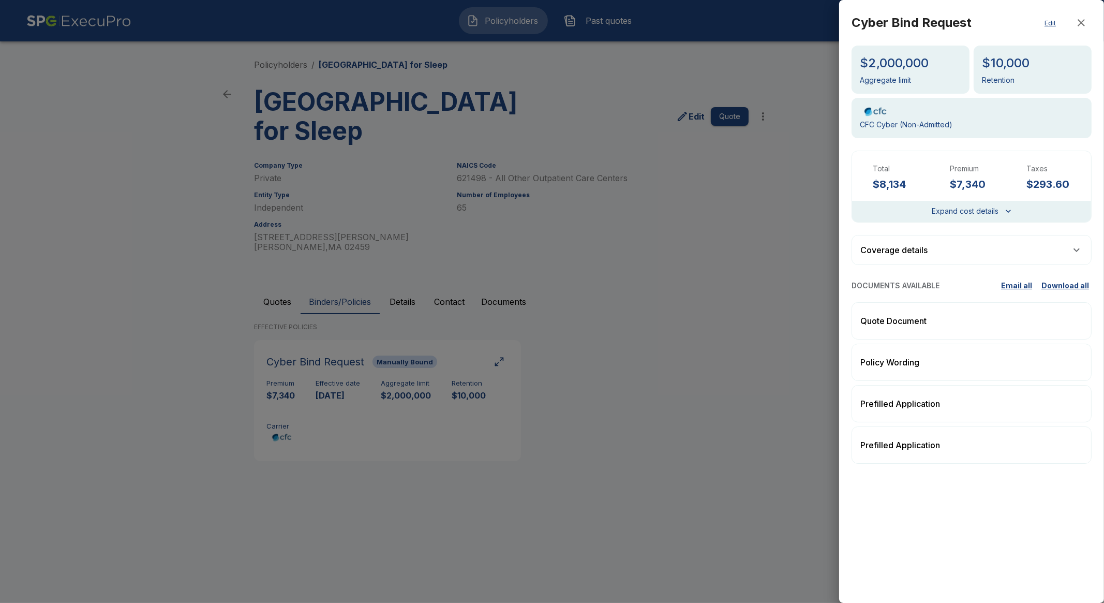
click at [984, 205] on button "Expand cost details" at bounding box center [971, 211] width 79 height 13
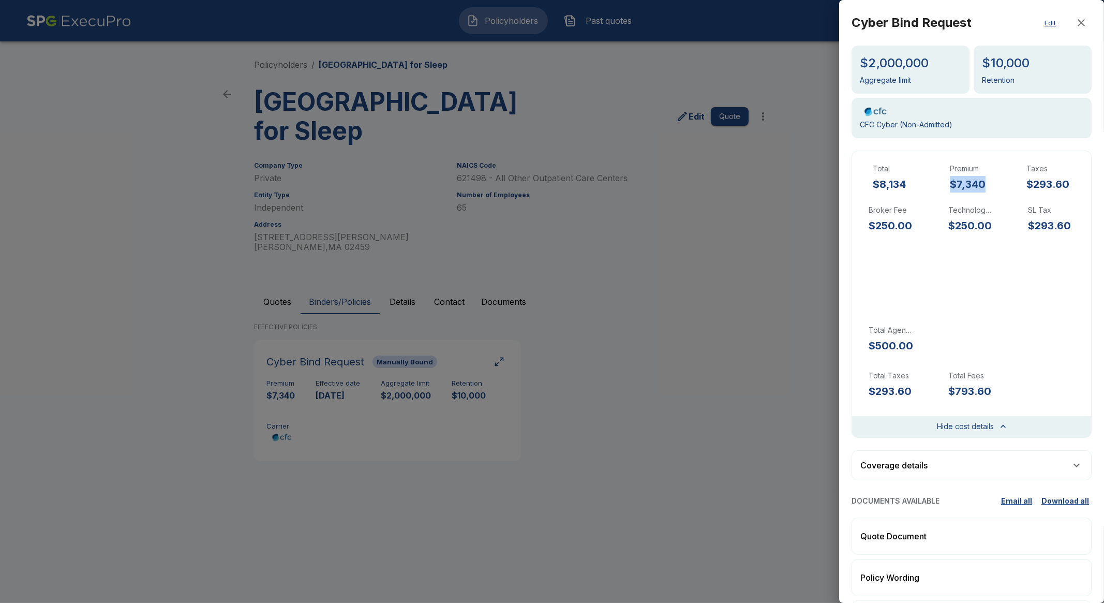
drag, startPoint x: 991, startPoint y: 182, endPoint x: 933, endPoint y: 186, distance: 58.1
click at [933, 186] on div "Total $8,134 Premium $7,340 Taxes $293.60" at bounding box center [972, 181] width 214 height 37
copy h6 "$7,340"
drag, startPoint x: 990, startPoint y: 229, endPoint x: 941, endPoint y: 226, distance: 49.2
click at [941, 226] on div "Technology Fee $250.00" at bounding box center [971, 219] width 63 height 29
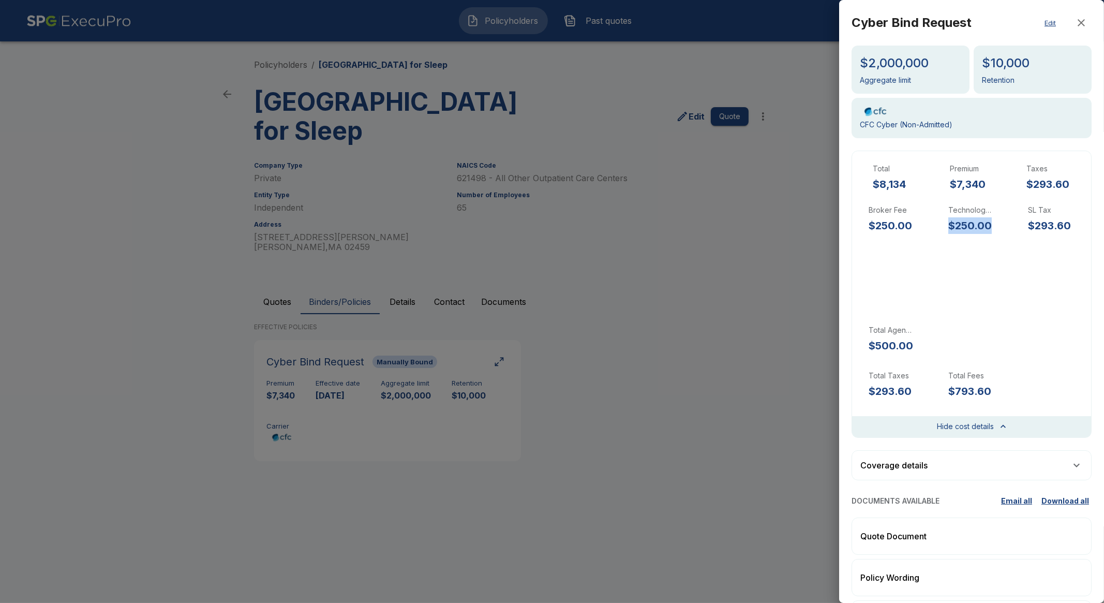
copy h6 "$250.00"
click at [442, 105] on div at bounding box center [552, 301] width 1104 height 603
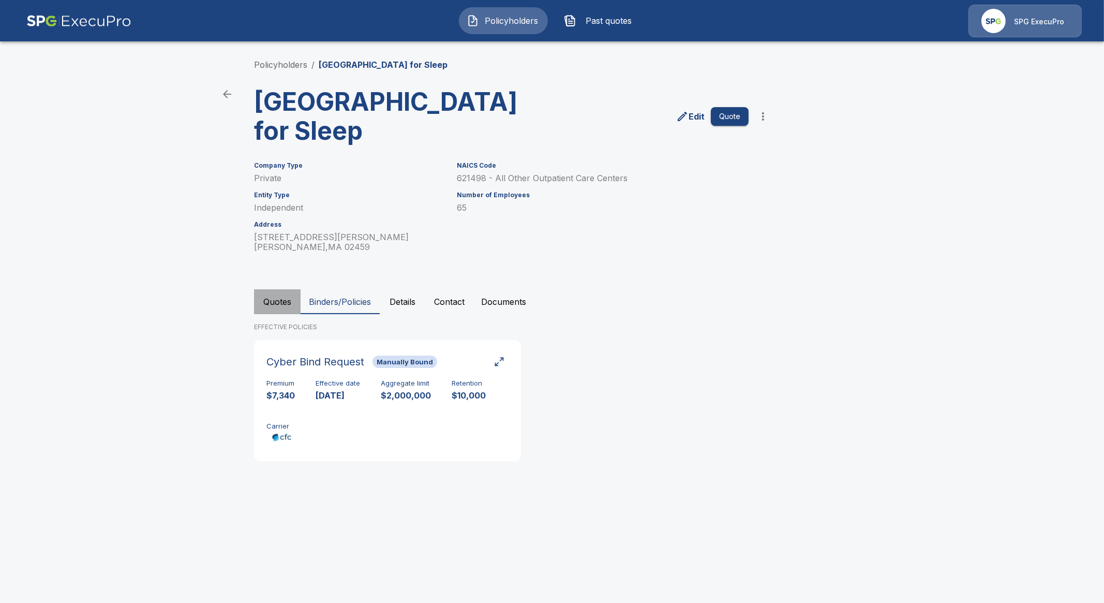
click at [283, 300] on button "Quotes" at bounding box center [277, 301] width 47 height 25
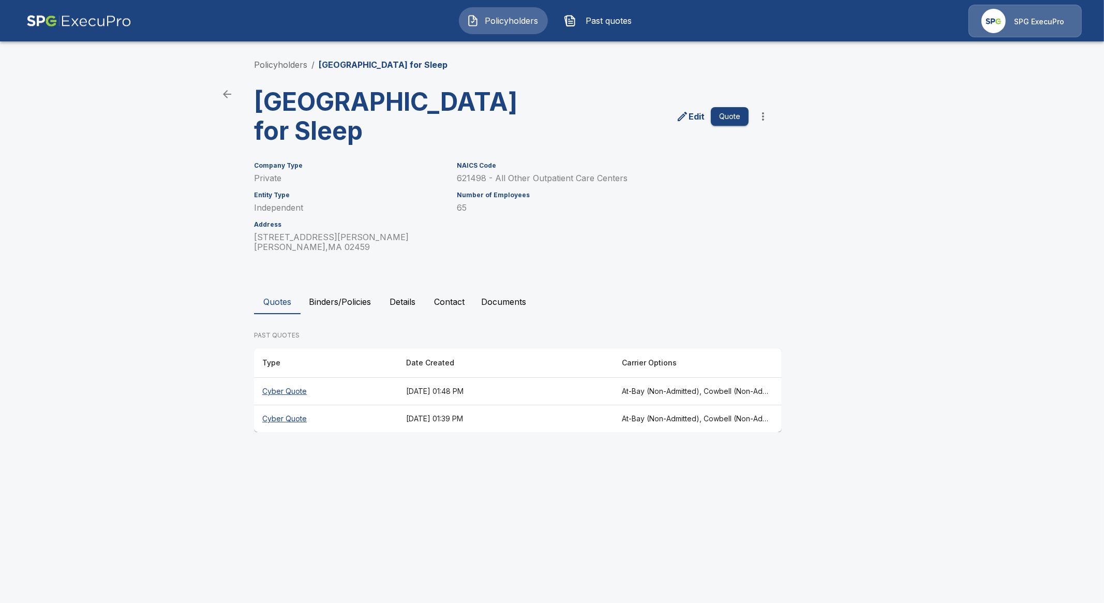
click at [292, 390] on th "Cyber Quote" at bounding box center [326, 391] width 144 height 27
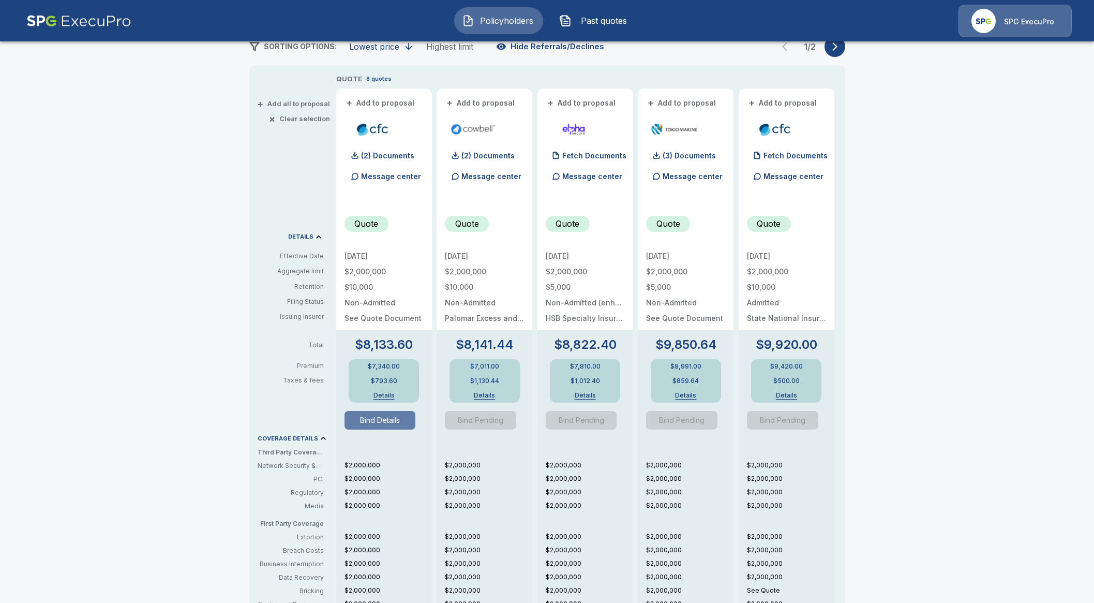
click at [384, 422] on button "Bind Details" at bounding box center [380, 420] width 71 height 19
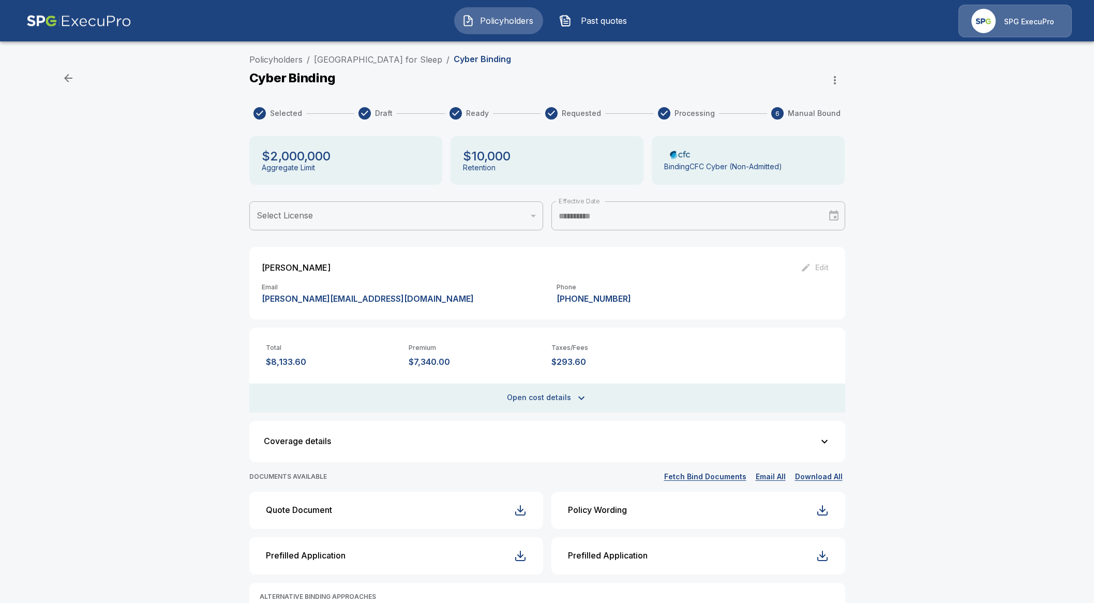
click at [466, 17] on img "button" at bounding box center [468, 20] width 12 height 12
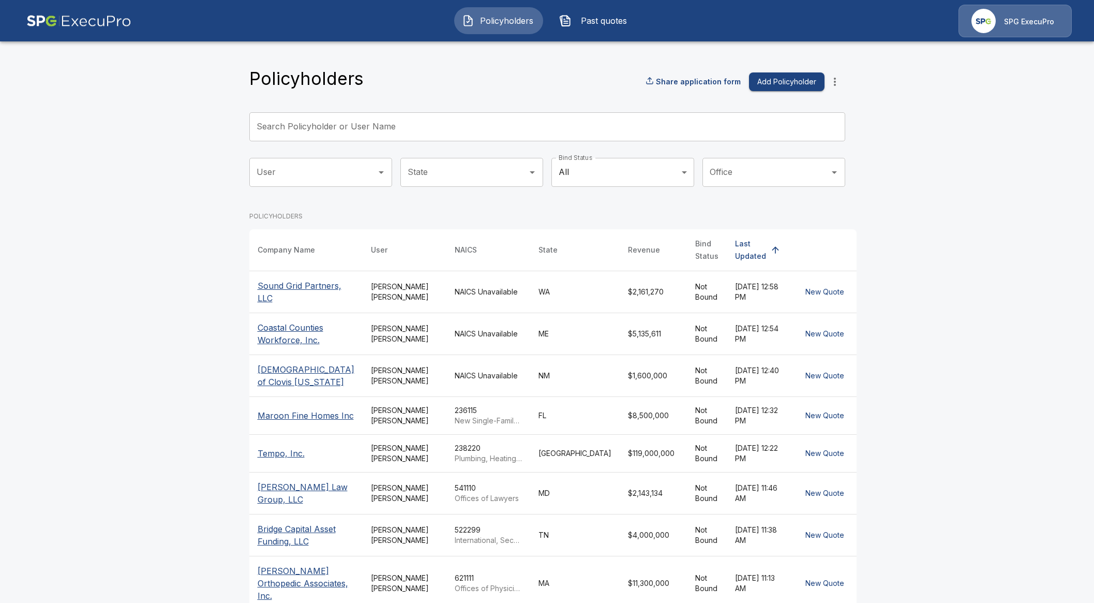
drag, startPoint x: 341, startPoint y: 89, endPoint x: 344, endPoint y: 108, distance: 19.4
click at [341, 90] on div "Policyholders Share application form Add Policyholder" at bounding box center [547, 82] width 596 height 28
click at [344, 112] on div "Search Policyholder or User Name Search Policyholder or User Name" at bounding box center [547, 126] width 596 height 29
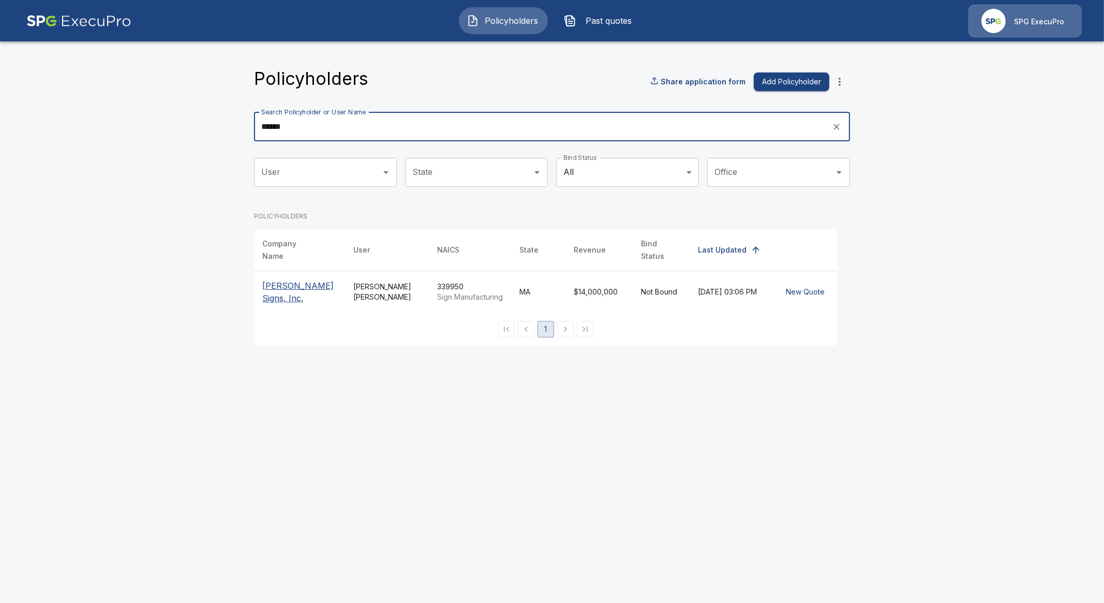
type input "******"
click at [309, 282] on p "Poyant Signs, Inc." at bounding box center [299, 291] width 75 height 25
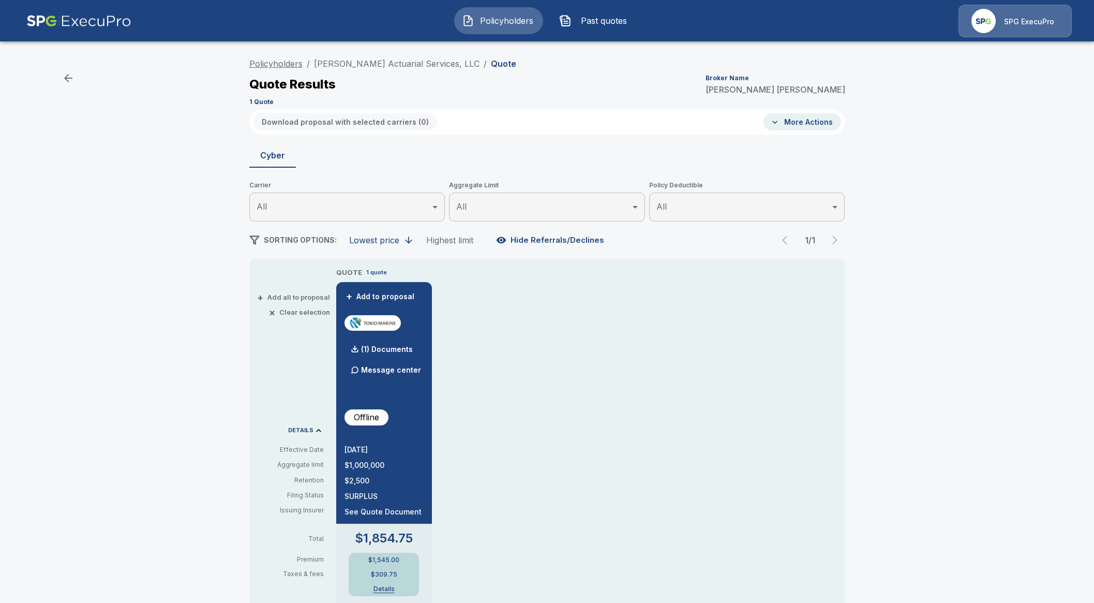
click at [287, 61] on link "Policyholders" at bounding box center [275, 63] width 53 height 10
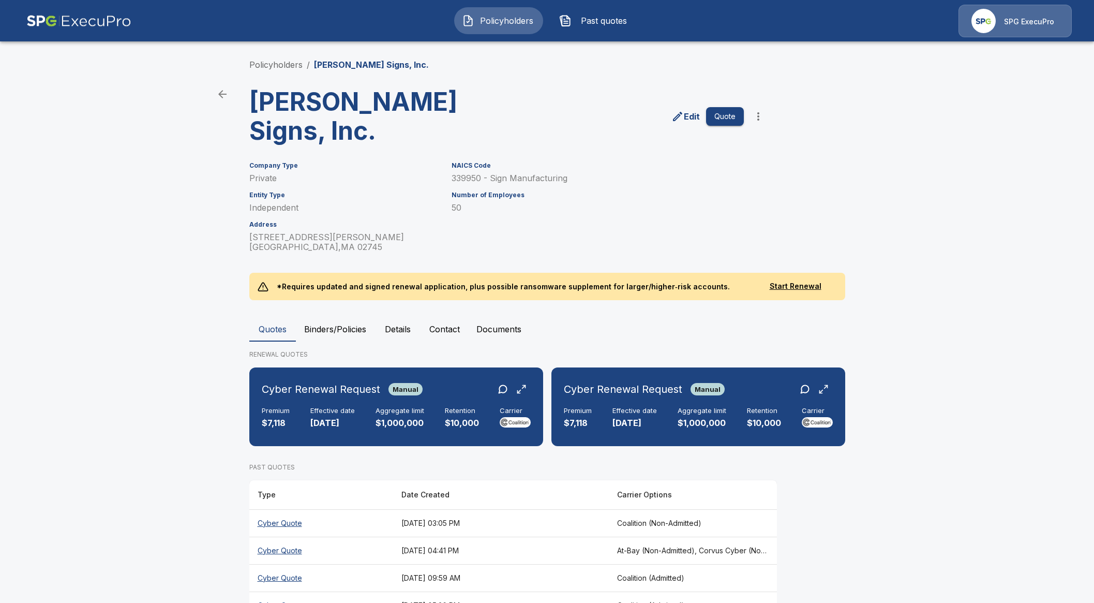
click at [273, 509] on th "Cyber Quote" at bounding box center [321, 522] width 144 height 27
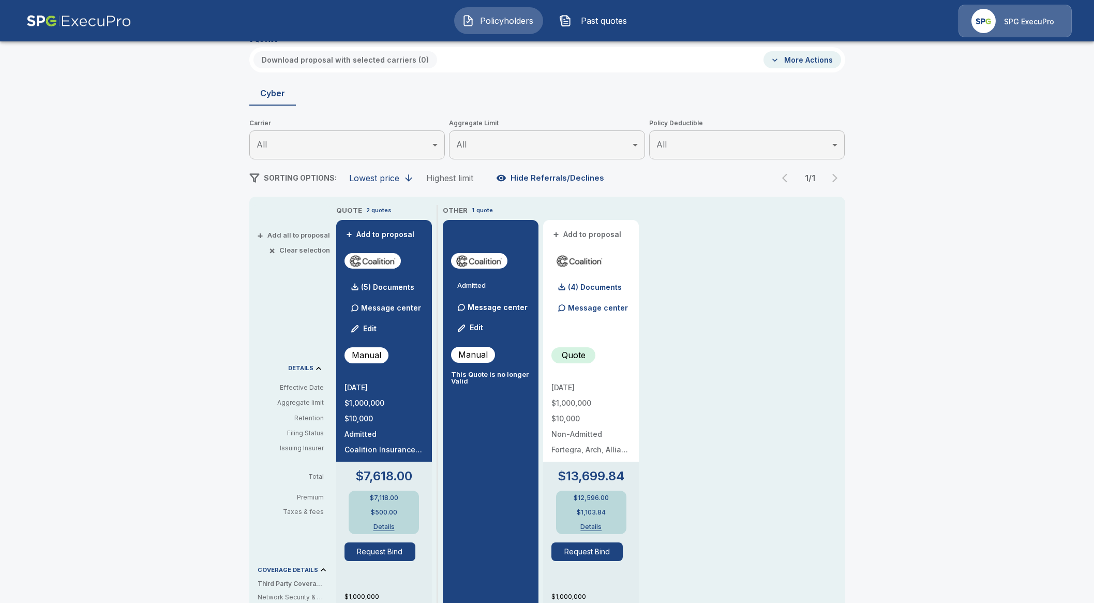
scroll to position [64, 0]
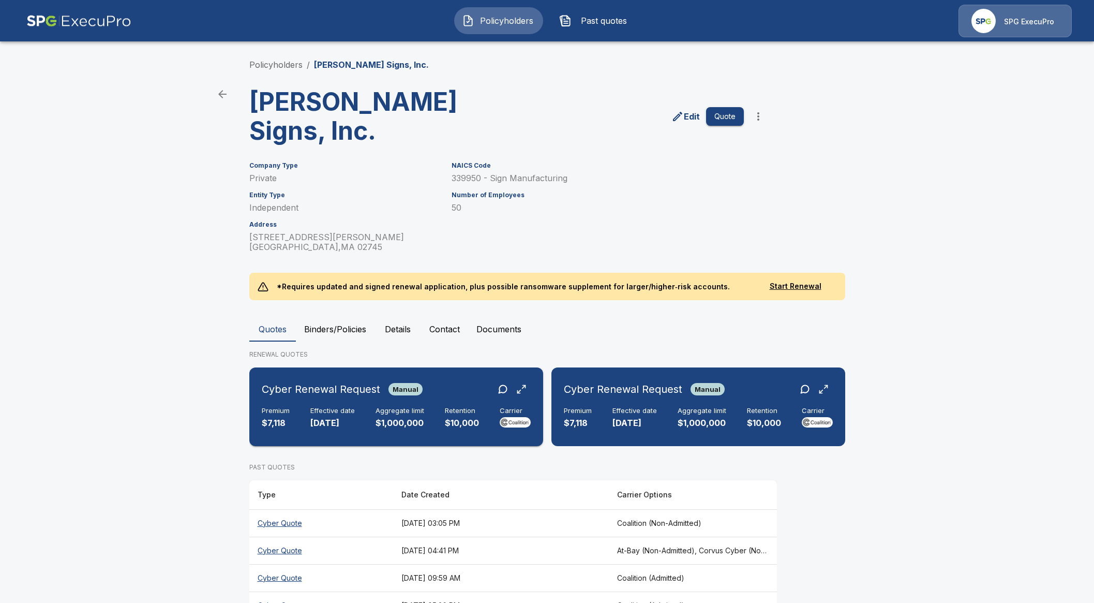
click at [383, 380] on div "Cyber Renewal Request Manual" at bounding box center [342, 389] width 161 height 19
click at [662, 407] on div "Premium $7,118 Effective date [DATE] Aggregate limit $1,000,000 Retention $10,0…" at bounding box center [698, 418] width 269 height 23
click at [285, 509] on th "Cyber Quote" at bounding box center [321, 522] width 144 height 27
click at [302, 509] on th "Cyber Quote" at bounding box center [321, 522] width 144 height 27
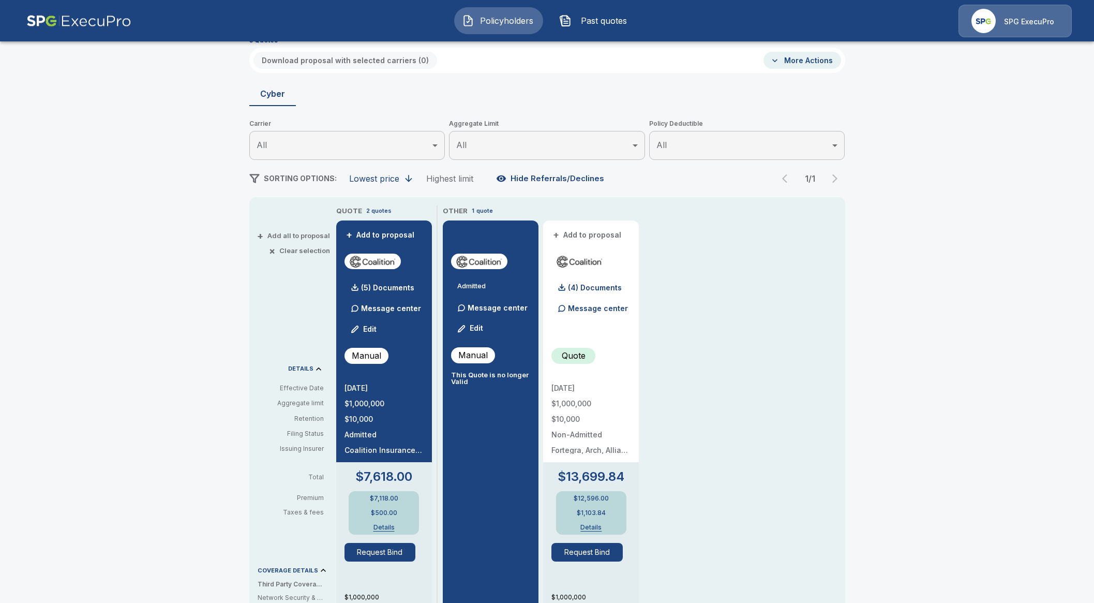
scroll to position [64, 0]
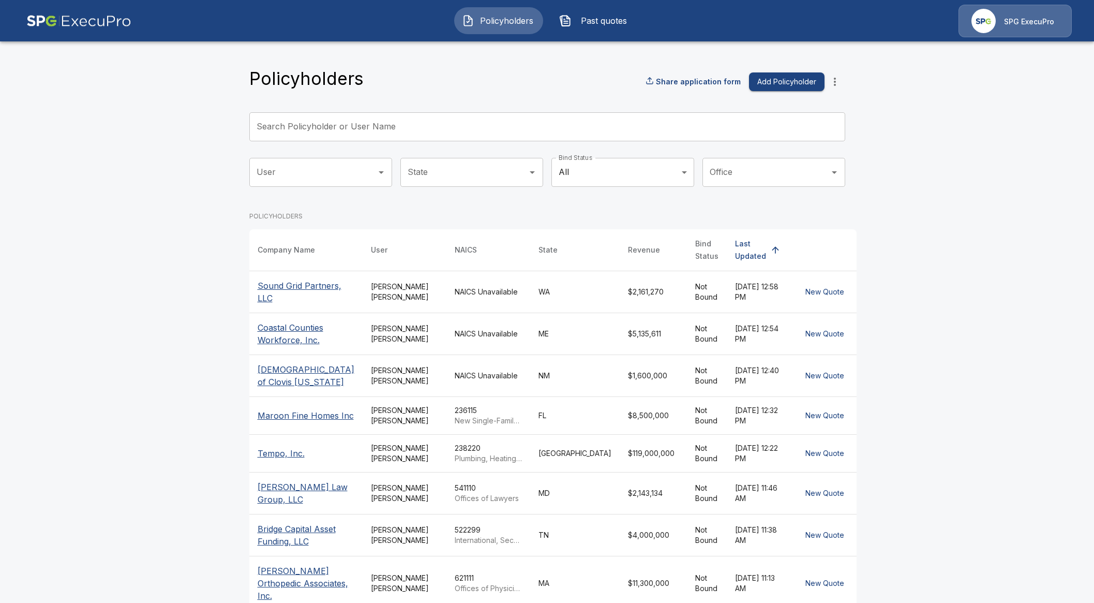
click at [389, 122] on input "Search Policyholder or User Name" at bounding box center [541, 126] width 585 height 29
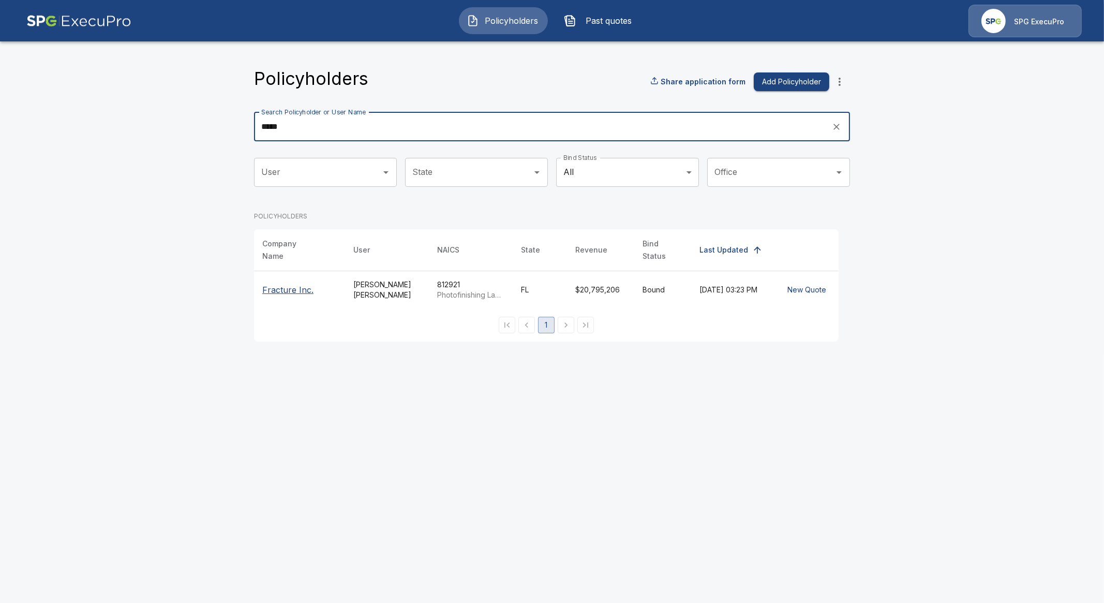
type input "*****"
